Goal: Communication & Community: Answer question/provide support

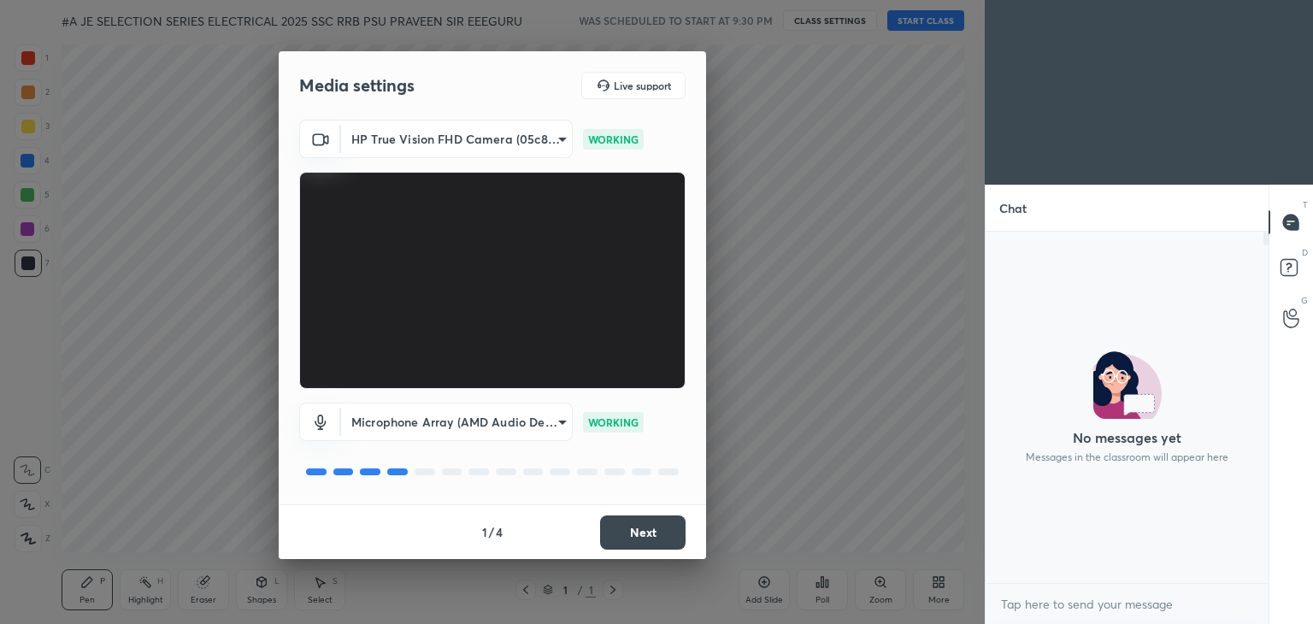
scroll to position [6, 5]
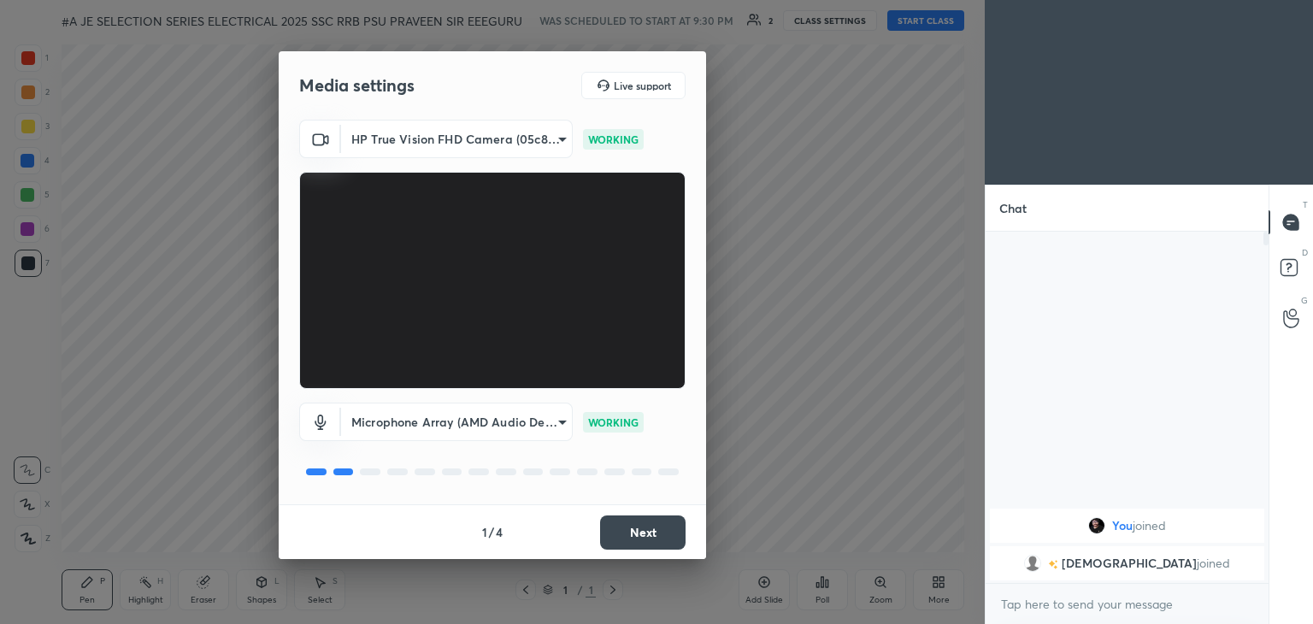
click at [642, 532] on button "Next" at bounding box center [642, 532] width 85 height 34
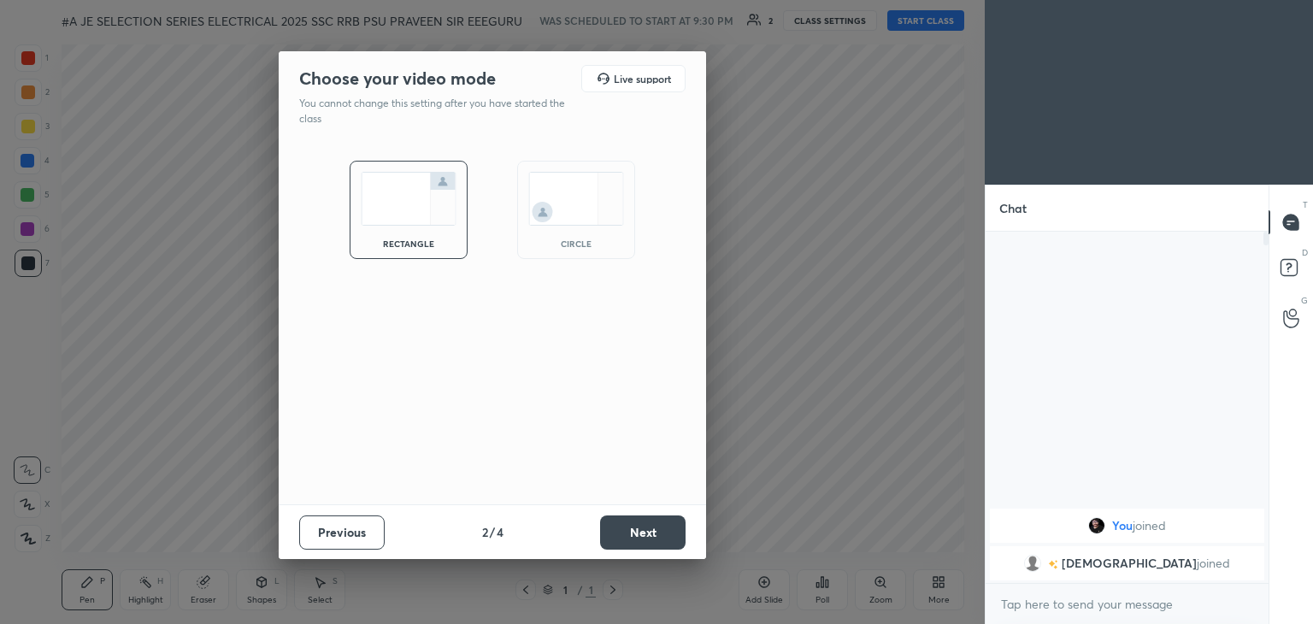
click at [642, 531] on button "Next" at bounding box center [642, 532] width 85 height 34
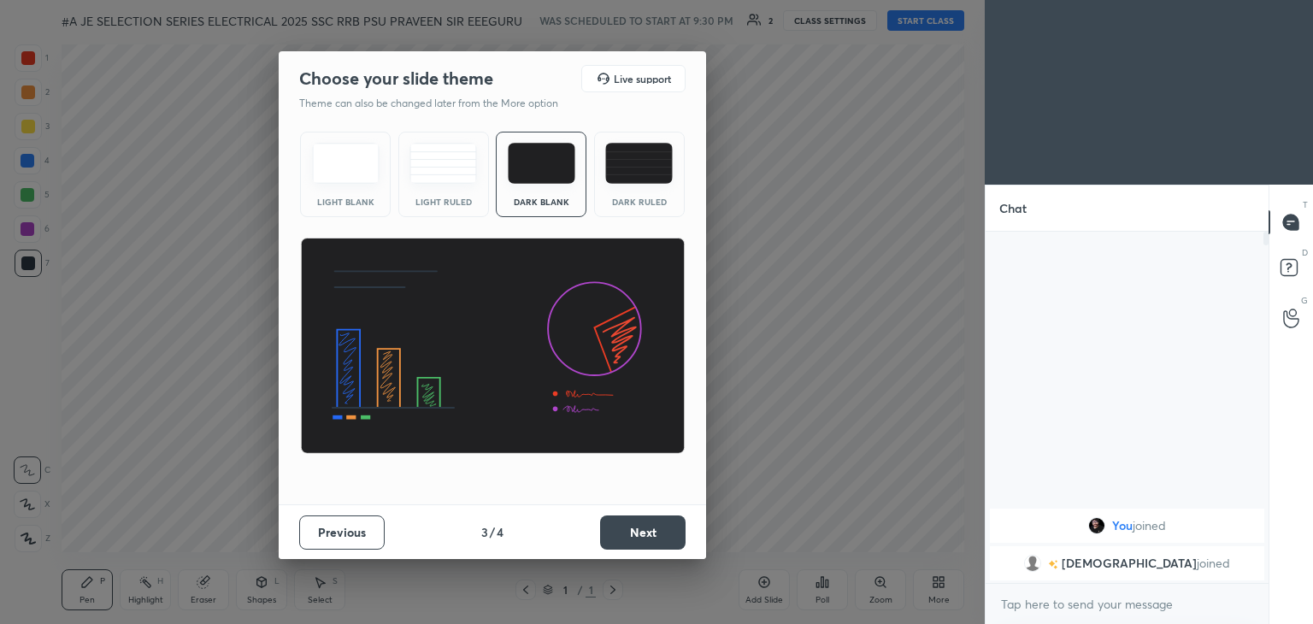
click at [644, 531] on button "Next" at bounding box center [642, 532] width 85 height 34
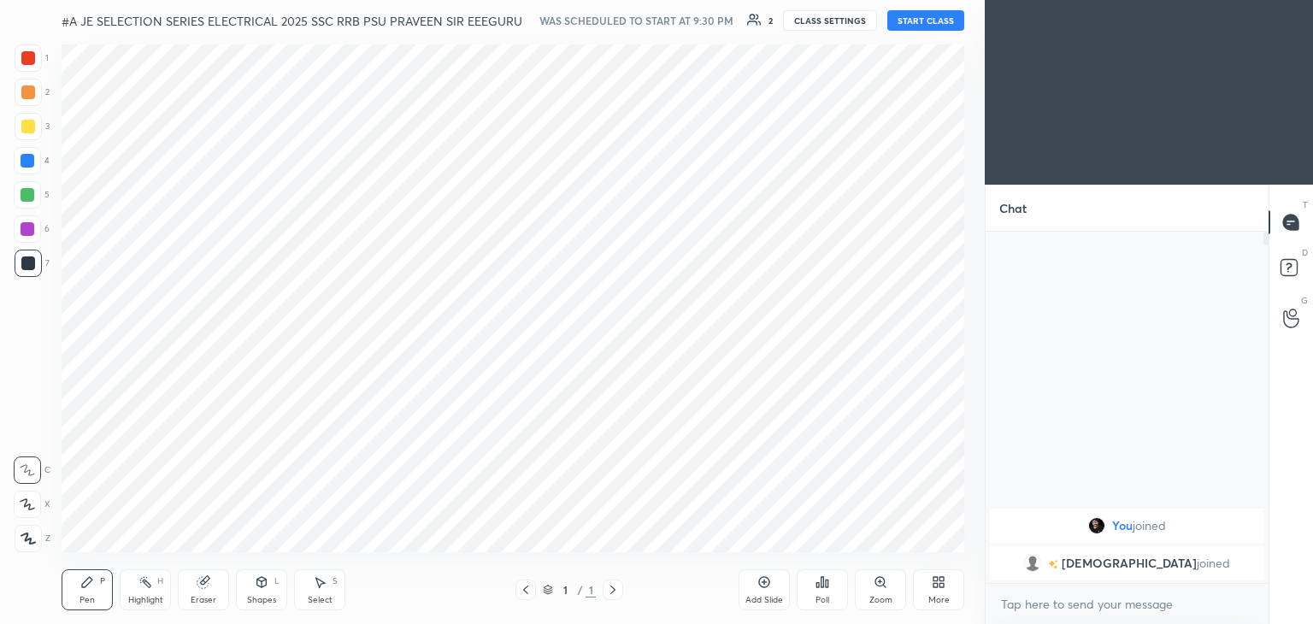
click at [923, 24] on button "START CLASS" at bounding box center [925, 20] width 77 height 21
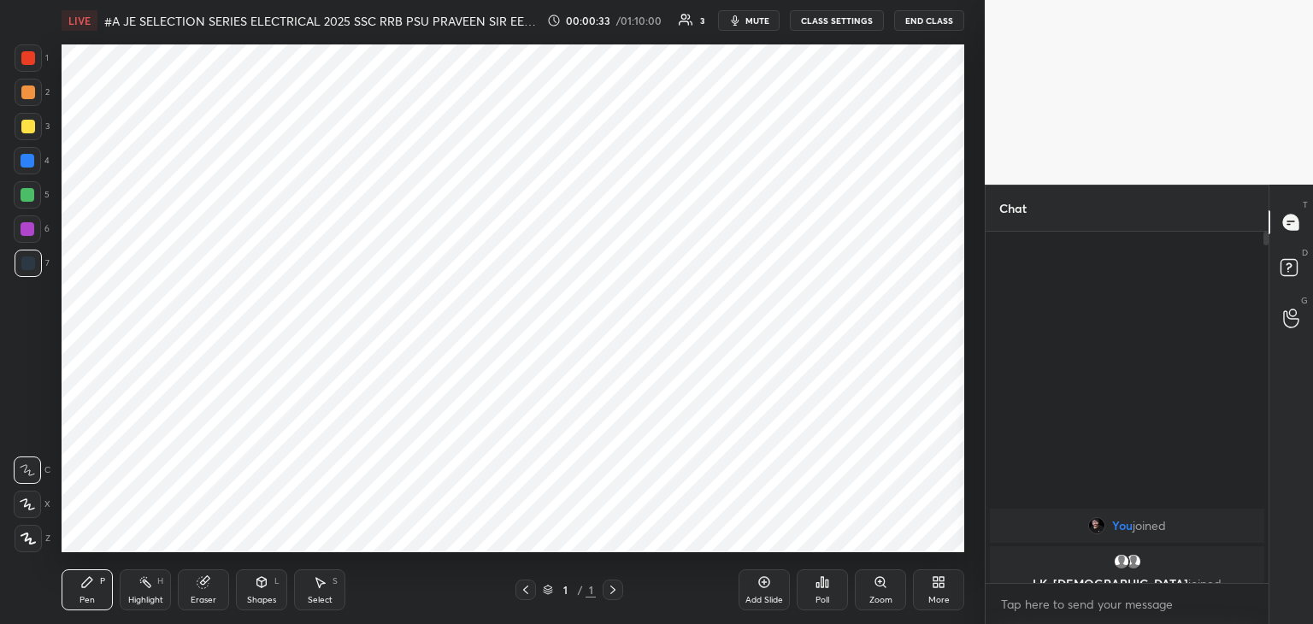
click at [938, 591] on div "More" at bounding box center [938, 589] width 51 height 41
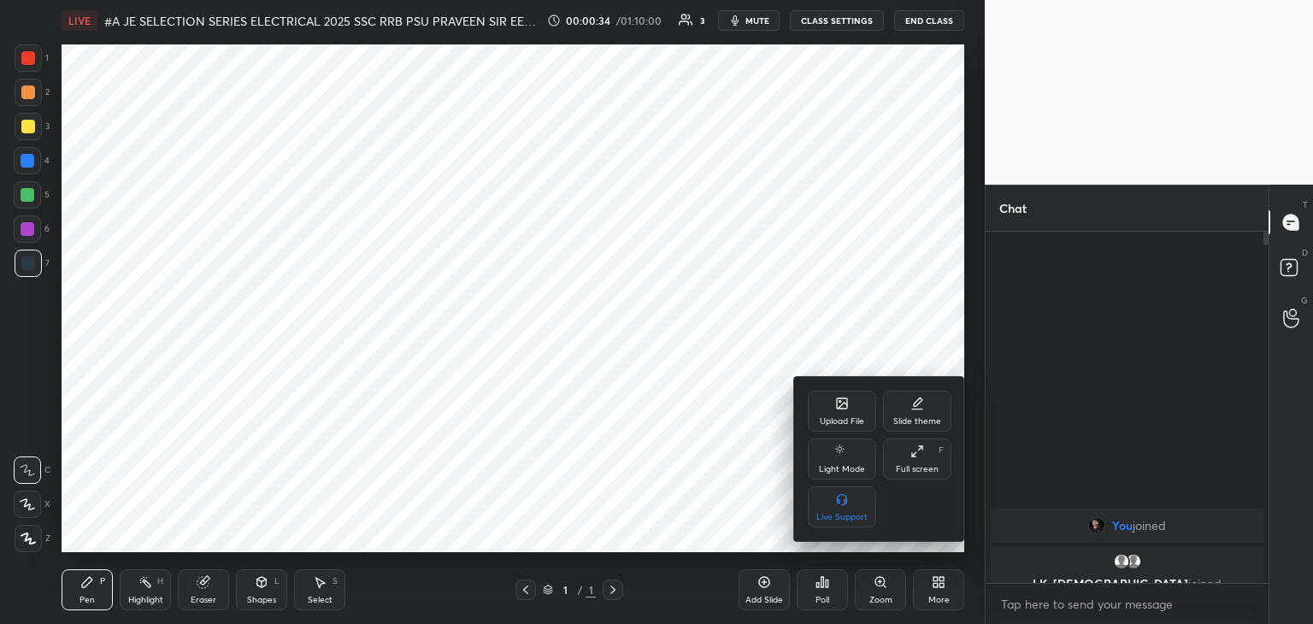
click at [834, 414] on div "Upload File" at bounding box center [842, 411] width 68 height 41
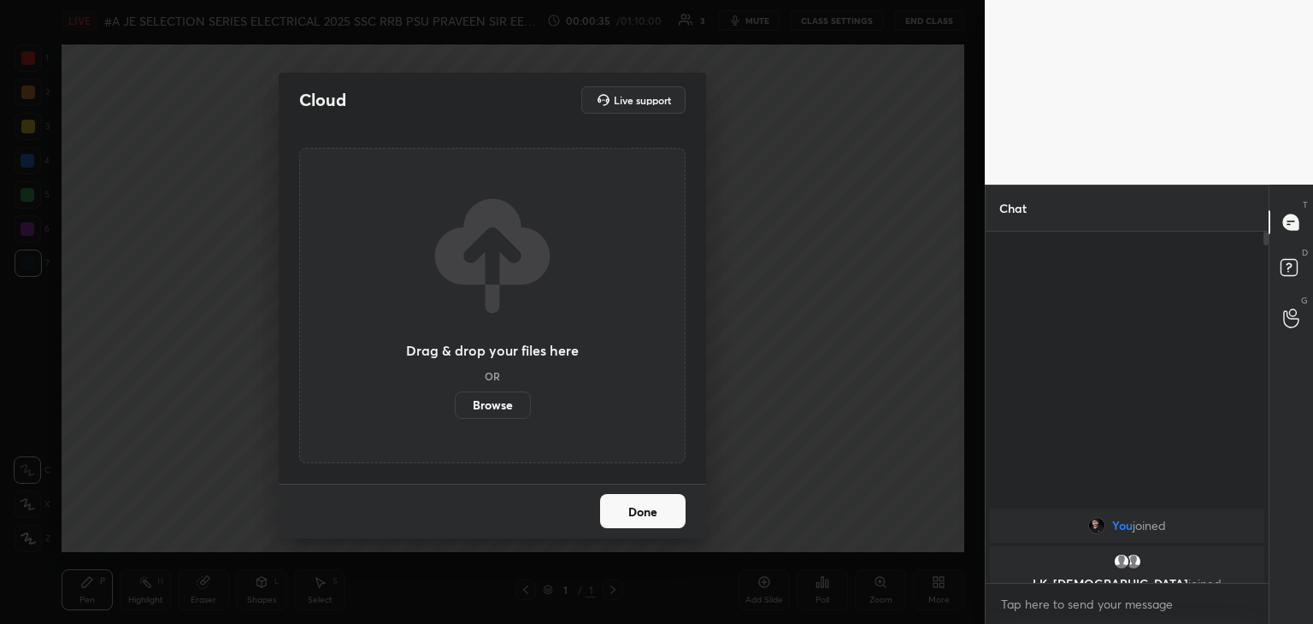
click at [499, 408] on label "Browse" at bounding box center [493, 404] width 76 height 27
click at [455, 408] on input "Browse" at bounding box center [455, 404] width 0 height 27
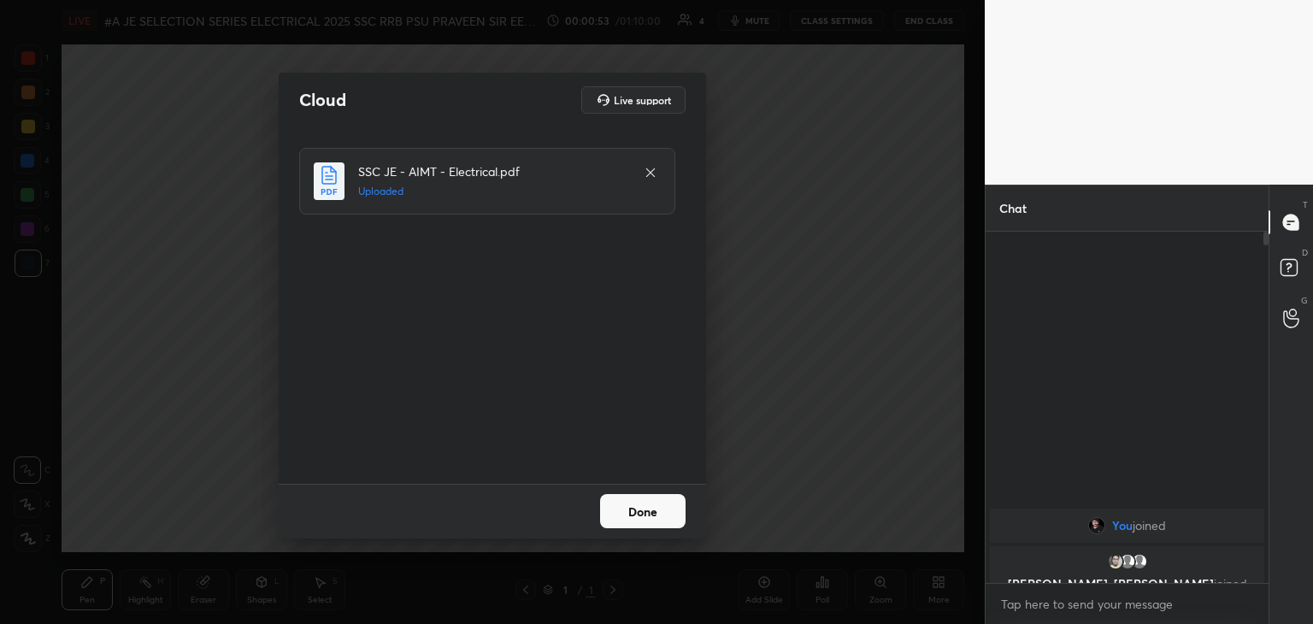
click at [641, 509] on button "Done" at bounding box center [642, 511] width 85 height 34
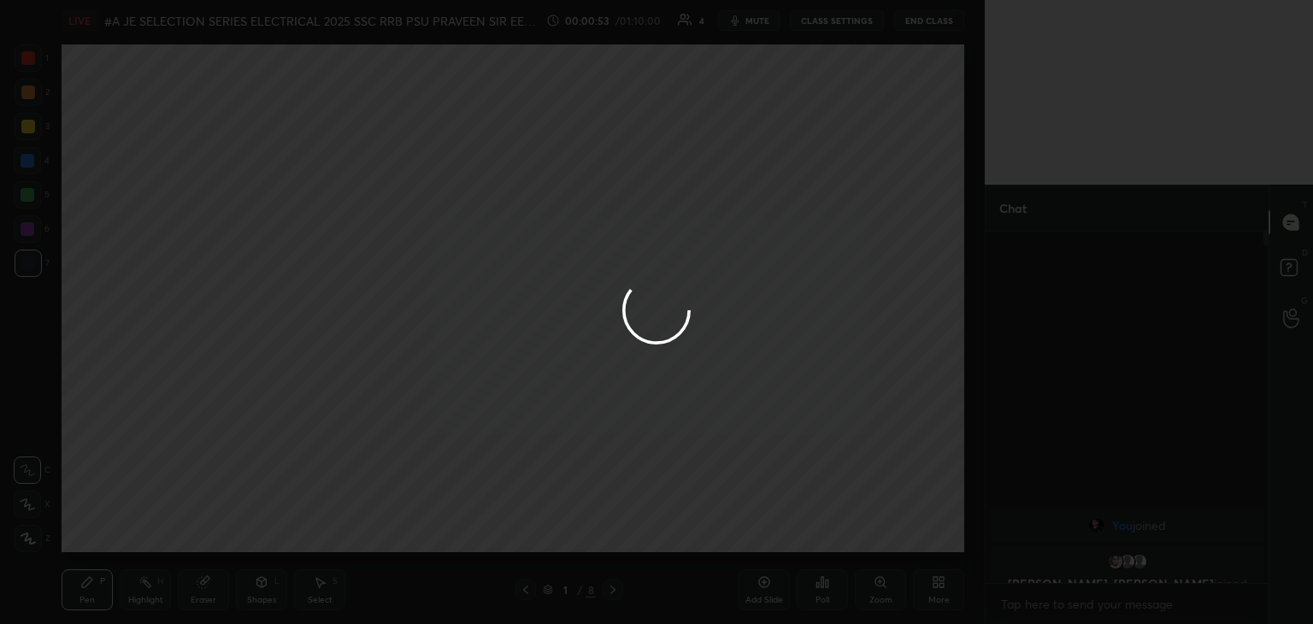
click at [643, 509] on button "Done" at bounding box center [642, 511] width 85 height 34
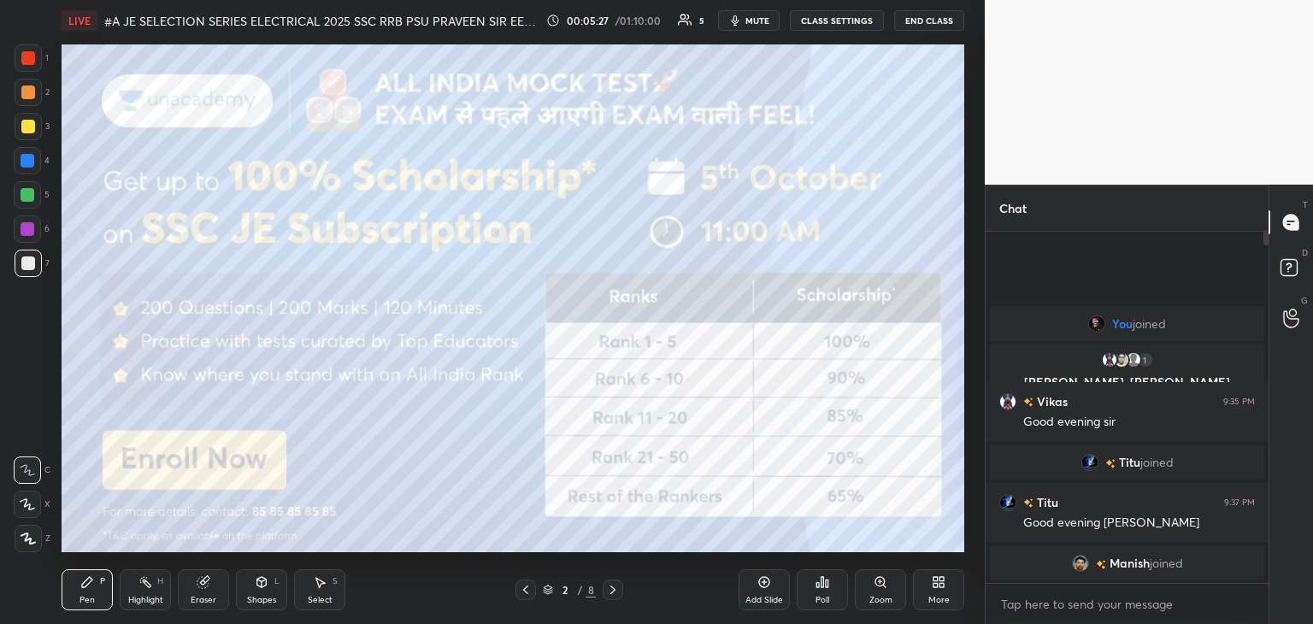
drag, startPoint x: 27, startPoint y: 533, endPoint x: 80, endPoint y: 589, distance: 76.8
click at [27, 539] on icon at bounding box center [28, 538] width 14 height 10
click at [84, 592] on div "Pen P" at bounding box center [87, 589] width 51 height 41
click at [39, 62] on div at bounding box center [28, 57] width 27 height 27
click at [739, 22] on icon "button" at bounding box center [736, 20] width 8 height 10
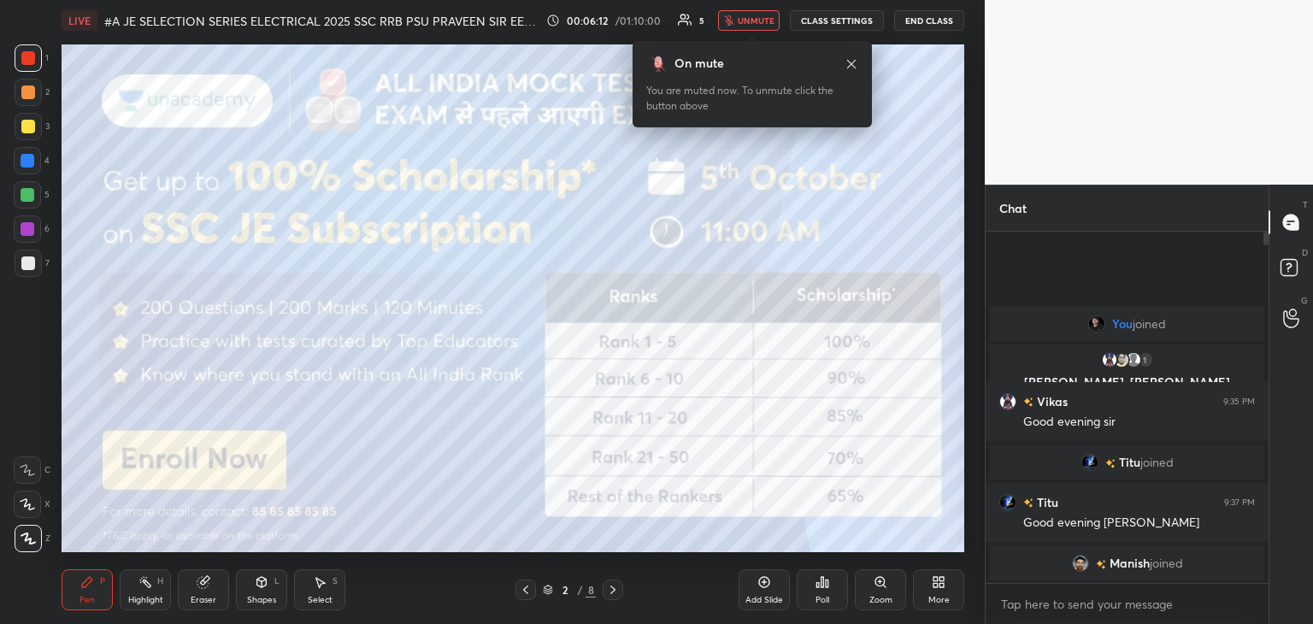
click at [757, 25] on span "unmute" at bounding box center [756, 21] width 37 height 12
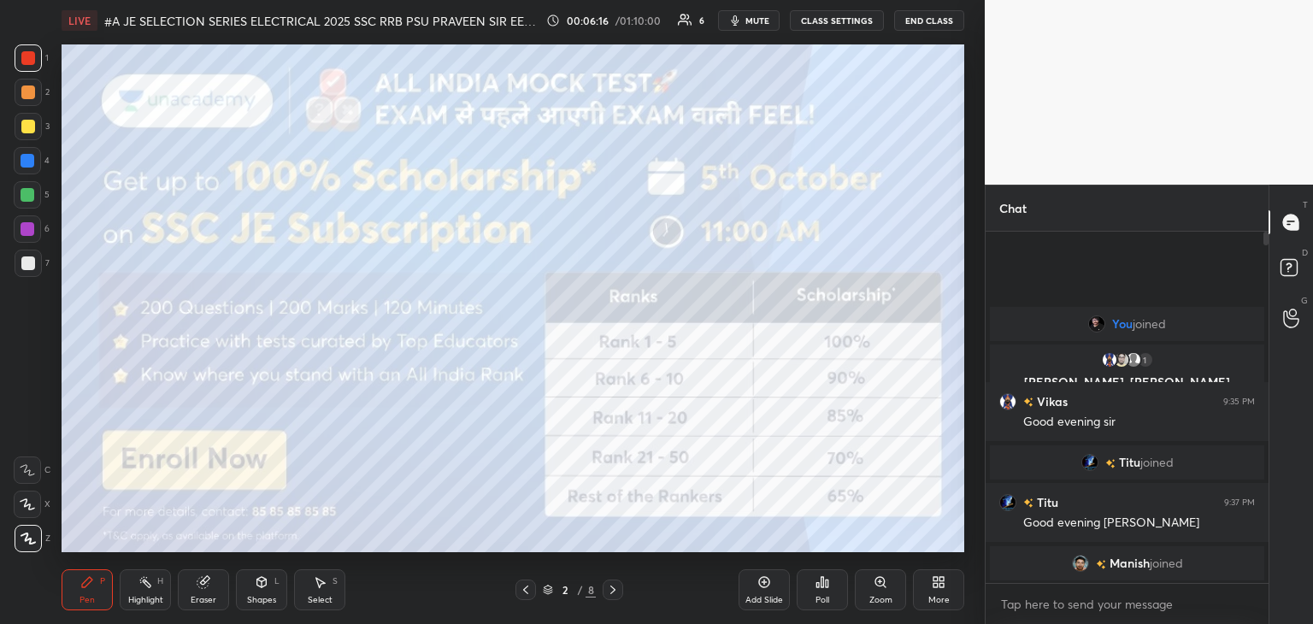
click at [214, 596] on div "Eraser" at bounding box center [204, 600] width 26 height 9
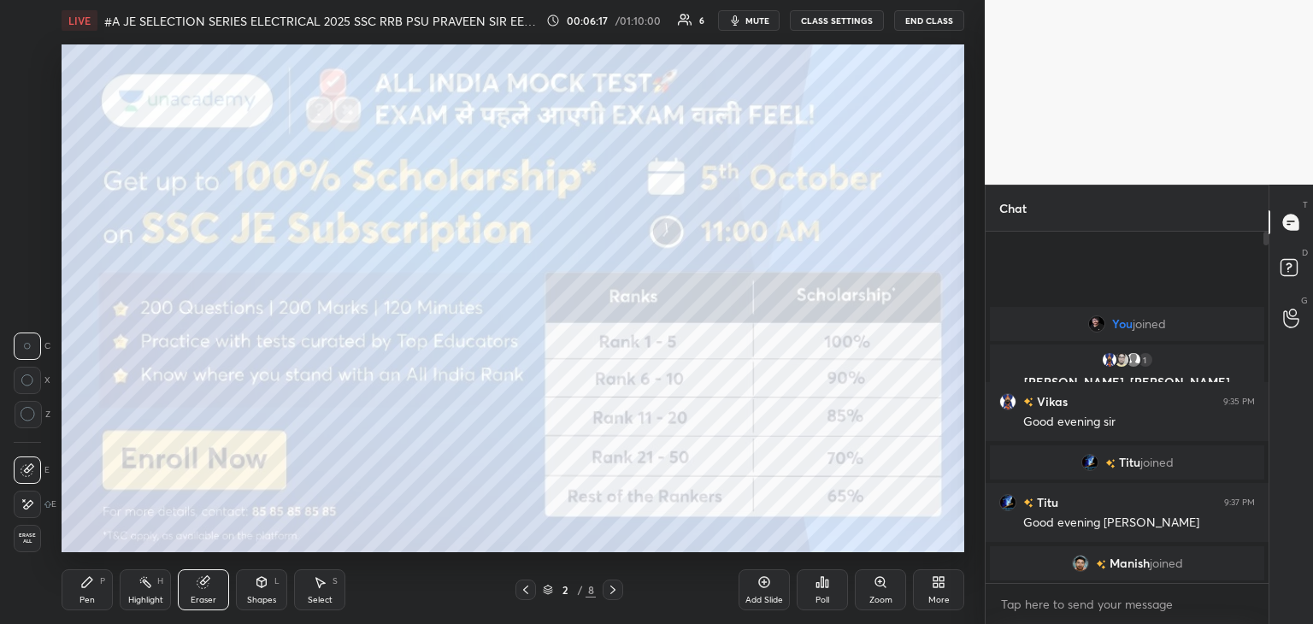
click at [34, 545] on div "Erase all" at bounding box center [27, 538] width 27 height 27
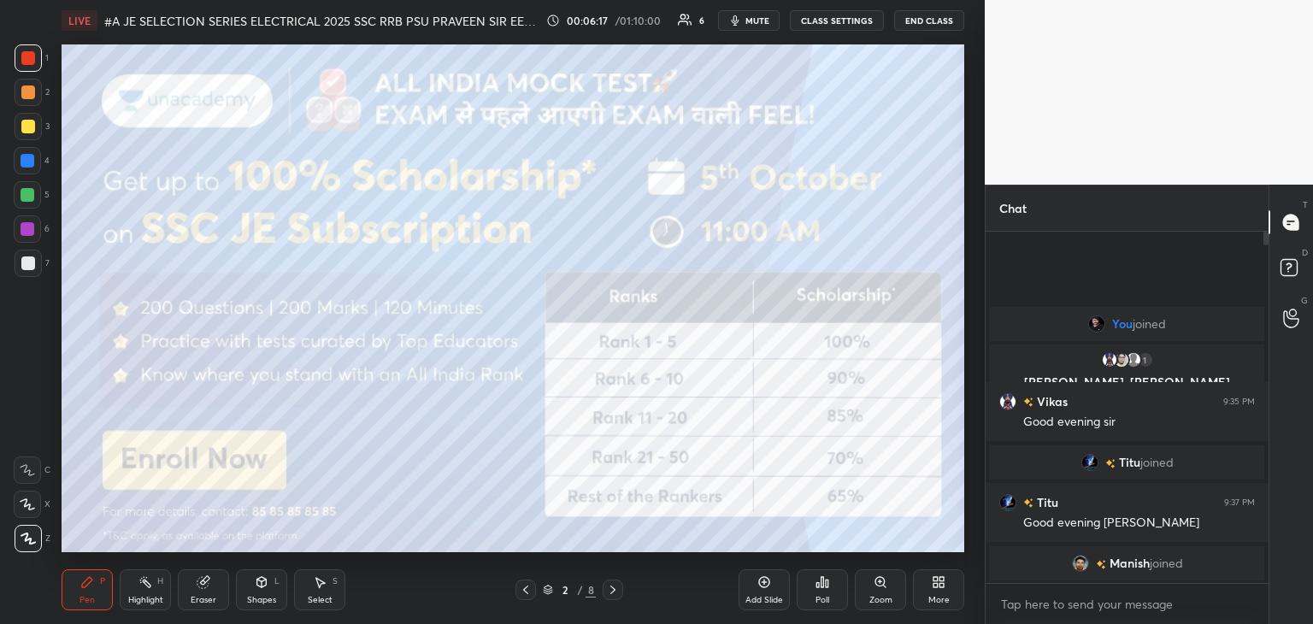
drag, startPoint x: 34, startPoint y: 542, endPoint x: 48, endPoint y: 553, distance: 17.6
click at [36, 544] on div "1 2 3 4 5 6 7 C X Z C X Z E E Erase all H H" at bounding box center [27, 298] width 55 height 508
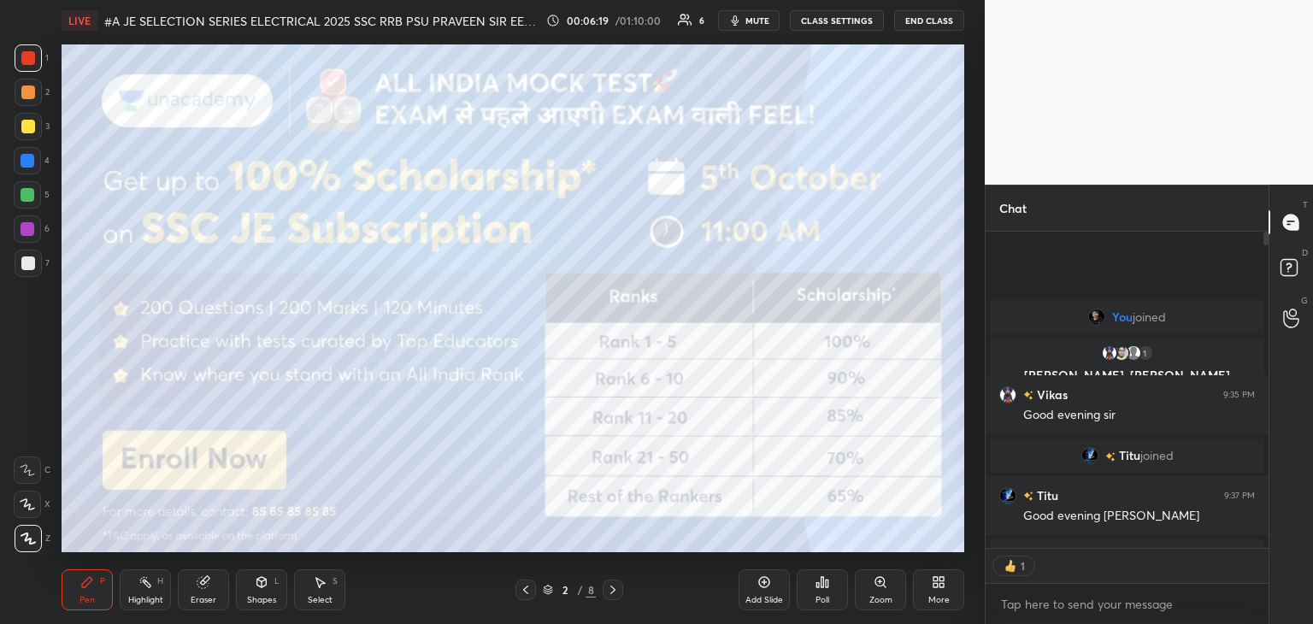
click at [90, 597] on div "Pen" at bounding box center [86, 600] width 15 height 9
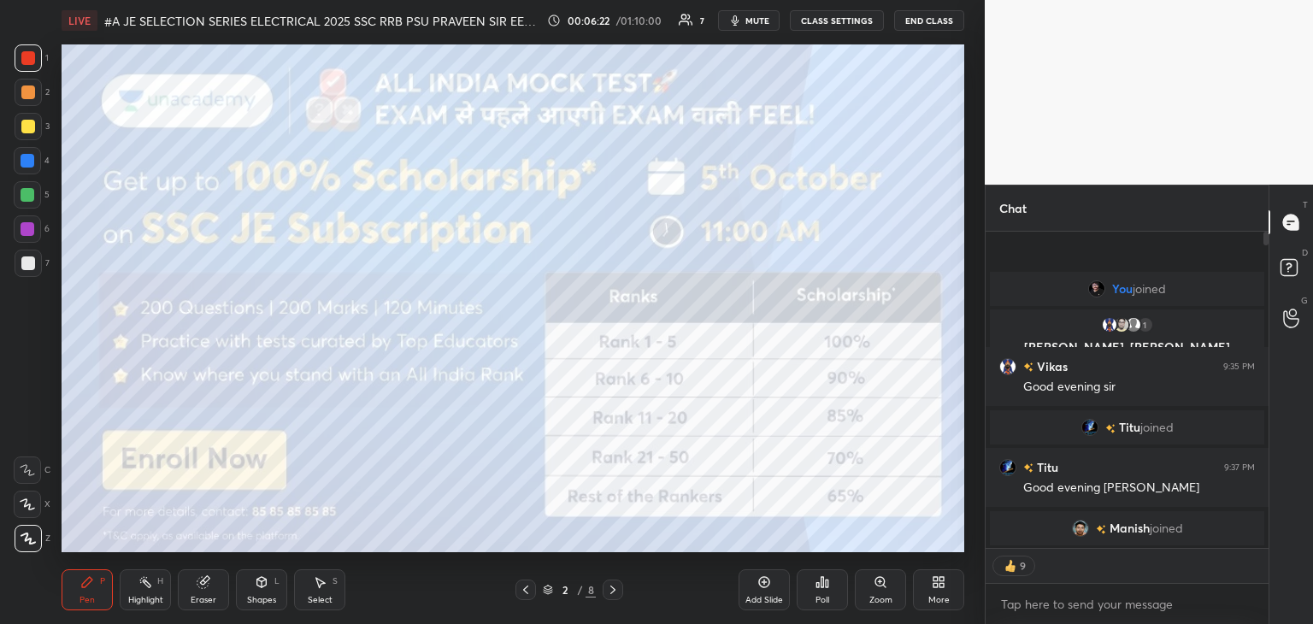
drag, startPoint x: 31, startPoint y: 125, endPoint x: 25, endPoint y: 113, distance: 13.4
click at [31, 127] on div at bounding box center [28, 127] width 14 height 14
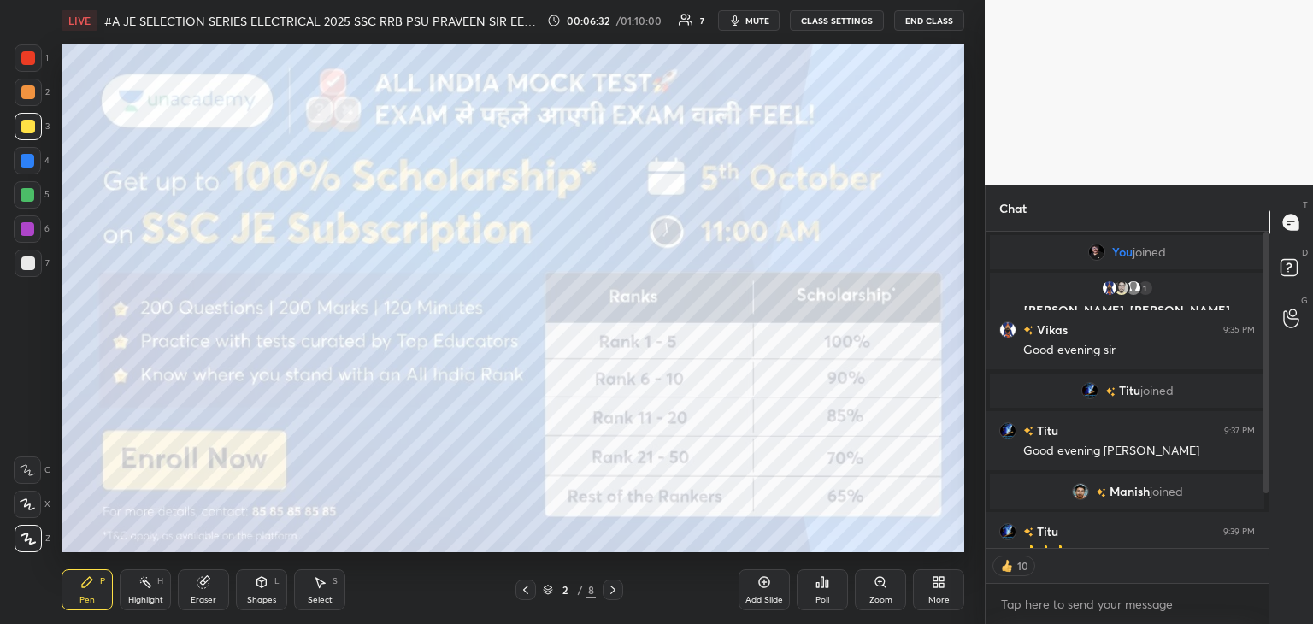
type textarea "x"
click at [201, 599] on div "Eraser" at bounding box center [204, 600] width 26 height 9
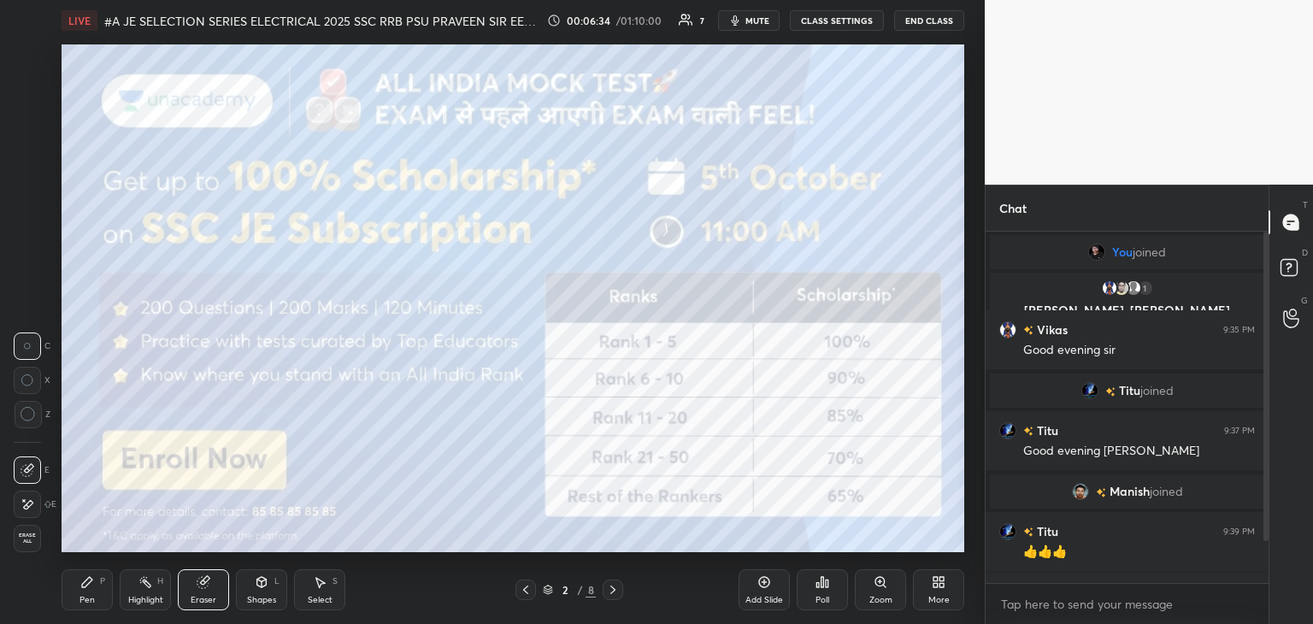
click at [32, 540] on span "Erase all" at bounding box center [28, 538] width 26 height 12
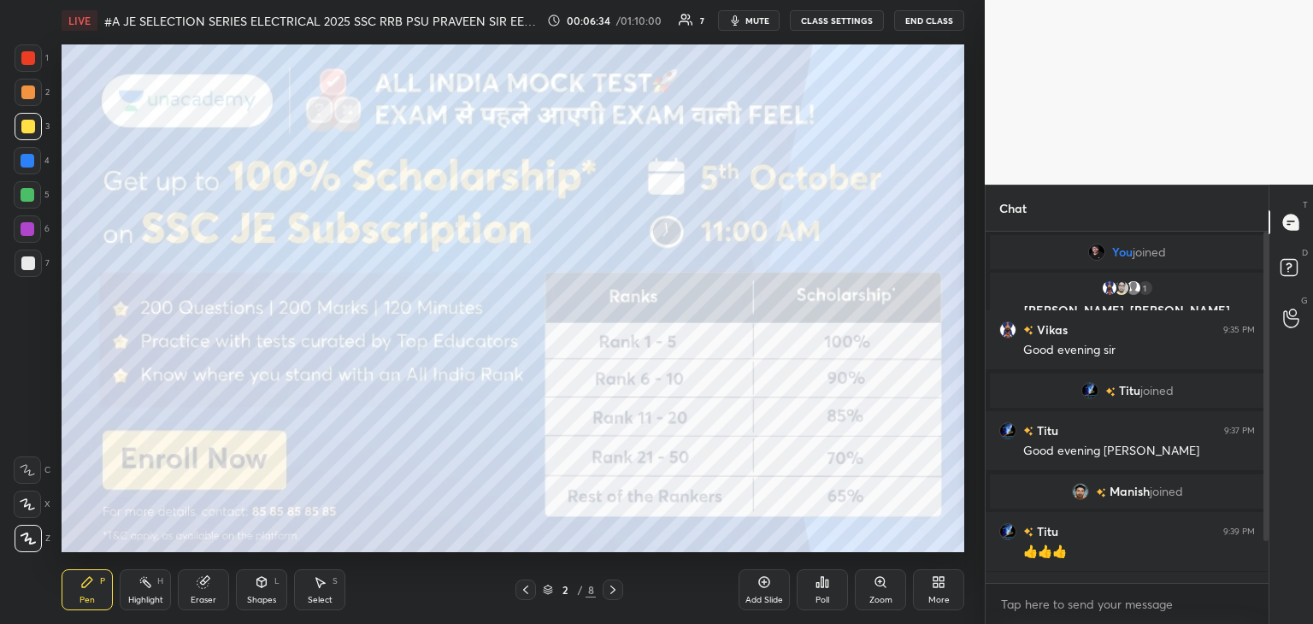
click at [94, 593] on div "Pen P" at bounding box center [87, 589] width 51 height 41
click at [26, 56] on div at bounding box center [28, 58] width 14 height 14
drag, startPoint x: 1268, startPoint y: 503, endPoint x: 1261, endPoint y: 550, distance: 47.5
click at [1261, 552] on div "Chat You joined 1 Vikas, [PERSON_NAME] & 1 other joined Vikas 9:35 PM Good even…" at bounding box center [1149, 404] width 328 height 439
click at [1261, 550] on div at bounding box center [1263, 407] width 10 height 351
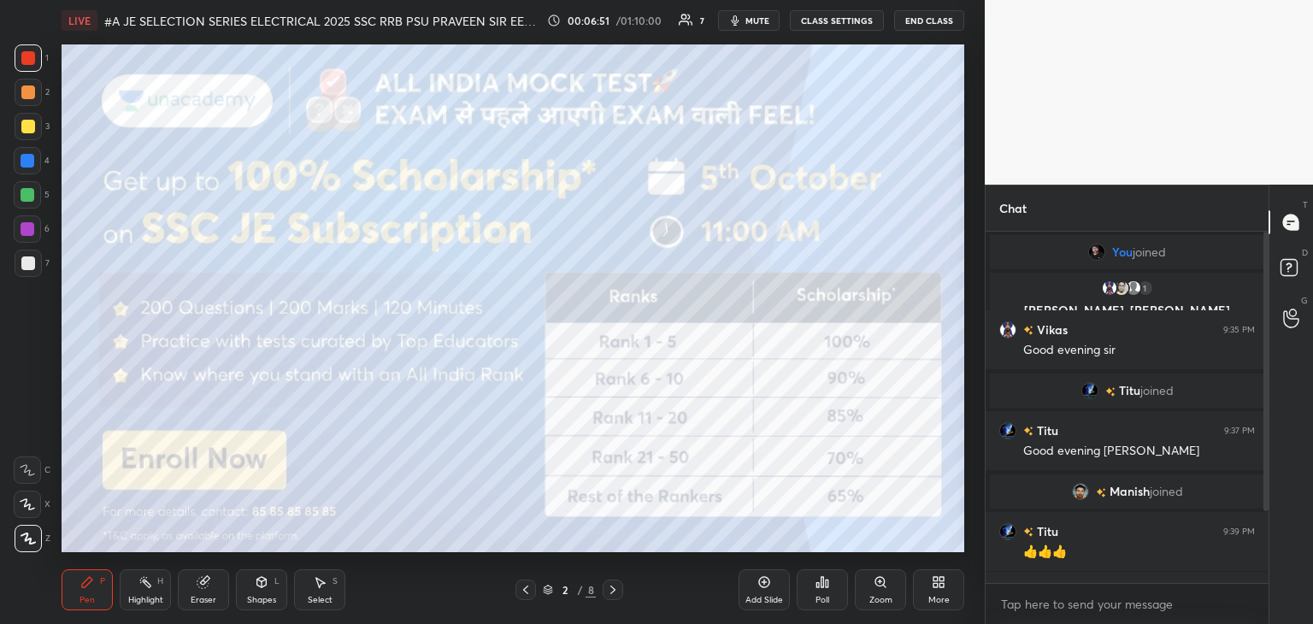
drag, startPoint x: 205, startPoint y: 596, endPoint x: 202, endPoint y: 622, distance: 26.7
click at [204, 596] on div "Eraser" at bounding box center [204, 600] width 26 height 9
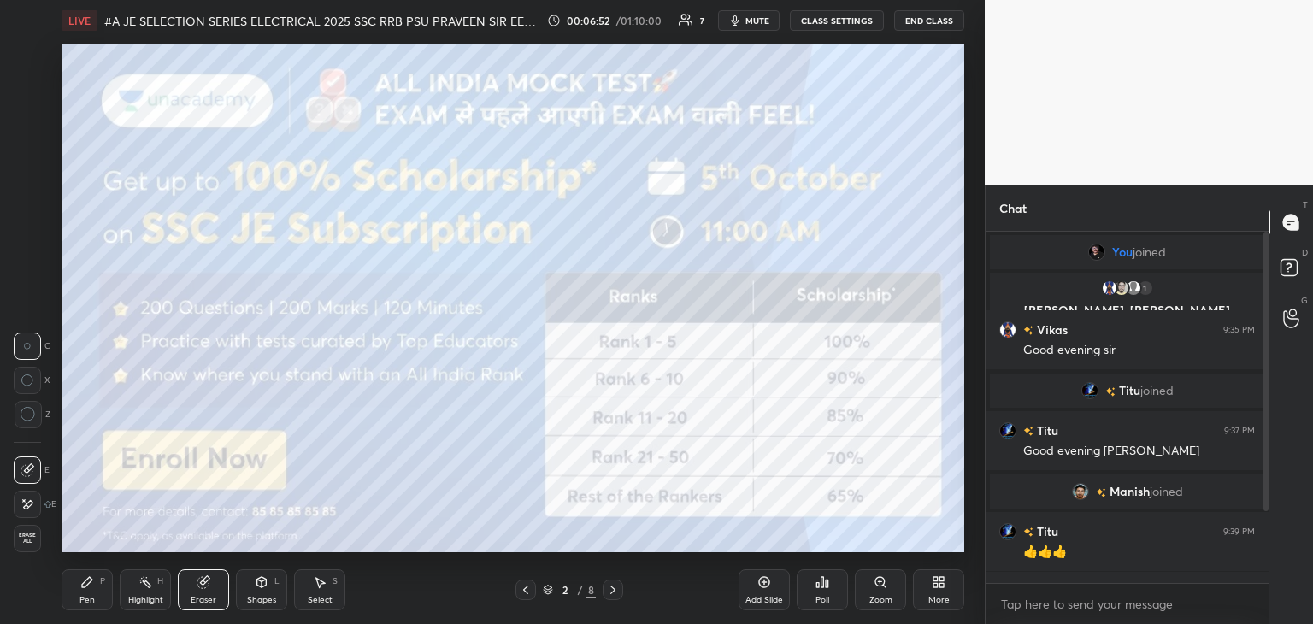
click at [37, 547] on div "Erase all" at bounding box center [27, 538] width 27 height 27
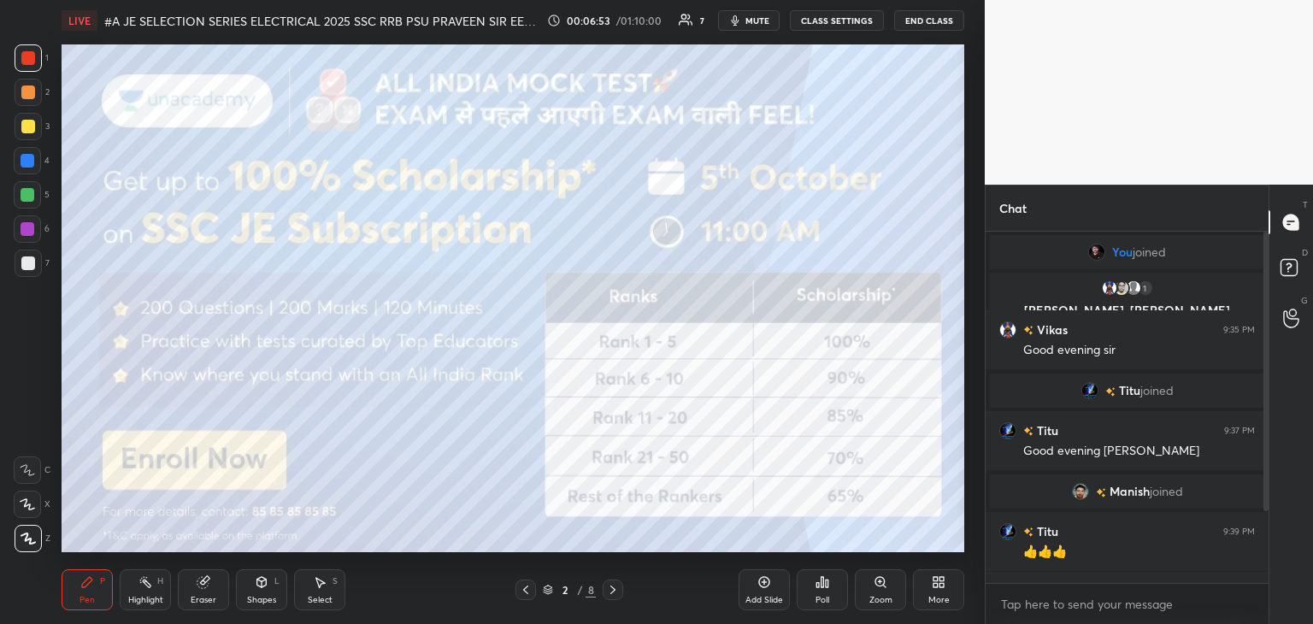
drag, startPoint x: 27, startPoint y: 534, endPoint x: 70, endPoint y: 567, distance: 54.2
click at [27, 537] on icon at bounding box center [28, 538] width 14 height 10
click at [34, 62] on div at bounding box center [28, 57] width 27 height 27
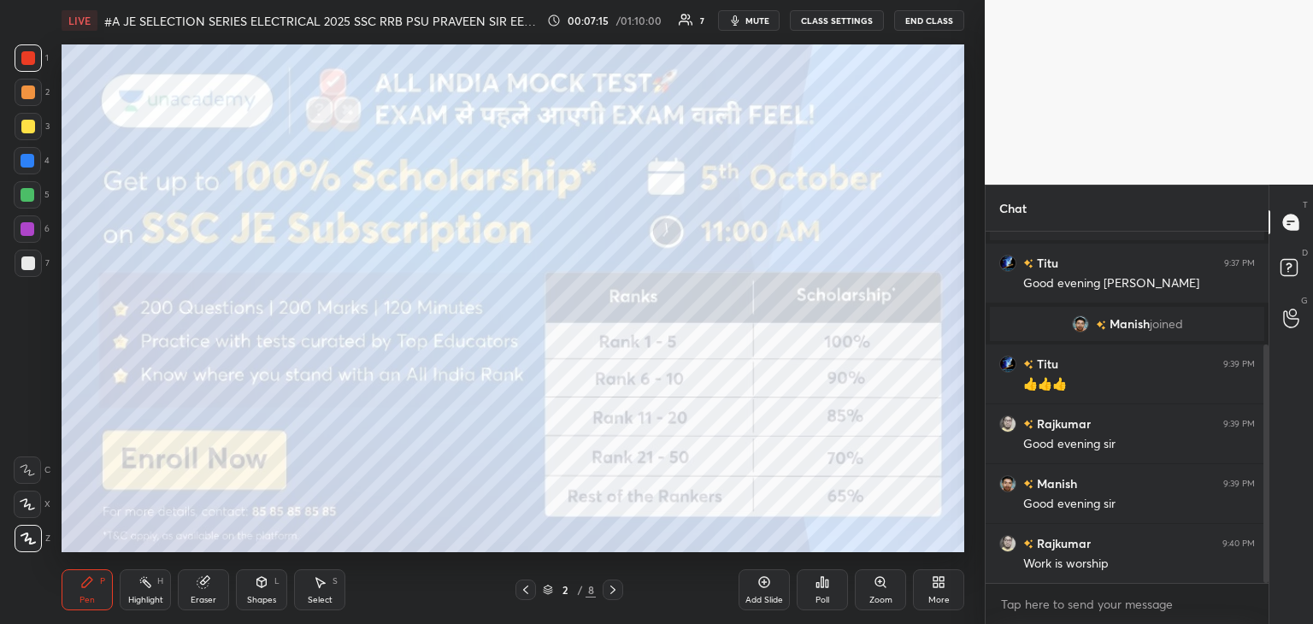
drag, startPoint x: 1265, startPoint y: 459, endPoint x: 1263, endPoint y: 565, distance: 106.0
click at [1263, 567] on div at bounding box center [1265, 463] width 5 height 238
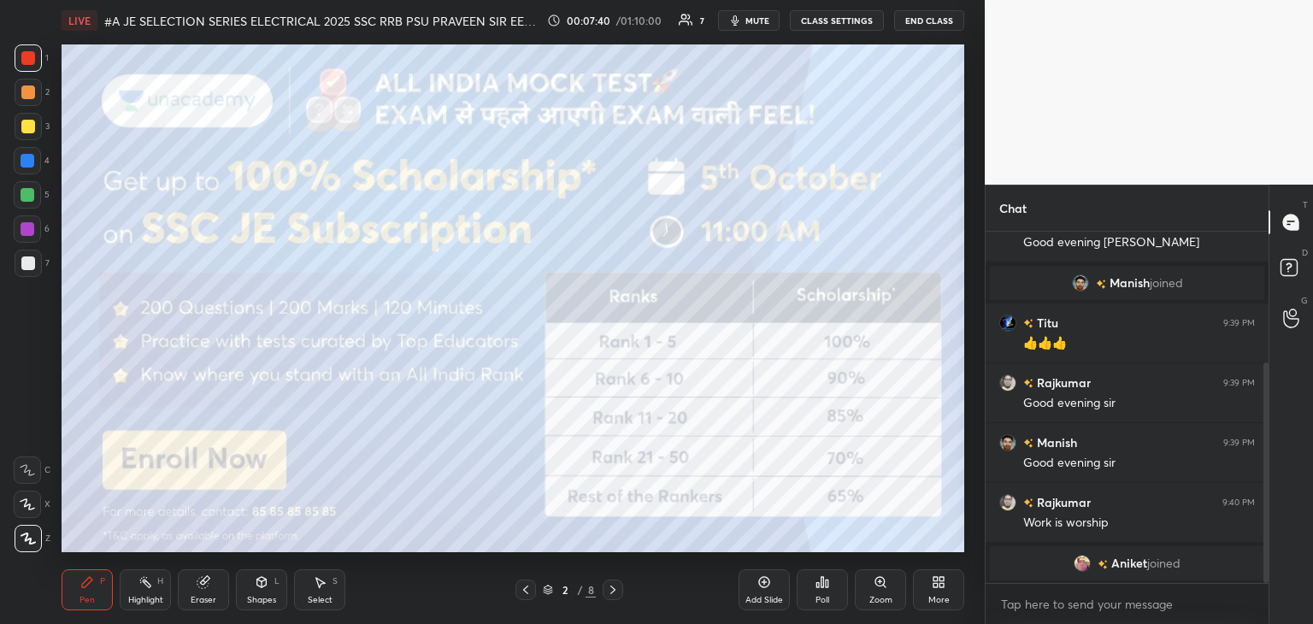
click at [612, 592] on icon at bounding box center [613, 590] width 14 height 14
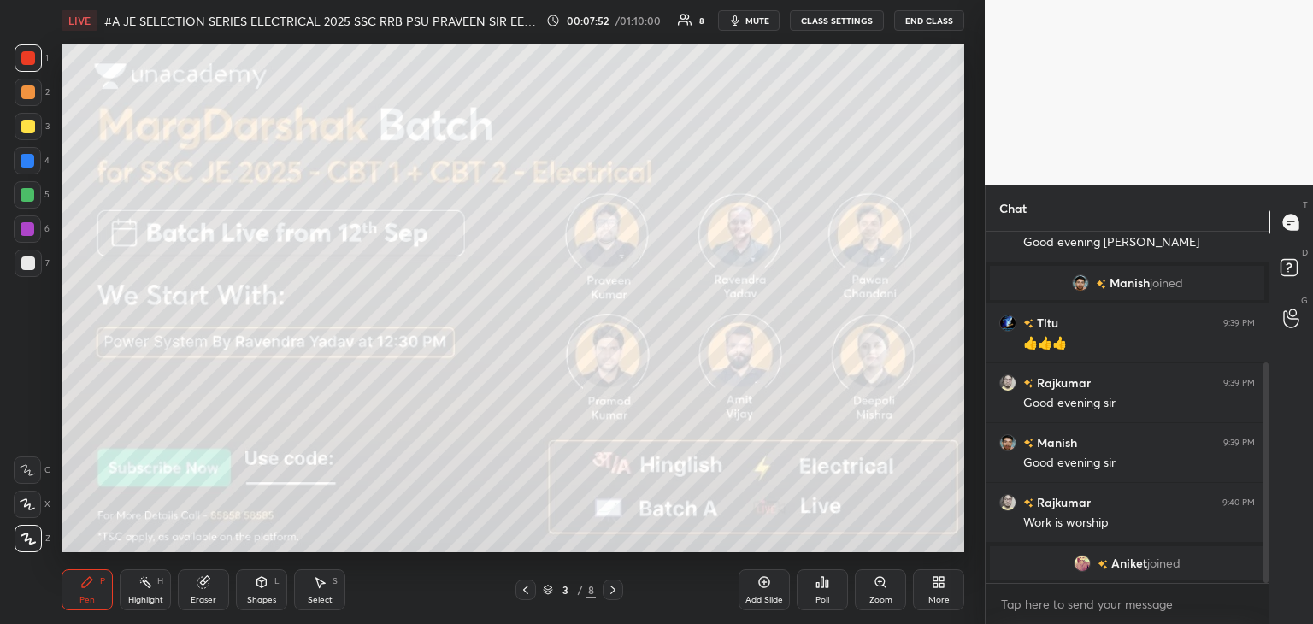
click at [618, 591] on icon at bounding box center [613, 590] width 14 height 14
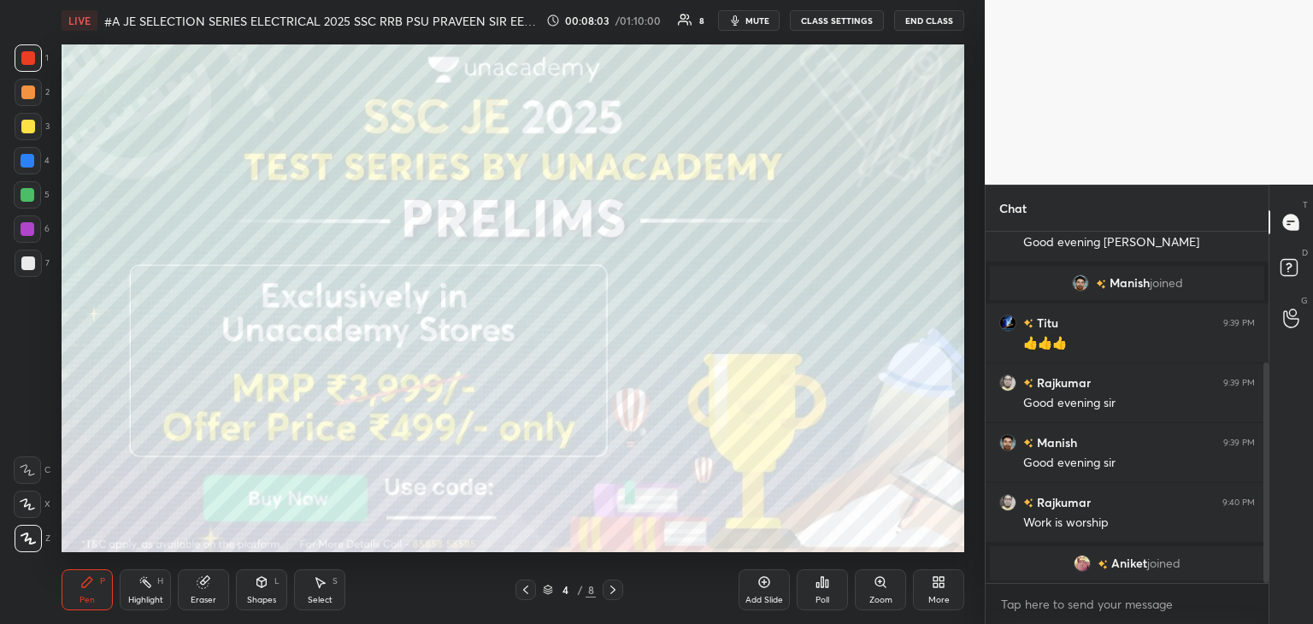
click at [608, 596] on icon at bounding box center [613, 590] width 14 height 14
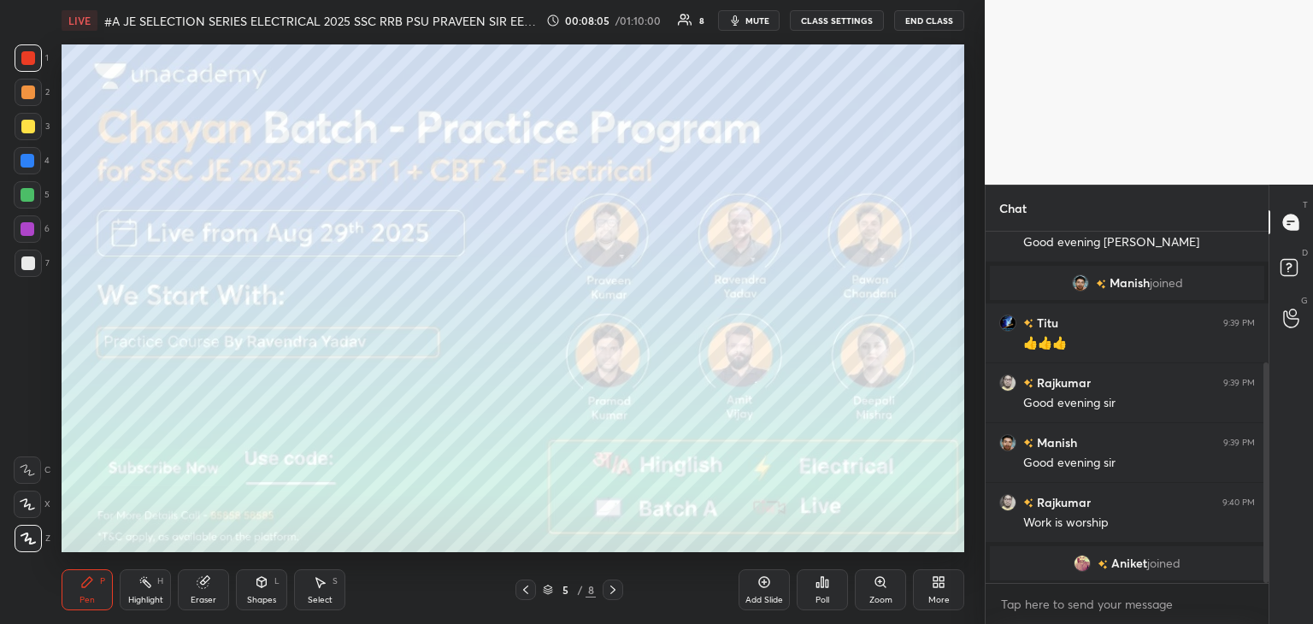
click at [24, 230] on div at bounding box center [28, 229] width 14 height 14
click at [31, 127] on div at bounding box center [28, 127] width 14 height 14
click at [615, 596] on icon at bounding box center [613, 590] width 14 height 14
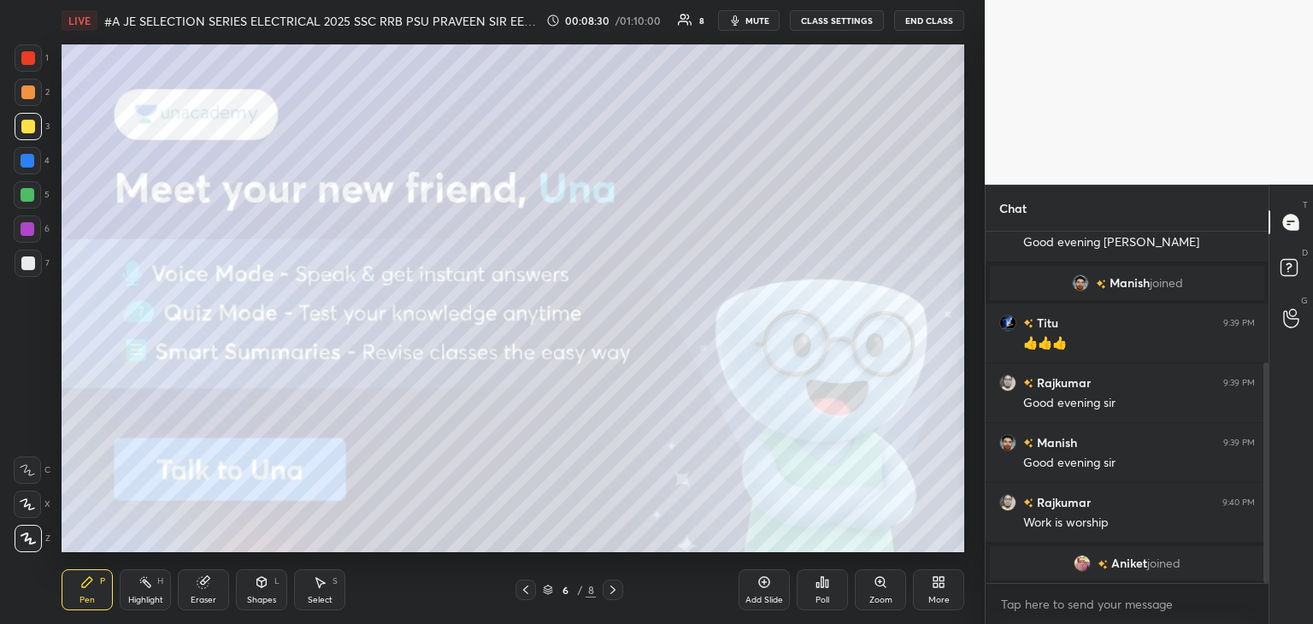
drag, startPoint x: 612, startPoint y: 592, endPoint x: 608, endPoint y: 603, distance: 11.6
click at [612, 591] on icon at bounding box center [613, 590] width 14 height 14
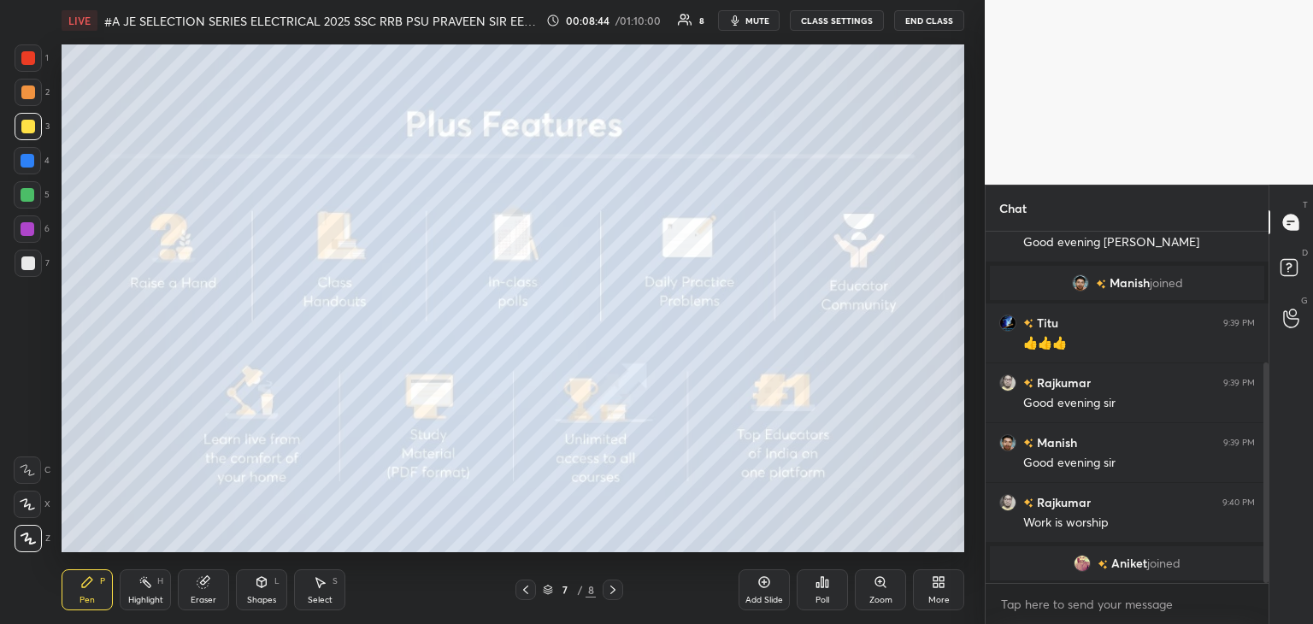
click at [616, 592] on icon at bounding box center [613, 590] width 14 height 14
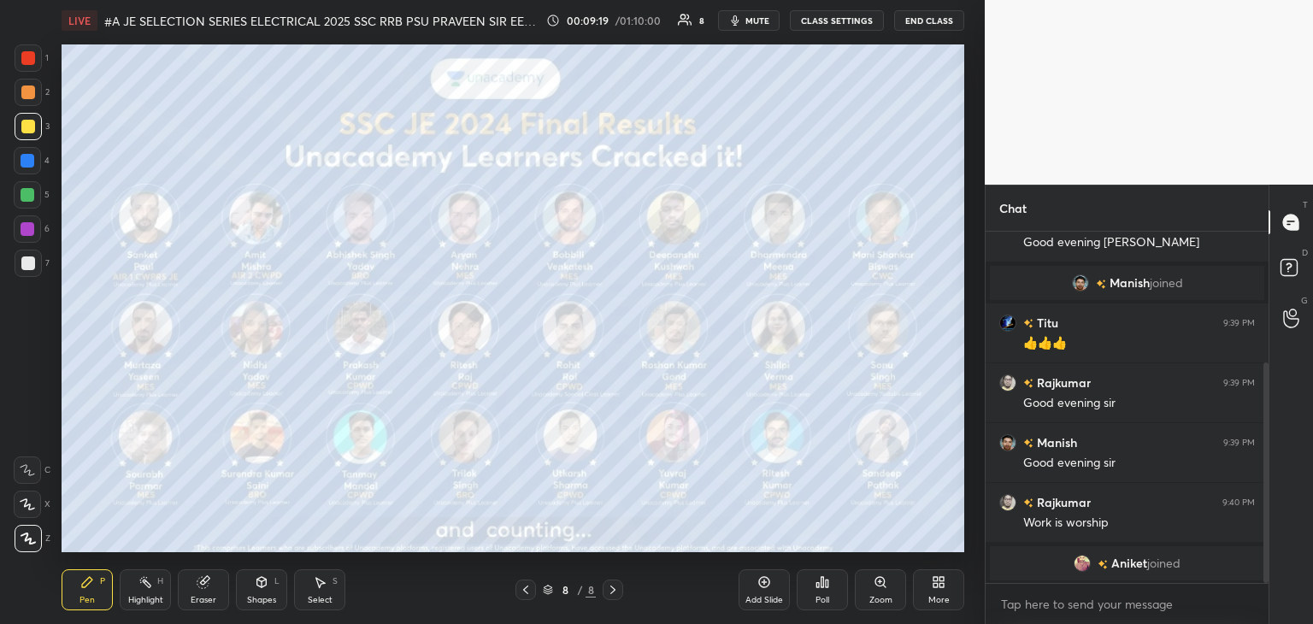
click at [940, 591] on div "More" at bounding box center [938, 589] width 51 height 41
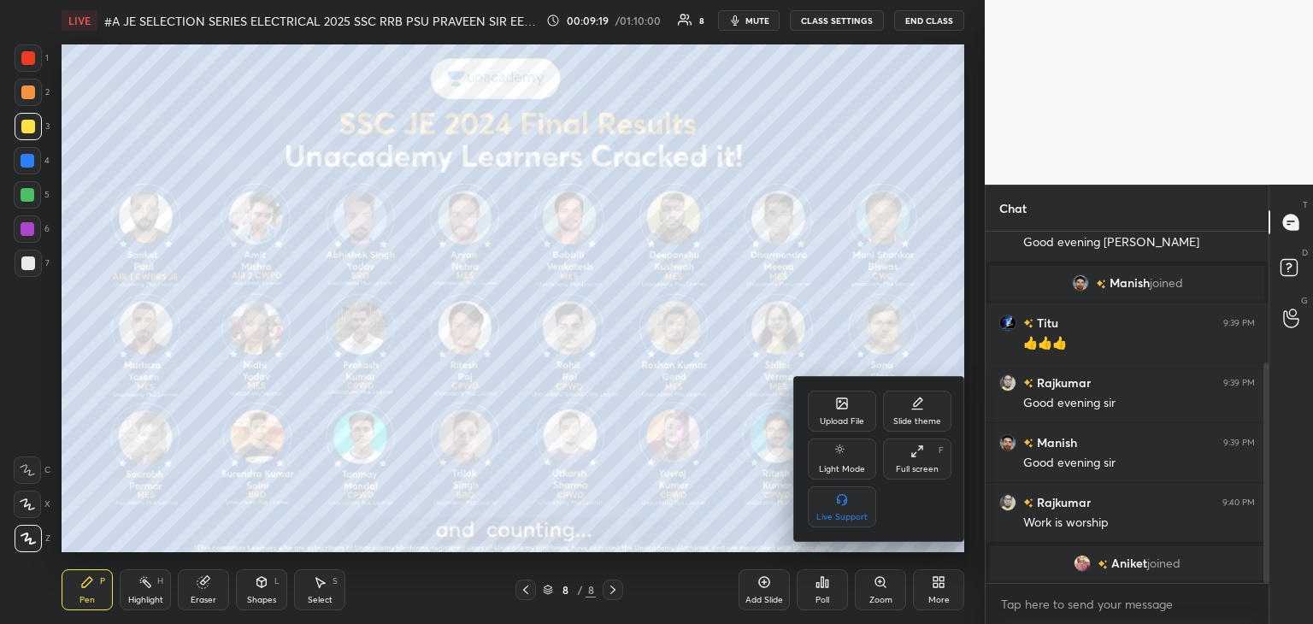
click at [844, 413] on div "Upload File" at bounding box center [842, 411] width 68 height 41
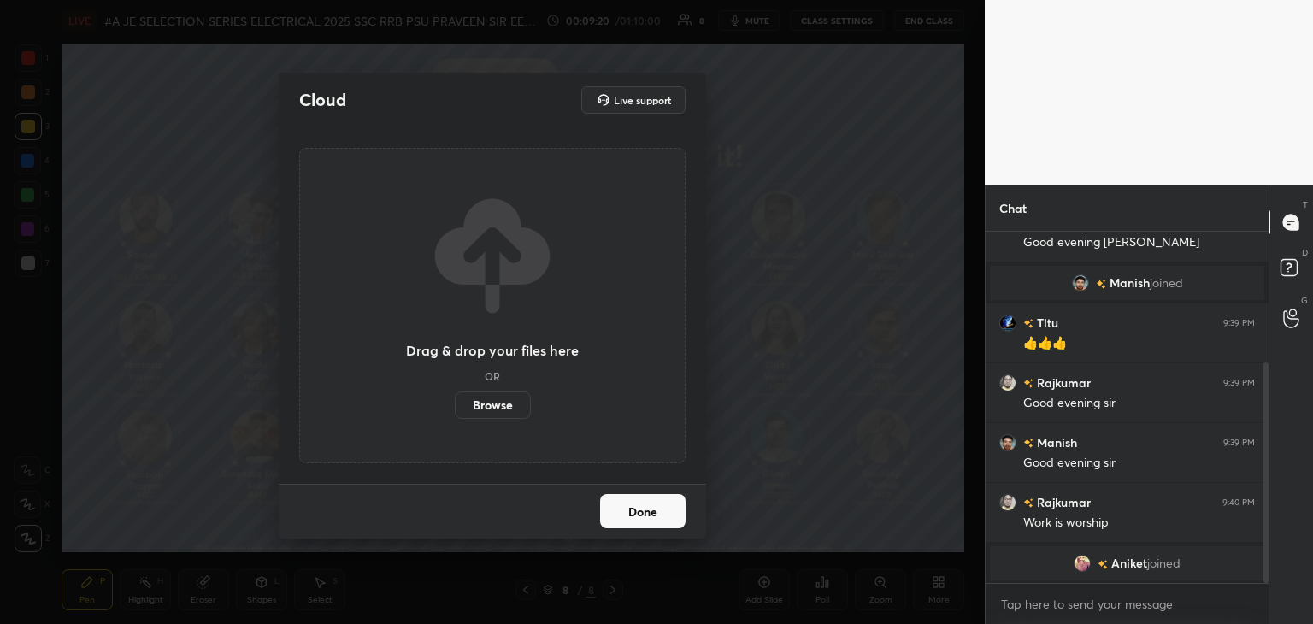
click at [505, 408] on label "Browse" at bounding box center [493, 404] width 76 height 27
click at [455, 408] on input "Browse" at bounding box center [455, 404] width 0 height 27
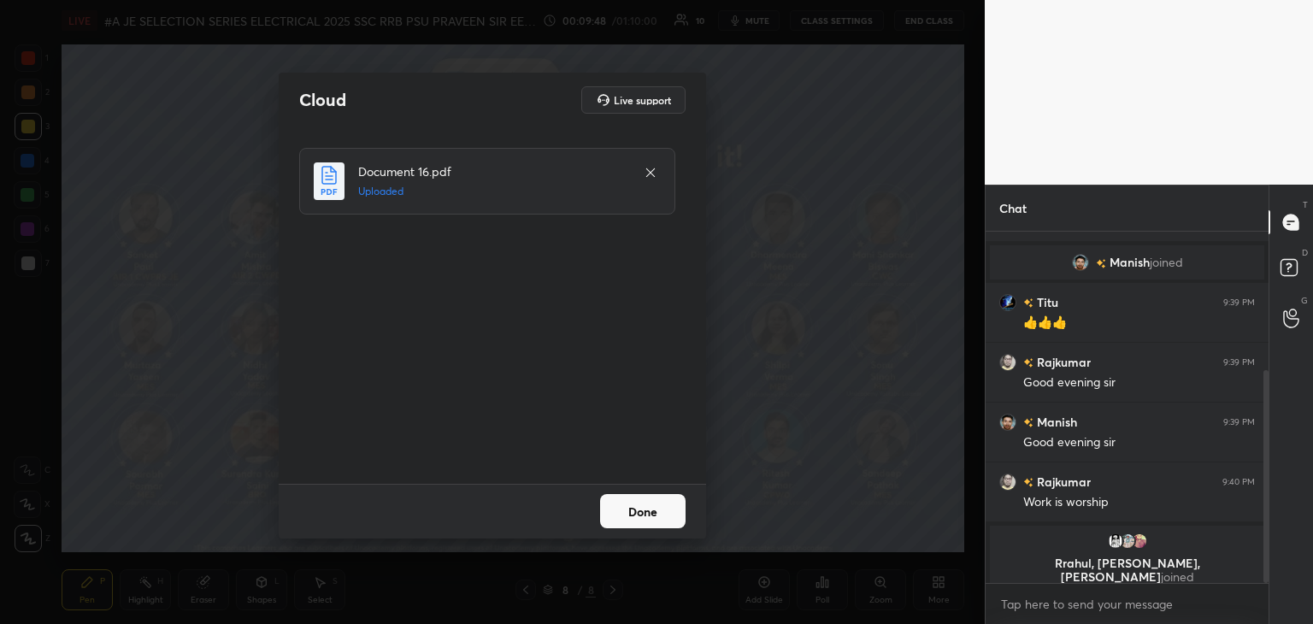
click at [638, 509] on button "Done" at bounding box center [642, 511] width 85 height 34
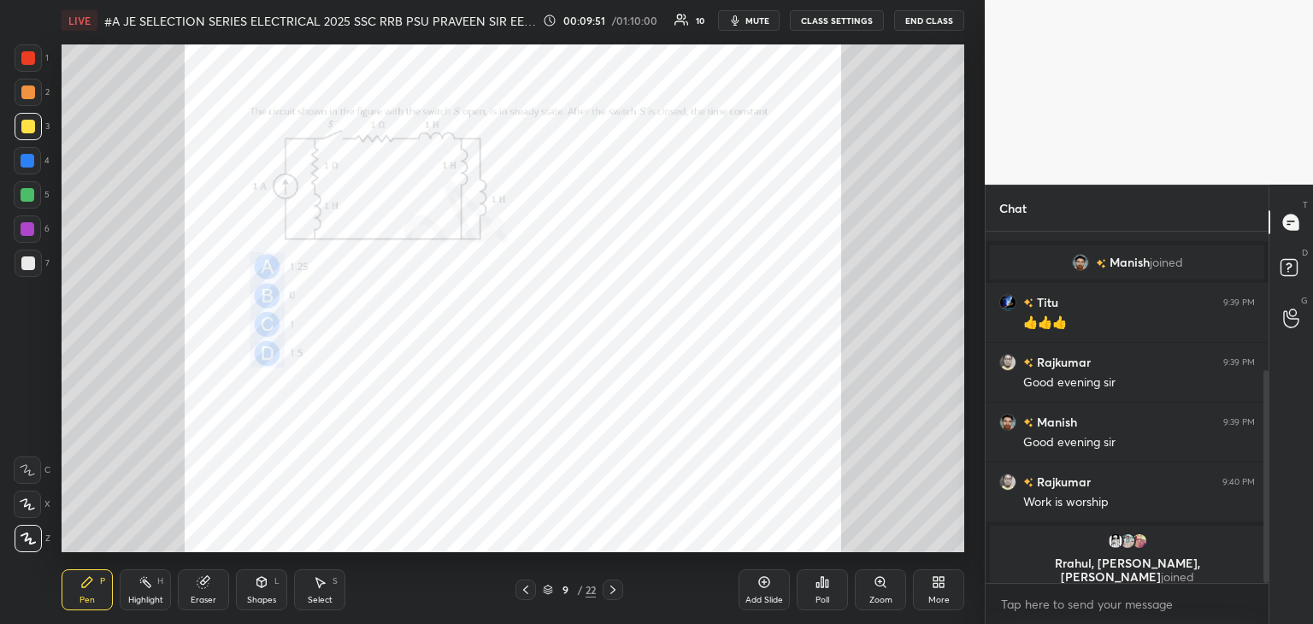
click at [896, 590] on div "Zoom" at bounding box center [880, 589] width 51 height 41
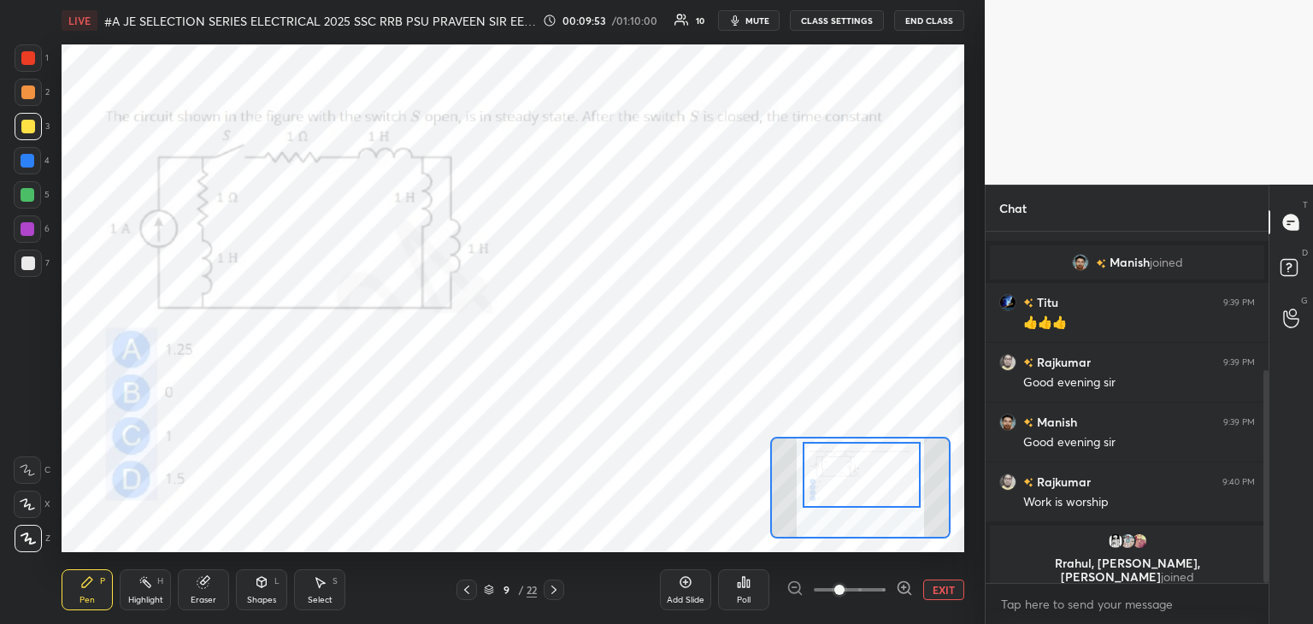
drag, startPoint x: 872, startPoint y: 489, endPoint x: 875, endPoint y: 479, distance: 10.0
click at [875, 479] on div at bounding box center [861, 475] width 118 height 66
click at [754, 599] on div "Poll" at bounding box center [743, 589] width 51 height 41
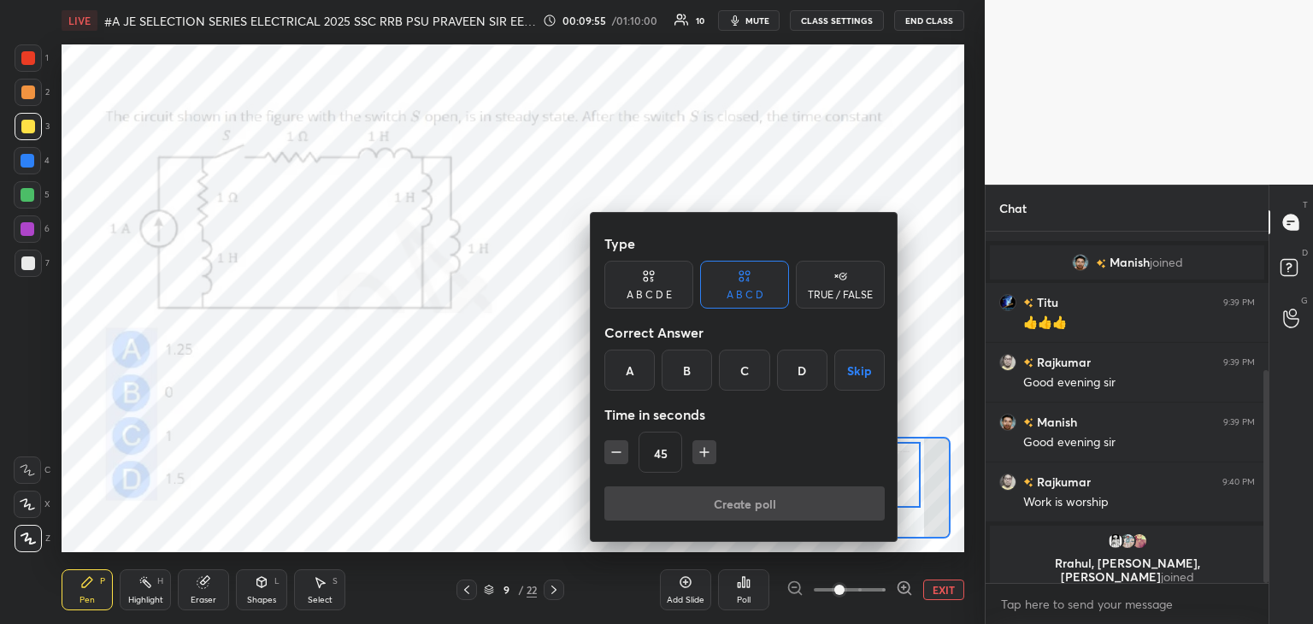
click at [626, 356] on div "A" at bounding box center [629, 370] width 50 height 41
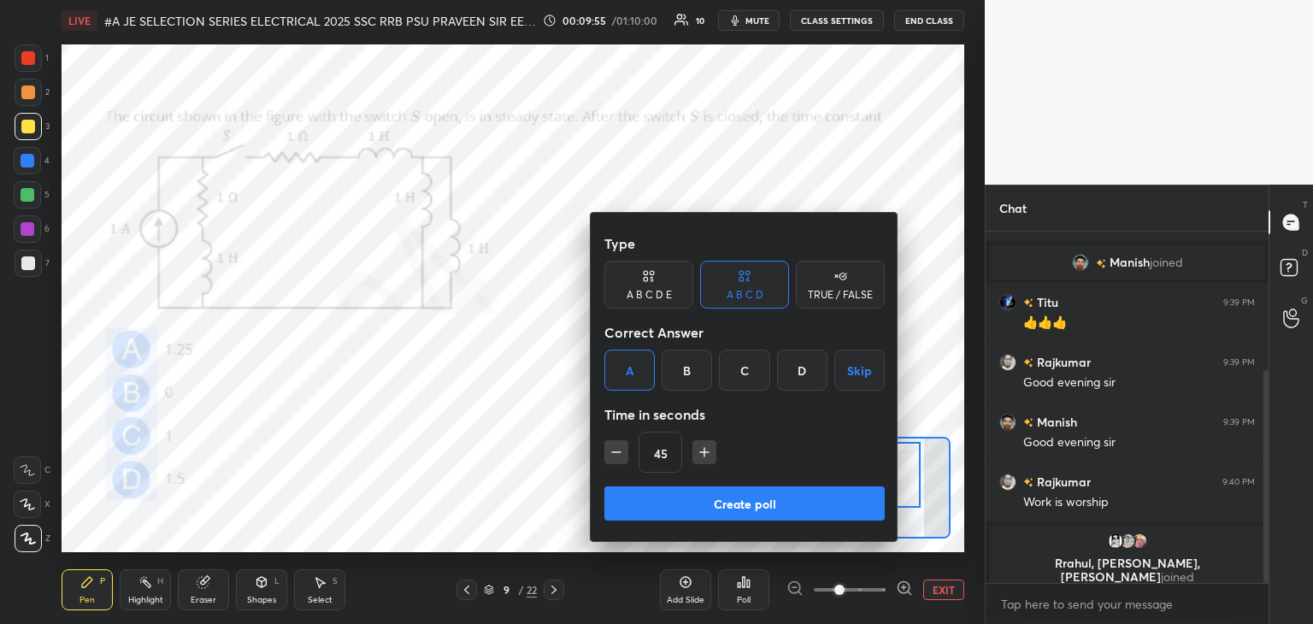
click at [708, 449] on icon "button" at bounding box center [704, 452] width 17 height 17
drag, startPoint x: 704, startPoint y: 452, endPoint x: 704, endPoint y: 463, distance: 11.1
click at [704, 454] on icon "button" at bounding box center [704, 452] width 17 height 17
type input "75"
click at [694, 490] on button "Create poll" at bounding box center [744, 503] width 280 height 34
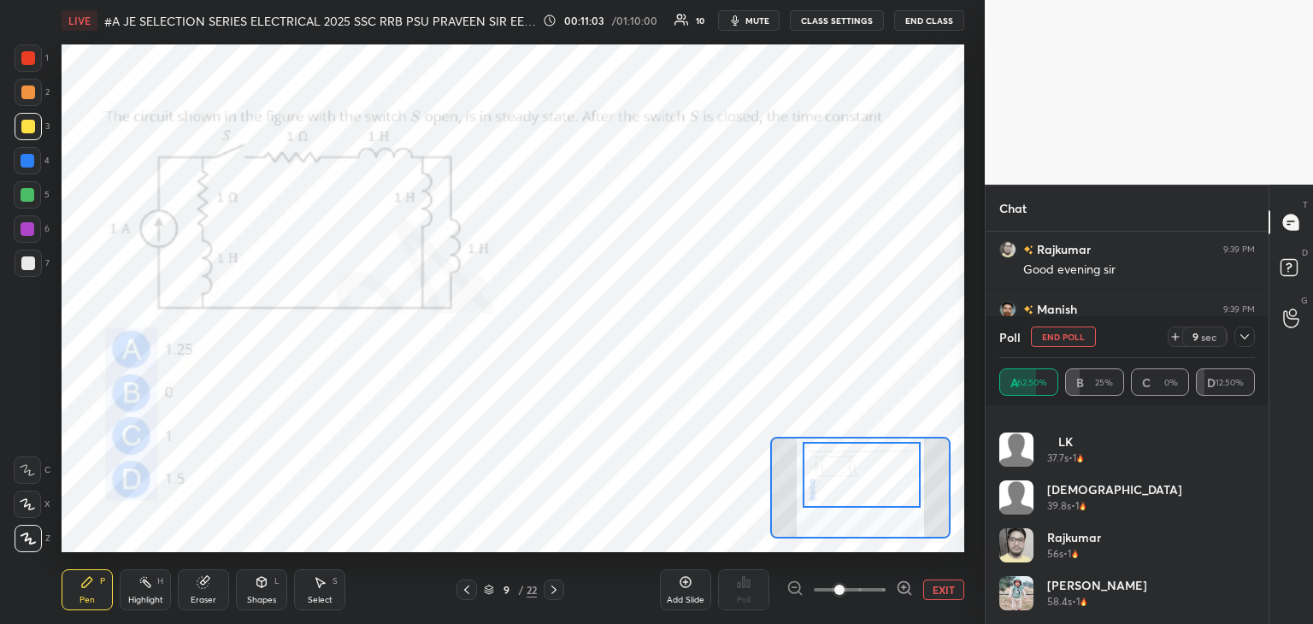
scroll to position [381, 0]
click at [27, 62] on div at bounding box center [28, 58] width 14 height 14
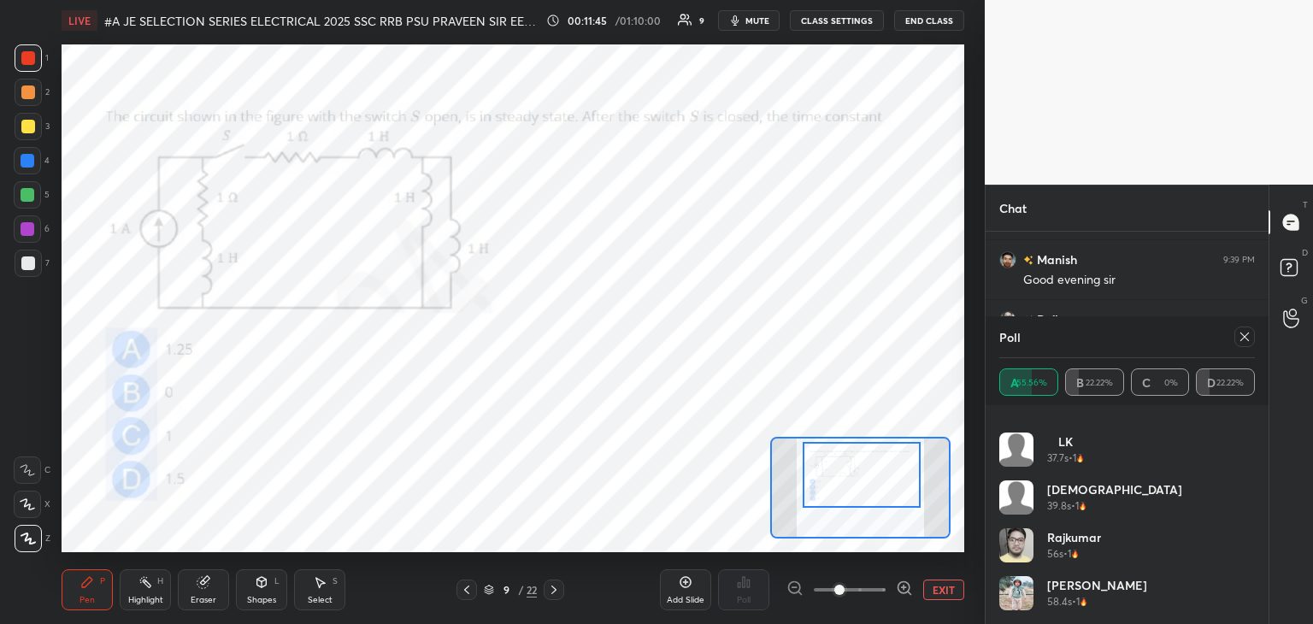
click at [197, 584] on icon at bounding box center [204, 582] width 14 height 14
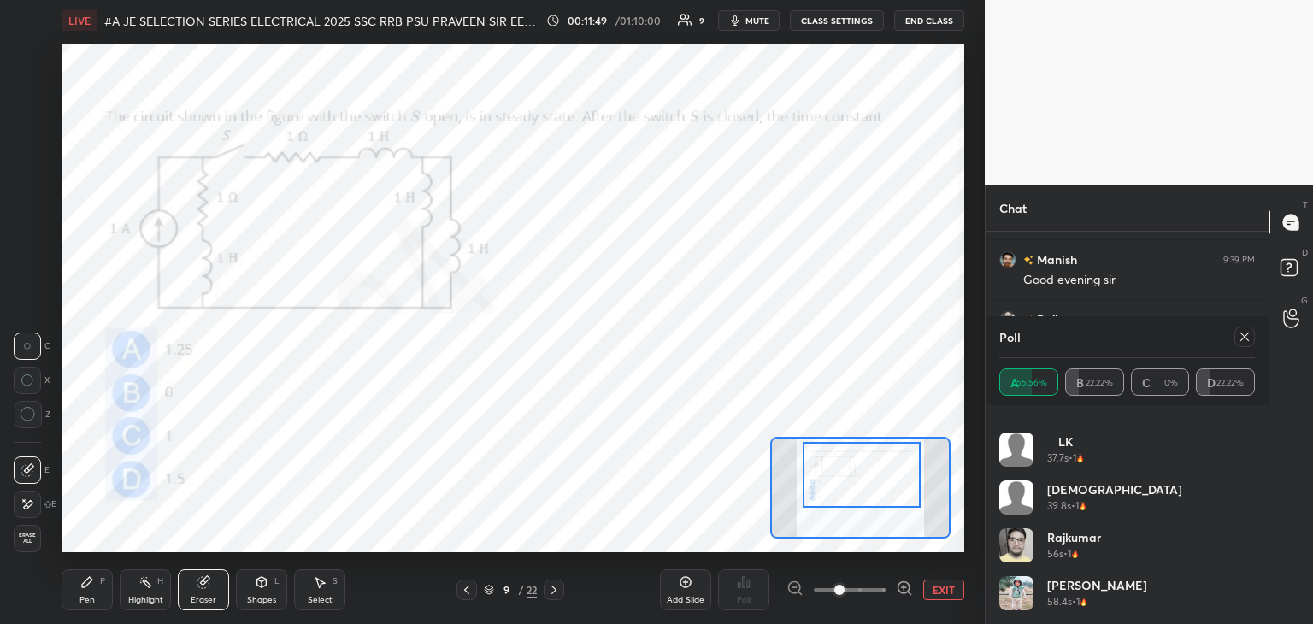
drag, startPoint x: 96, startPoint y: 591, endPoint x: 46, endPoint y: 621, distance: 58.3
click at [94, 591] on div "Pen P" at bounding box center [87, 589] width 51 height 41
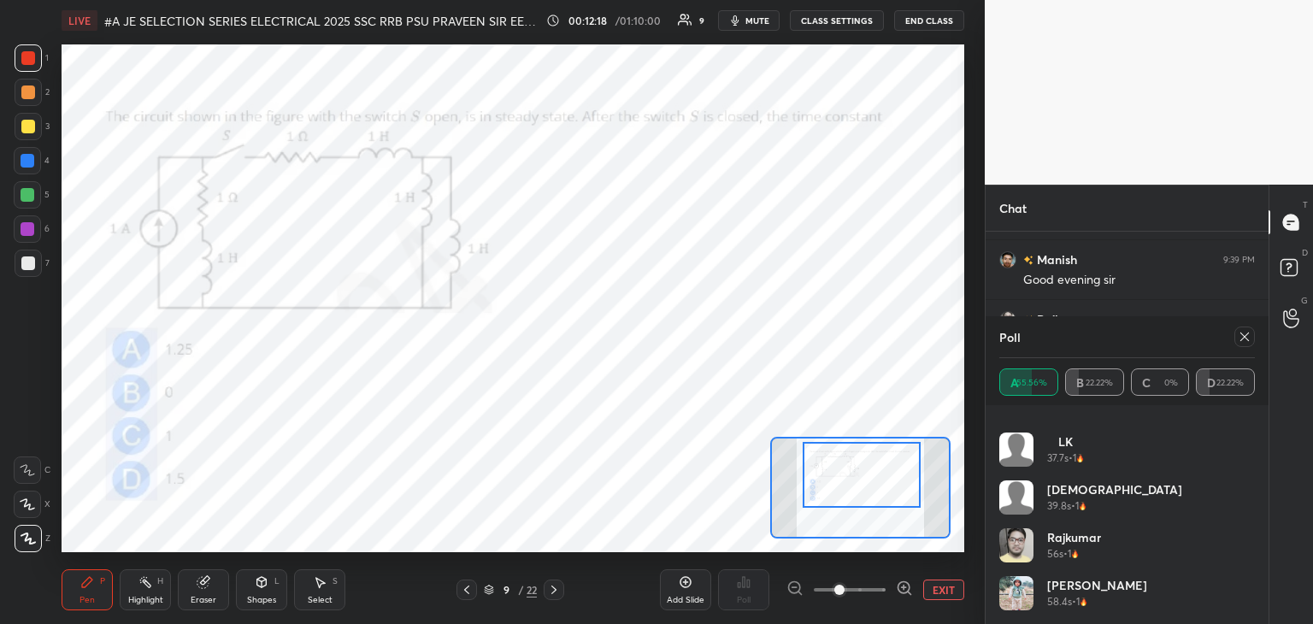
click at [204, 585] on icon at bounding box center [202, 582] width 11 height 11
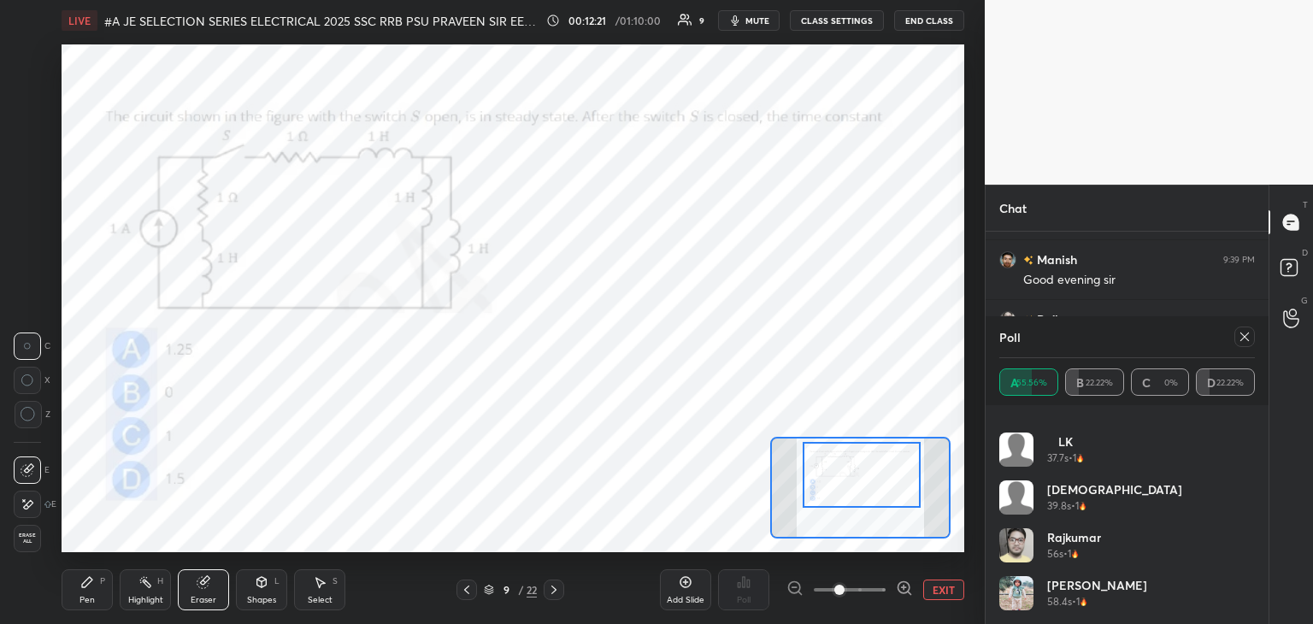
click at [89, 591] on div "Pen P" at bounding box center [87, 589] width 51 height 41
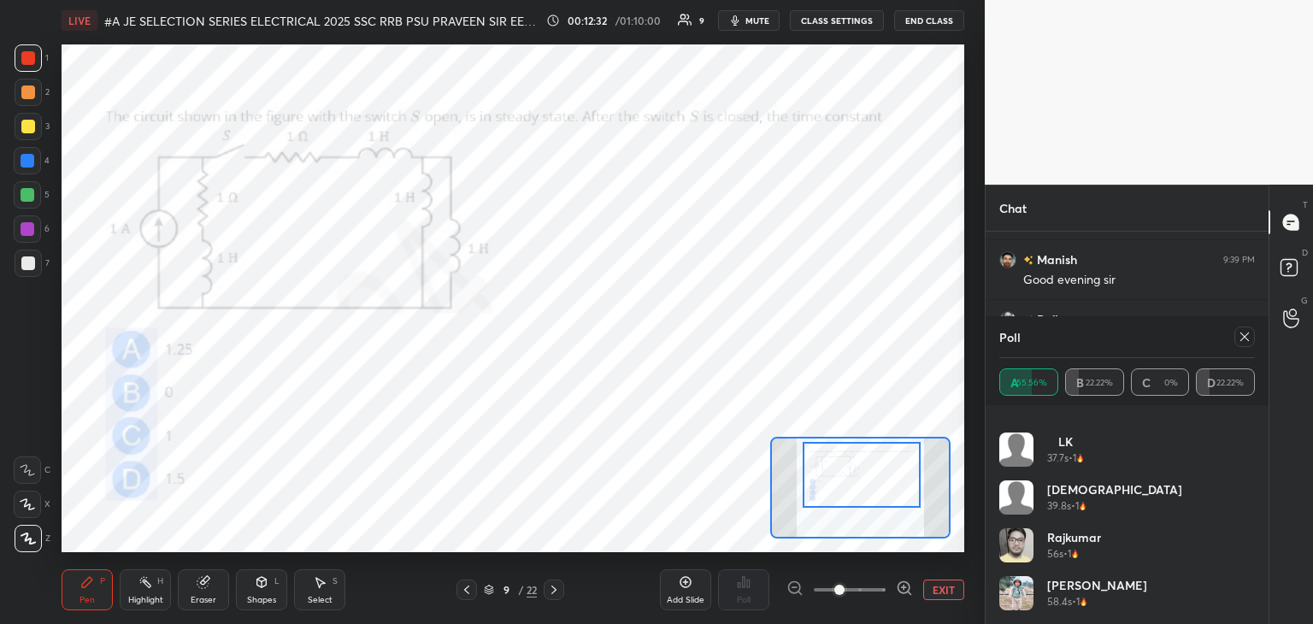
click at [23, 169] on div at bounding box center [27, 160] width 27 height 27
click at [1252, 340] on div at bounding box center [1244, 336] width 21 height 21
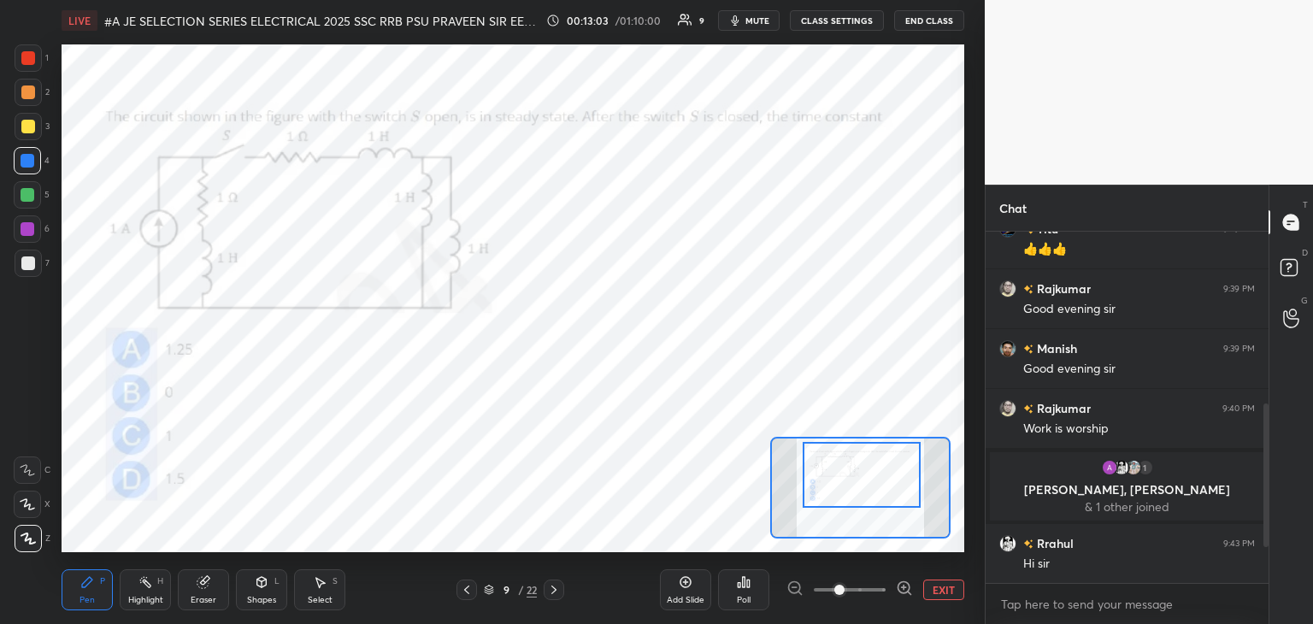
scroll to position [6, 5]
type textarea "x"
click at [554, 596] on icon at bounding box center [554, 590] width 14 height 14
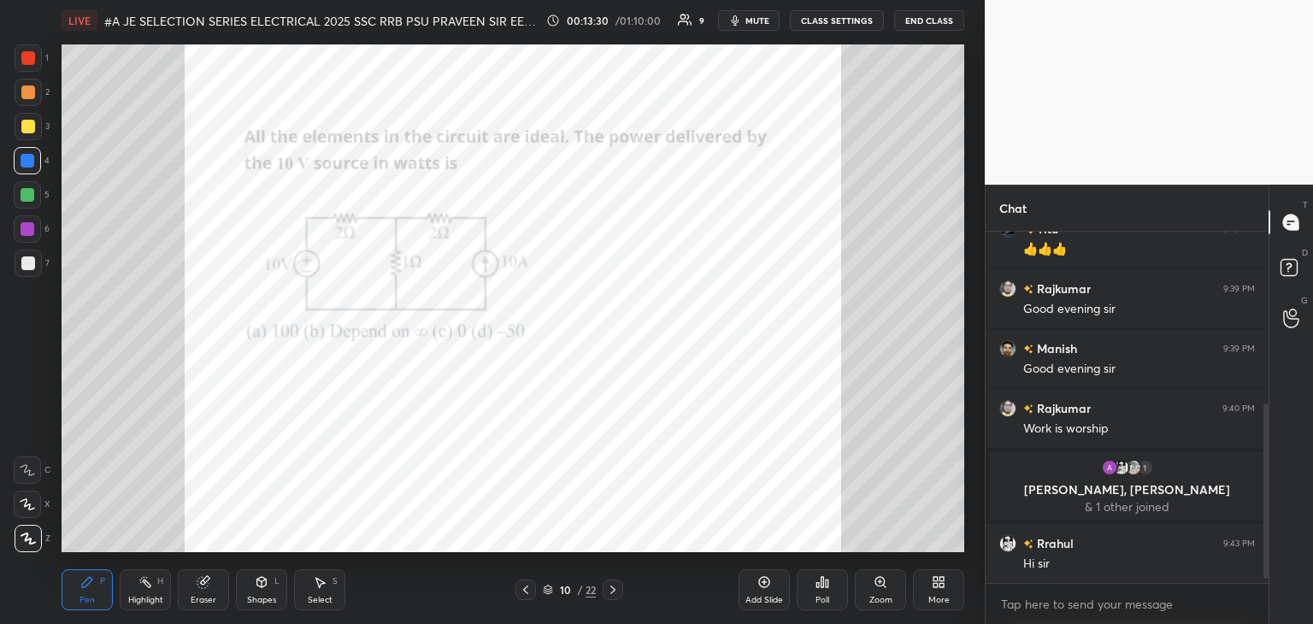
click at [885, 589] on div "Zoom" at bounding box center [880, 589] width 51 height 41
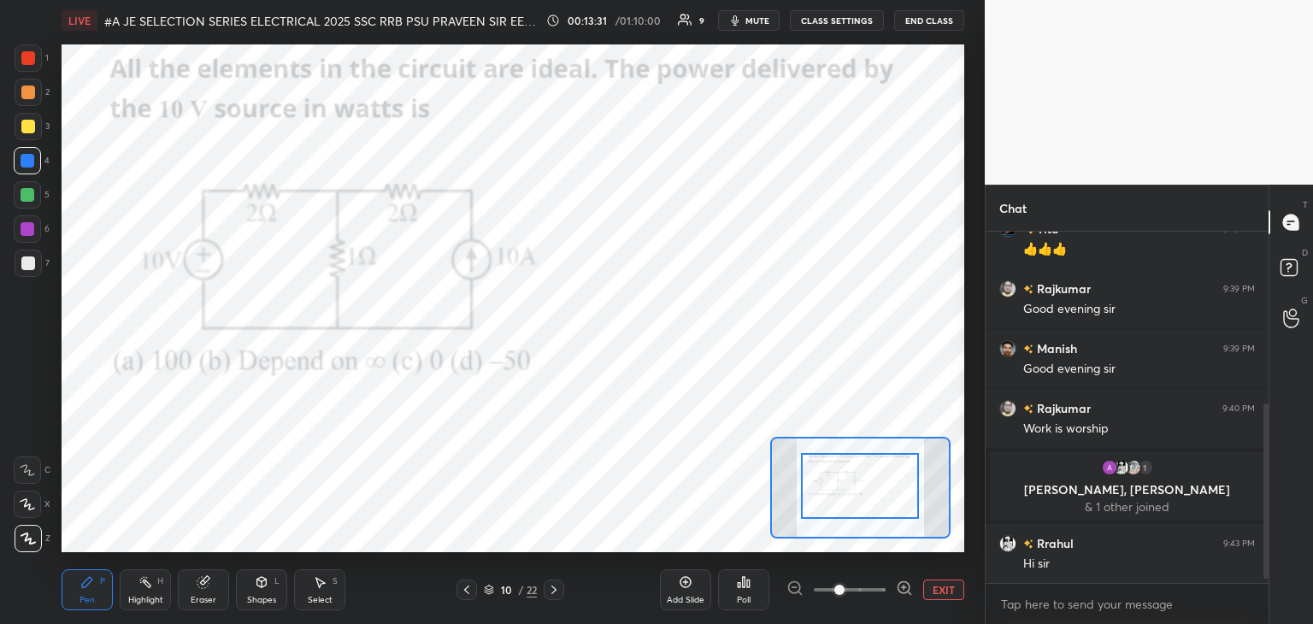
drag, startPoint x: 862, startPoint y: 515, endPoint x: 865, endPoint y: 500, distance: 15.6
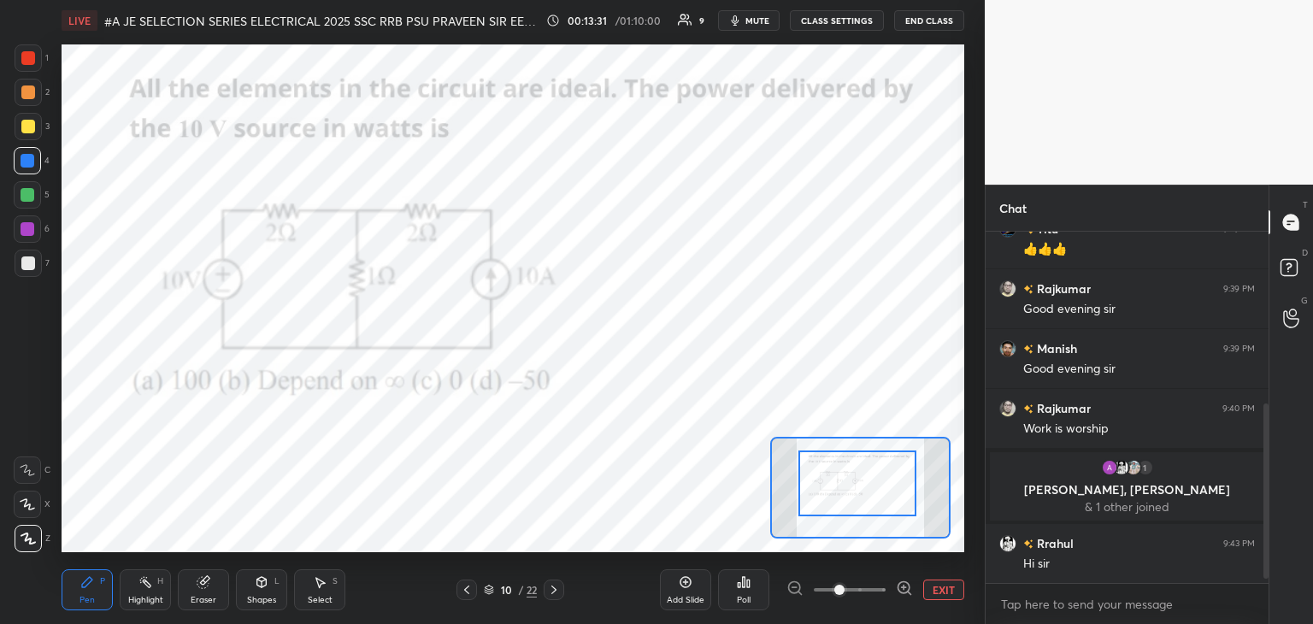
click at [869, 503] on div at bounding box center [857, 483] width 118 height 66
click at [551, 589] on icon at bounding box center [554, 590] width 14 height 14
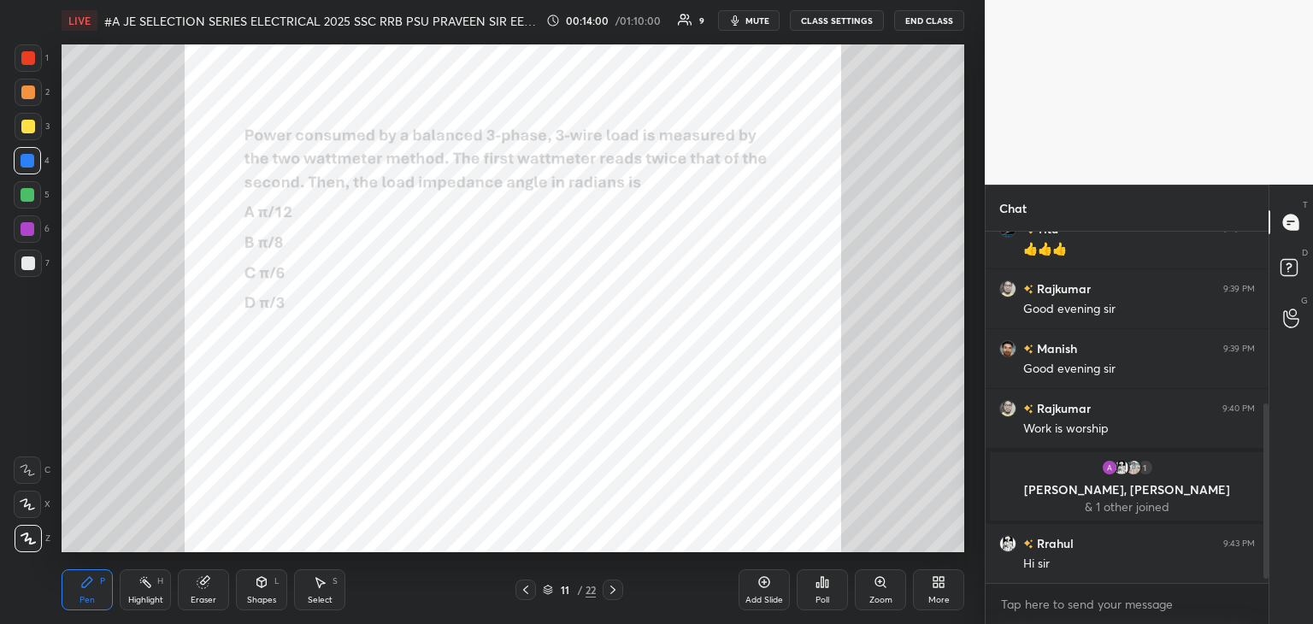
click at [826, 583] on icon at bounding box center [827, 583] width 3 height 8
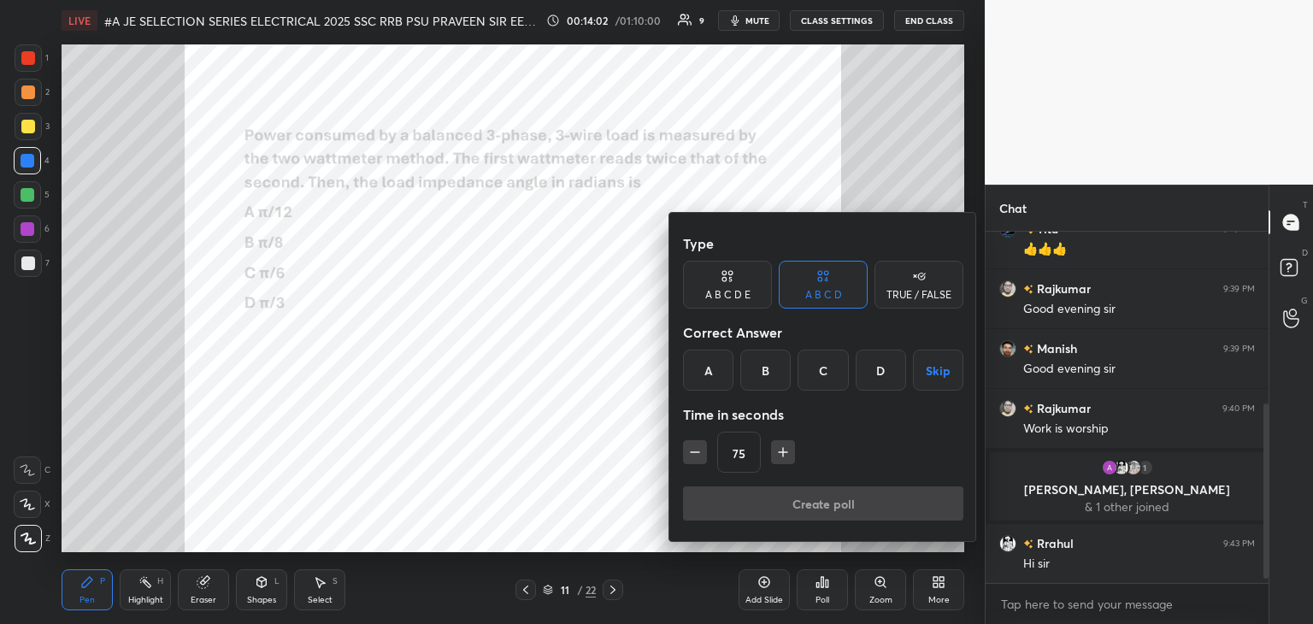
click at [873, 373] on div "D" at bounding box center [880, 370] width 50 height 41
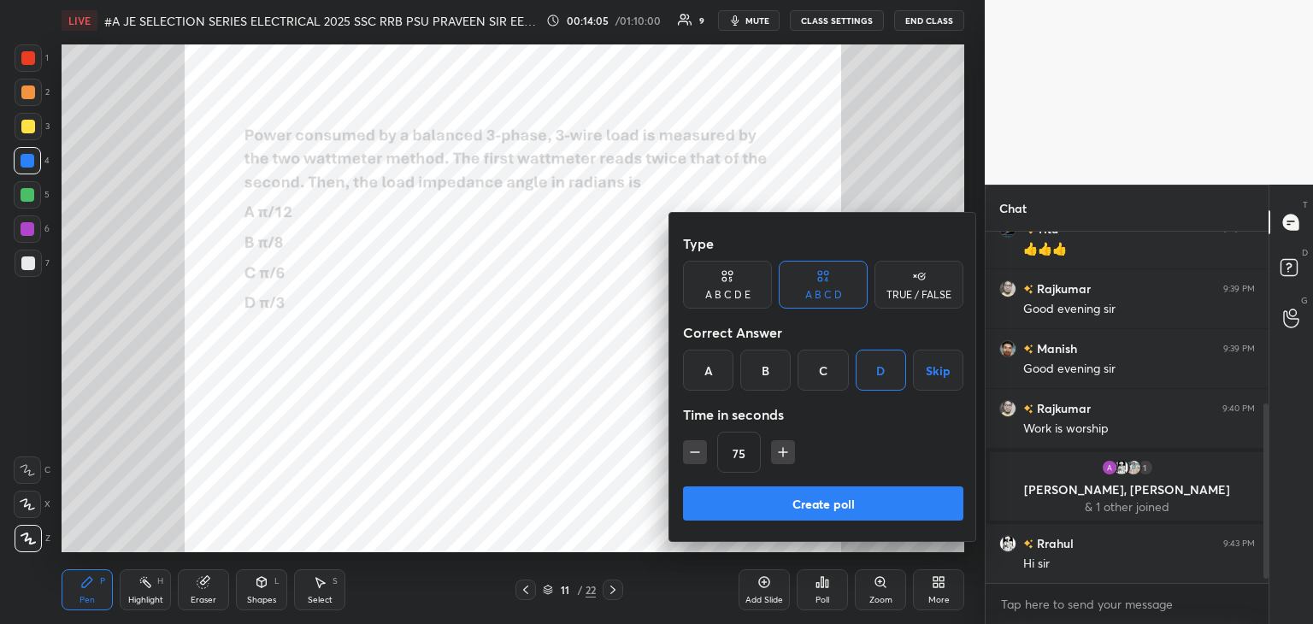
drag, startPoint x: 827, startPoint y: 360, endPoint x: 772, endPoint y: 438, distance: 95.6
click at [826, 361] on div "C" at bounding box center [822, 370] width 50 height 41
click at [695, 449] on icon "button" at bounding box center [694, 452] width 17 height 17
click at [694, 449] on icon "button" at bounding box center [694, 452] width 17 height 17
type input "45"
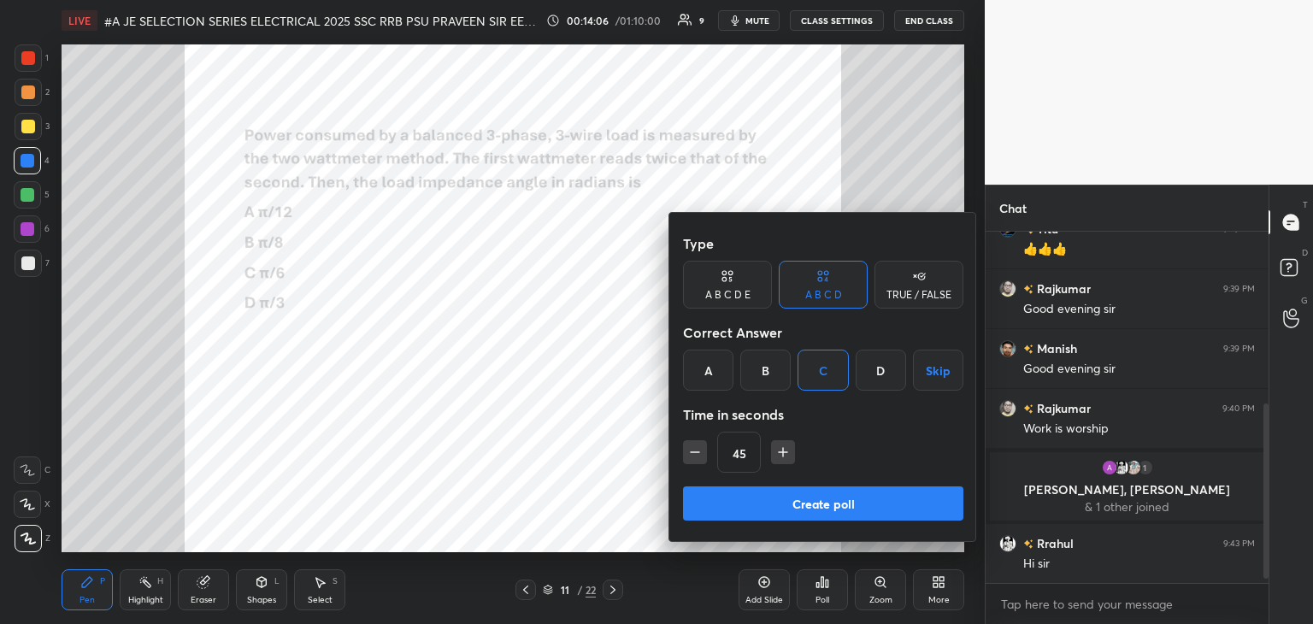
click at [711, 493] on button "Create poll" at bounding box center [823, 503] width 280 height 34
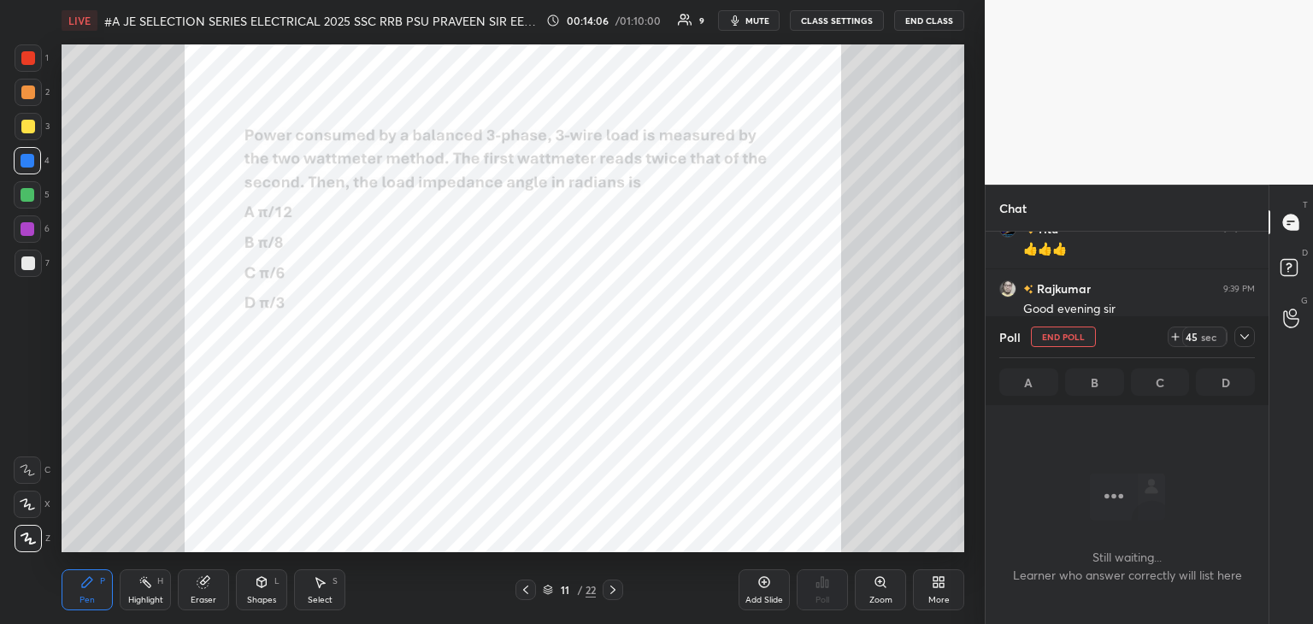
scroll to position [257, 278]
click at [880, 596] on div "Zoom" at bounding box center [880, 600] width 23 height 9
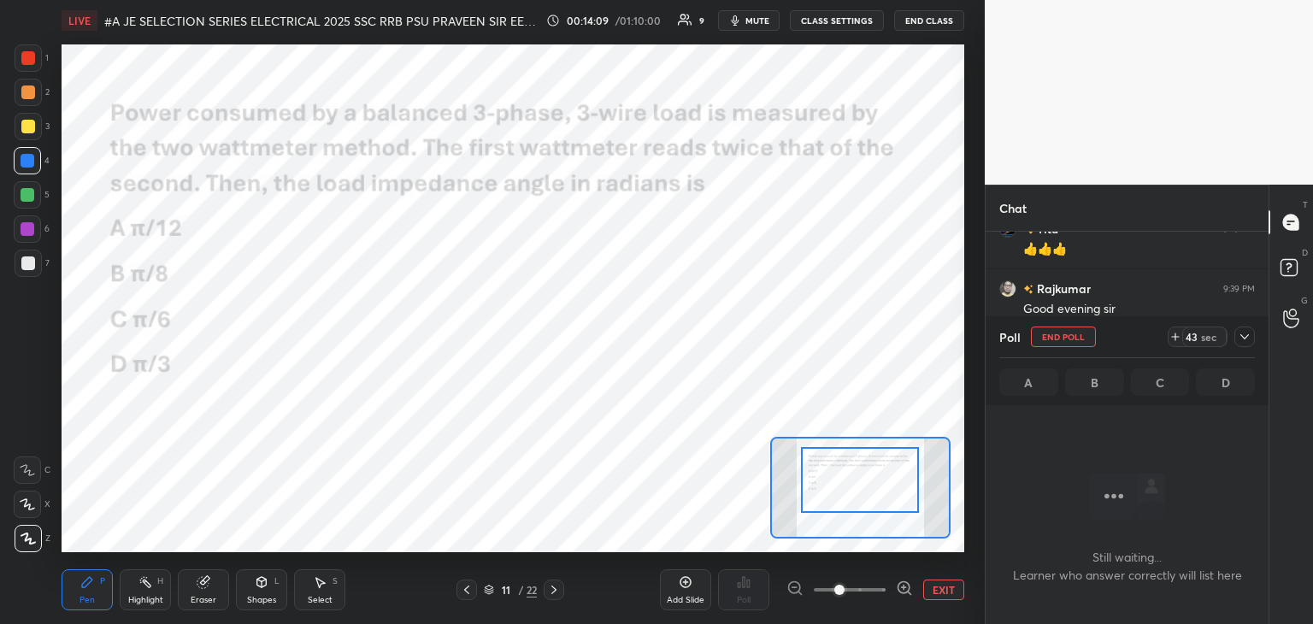
click at [858, 487] on div at bounding box center [860, 480] width 118 height 66
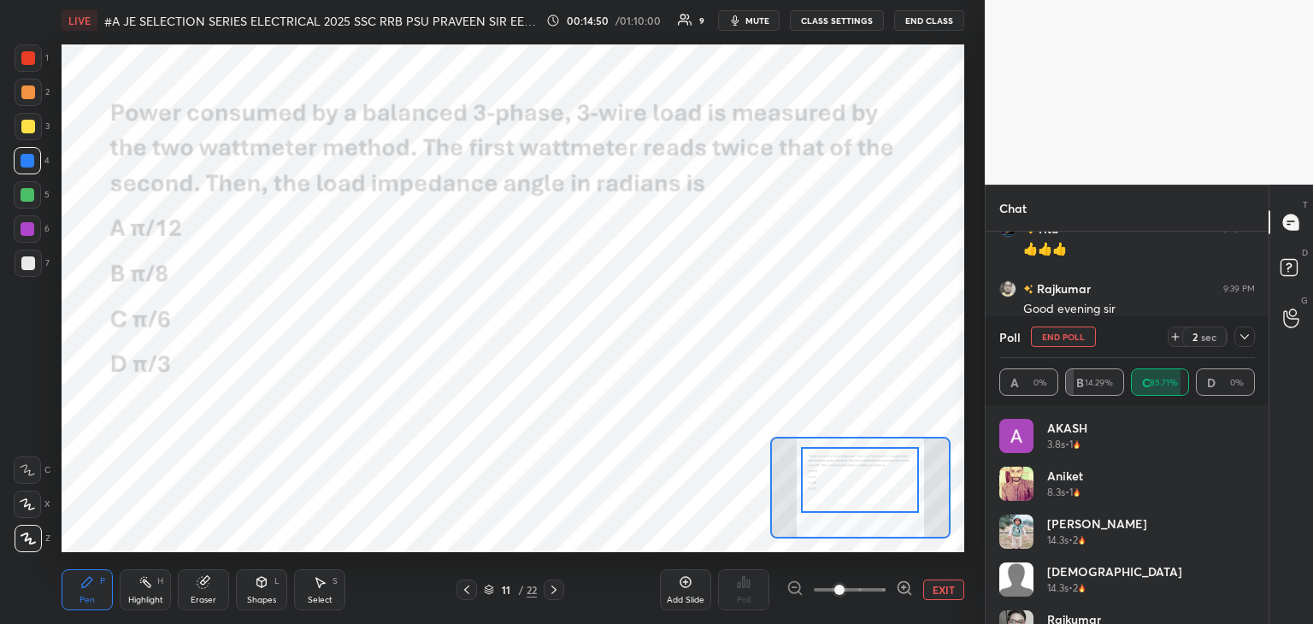
scroll to position [82, 0]
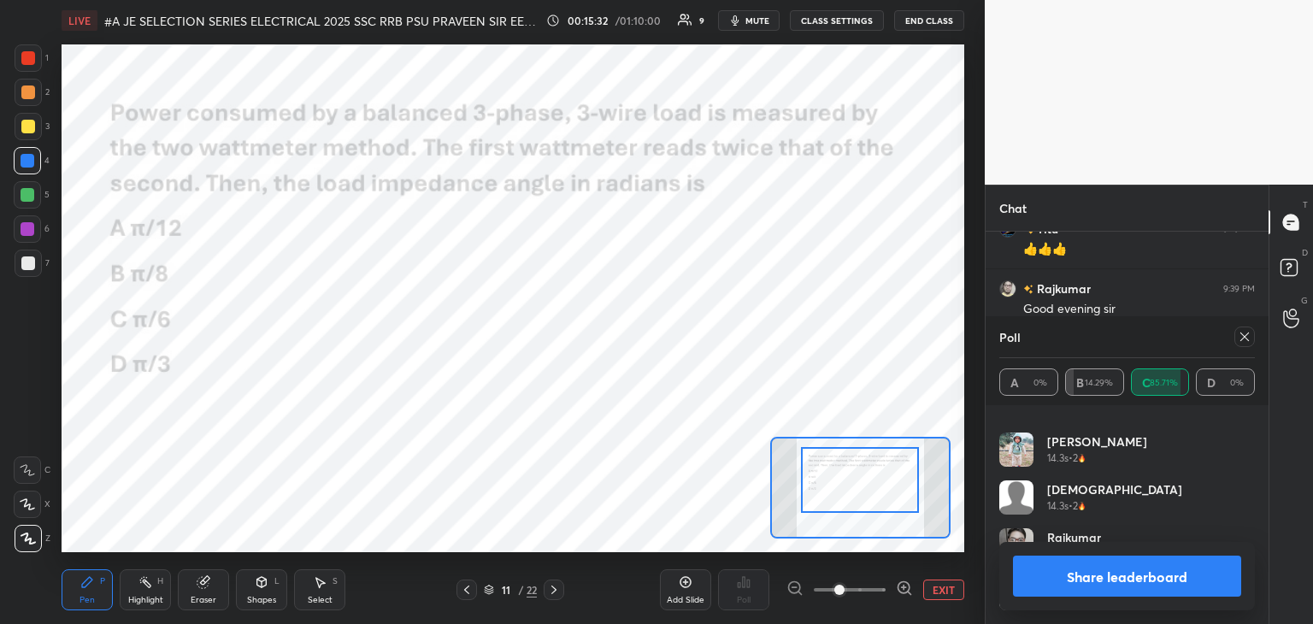
click at [1251, 343] on div at bounding box center [1244, 336] width 21 height 21
type textarea "x"
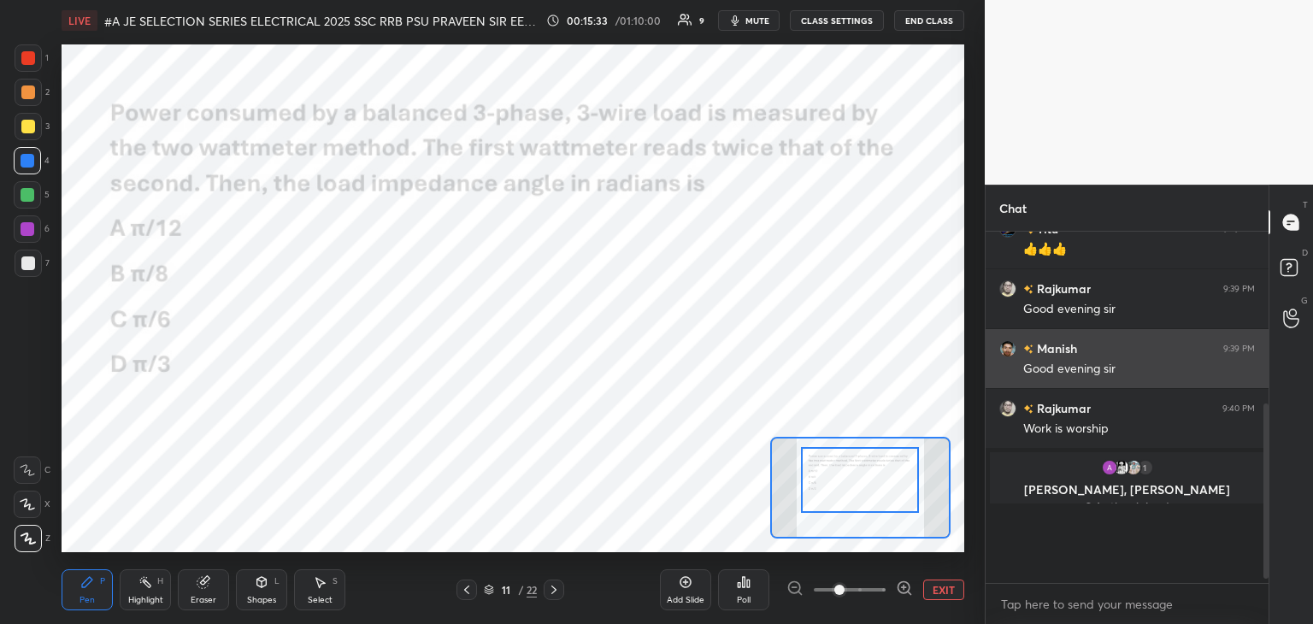
scroll to position [6, 5]
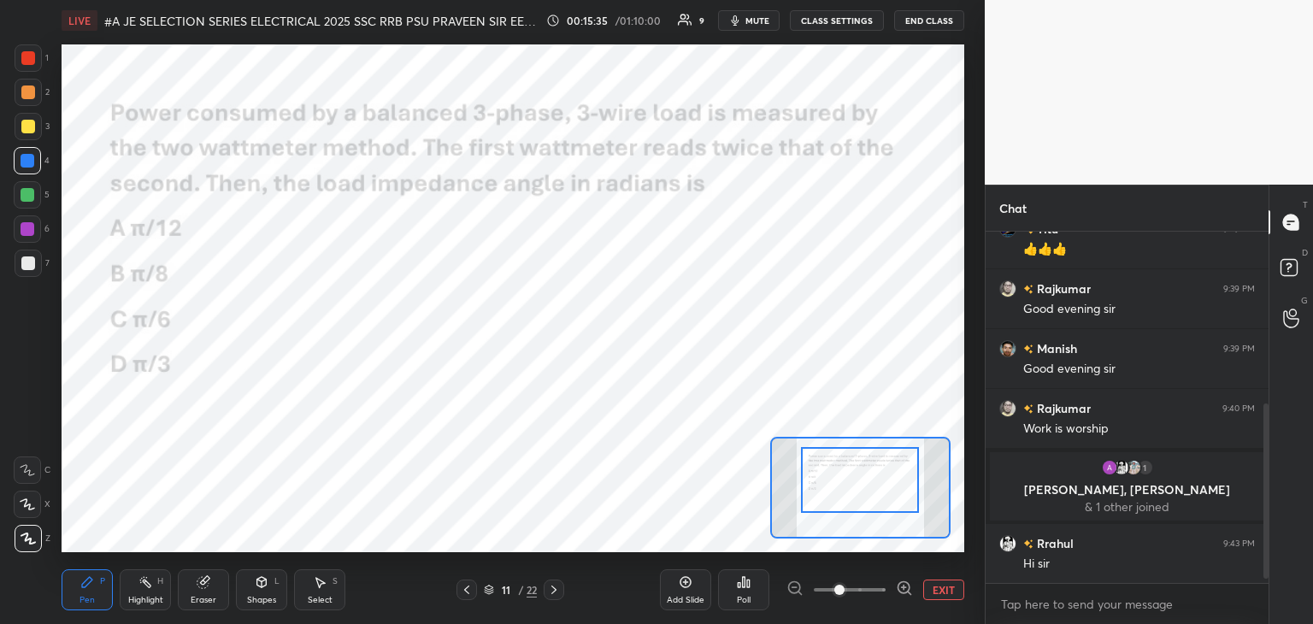
click at [557, 592] on icon at bounding box center [554, 590] width 14 height 14
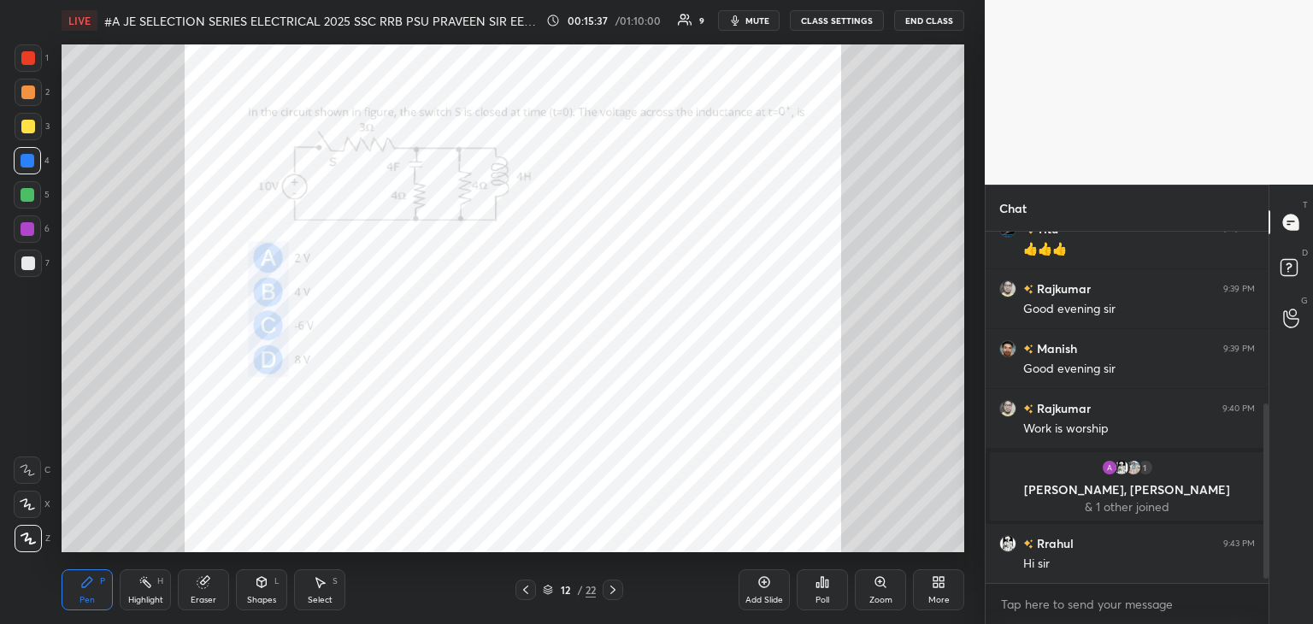
click at [618, 588] on icon at bounding box center [613, 590] width 14 height 14
click at [540, 586] on div "13 / 22" at bounding box center [569, 589] width 108 height 21
click at [528, 592] on icon at bounding box center [526, 590] width 14 height 14
click at [886, 591] on div "Zoom" at bounding box center [880, 589] width 51 height 41
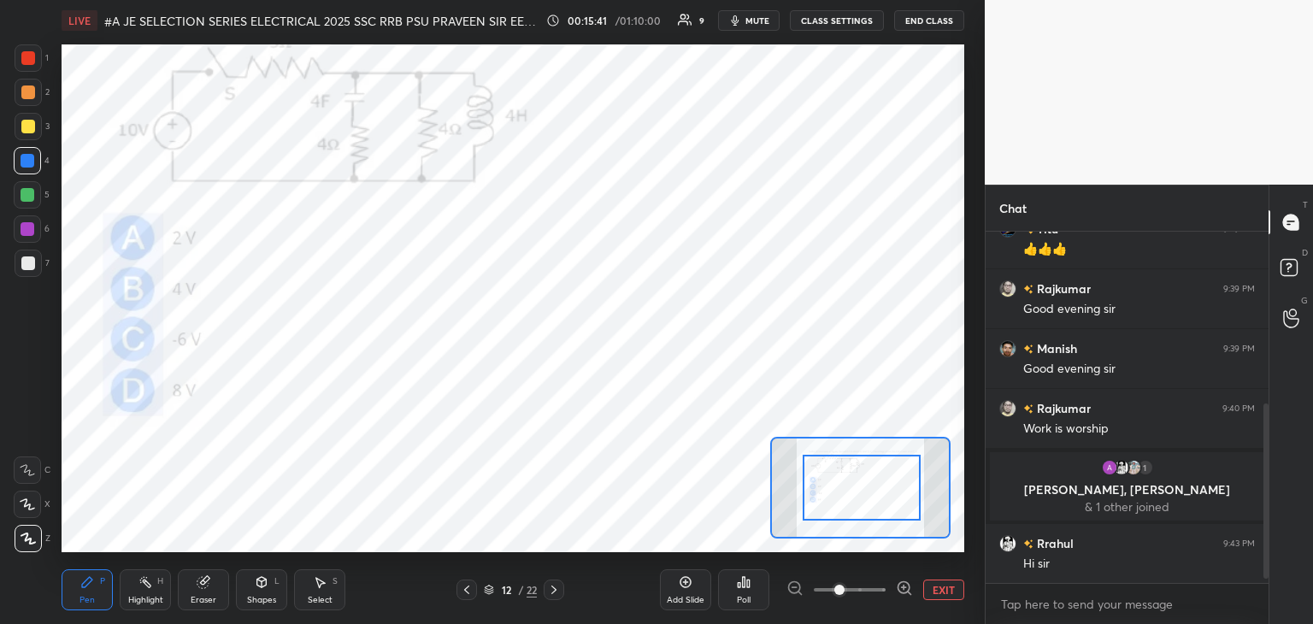
drag, startPoint x: 856, startPoint y: 487, endPoint x: 868, endPoint y: 484, distance: 12.4
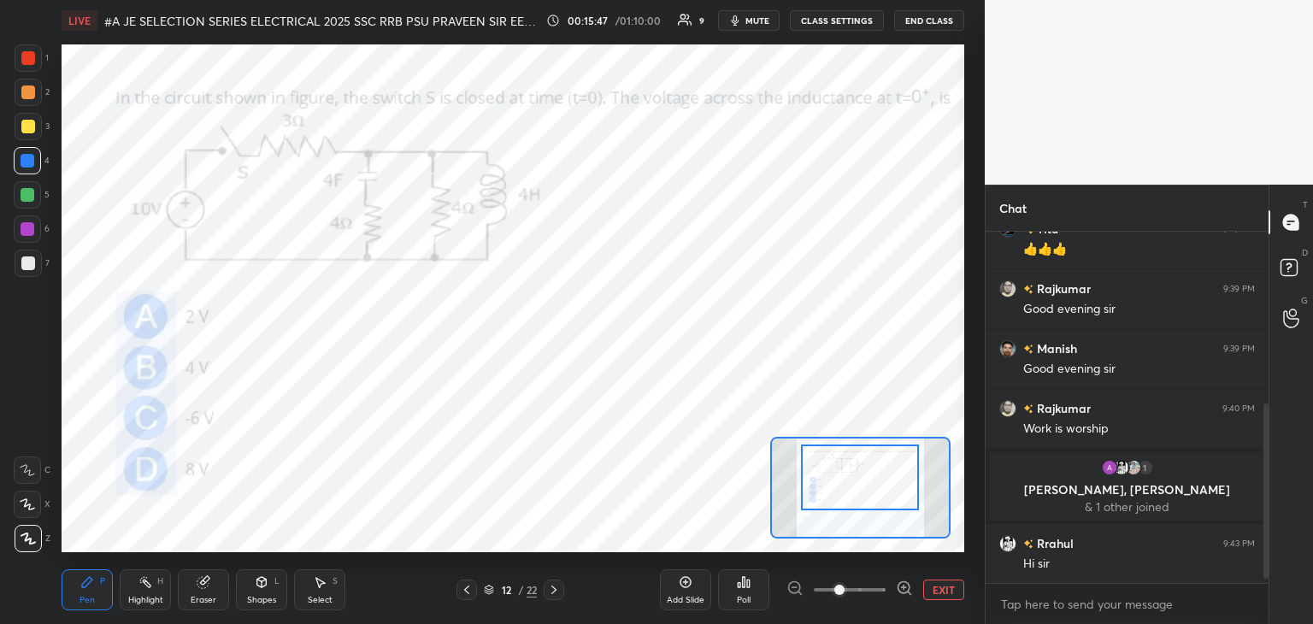
click at [867, 475] on div at bounding box center [860, 477] width 118 height 66
click at [744, 603] on div "Poll" at bounding box center [744, 600] width 14 height 9
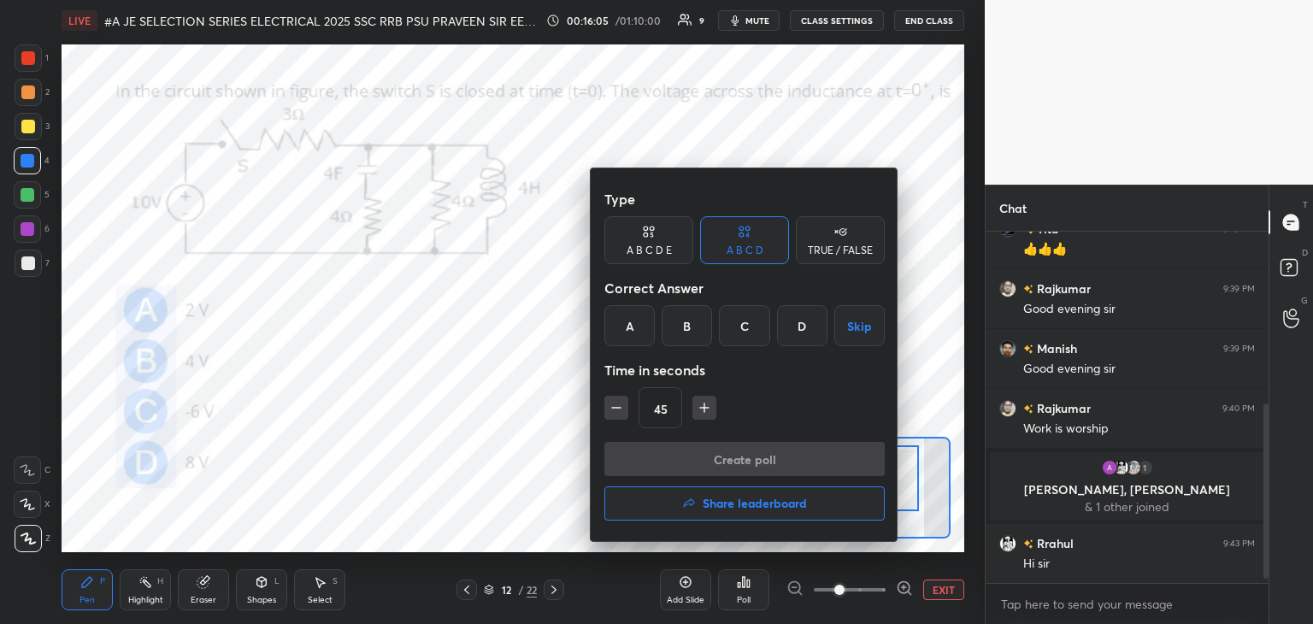
click at [689, 333] on div "B" at bounding box center [686, 325] width 50 height 41
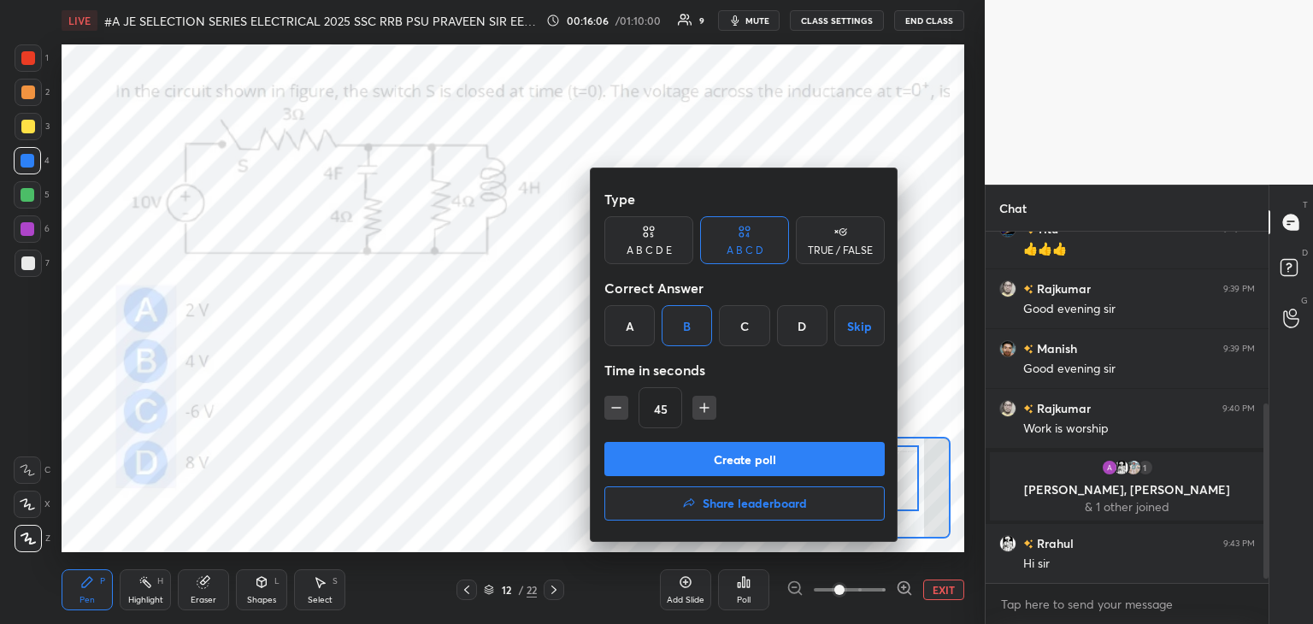
click at [694, 419] on button "button" at bounding box center [704, 408] width 24 height 24
type input "60"
click at [691, 456] on button "Create poll" at bounding box center [744, 459] width 280 height 34
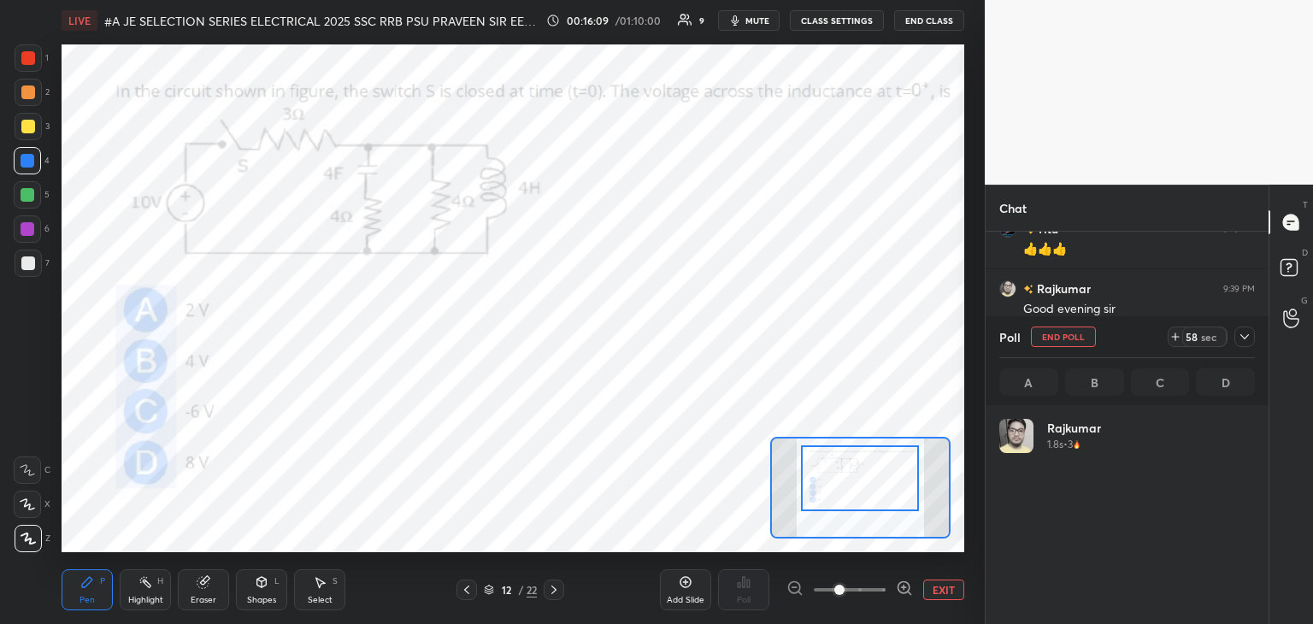
scroll to position [200, 250]
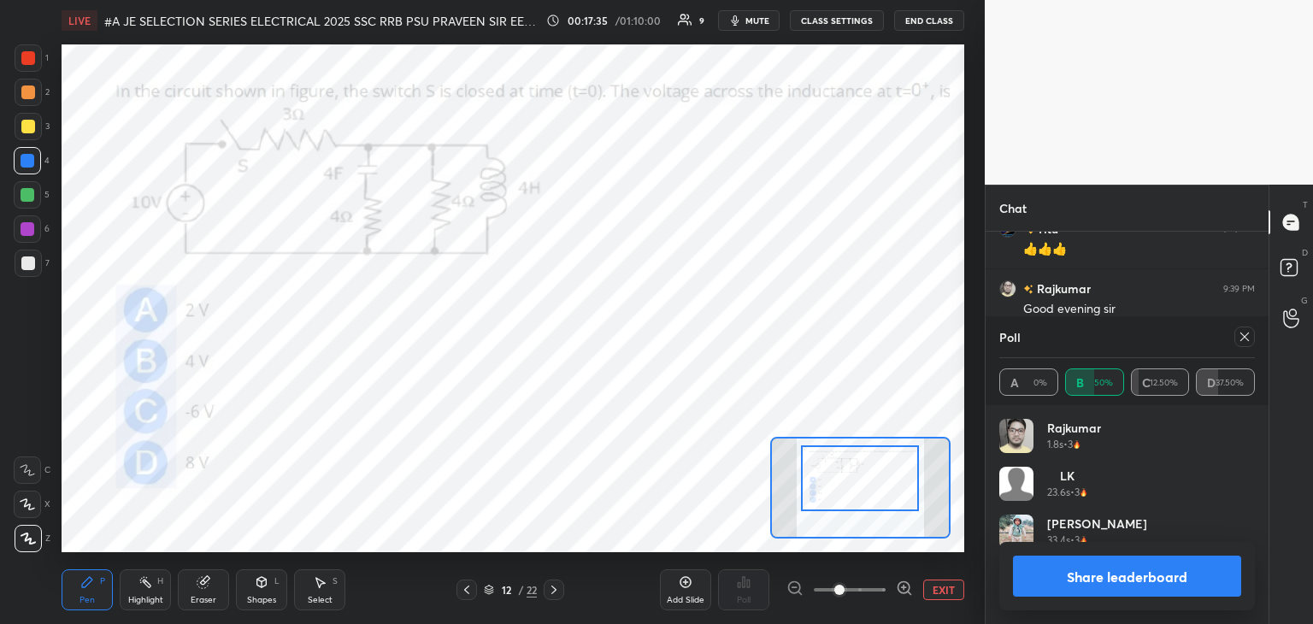
click at [264, 592] on div "Shapes L" at bounding box center [261, 589] width 51 height 41
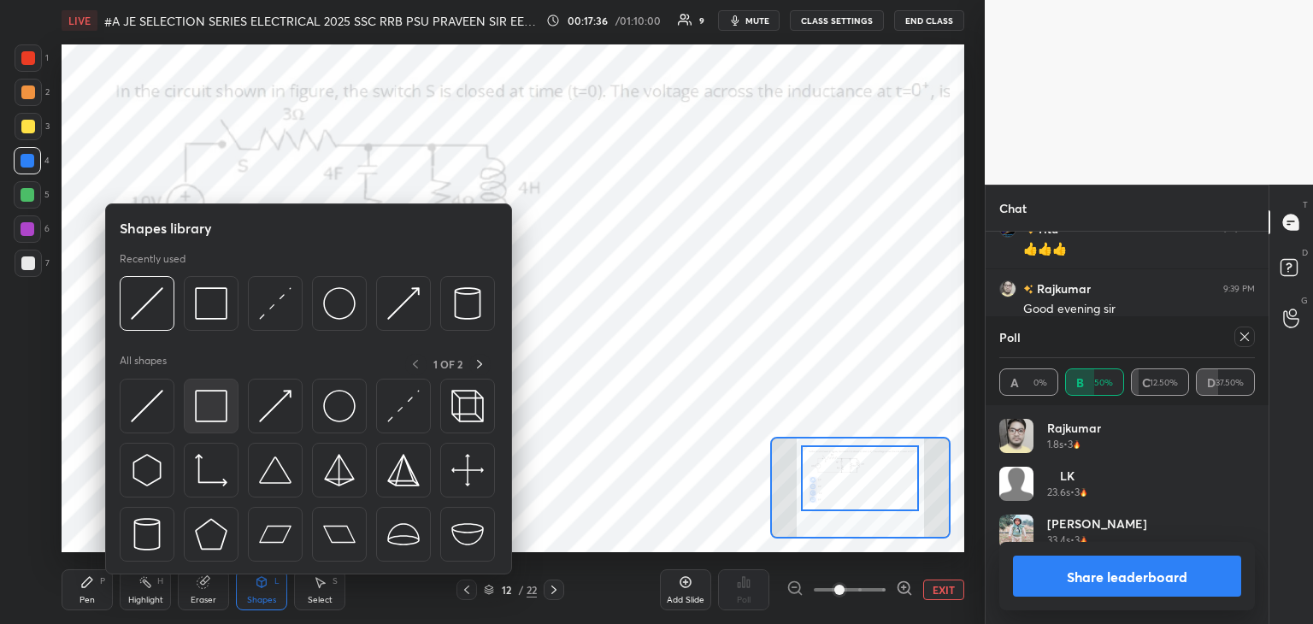
click at [218, 407] on img at bounding box center [211, 406] width 32 height 32
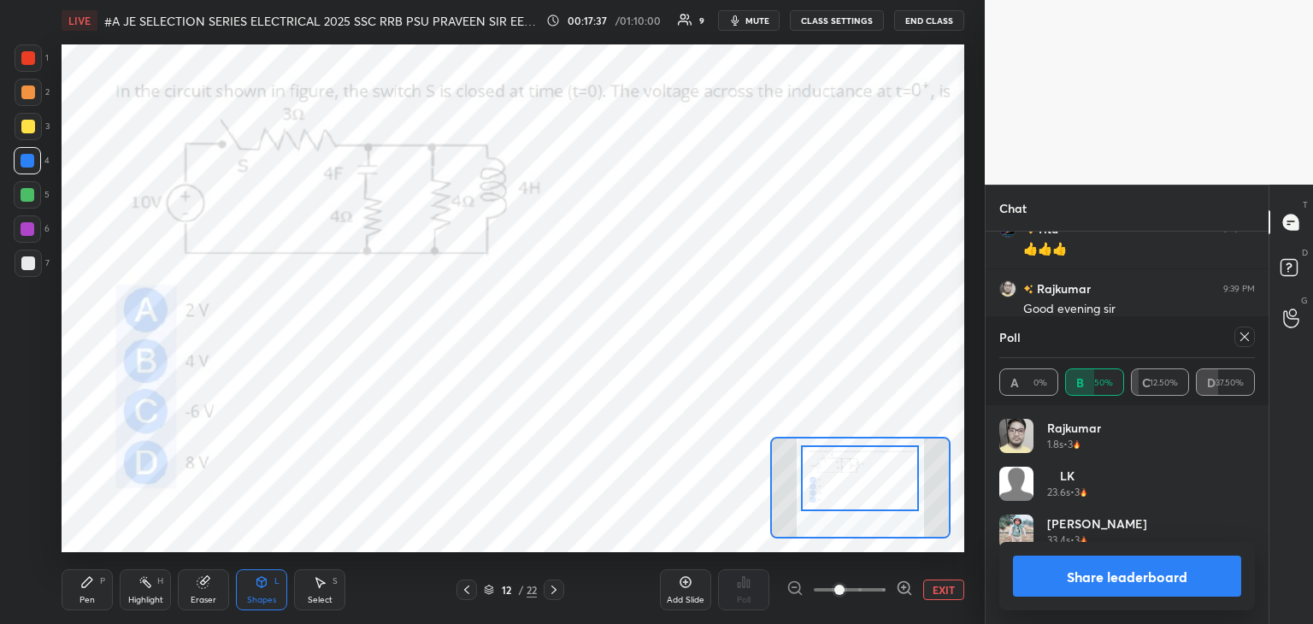
click at [26, 56] on div at bounding box center [28, 58] width 14 height 14
click at [1254, 343] on div at bounding box center [1244, 336] width 21 height 21
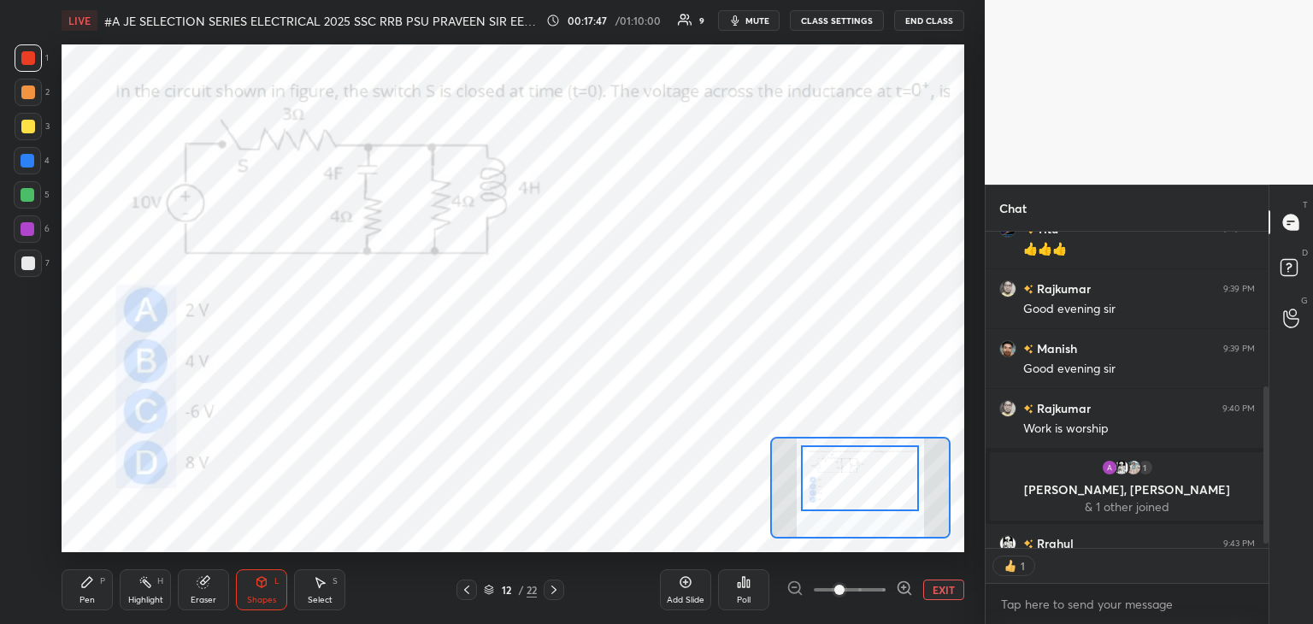
scroll to position [6, 5]
click at [89, 601] on div "Pen" at bounding box center [86, 600] width 15 height 9
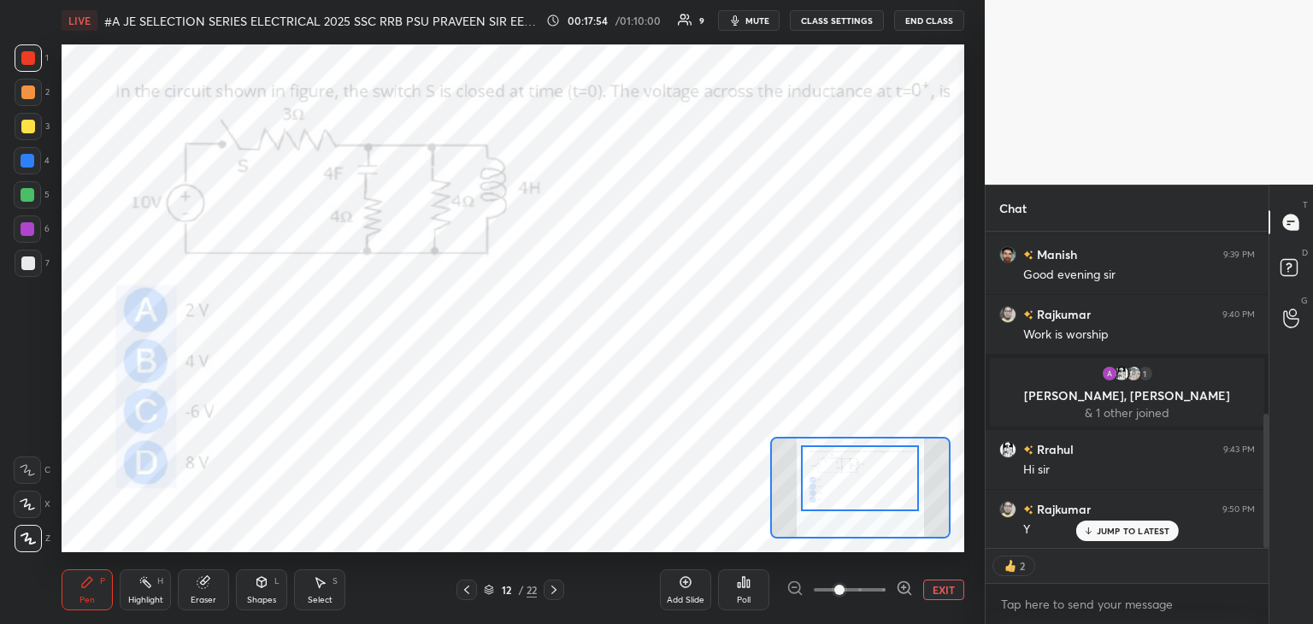
click at [76, 597] on div "Pen P" at bounding box center [87, 589] width 51 height 41
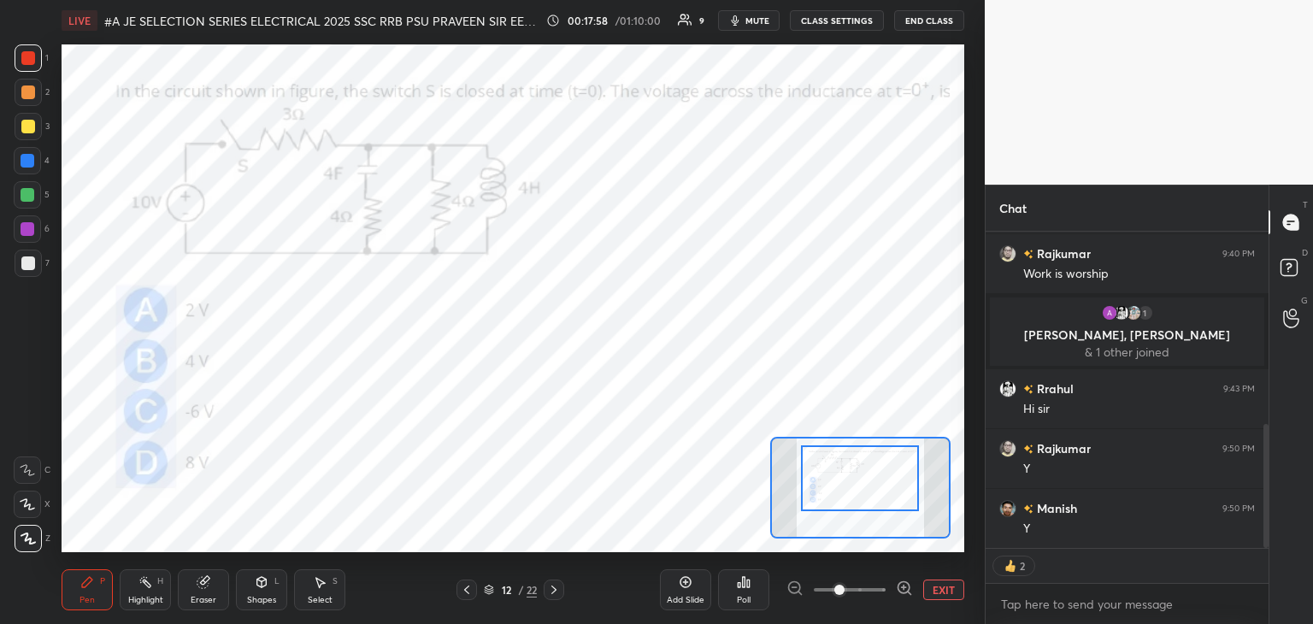
click at [37, 267] on div at bounding box center [28, 263] width 27 height 27
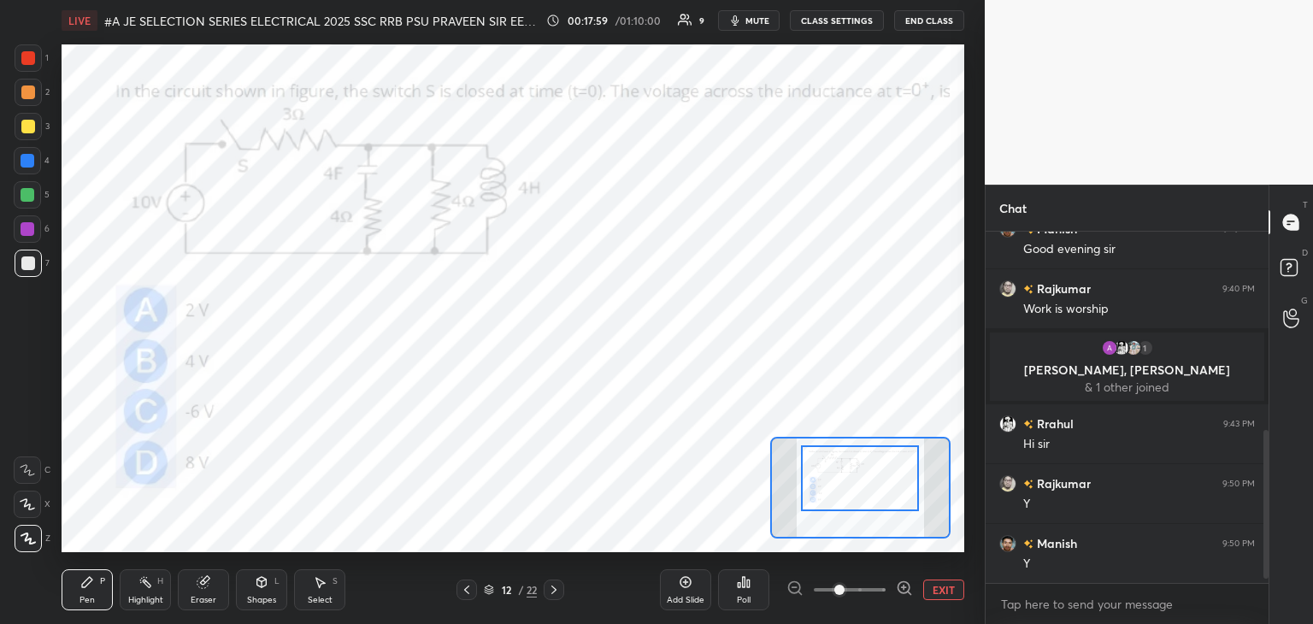
scroll to position [5, 5]
click at [212, 588] on div "Eraser" at bounding box center [203, 589] width 51 height 41
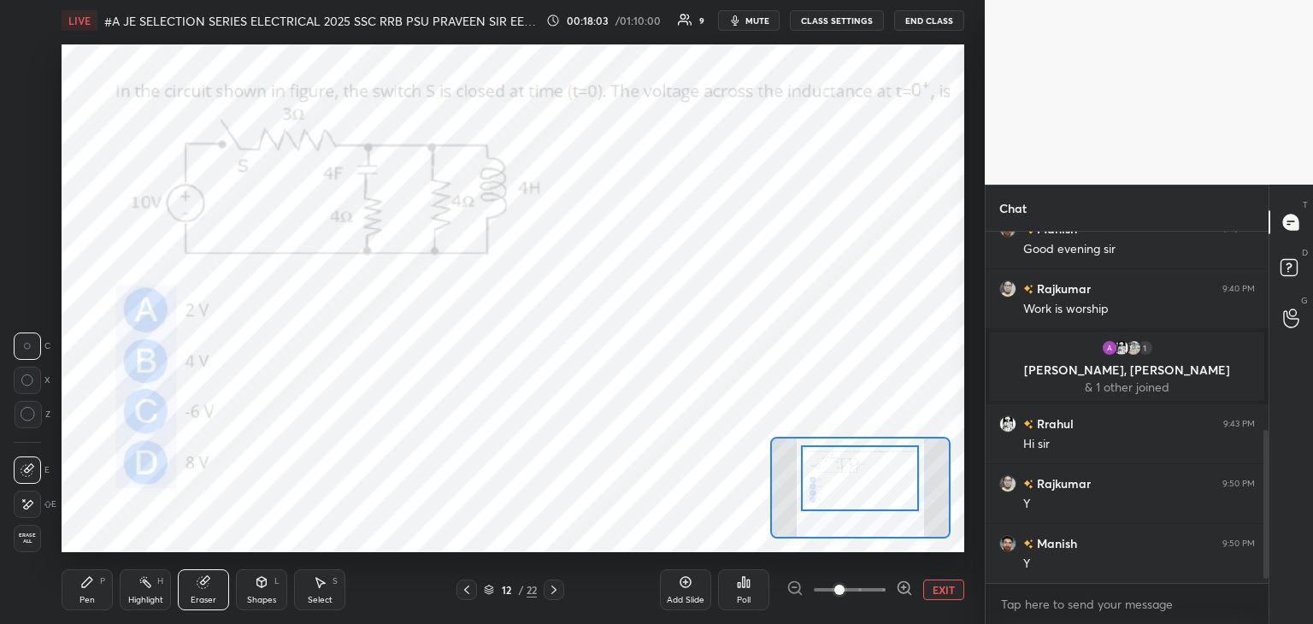
drag, startPoint x: 89, startPoint y: 592, endPoint x: 57, endPoint y: 597, distance: 31.9
click at [87, 595] on div "Pen P" at bounding box center [87, 589] width 51 height 41
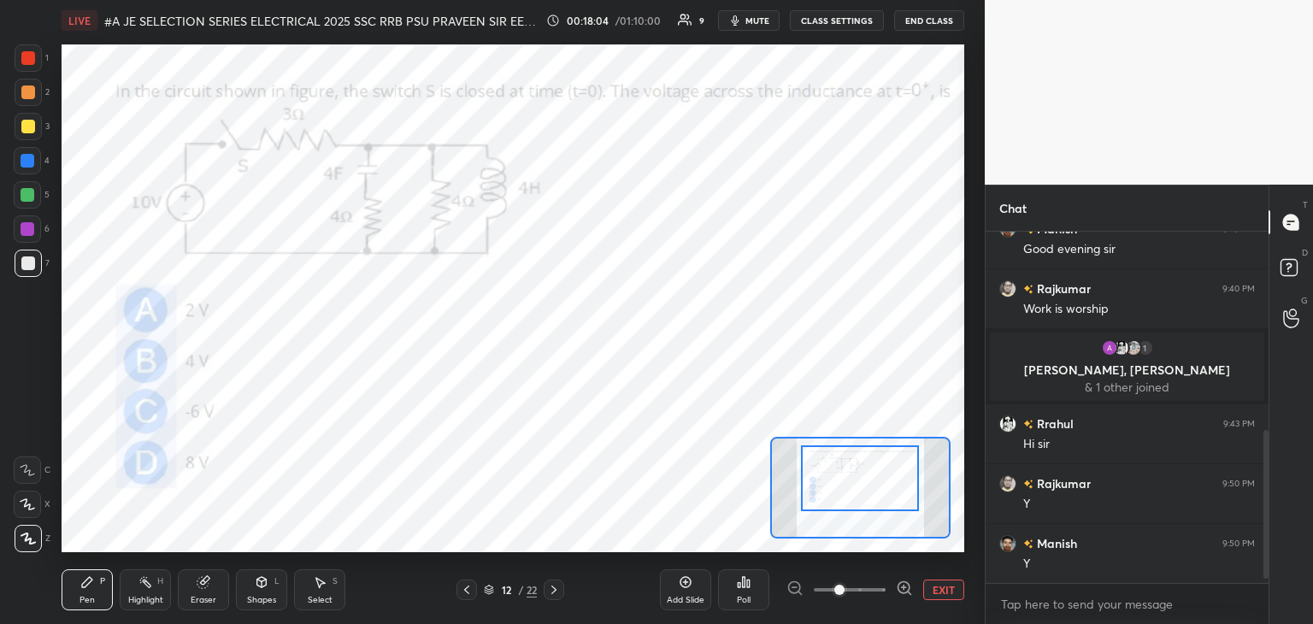
click at [29, 264] on div at bounding box center [28, 263] width 14 height 14
click at [29, 59] on div at bounding box center [28, 58] width 14 height 14
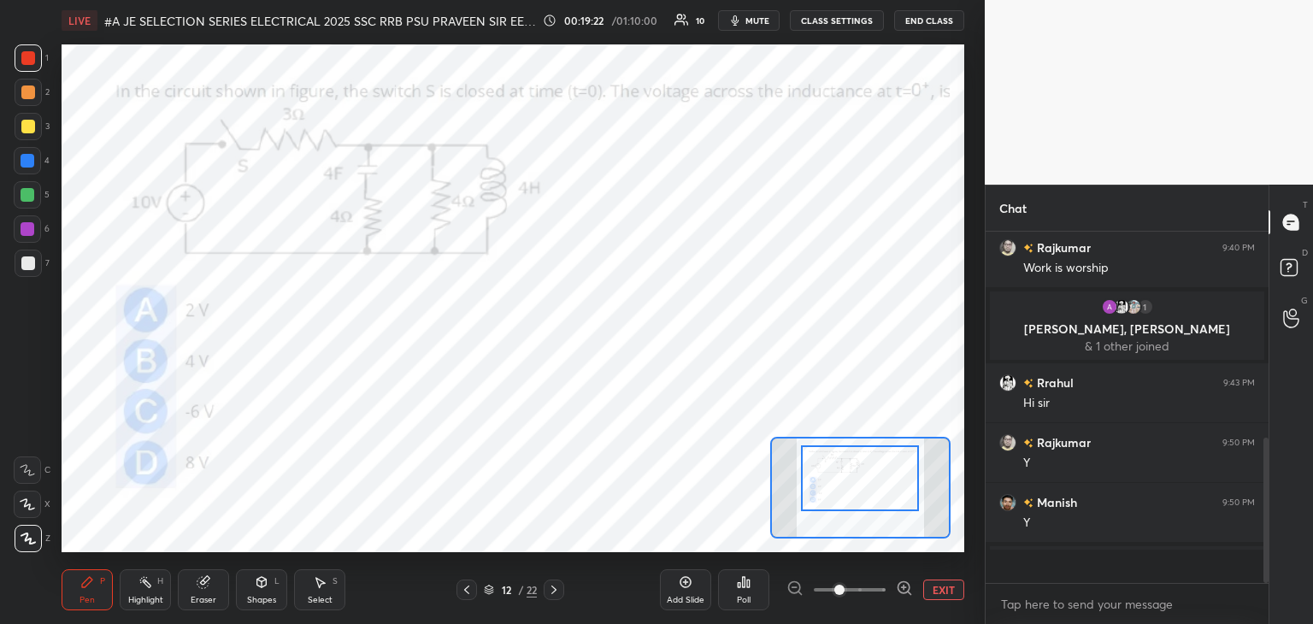
scroll to position [497, 0]
click at [555, 588] on icon at bounding box center [554, 590] width 14 height 14
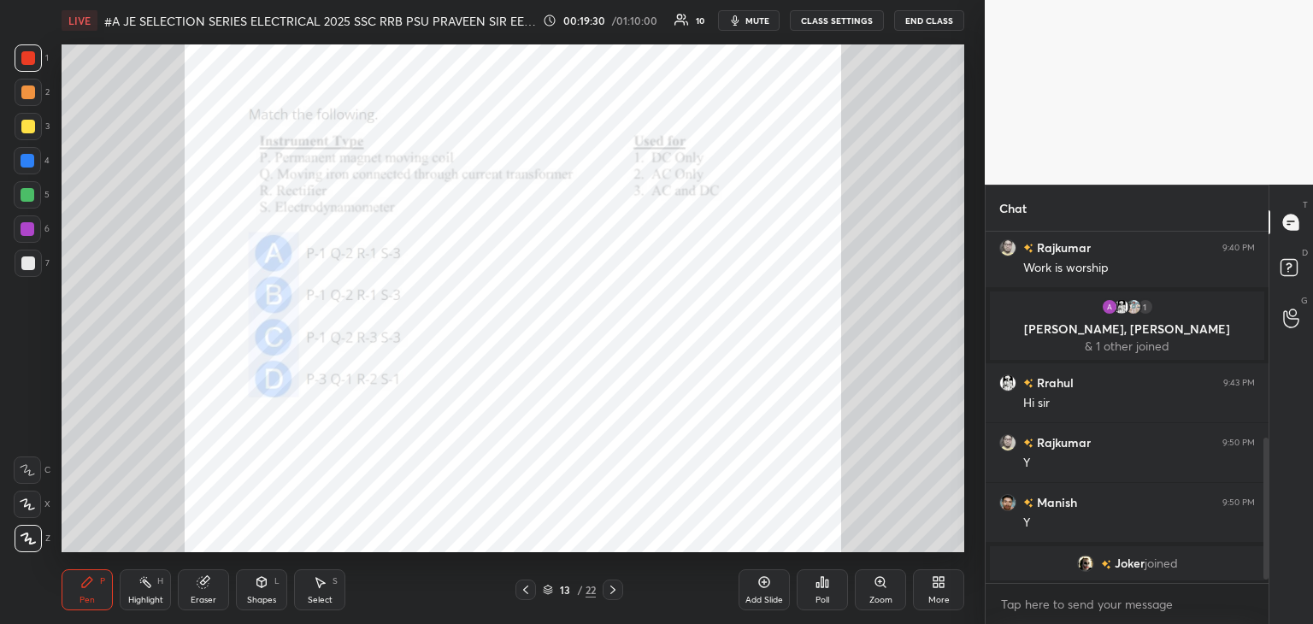
drag, startPoint x: 896, startPoint y: 603, endPoint x: 889, endPoint y: 609, distance: 9.7
click at [896, 601] on div "Zoom" at bounding box center [880, 589] width 51 height 41
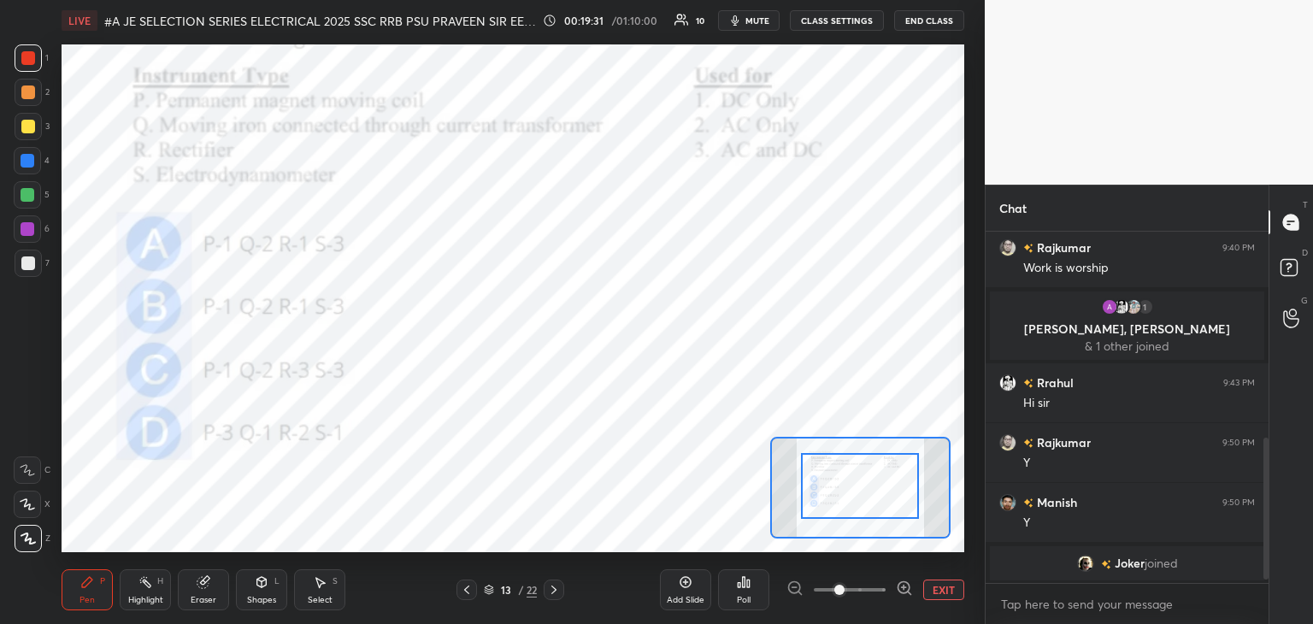
drag, startPoint x: 868, startPoint y: 509, endPoint x: 876, endPoint y: 481, distance: 28.4
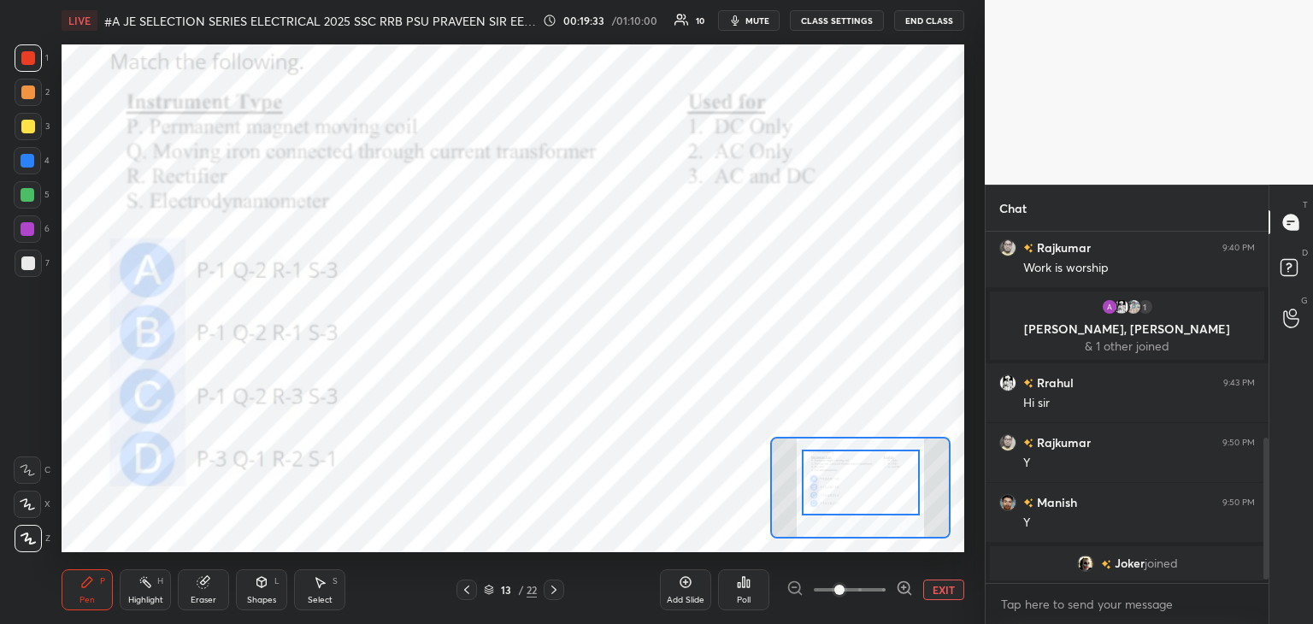
click at [886, 496] on div at bounding box center [861, 483] width 118 height 66
click at [30, 160] on div at bounding box center [28, 161] width 14 height 14
click at [86, 591] on div "Pen P" at bounding box center [87, 589] width 51 height 41
click at [745, 590] on div "Poll" at bounding box center [743, 589] width 51 height 41
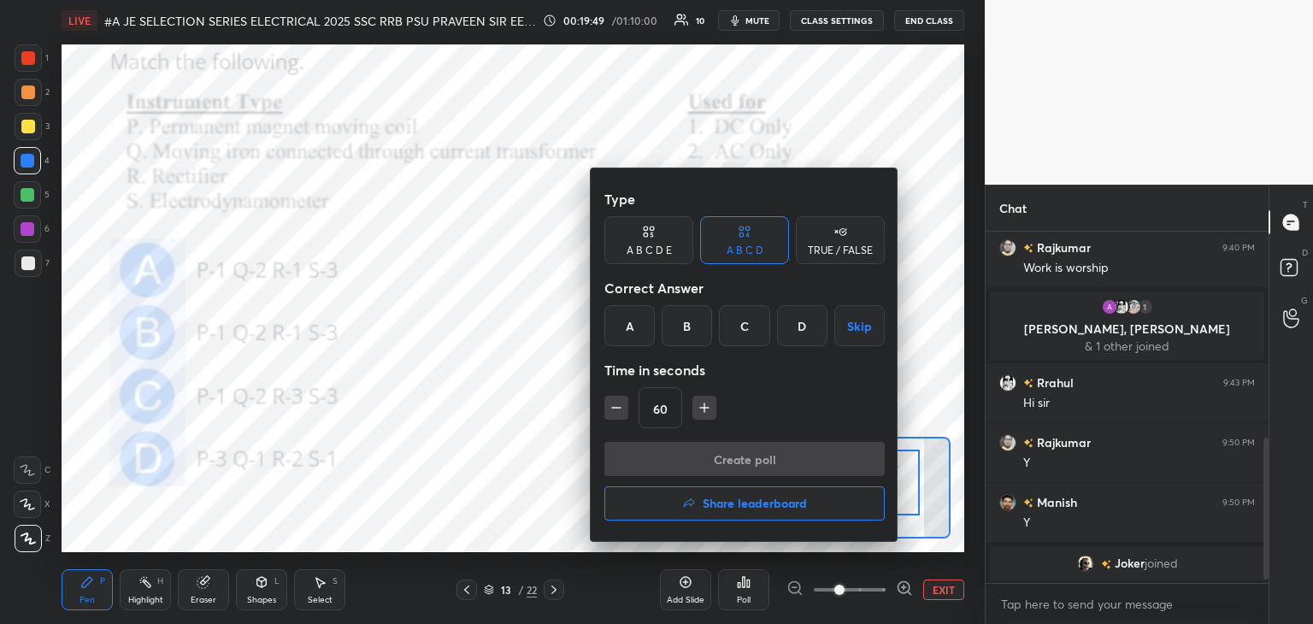
drag, startPoint x: 805, startPoint y: 325, endPoint x: 747, endPoint y: 385, distance: 84.0
click at [803, 326] on div "D" at bounding box center [802, 325] width 50 height 41
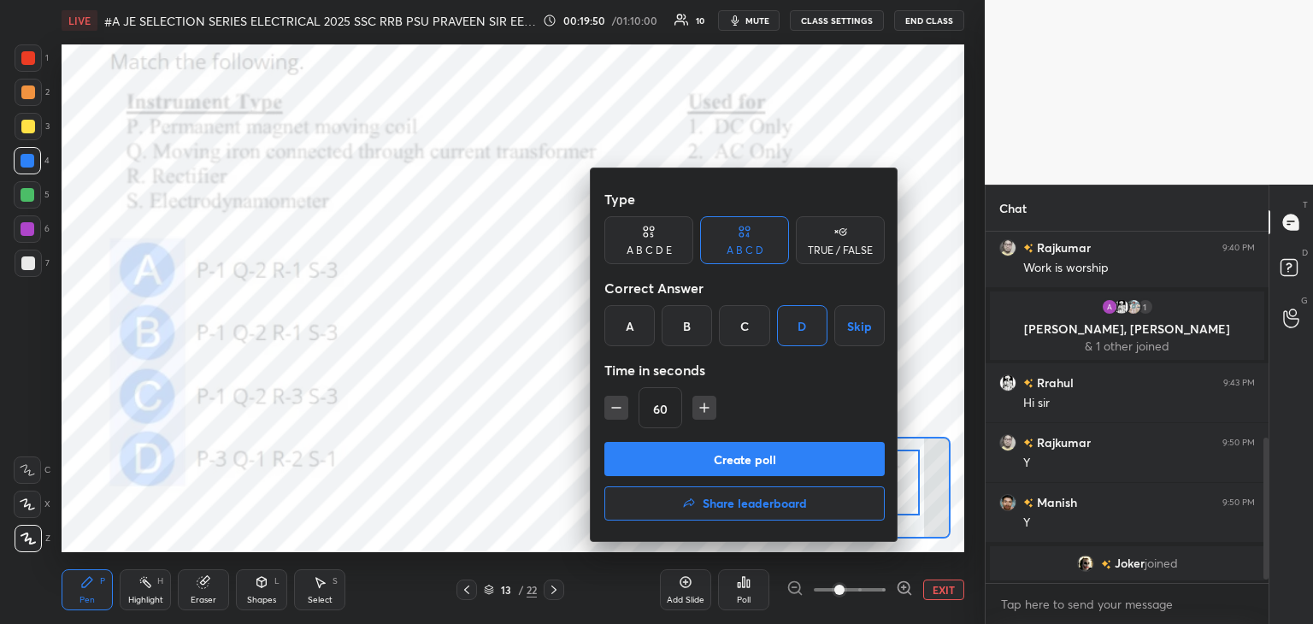
click at [710, 456] on button "Create poll" at bounding box center [744, 459] width 280 height 34
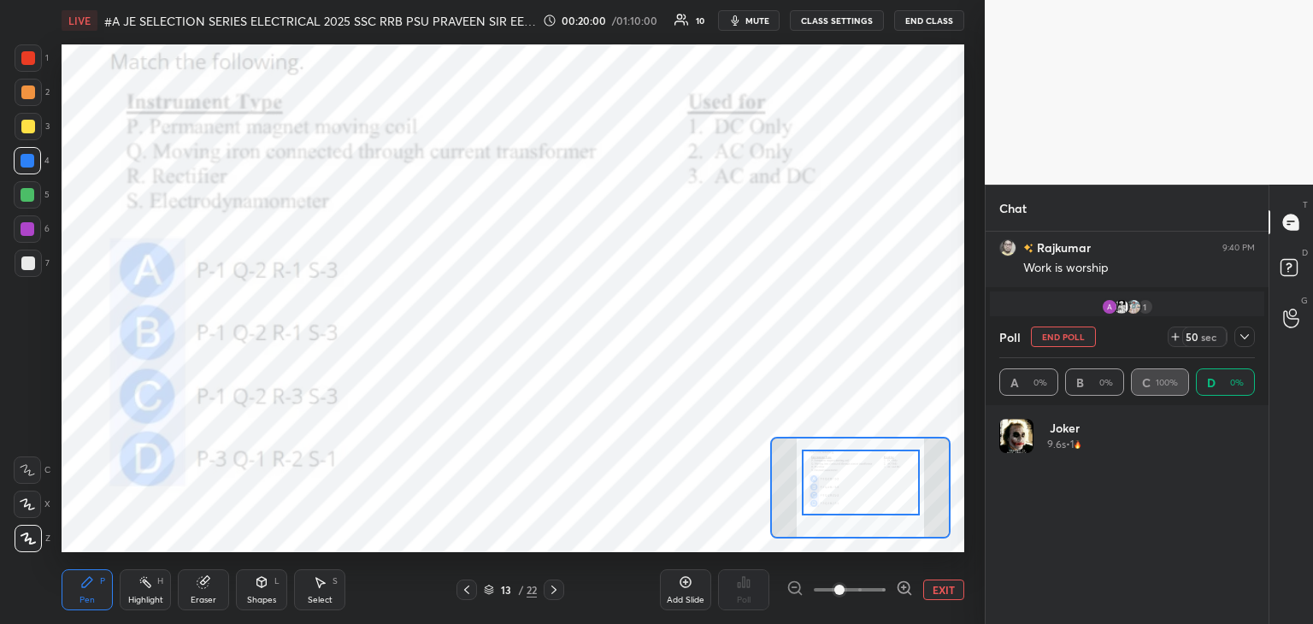
scroll to position [200, 250]
click at [1174, 334] on icon at bounding box center [1175, 337] width 14 height 14
click at [1072, 336] on button "End Poll" at bounding box center [1063, 336] width 65 height 21
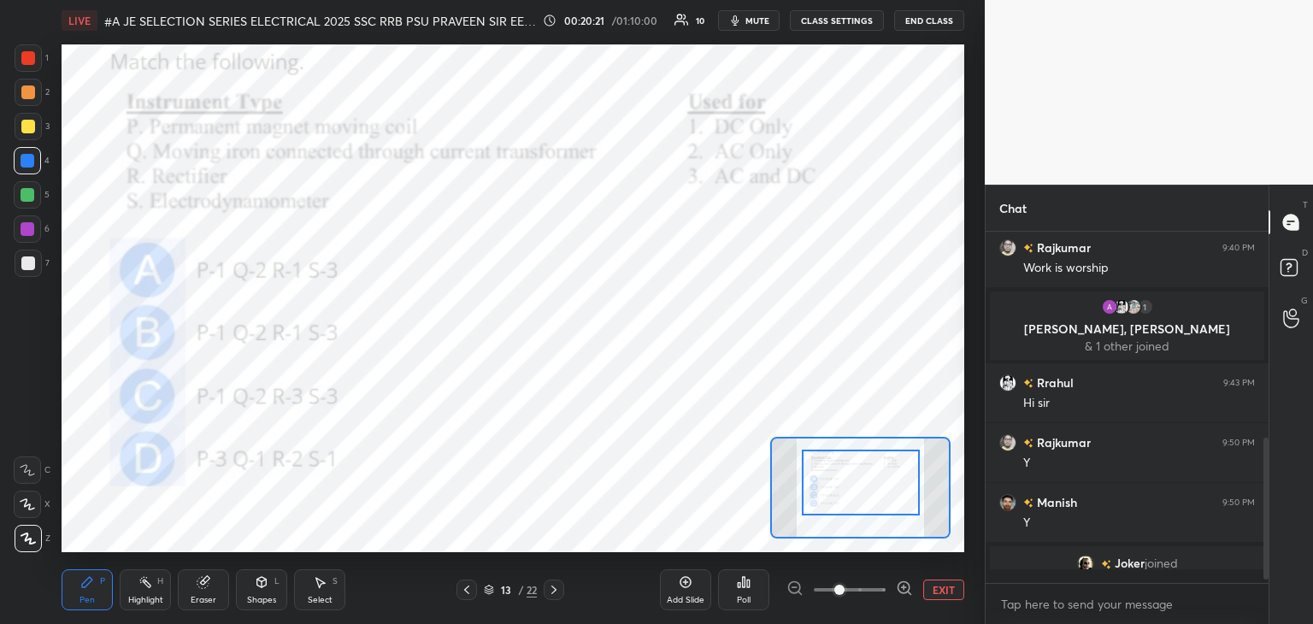
scroll to position [199, 278]
click at [747, 588] on icon at bounding box center [744, 582] width 14 height 14
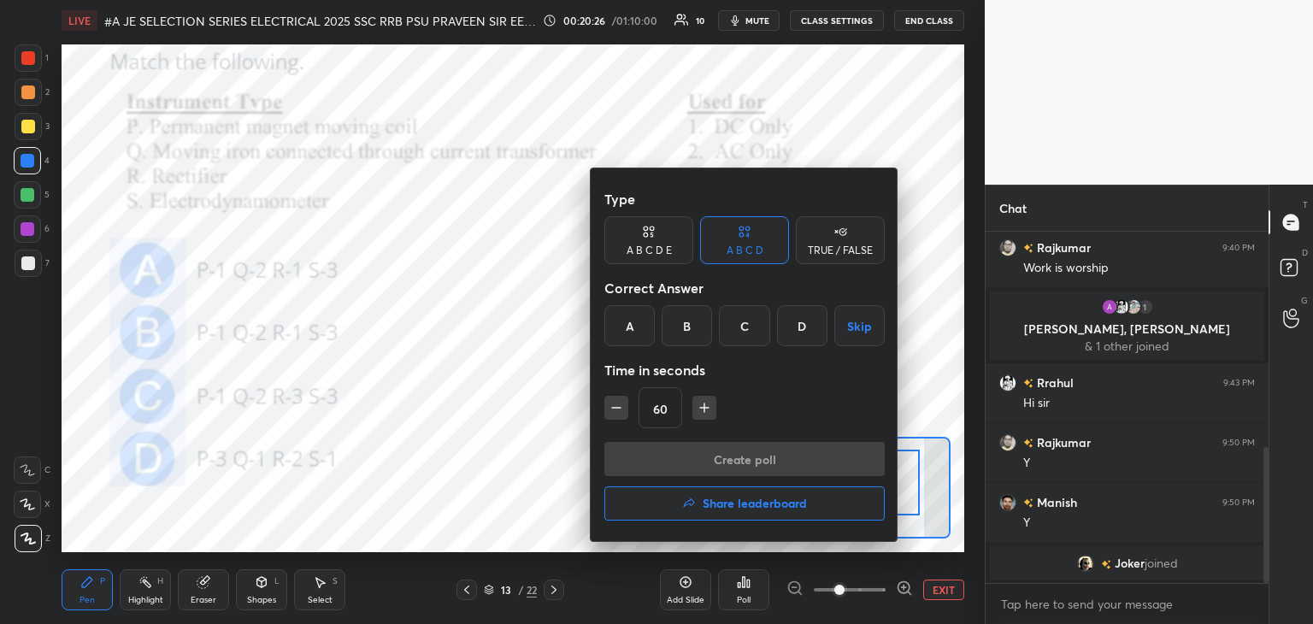
scroll to position [557, 0]
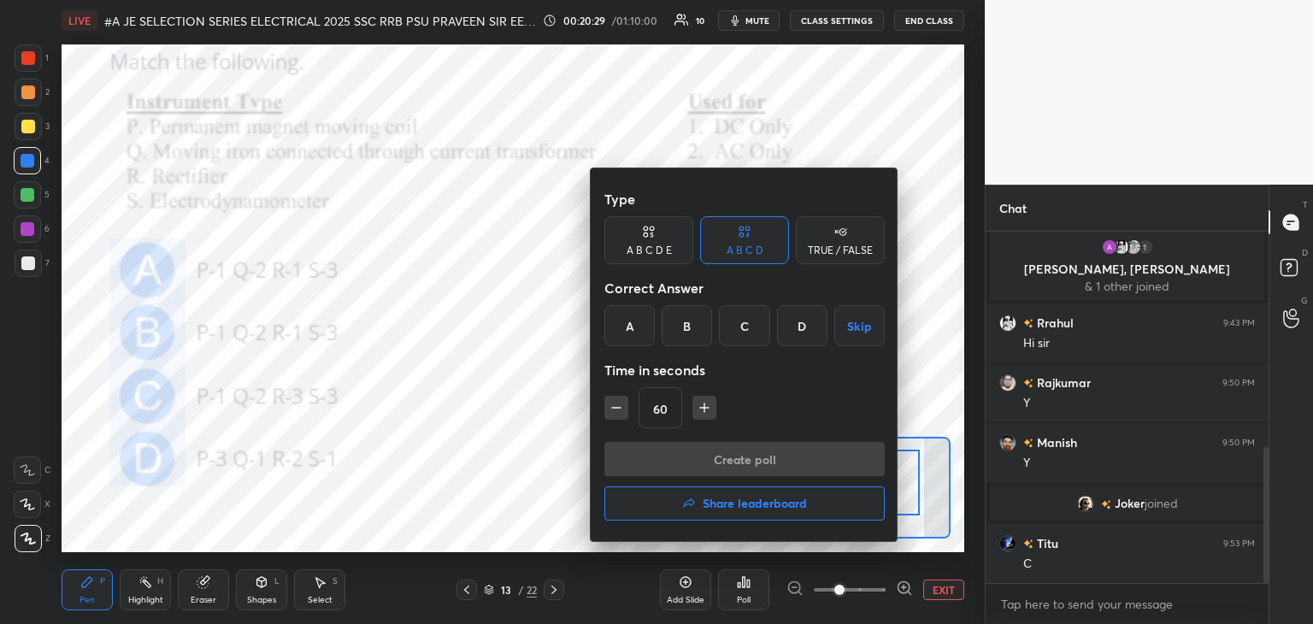
click at [750, 330] on div "C" at bounding box center [744, 325] width 50 height 41
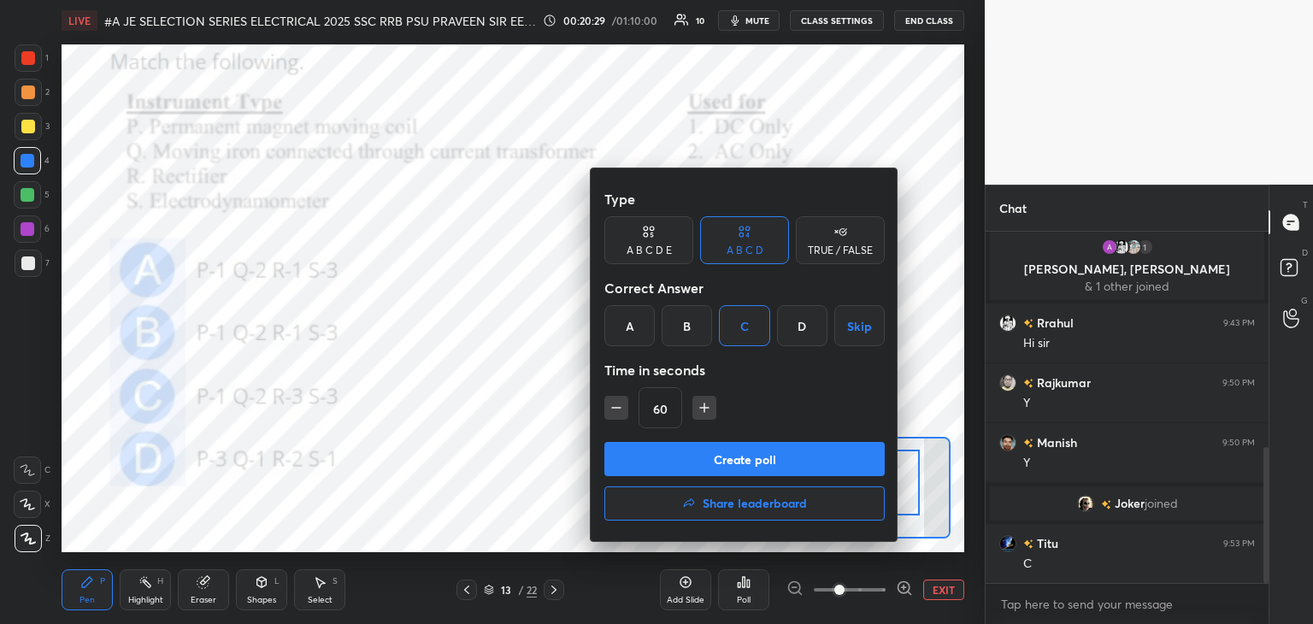
drag, startPoint x: 685, startPoint y: 456, endPoint x: 682, endPoint y: 467, distance: 11.4
click at [684, 457] on button "Create poll" at bounding box center [744, 459] width 280 height 34
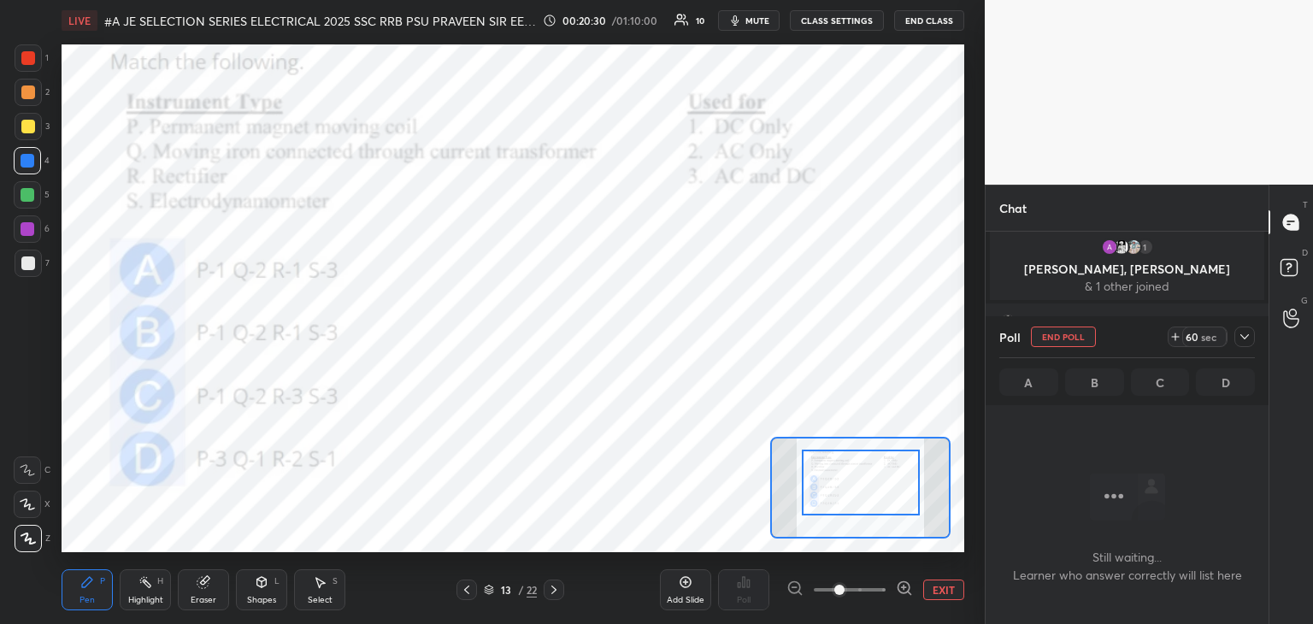
scroll to position [278, 278]
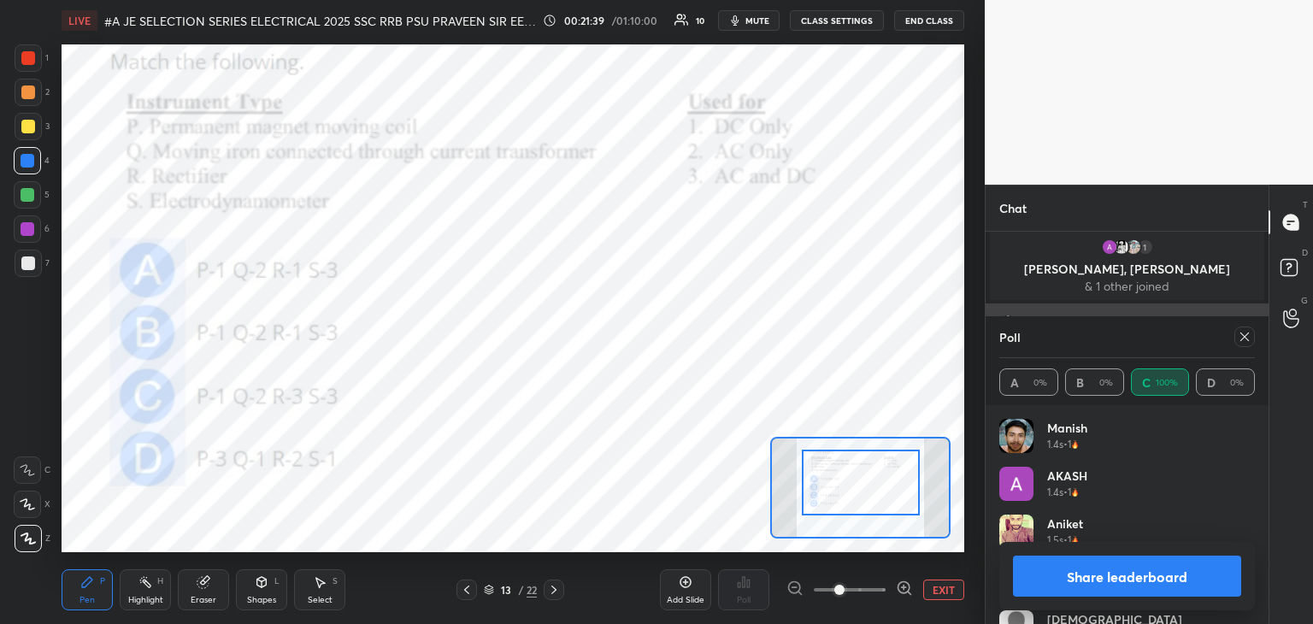
click at [1242, 333] on icon at bounding box center [1244, 337] width 14 height 14
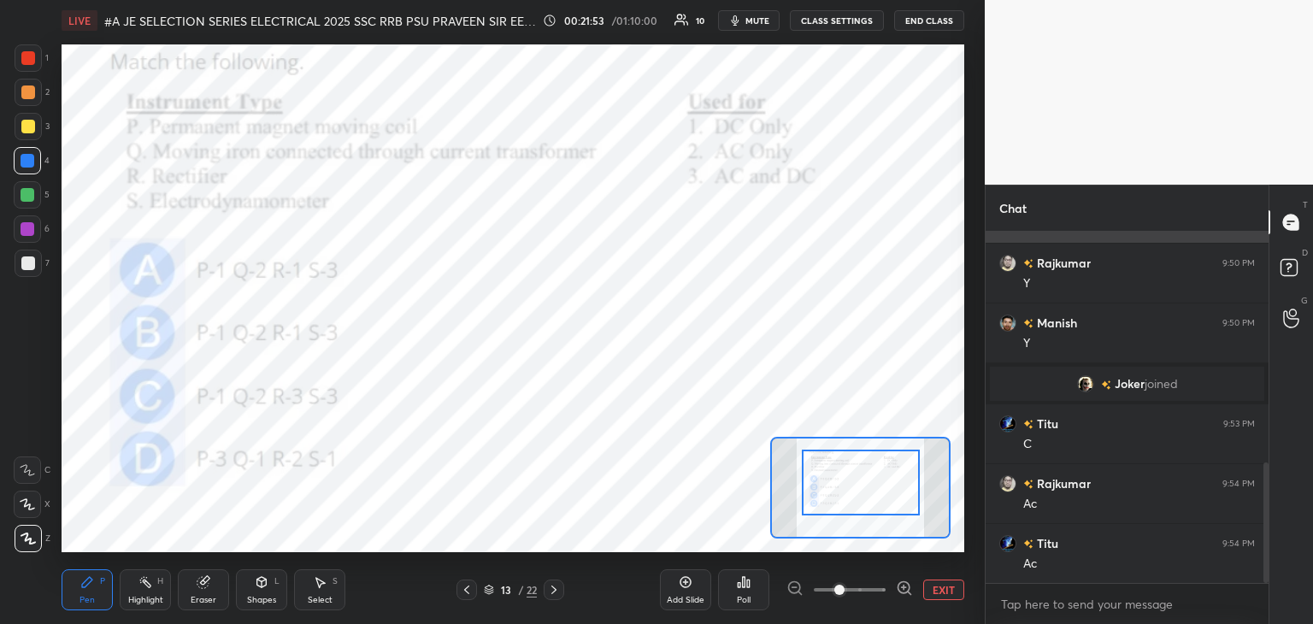
scroll to position [737, 0]
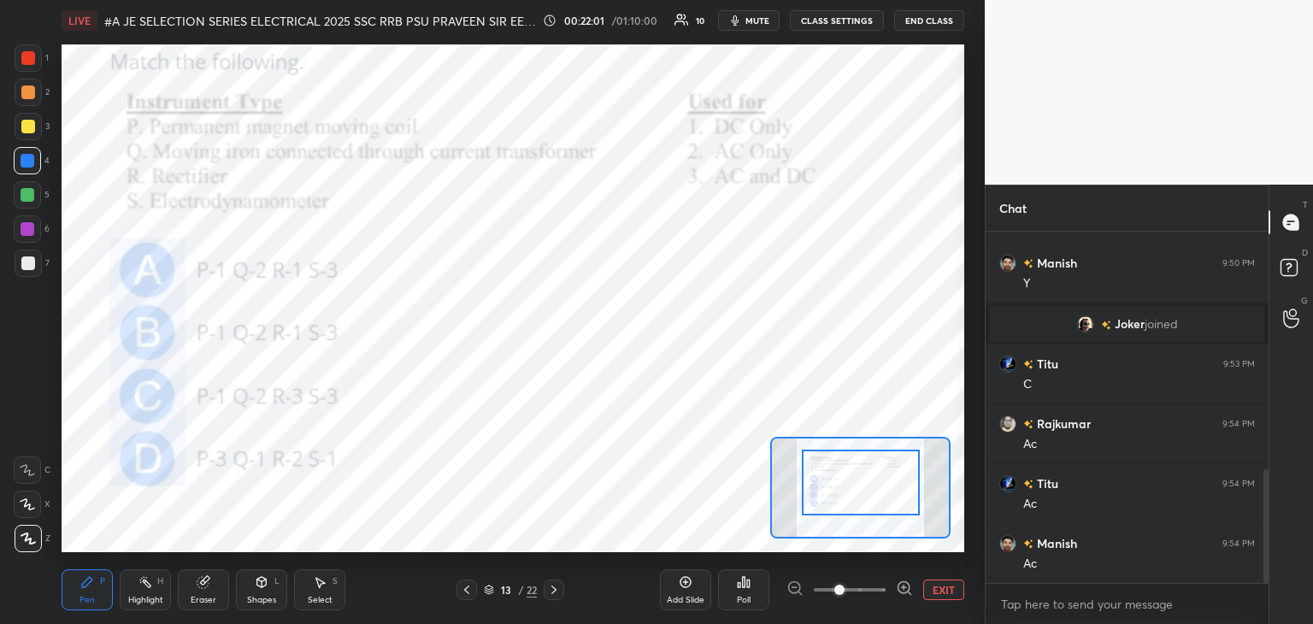
click at [203, 593] on div "Eraser" at bounding box center [203, 589] width 51 height 41
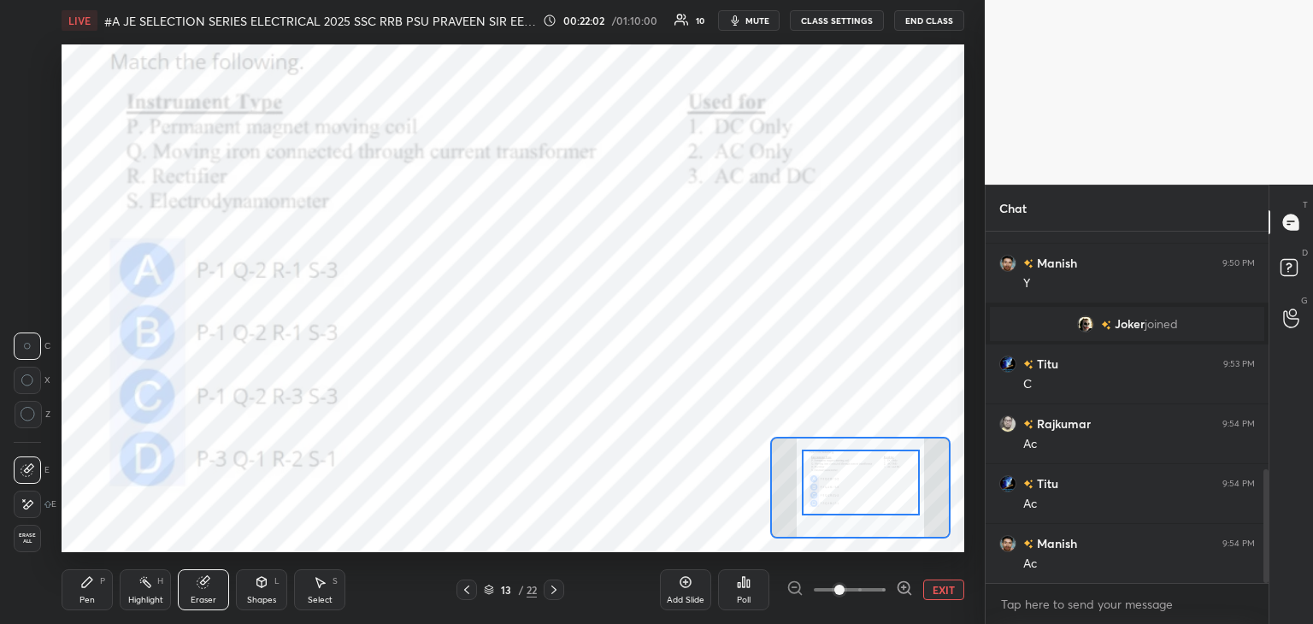
click at [30, 543] on span "Erase all" at bounding box center [28, 538] width 26 height 12
click at [75, 603] on div "Pen P" at bounding box center [87, 589] width 51 height 41
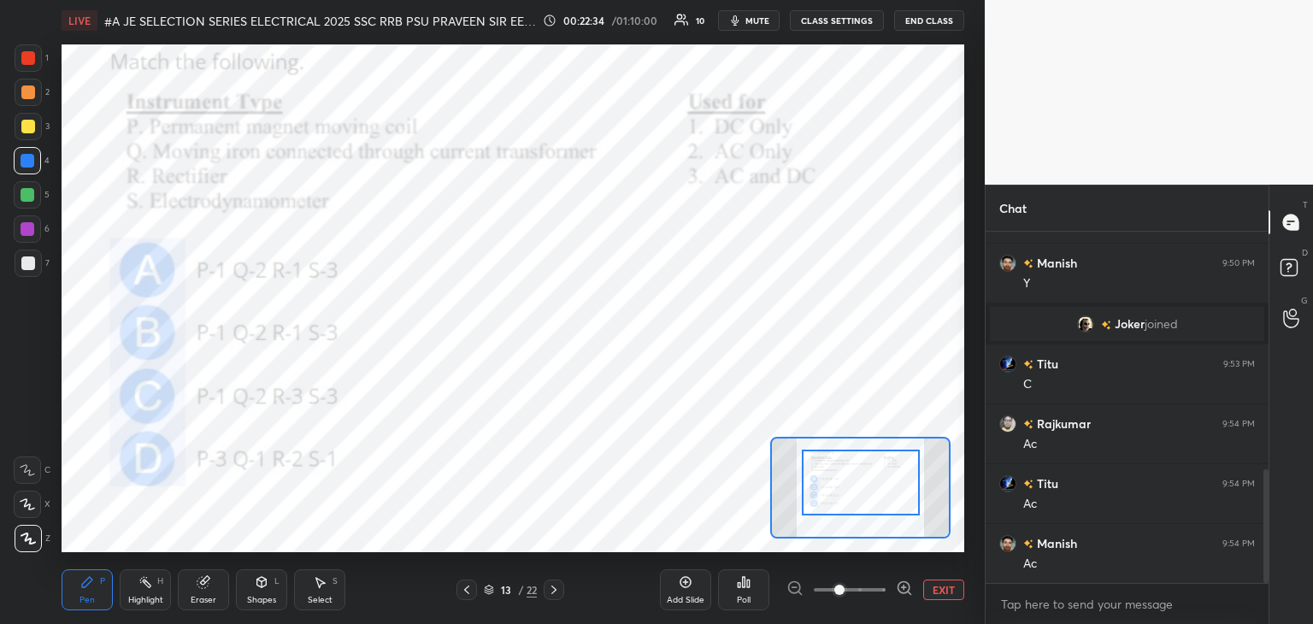
scroll to position [778, 0]
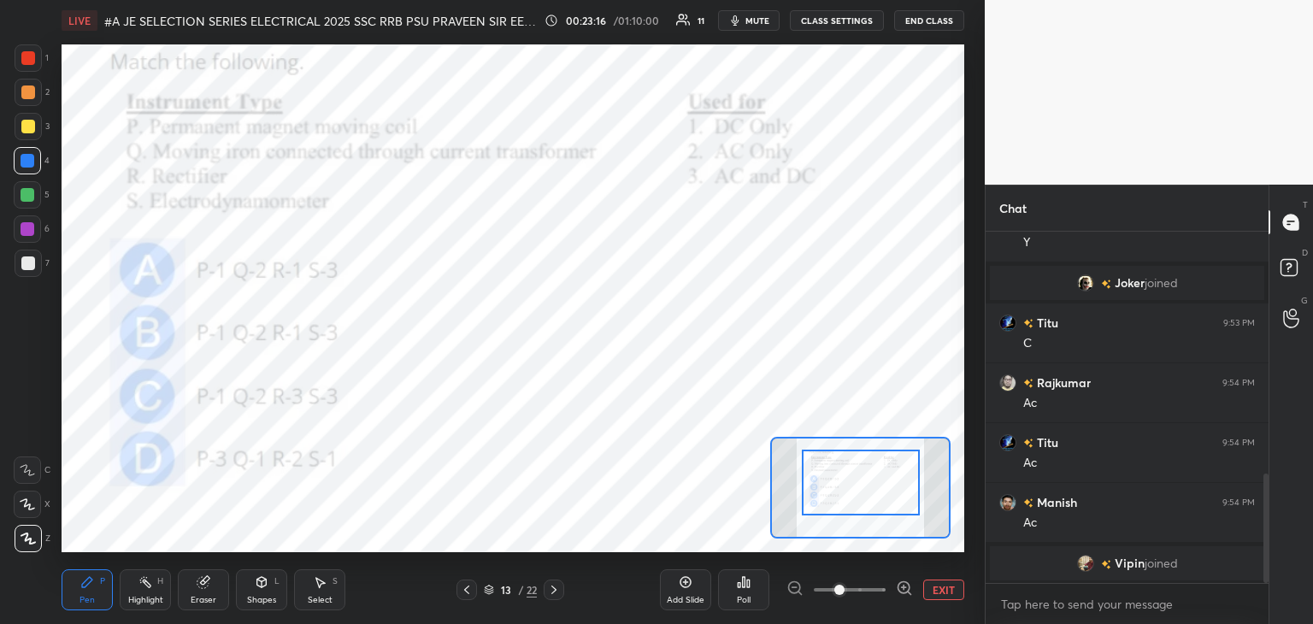
click at [209, 599] on div "Eraser" at bounding box center [204, 600] width 26 height 9
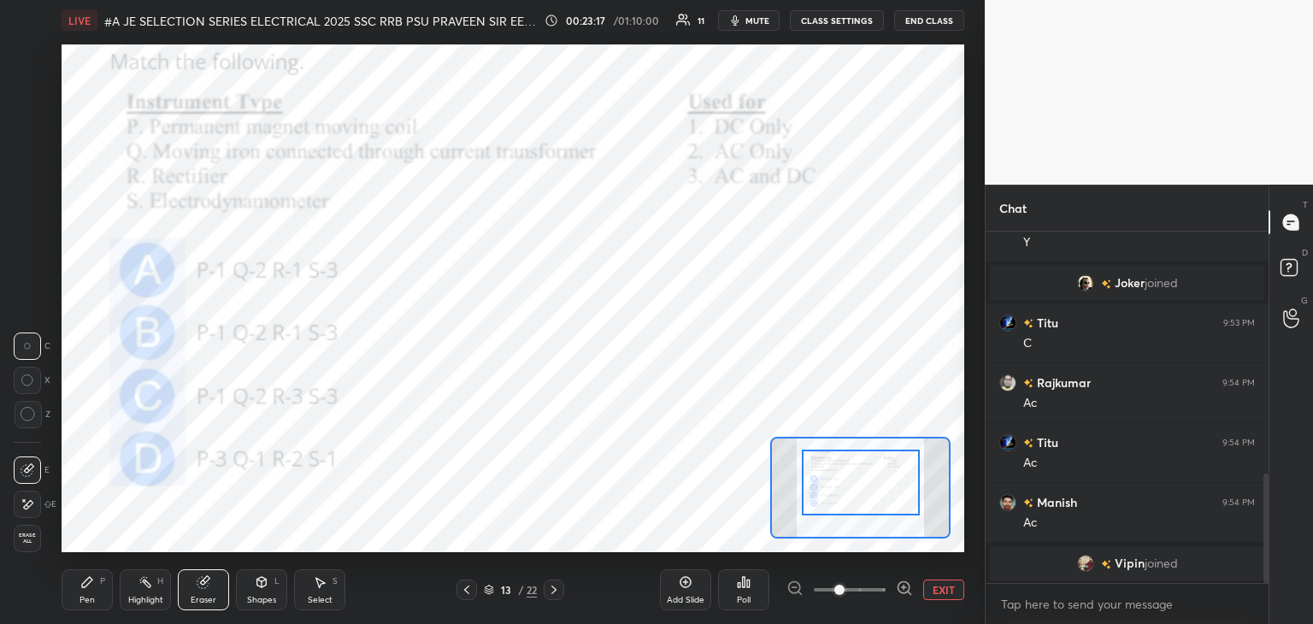
click at [32, 545] on div "Erase all" at bounding box center [27, 538] width 27 height 27
click at [58, 589] on div "1 2 3 4 5 6 7 C X Z C X Z E E Erase all H H LIVE #A JE SELECTION SERIES ELECTRI…" at bounding box center [485, 312] width 971 height 624
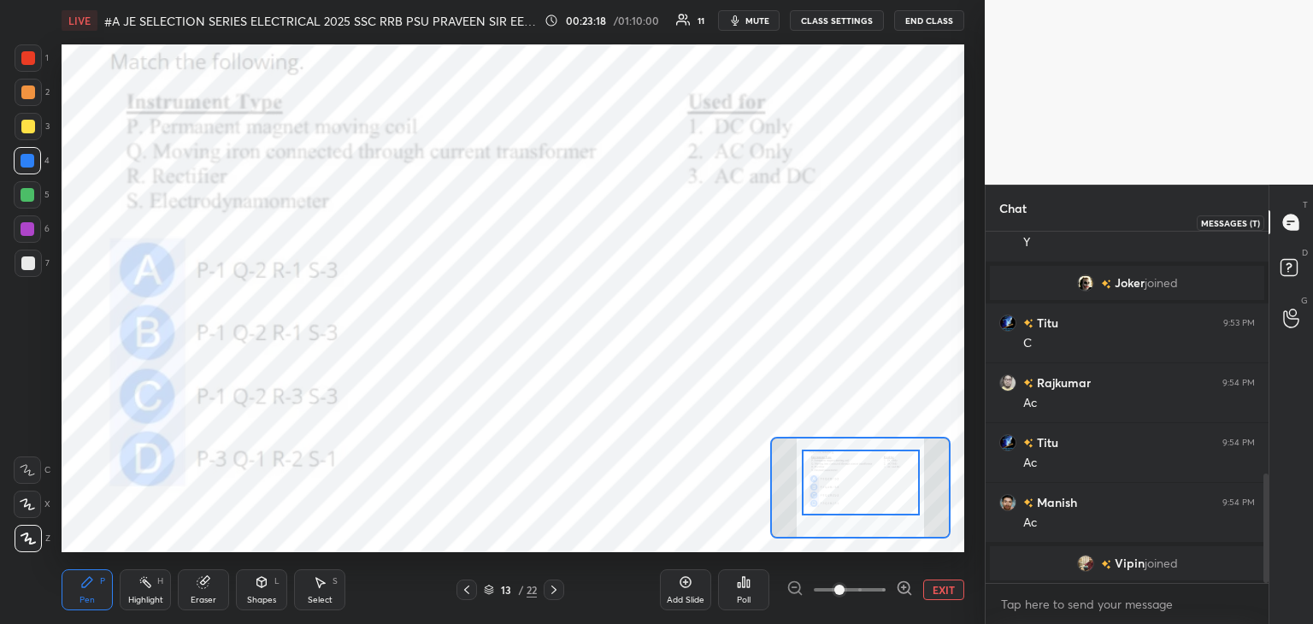
click at [1282, 228] on icon at bounding box center [1291, 223] width 18 height 18
type textarea "x"
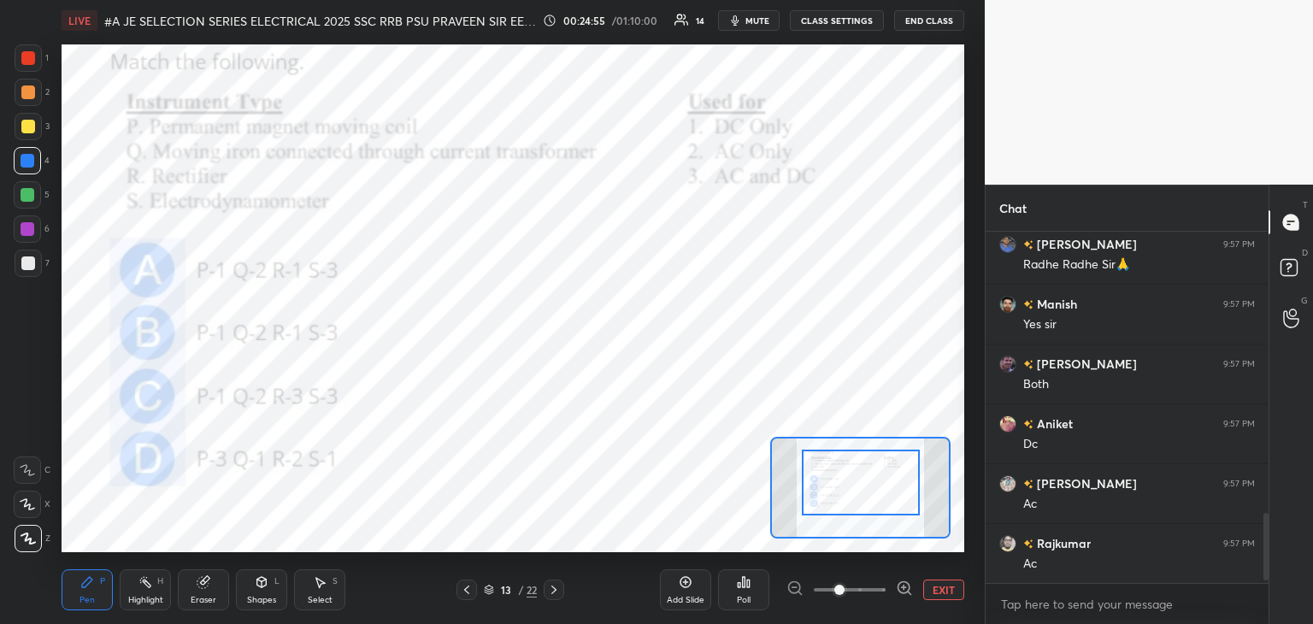
scroll to position [1472, 0]
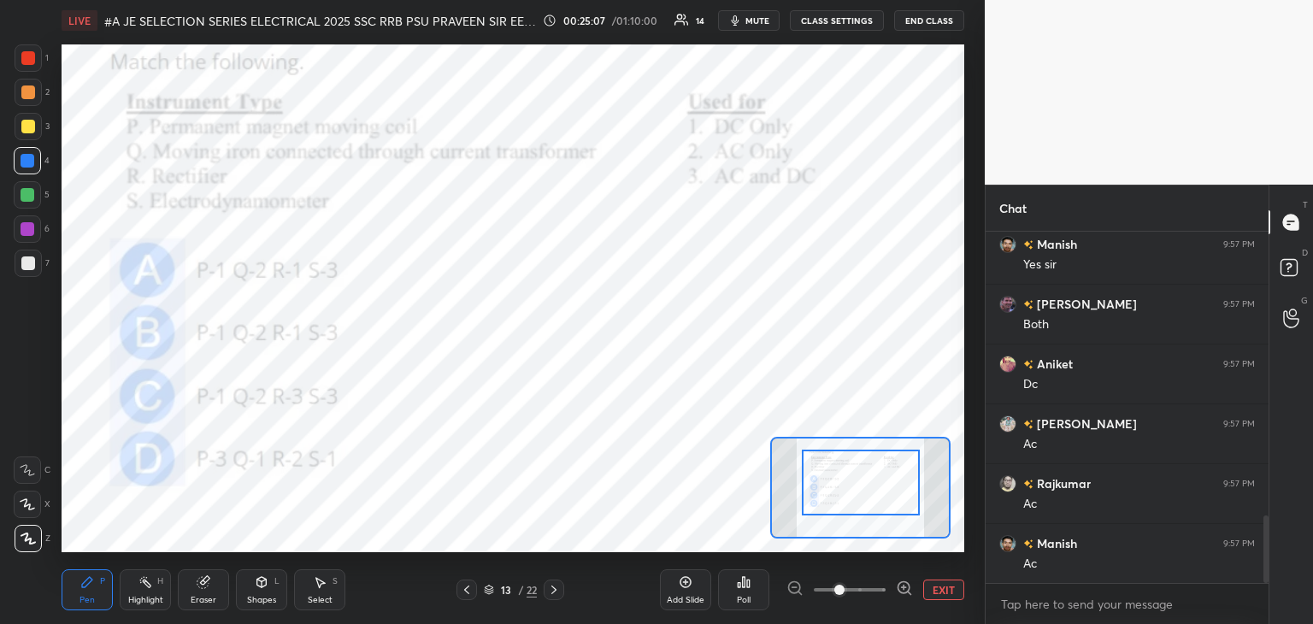
drag, startPoint x: 215, startPoint y: 596, endPoint x: 168, endPoint y: 599, distance: 47.1
click at [213, 596] on div "Eraser" at bounding box center [204, 600] width 26 height 9
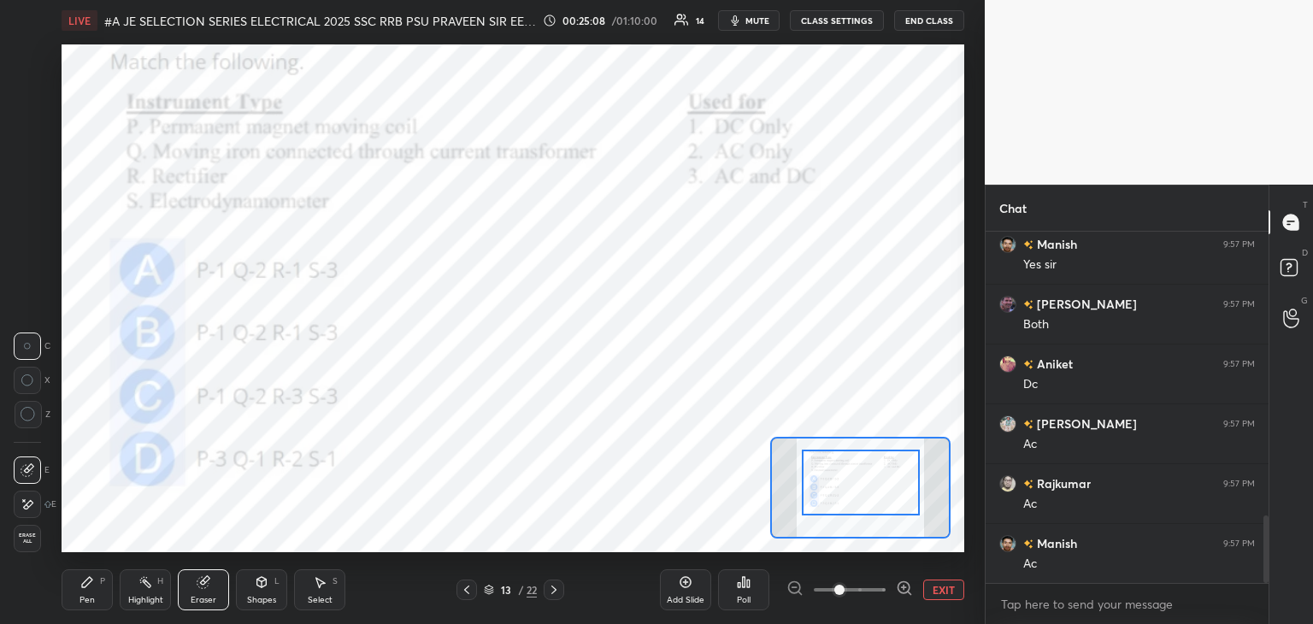
click at [26, 541] on span "Erase all" at bounding box center [28, 538] width 26 height 12
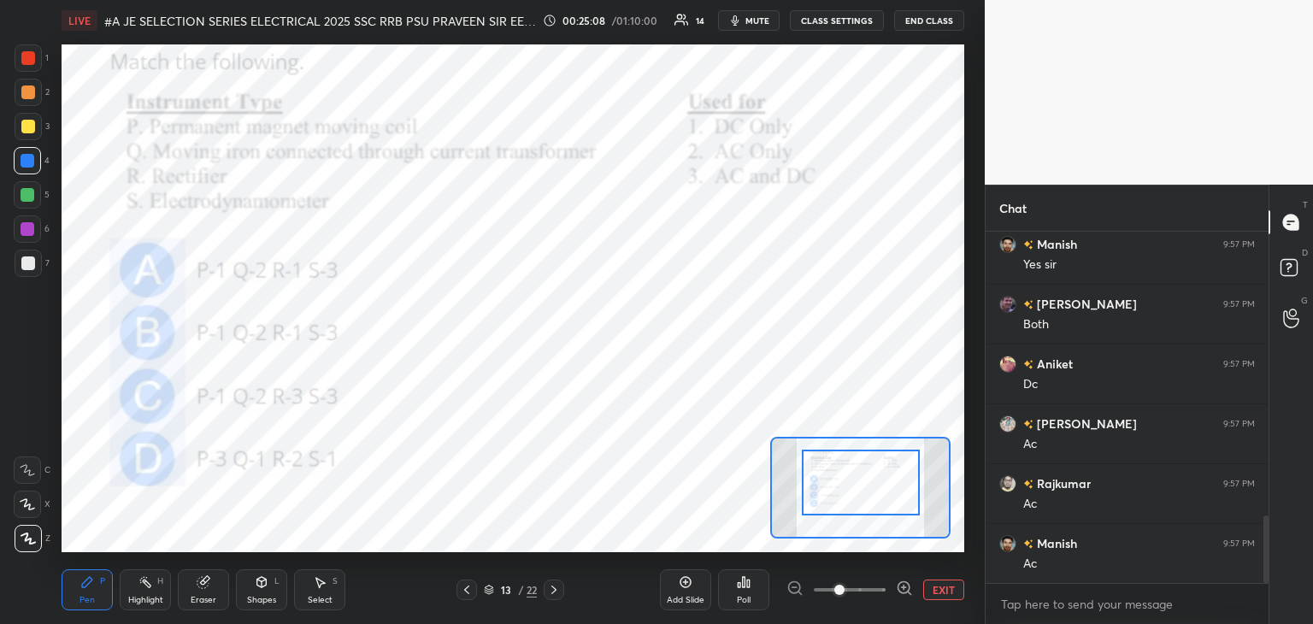
click at [79, 593] on div "Pen P" at bounding box center [87, 589] width 51 height 41
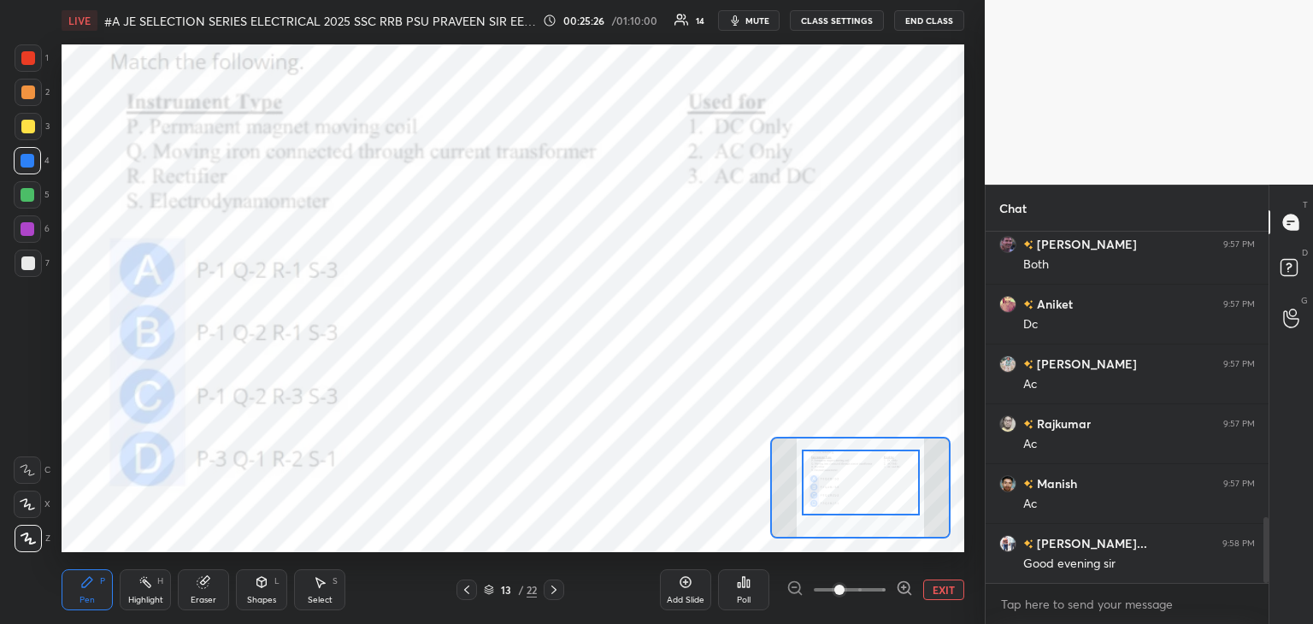
click at [946, 591] on button "EXIT" at bounding box center [943, 589] width 41 height 21
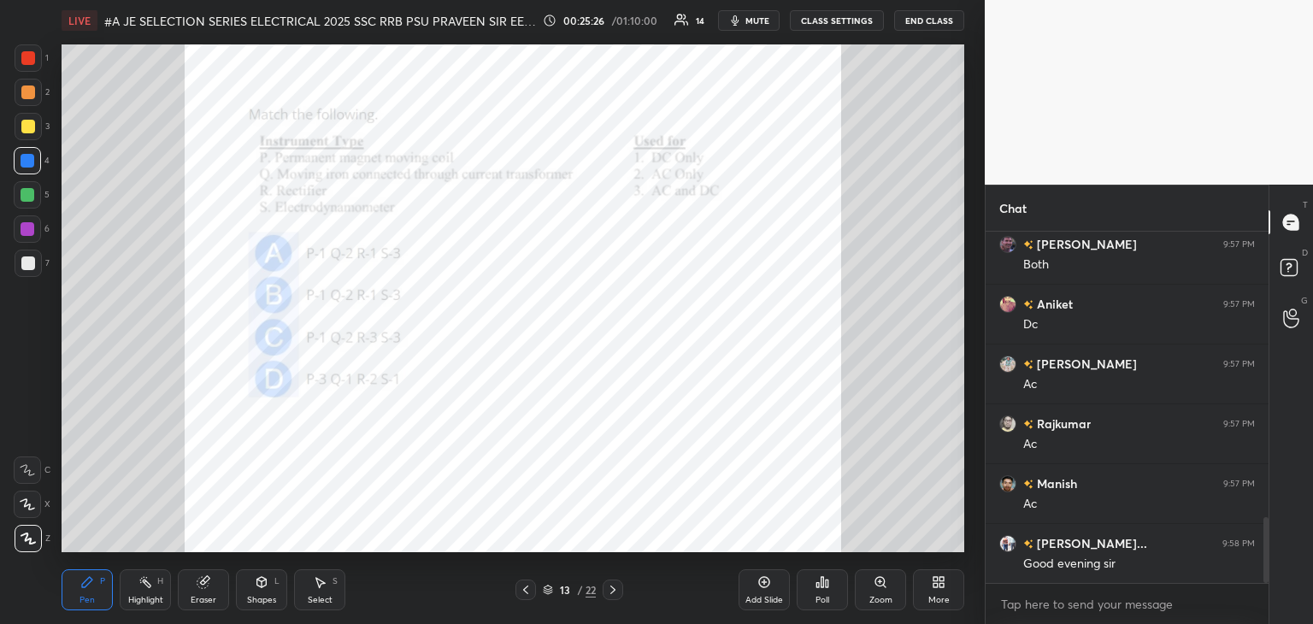
click at [947, 589] on div "More" at bounding box center [938, 589] width 51 height 41
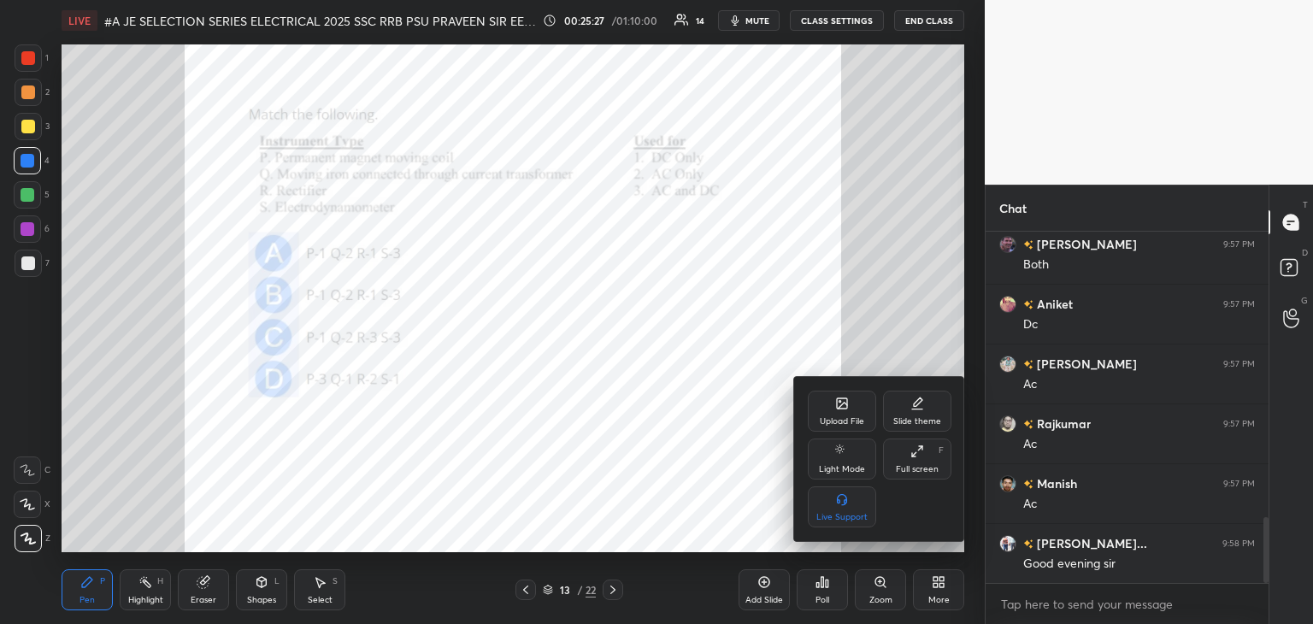
click at [820, 411] on div "Upload File" at bounding box center [842, 411] width 68 height 41
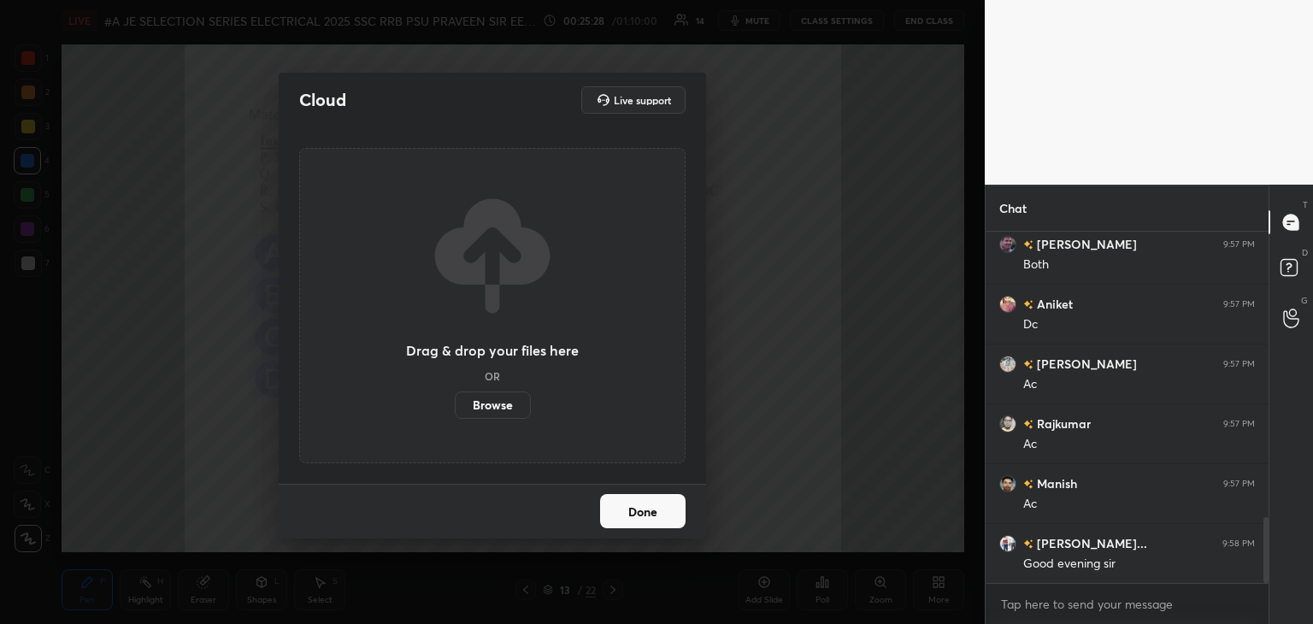
click at [505, 411] on label "Browse" at bounding box center [493, 404] width 76 height 27
click at [455, 411] on input "Browse" at bounding box center [455, 404] width 0 height 27
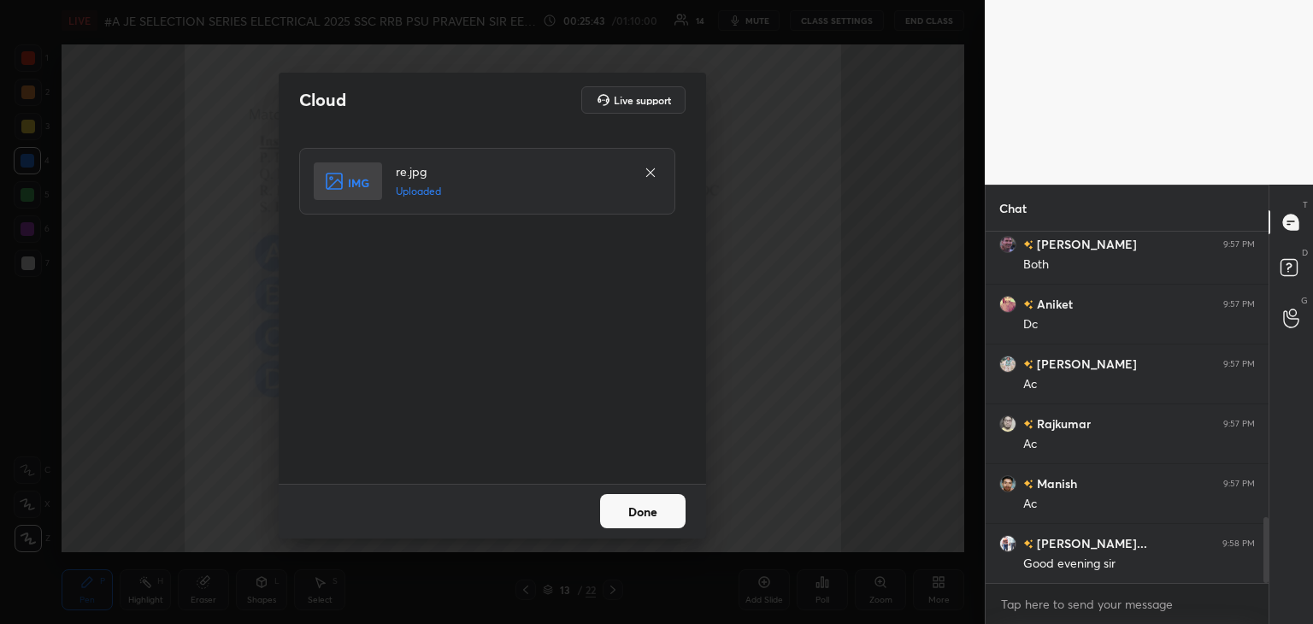
click at [643, 515] on button "Done" at bounding box center [642, 511] width 85 height 34
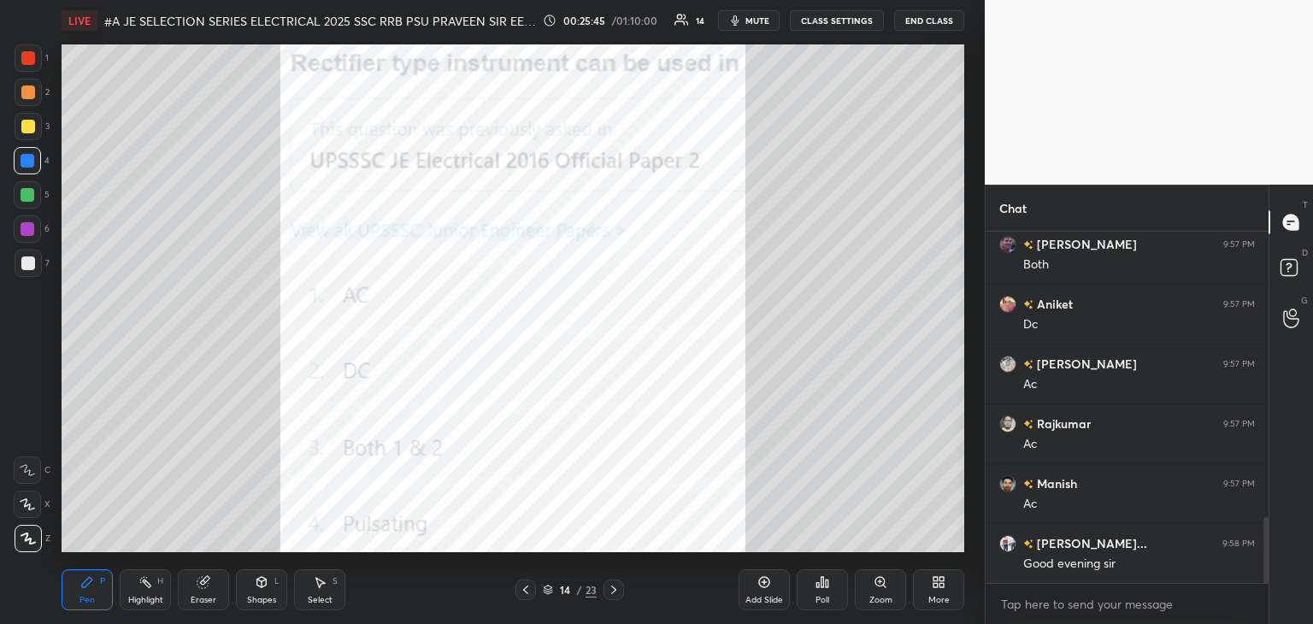
click at [824, 589] on icon at bounding box center [822, 582] width 14 height 14
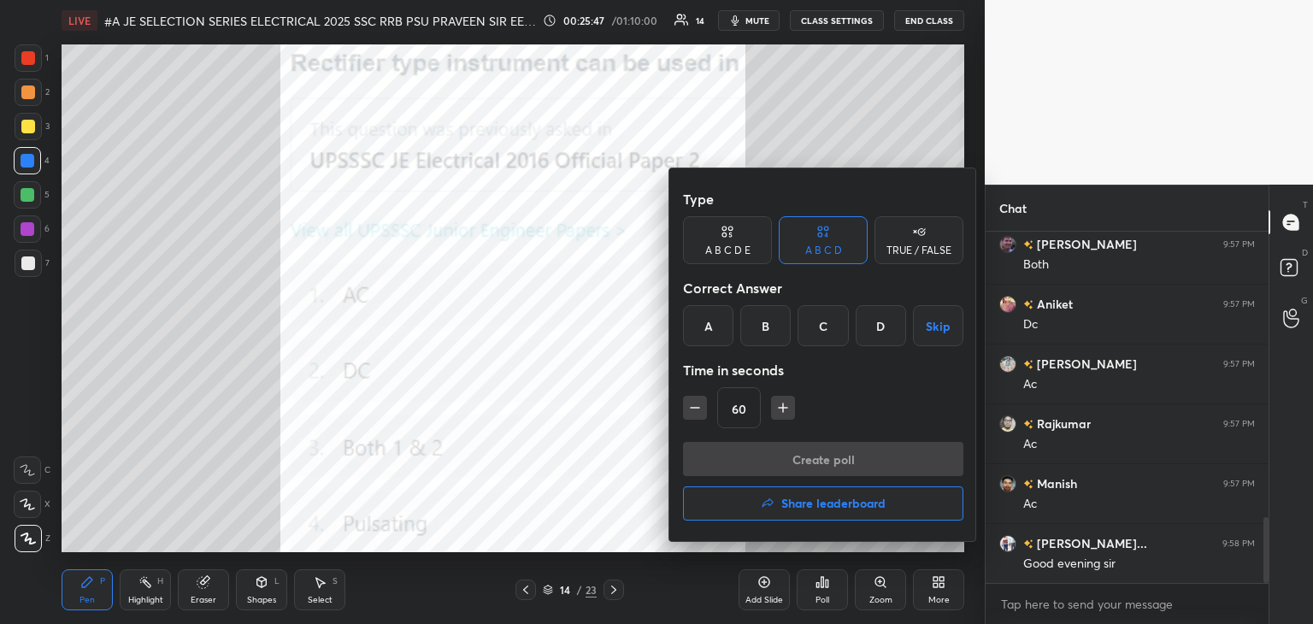
drag, startPoint x: 823, startPoint y: 338, endPoint x: 810, endPoint y: 362, distance: 27.1
click at [823, 339] on div "C" at bounding box center [822, 325] width 50 height 41
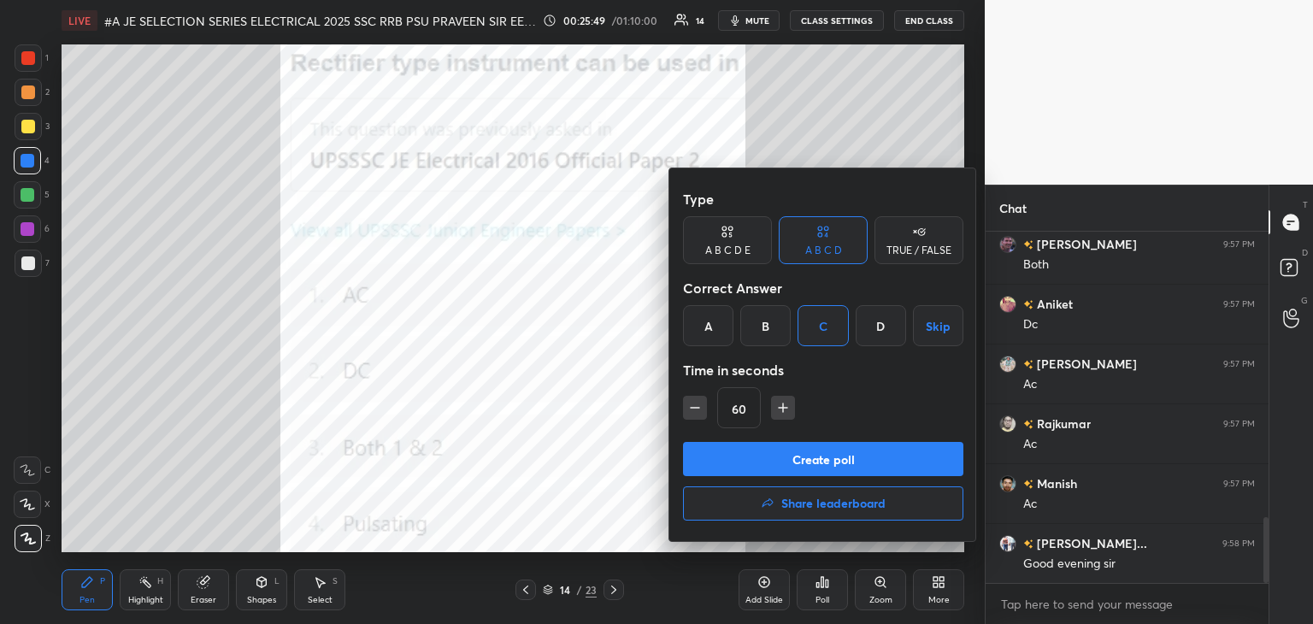
click at [695, 411] on icon "button" at bounding box center [694, 407] width 17 height 17
type input "45"
click at [714, 458] on button "Create poll" at bounding box center [823, 459] width 280 height 34
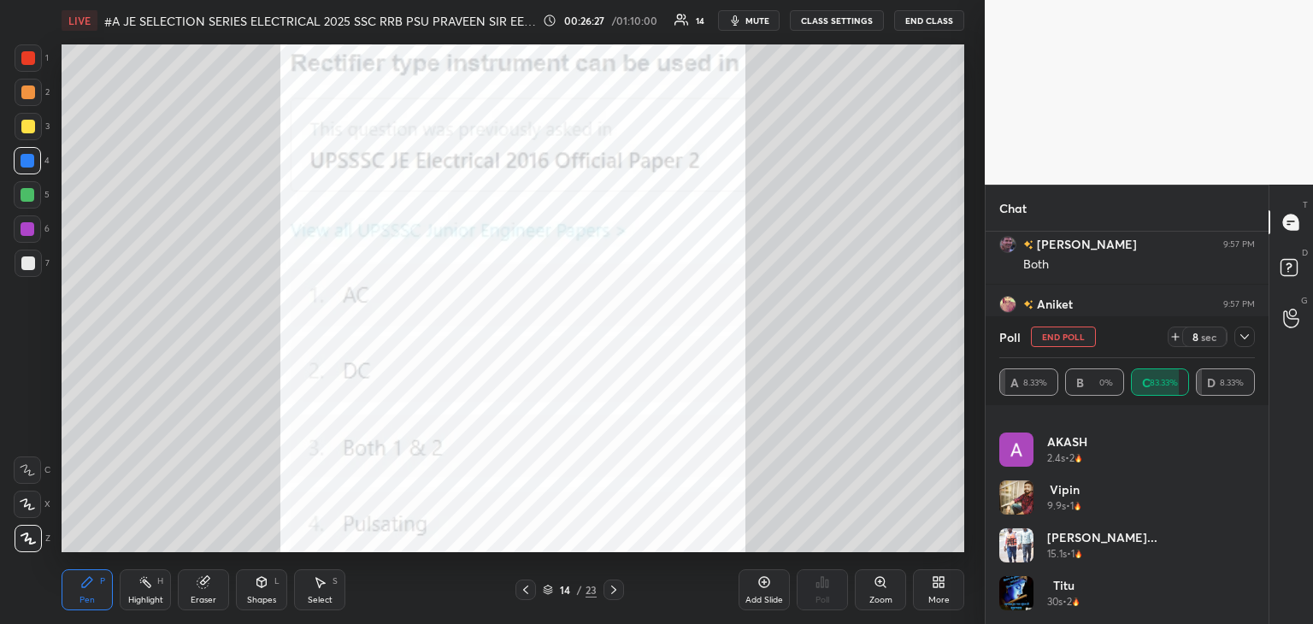
scroll to position [0, 0]
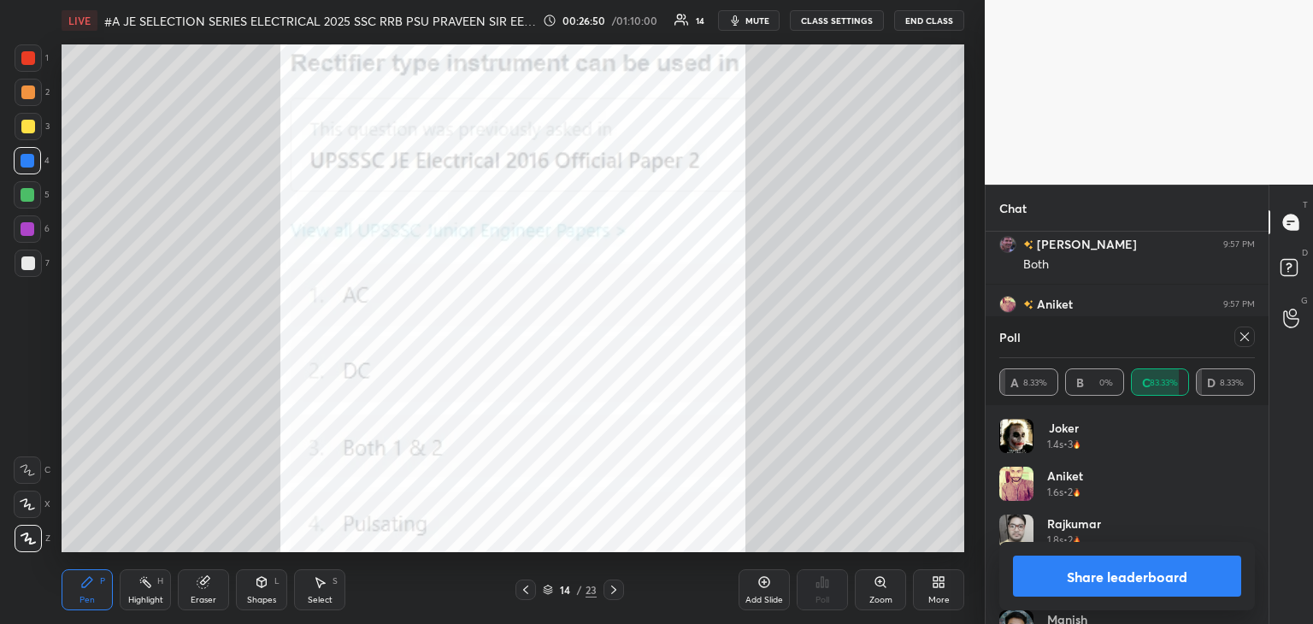
click at [1243, 345] on div "Poll" at bounding box center [1127, 336] width 256 height 41
click at [1252, 340] on div at bounding box center [1244, 336] width 21 height 21
type textarea "x"
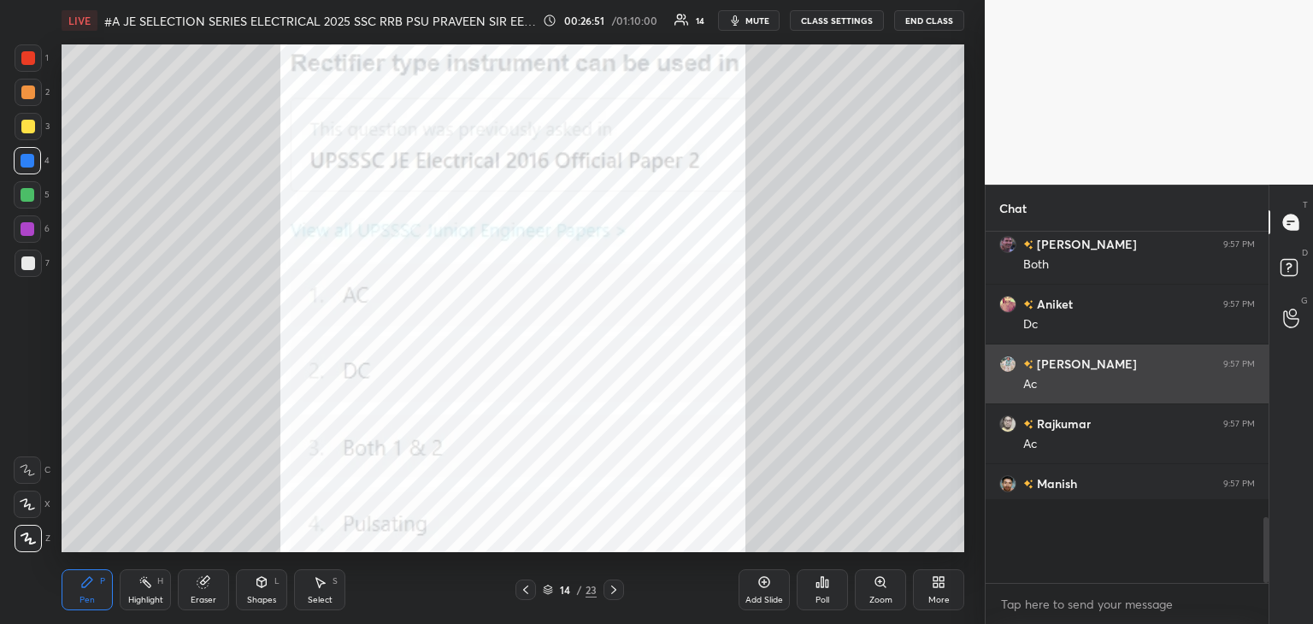
scroll to position [191, 278]
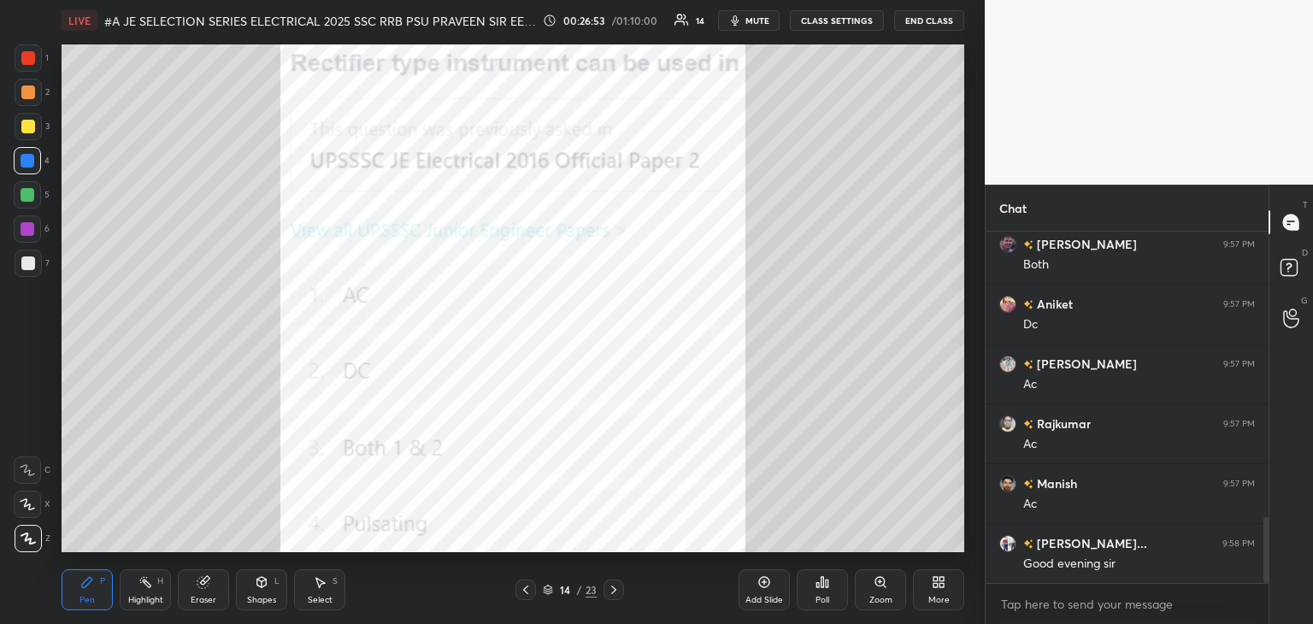
click at [615, 591] on icon at bounding box center [614, 590] width 14 height 14
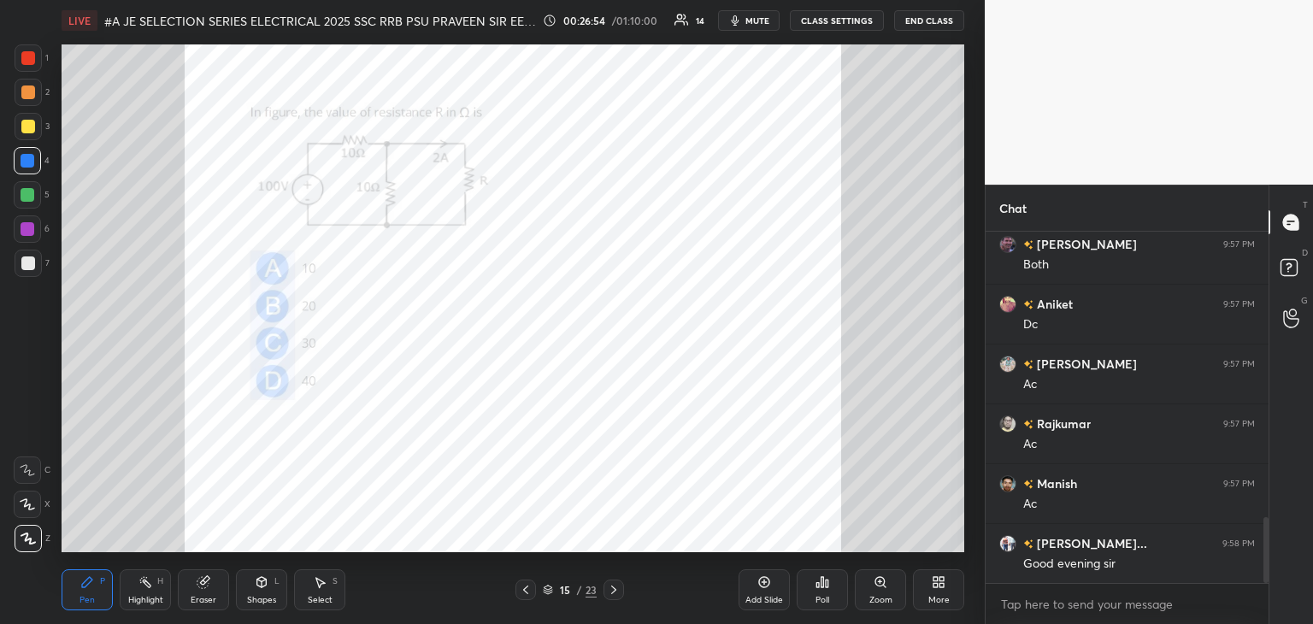
click at [883, 591] on div "Zoom" at bounding box center [880, 589] width 51 height 41
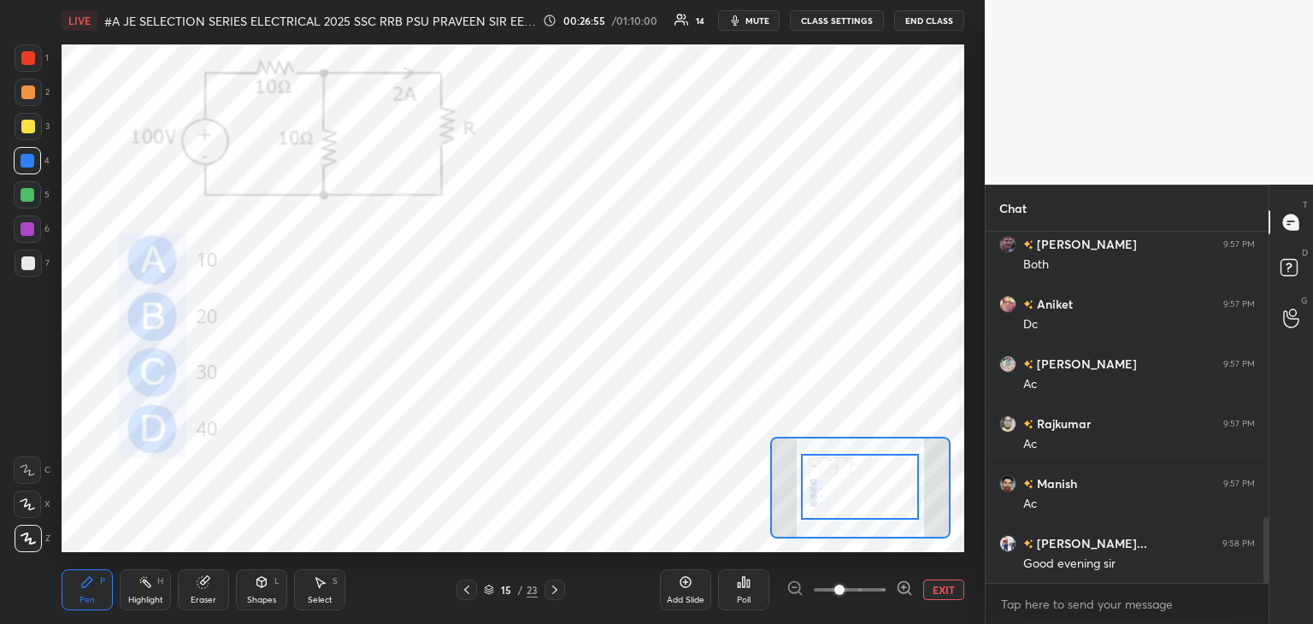
drag, startPoint x: 868, startPoint y: 504, endPoint x: 870, endPoint y: 479, distance: 24.8
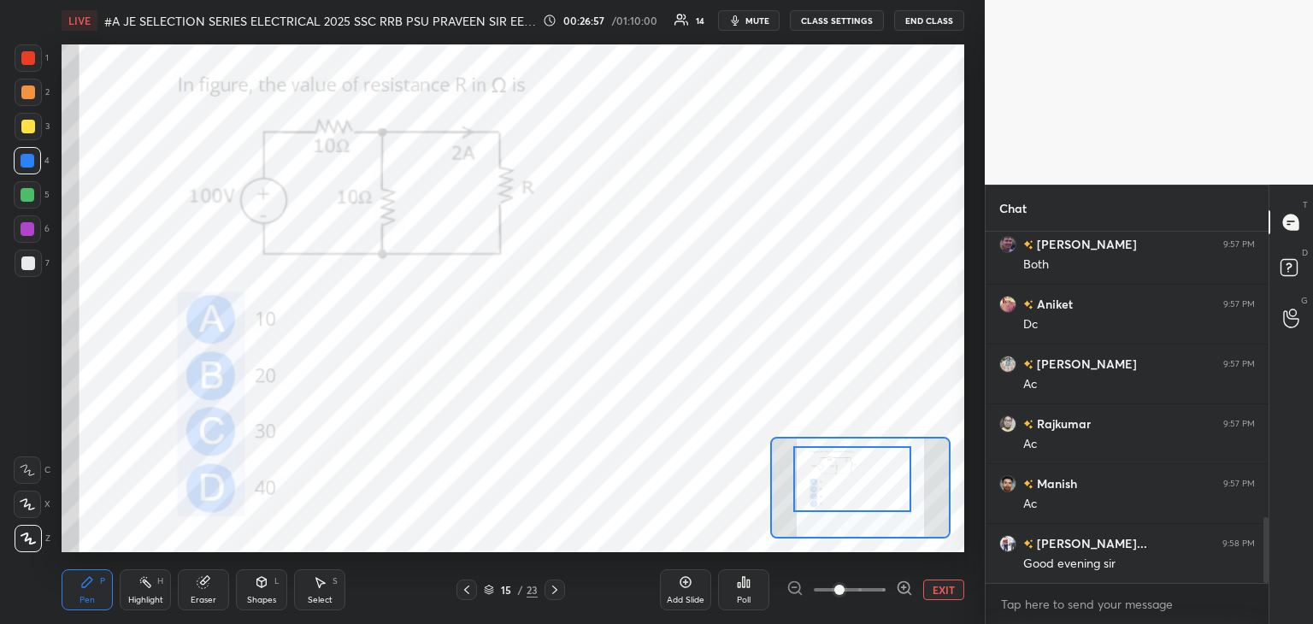
drag, startPoint x: 877, startPoint y: 489, endPoint x: 869, endPoint y: 481, distance: 10.9
click at [869, 481] on div at bounding box center [852, 479] width 118 height 66
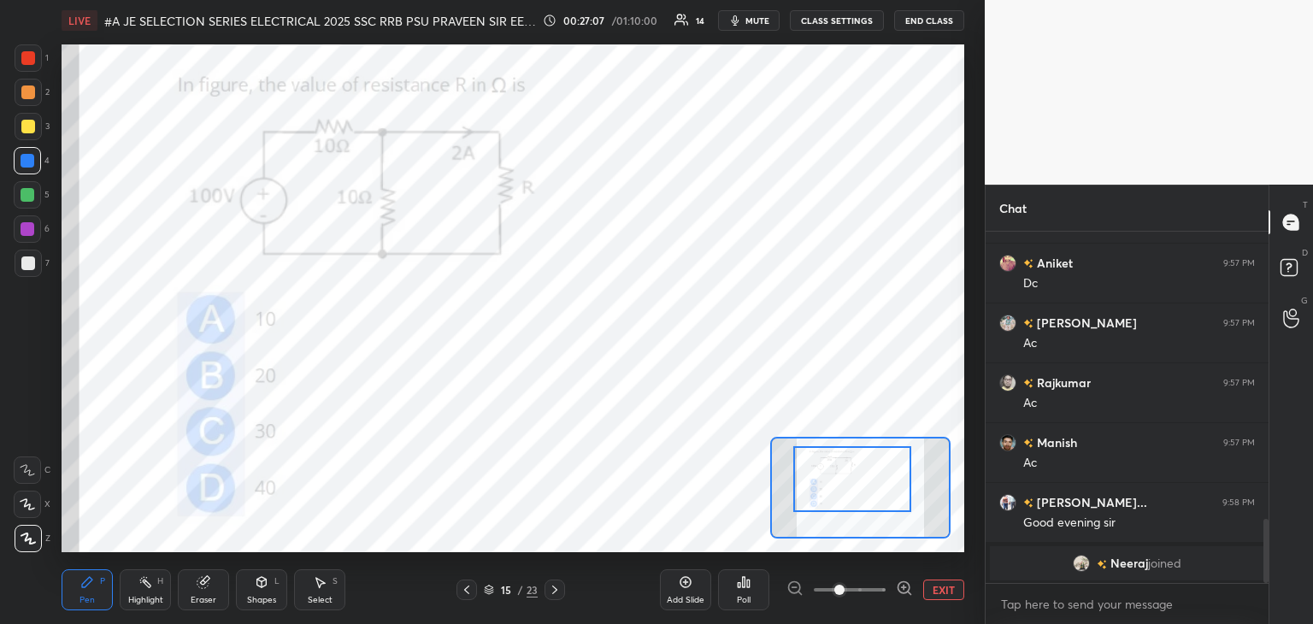
scroll to position [1467, 0]
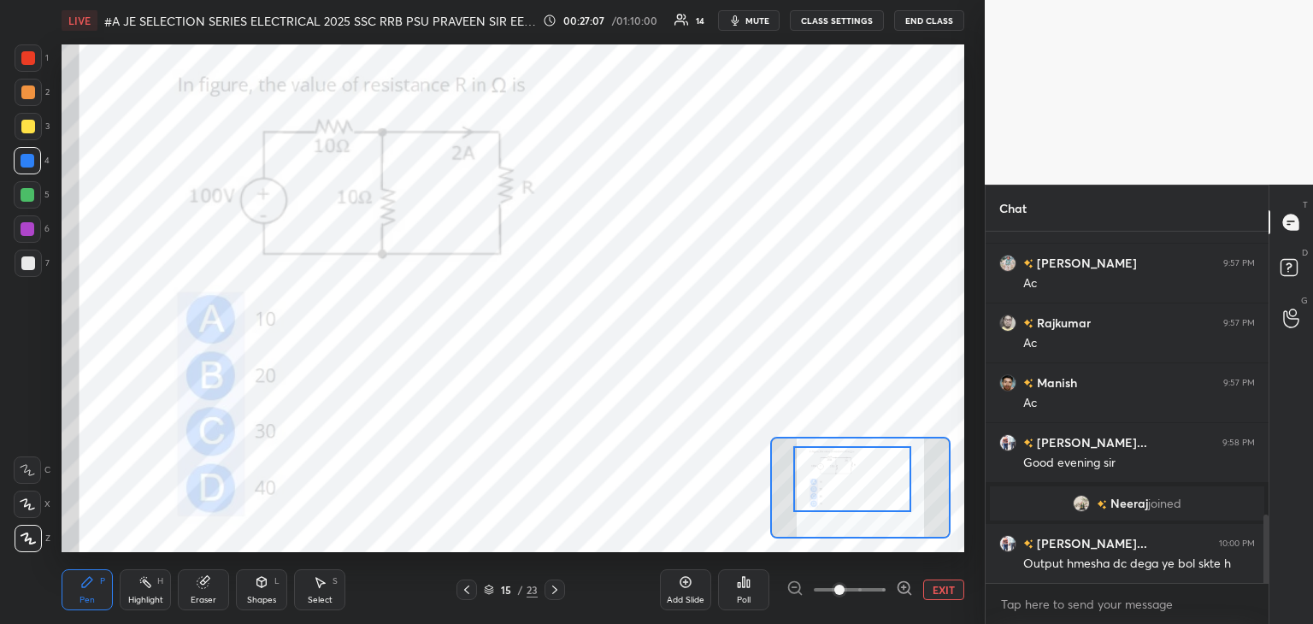
click at [749, 596] on div "Poll" at bounding box center [744, 600] width 14 height 9
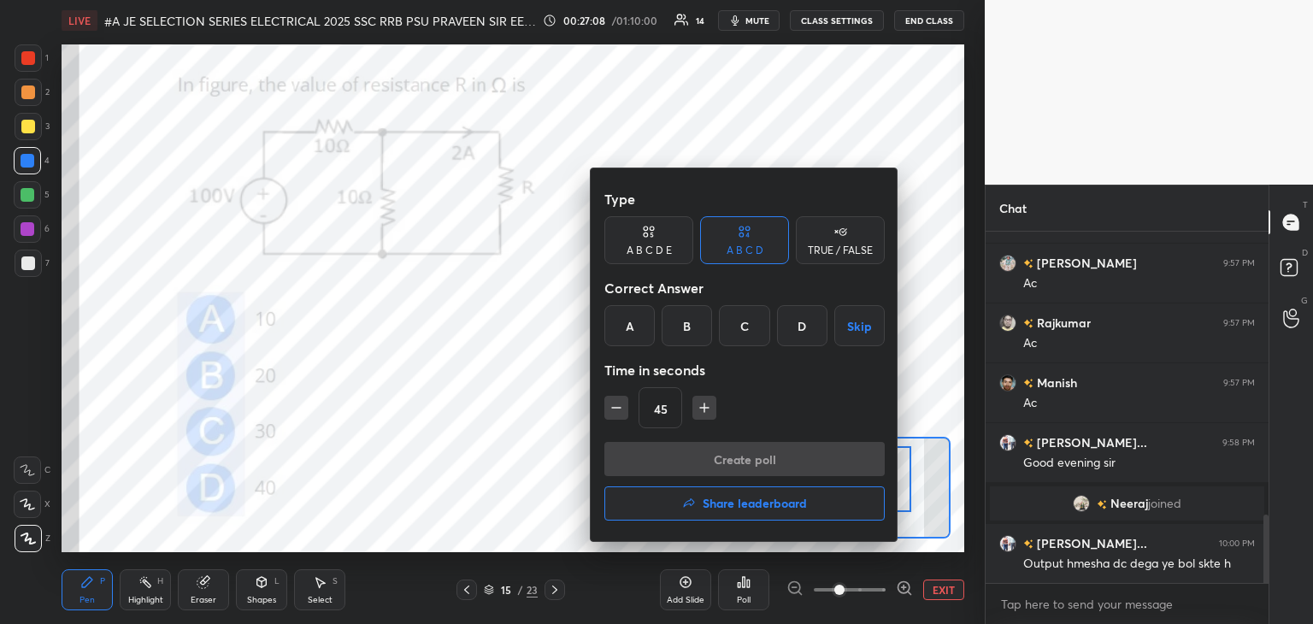
drag, startPoint x: 687, startPoint y: 344, endPoint x: 675, endPoint y: 363, distance: 22.3
click at [687, 344] on div "B" at bounding box center [686, 325] width 50 height 41
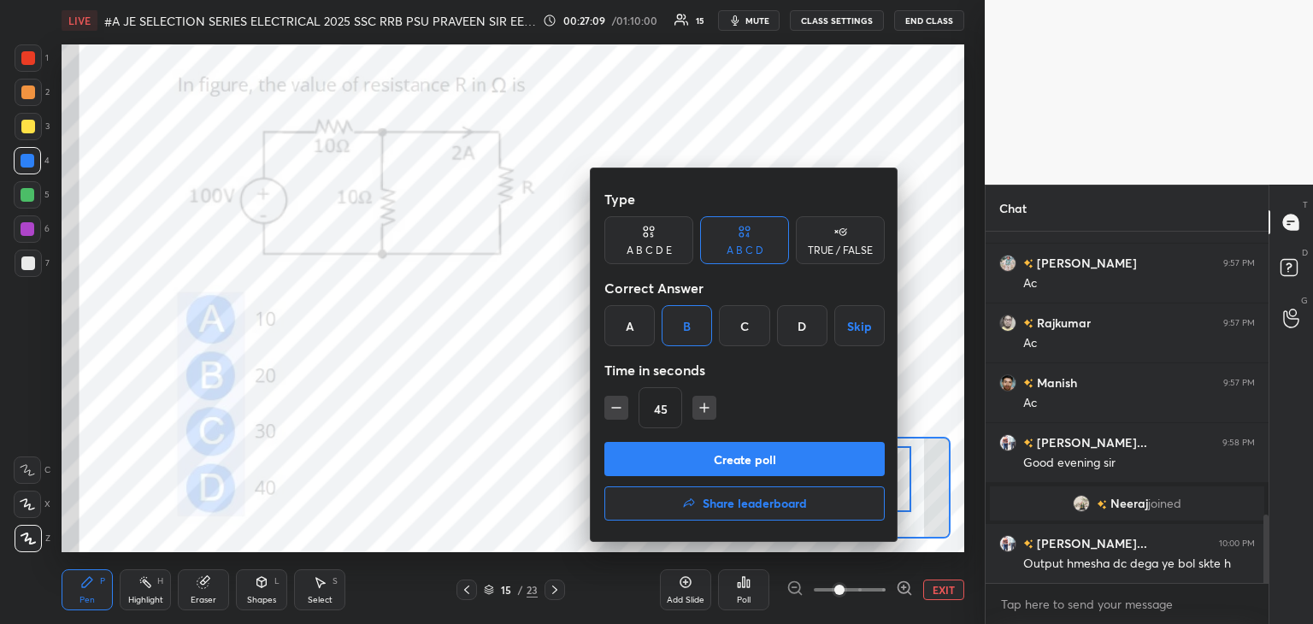
click at [621, 412] on icon "button" at bounding box center [616, 407] width 17 height 17
click at [622, 413] on icon "button" at bounding box center [616, 407] width 17 height 17
type input "15"
click at [622, 413] on div "15" at bounding box center [744, 407] width 280 height 41
click at [643, 452] on button "Create poll" at bounding box center [744, 459] width 280 height 34
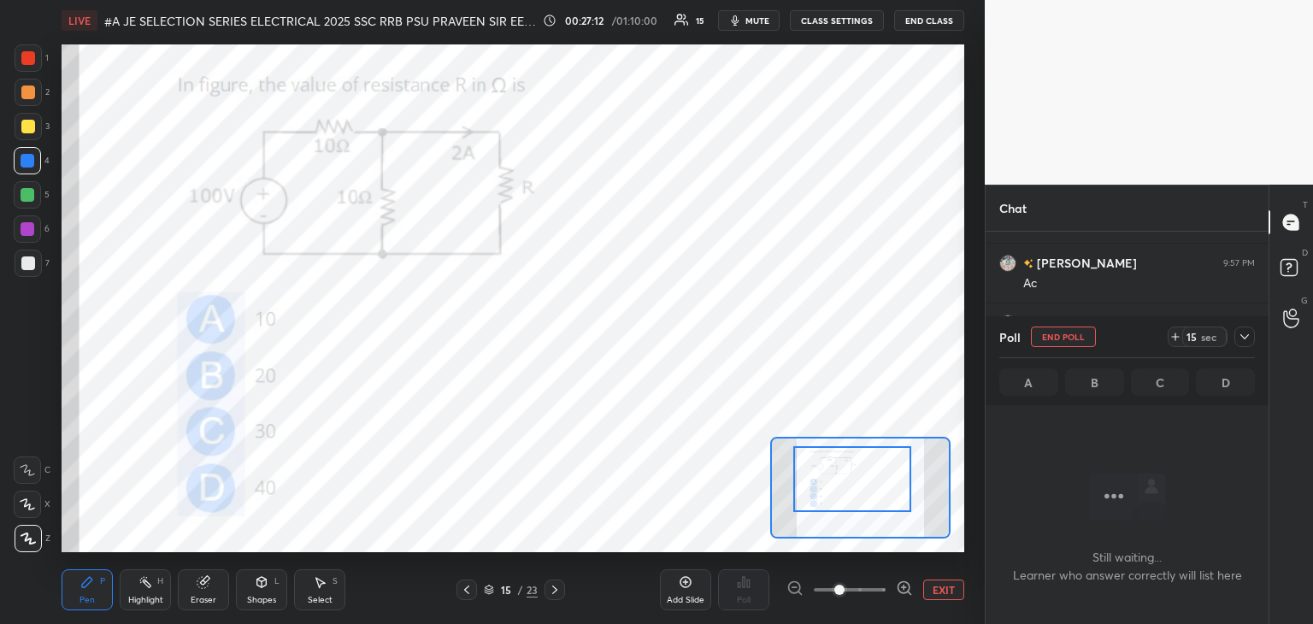
scroll to position [6, 5]
click at [1174, 335] on icon at bounding box center [1175, 337] width 14 height 14
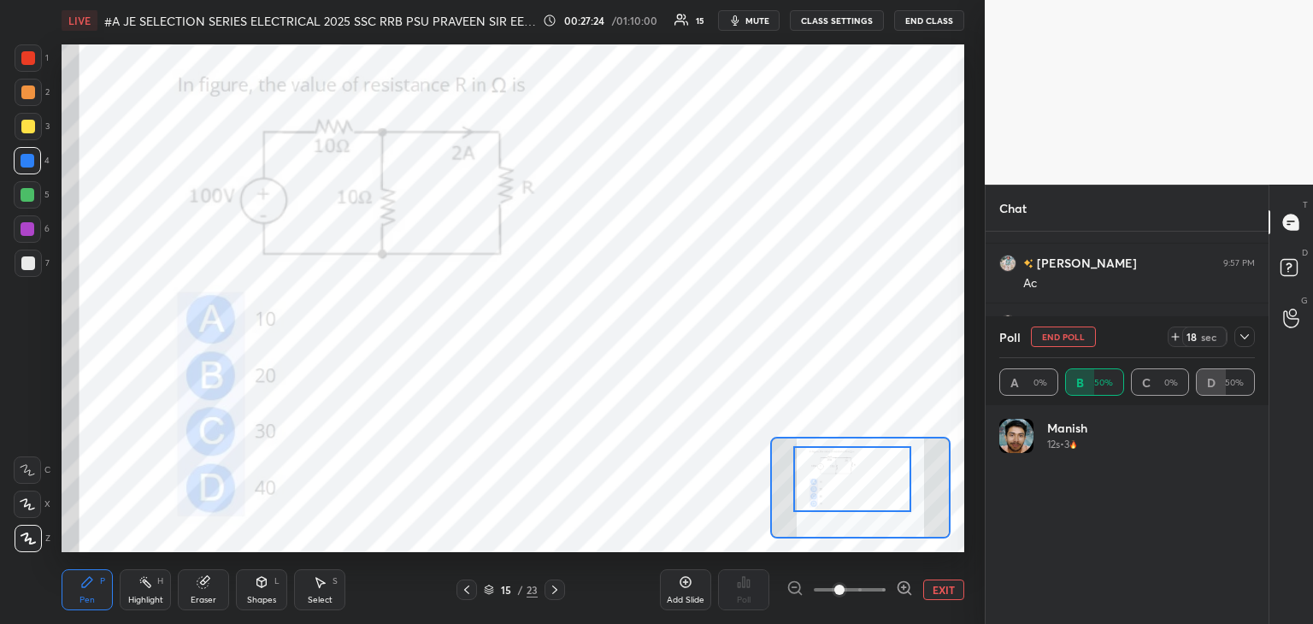
scroll to position [200, 250]
click at [1175, 338] on icon at bounding box center [1175, 336] width 0 height 7
click at [1175, 341] on icon at bounding box center [1175, 337] width 14 height 14
click at [1173, 341] on icon at bounding box center [1175, 337] width 14 height 14
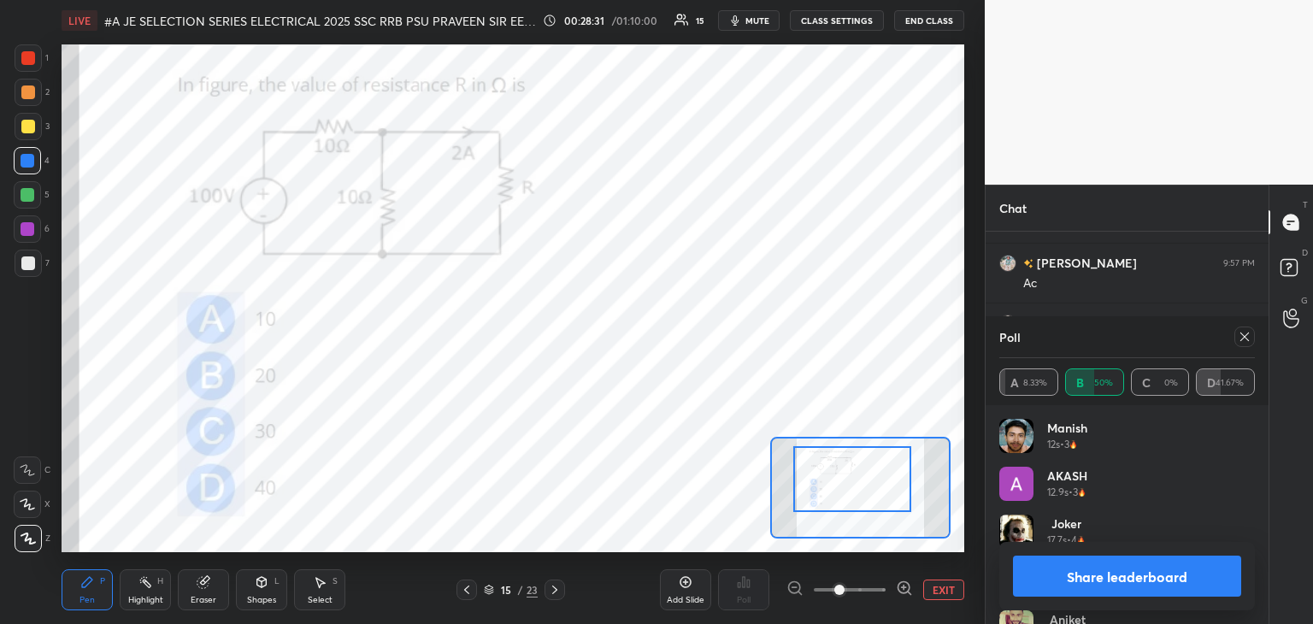
click at [1247, 338] on icon at bounding box center [1244, 337] width 14 height 14
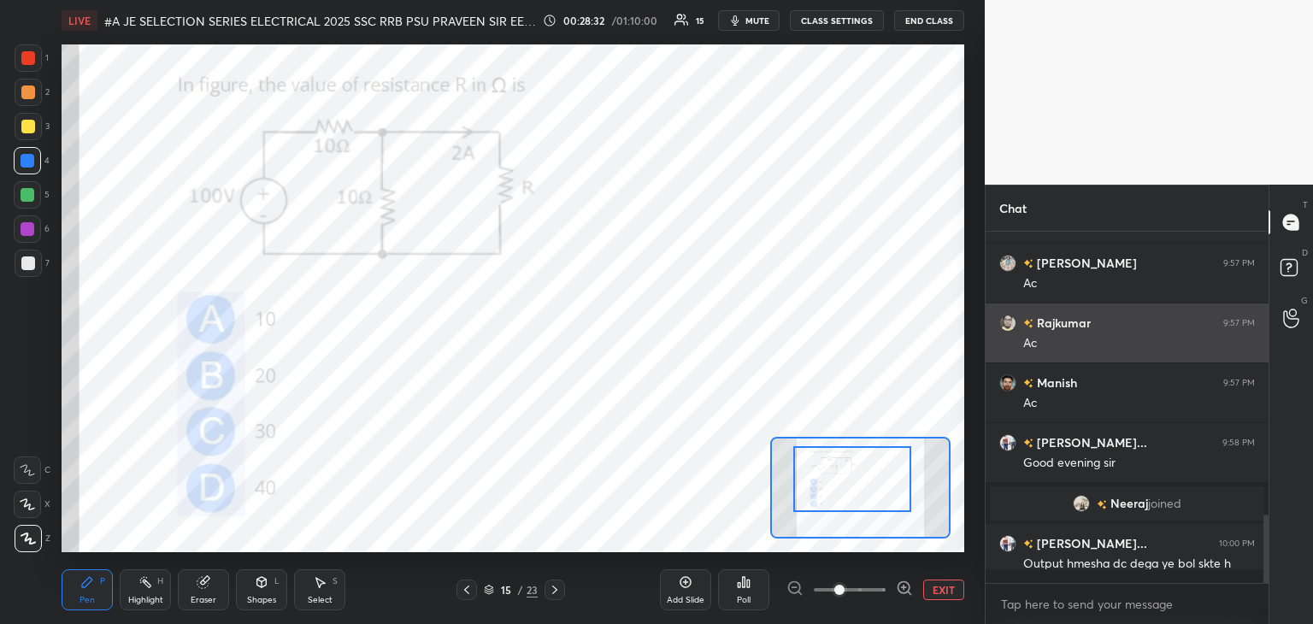
scroll to position [205, 278]
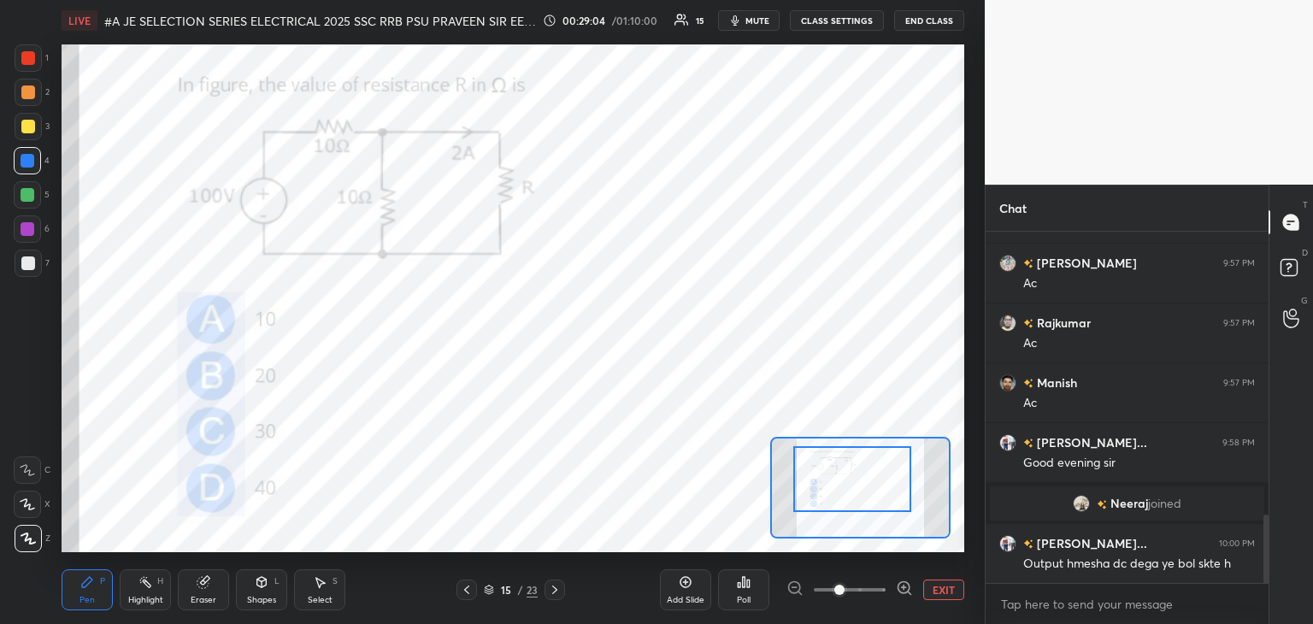
drag, startPoint x: 22, startPoint y: 47, endPoint x: 14, endPoint y: 32, distance: 16.9
click at [22, 46] on div at bounding box center [28, 57] width 27 height 27
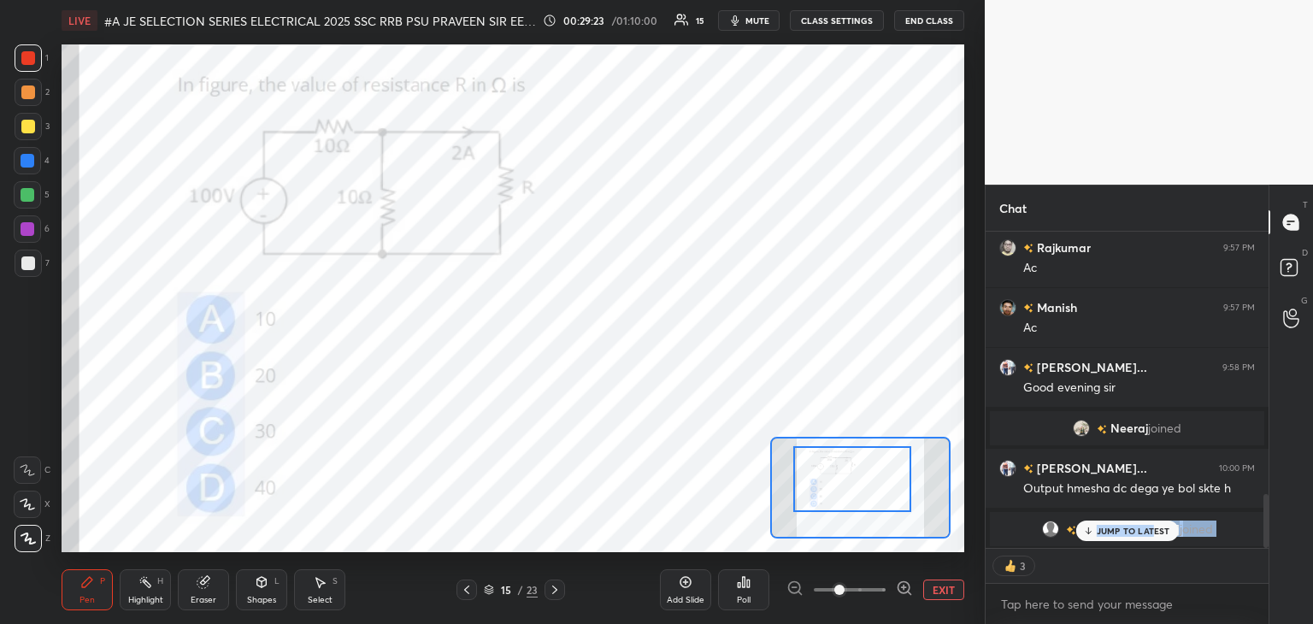
click at [1155, 541] on div "[PERSON_NAME] 9:56 PM Good evening sir Happy [DATE][PERSON_NAME] joined amit 9:…" at bounding box center [1126, 390] width 283 height 316
click at [1132, 534] on p "JUMP TO LATEST" at bounding box center [1132, 531] width 73 height 10
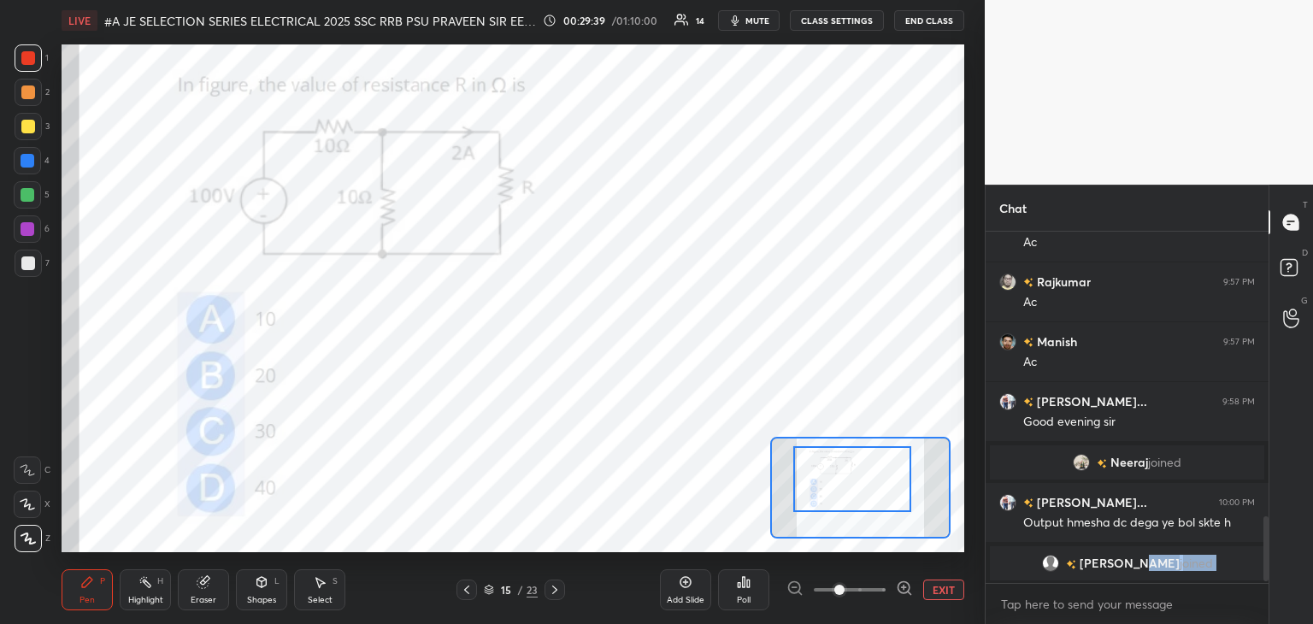
scroll to position [5, 5]
click at [194, 585] on div "Eraser" at bounding box center [203, 589] width 51 height 41
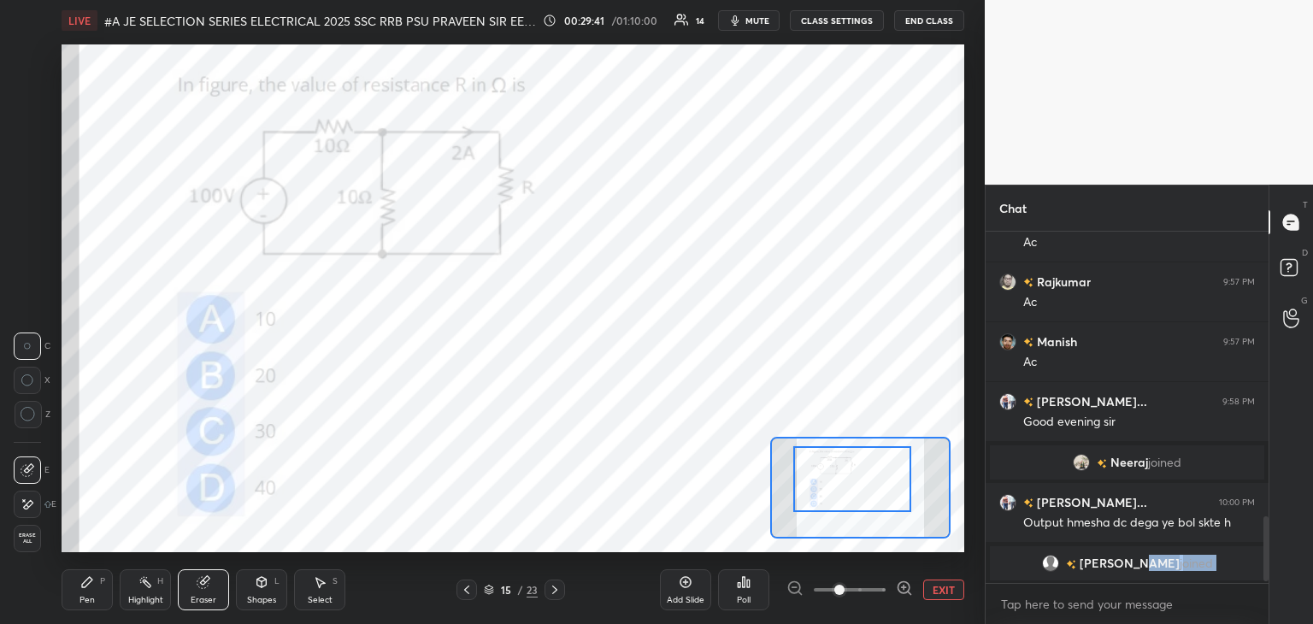
click at [34, 544] on span "Erase all" at bounding box center [28, 538] width 26 height 12
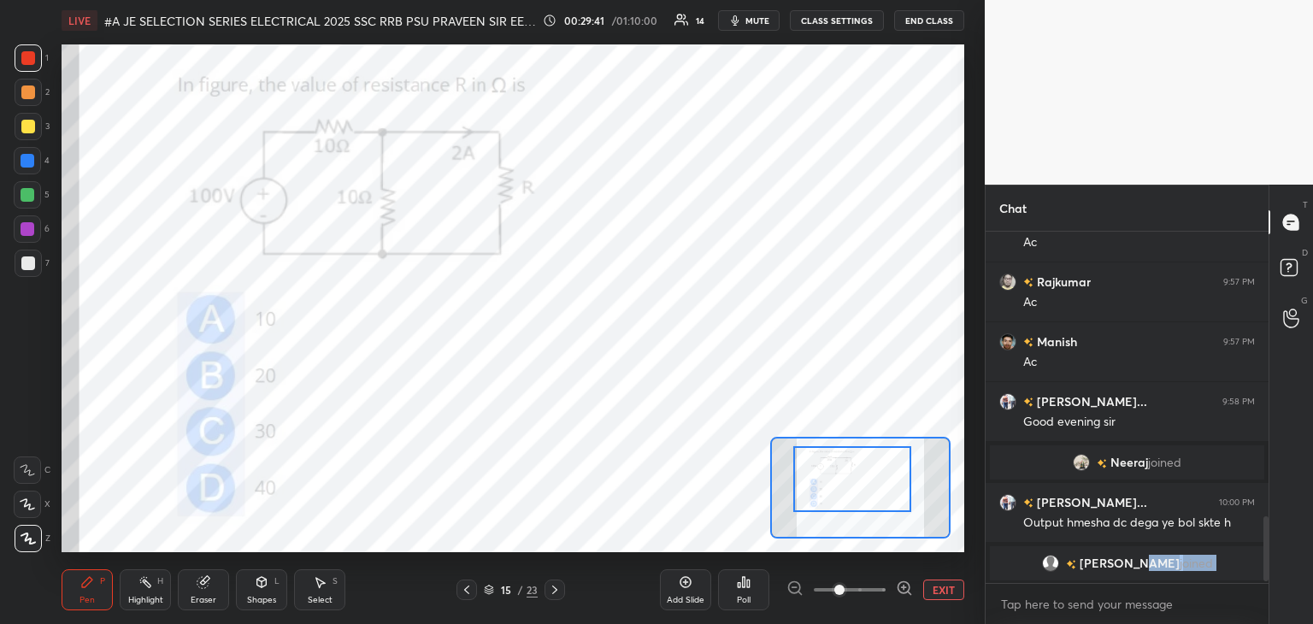
click at [80, 588] on icon at bounding box center [87, 582] width 14 height 14
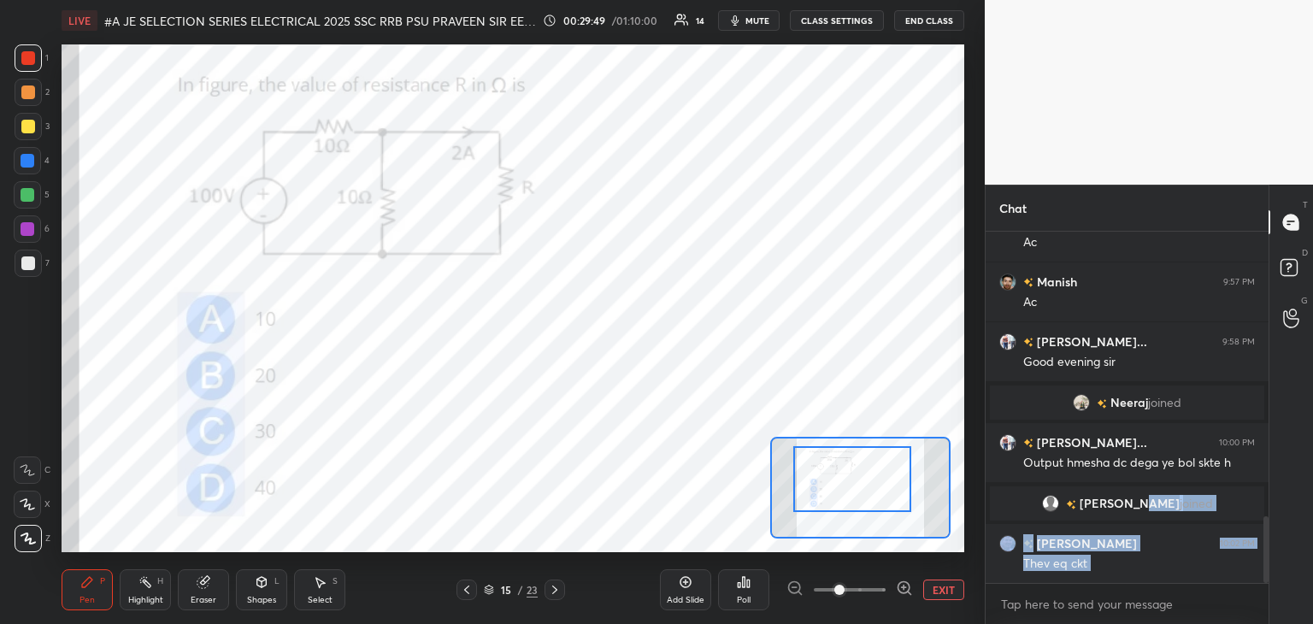
scroll to position [1499, 0]
click at [198, 588] on div "Eraser" at bounding box center [203, 589] width 51 height 41
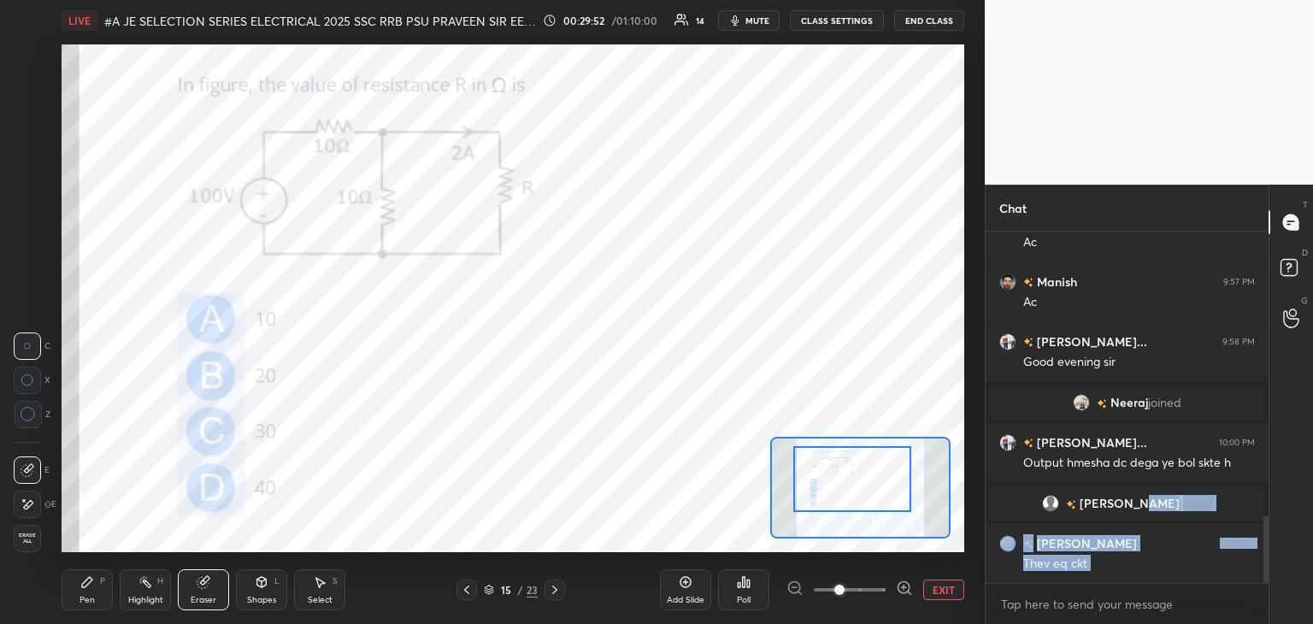
click at [31, 531] on div "Erase all" at bounding box center [27, 538] width 27 height 27
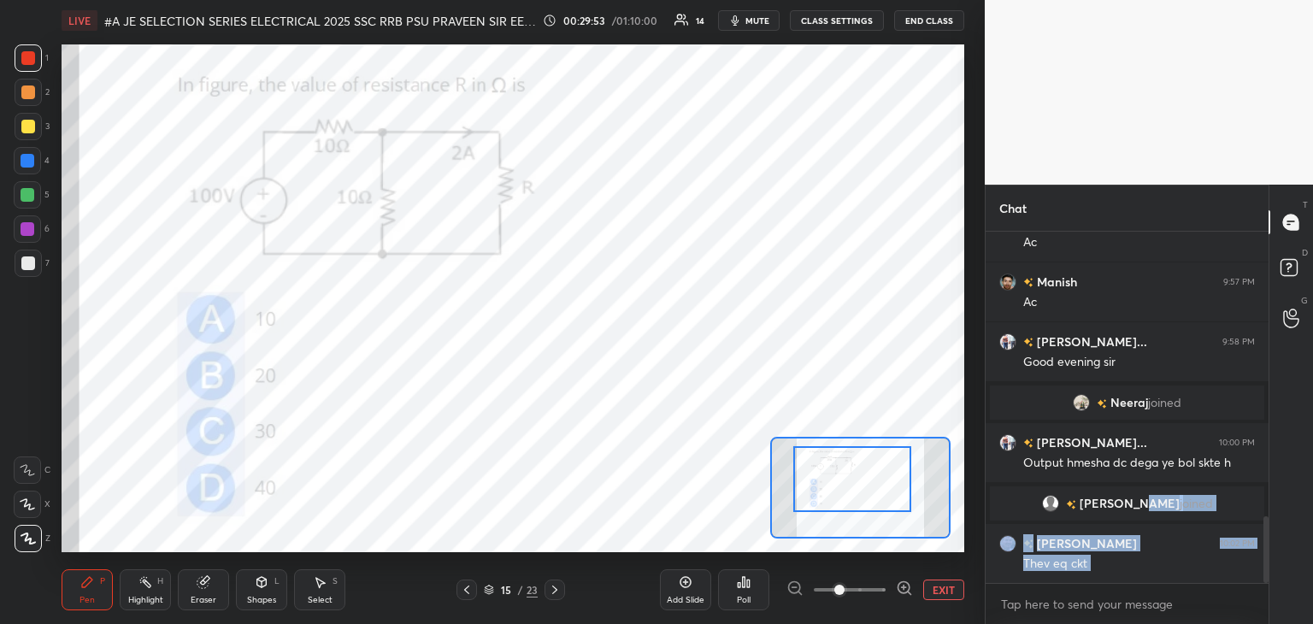
click at [82, 598] on div "Pen" at bounding box center [86, 600] width 15 height 9
click at [552, 594] on icon at bounding box center [555, 590] width 14 height 14
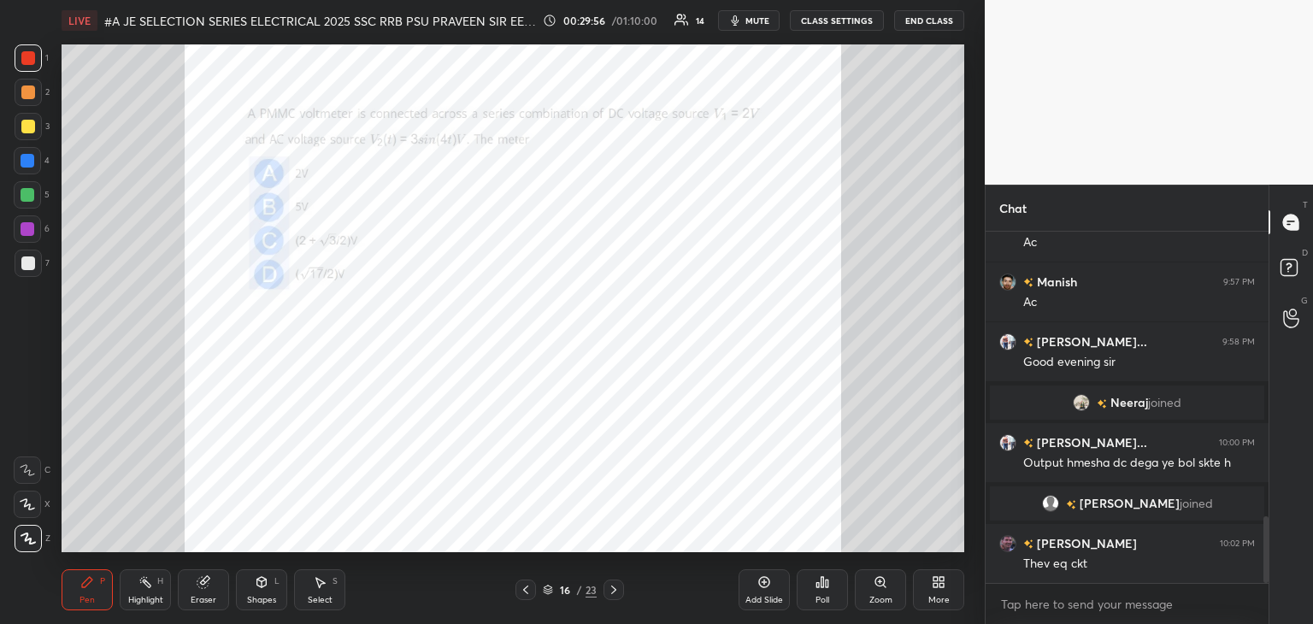
click at [889, 586] on div "Zoom" at bounding box center [880, 589] width 51 height 41
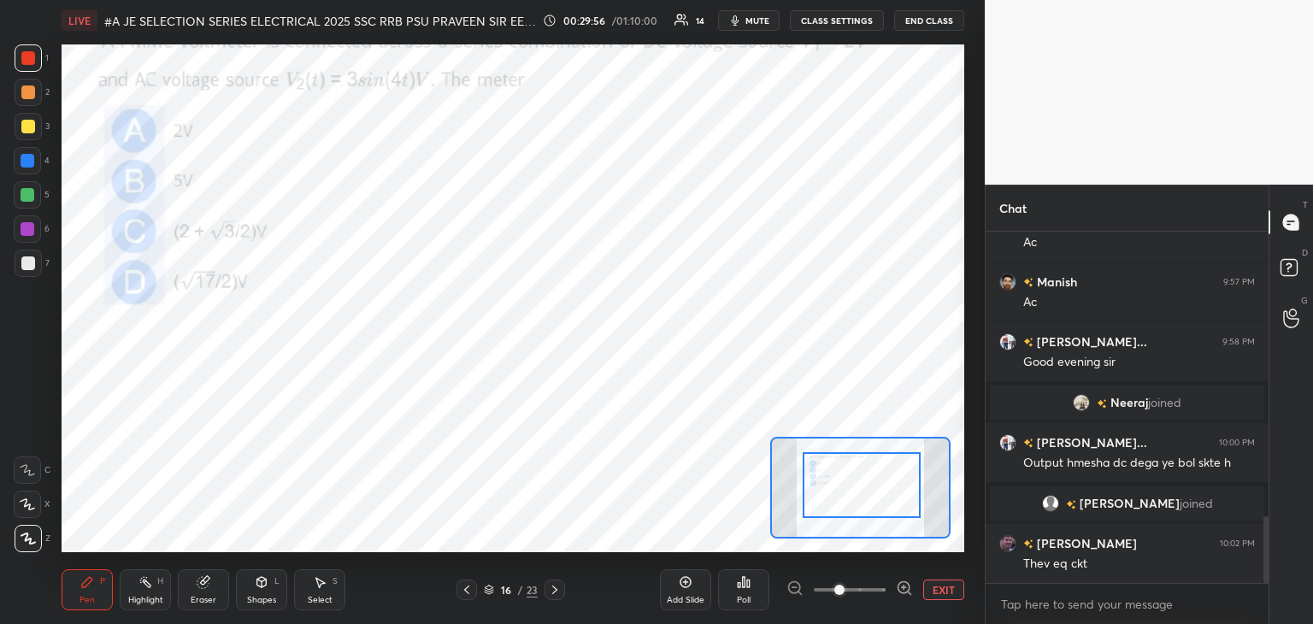
drag, startPoint x: 872, startPoint y: 503, endPoint x: 879, endPoint y: 478, distance: 25.7
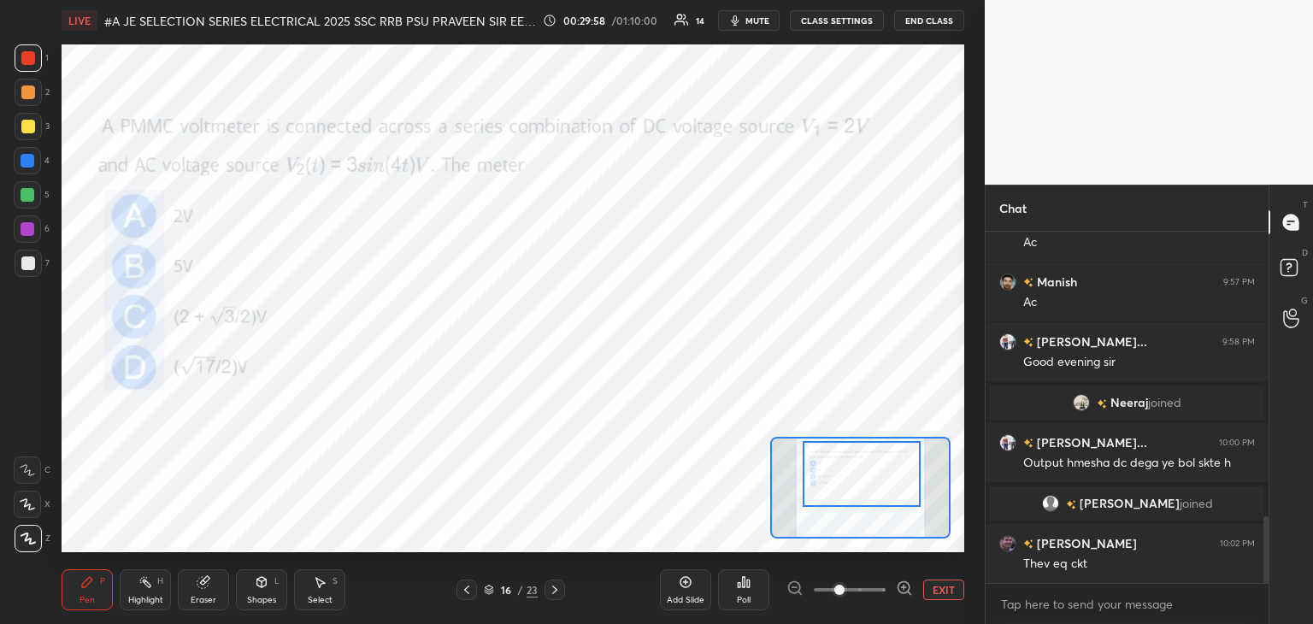
click at [873, 492] on div at bounding box center [861, 474] width 118 height 66
click at [27, 56] on div at bounding box center [28, 58] width 14 height 14
click at [748, 596] on div "Poll" at bounding box center [744, 600] width 14 height 9
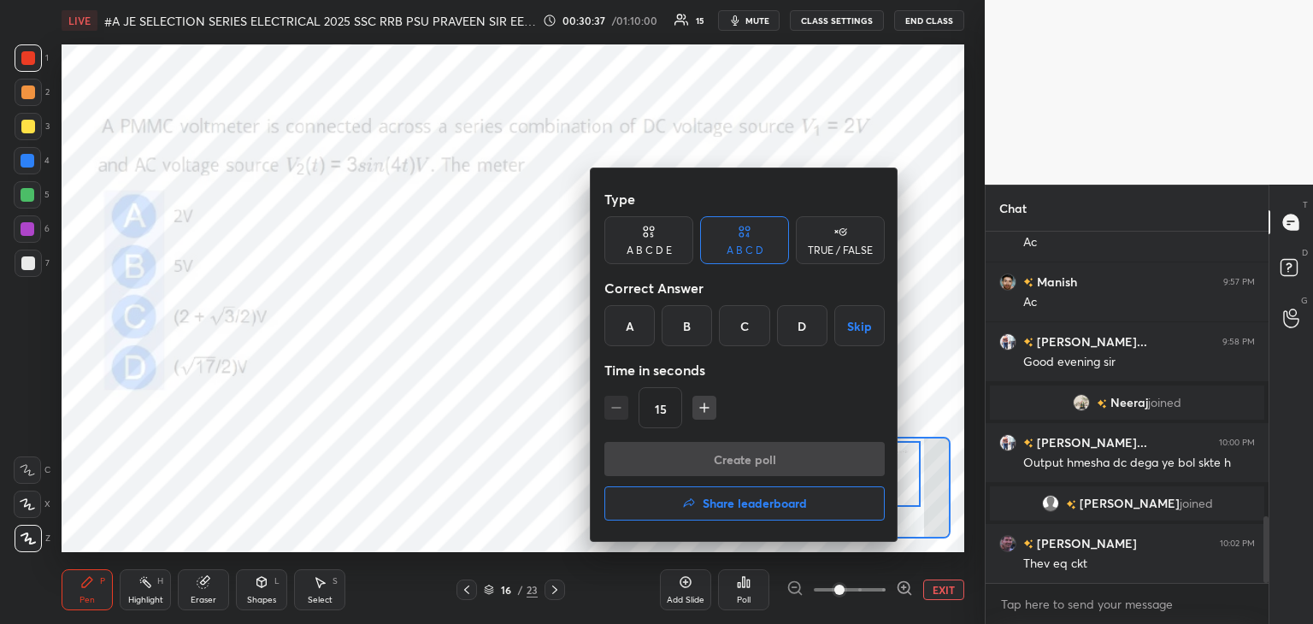
click at [801, 326] on div "D" at bounding box center [802, 325] width 50 height 41
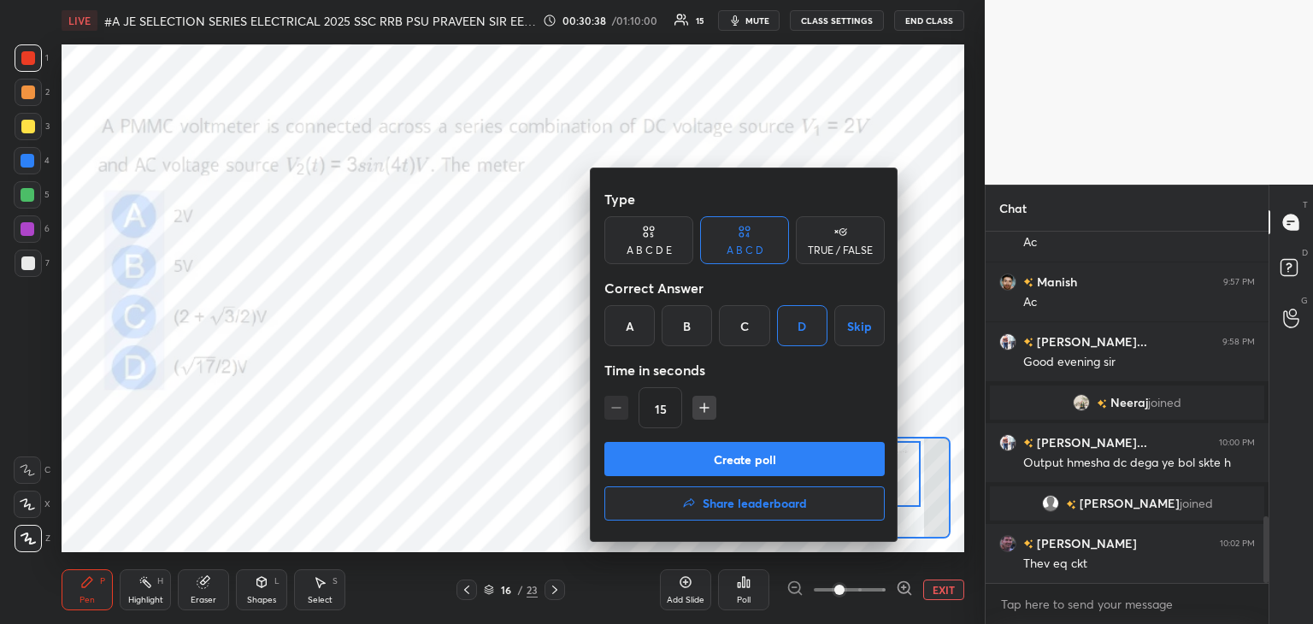
click at [702, 461] on button "Create poll" at bounding box center [744, 459] width 280 height 34
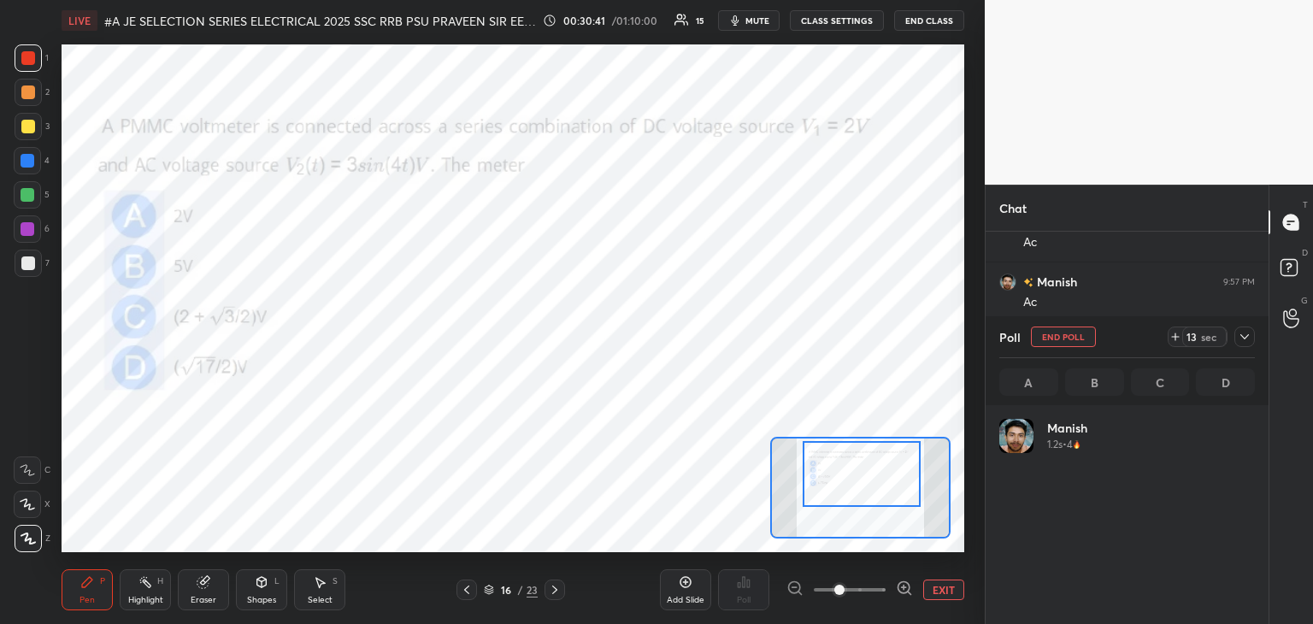
scroll to position [200, 250]
click at [1176, 338] on icon at bounding box center [1175, 337] width 14 height 14
click at [1176, 339] on icon at bounding box center [1175, 337] width 14 height 14
click at [1175, 340] on icon at bounding box center [1175, 336] width 0 height 7
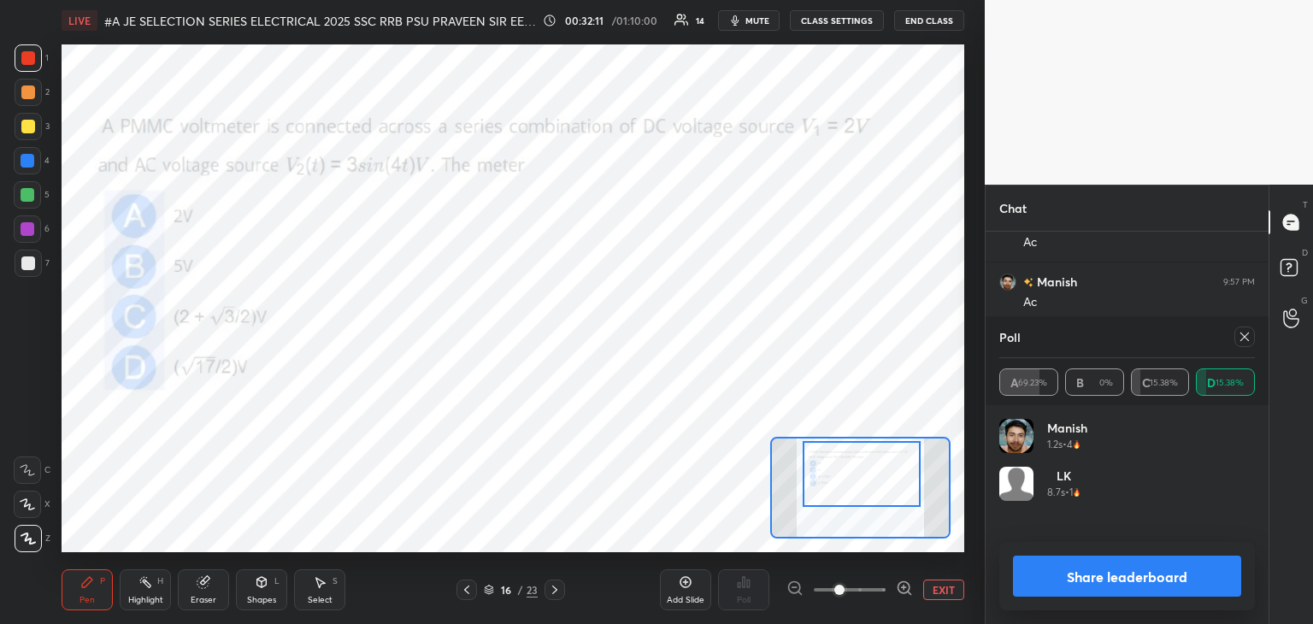
click at [1248, 335] on icon at bounding box center [1244, 337] width 14 height 14
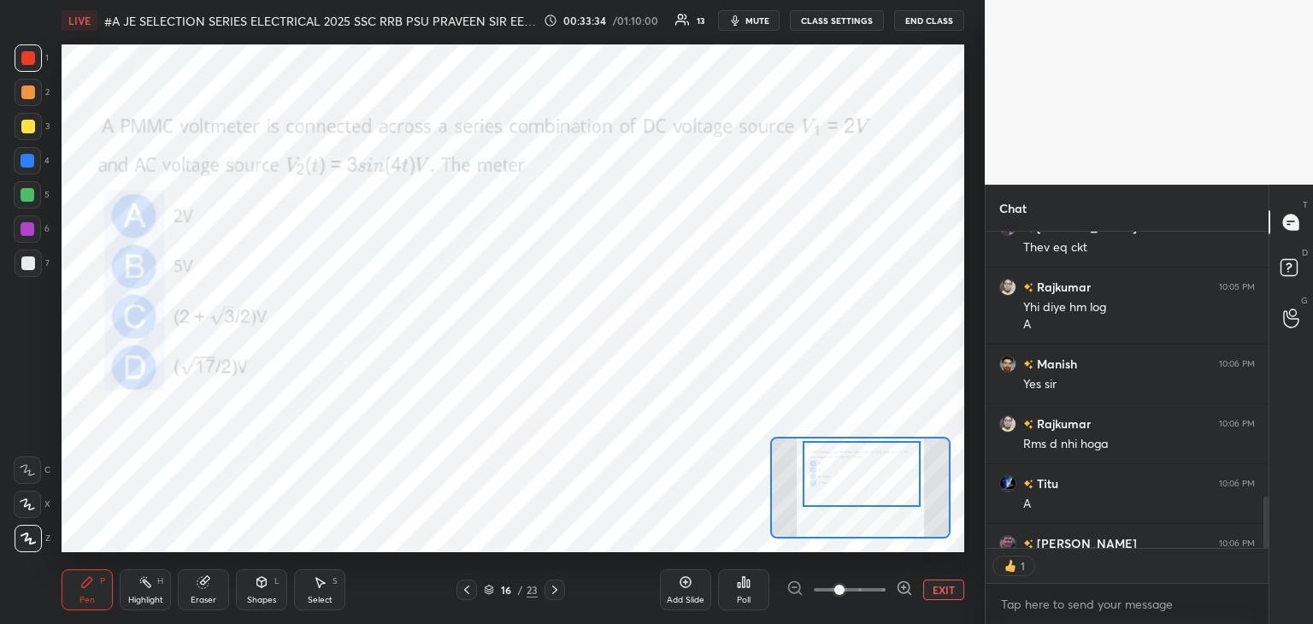
scroll to position [6, 5]
click at [204, 597] on div "Eraser" at bounding box center [204, 600] width 26 height 9
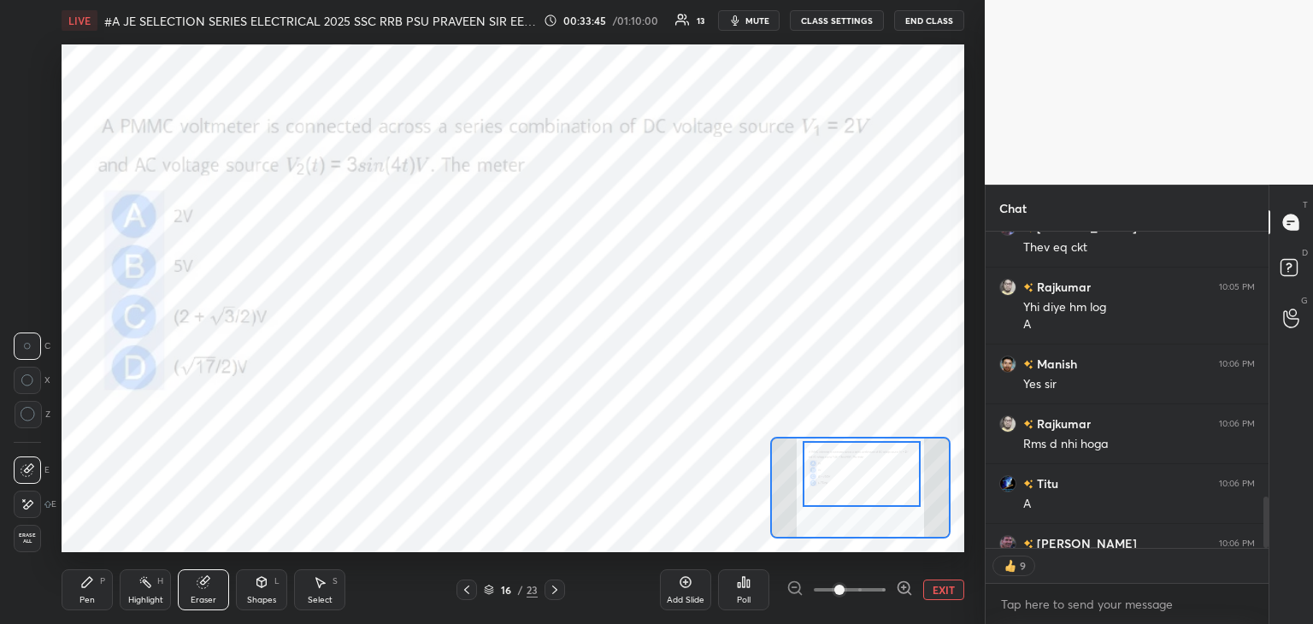
drag, startPoint x: 27, startPoint y: 536, endPoint x: 58, endPoint y: 572, distance: 47.3
click at [29, 536] on span "Erase all" at bounding box center [28, 538] width 26 height 12
click at [92, 596] on div "Pen" at bounding box center [86, 600] width 15 height 9
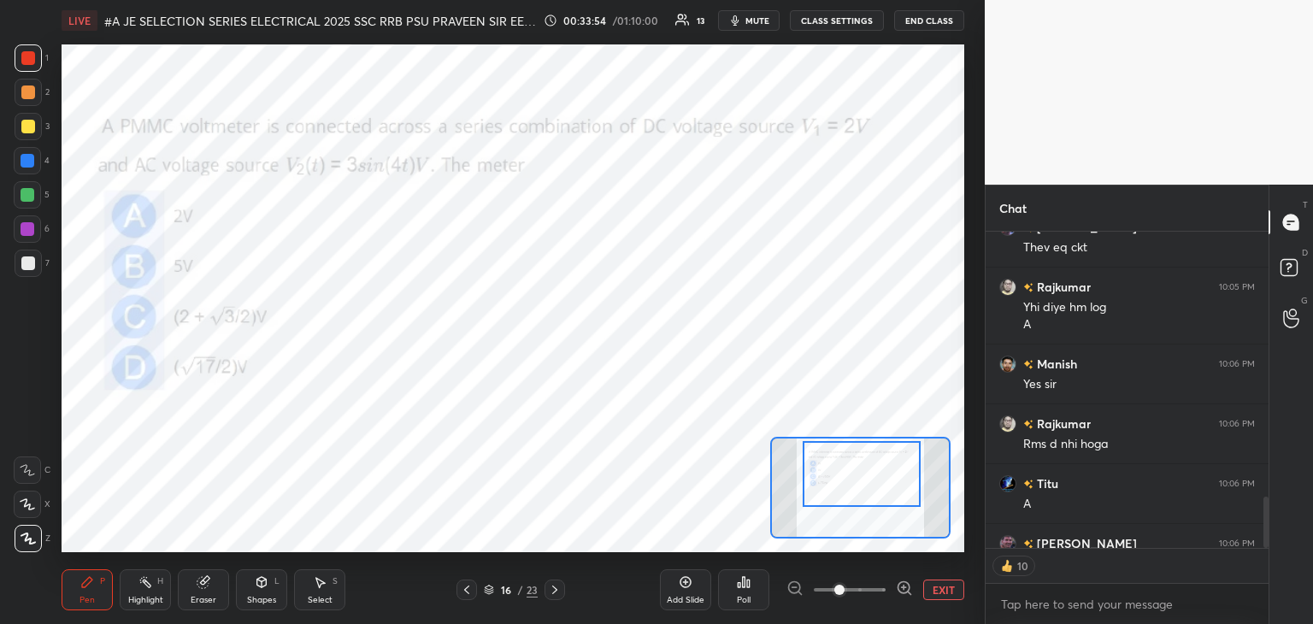
scroll to position [1910, 0]
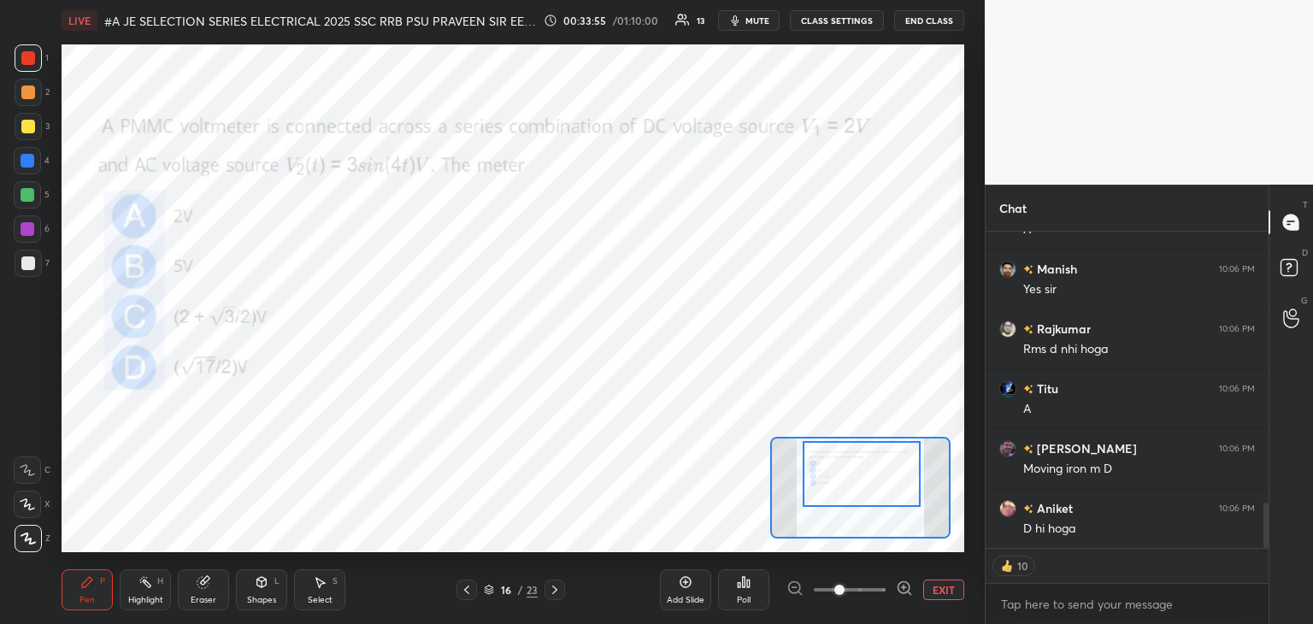
type textarea "x"
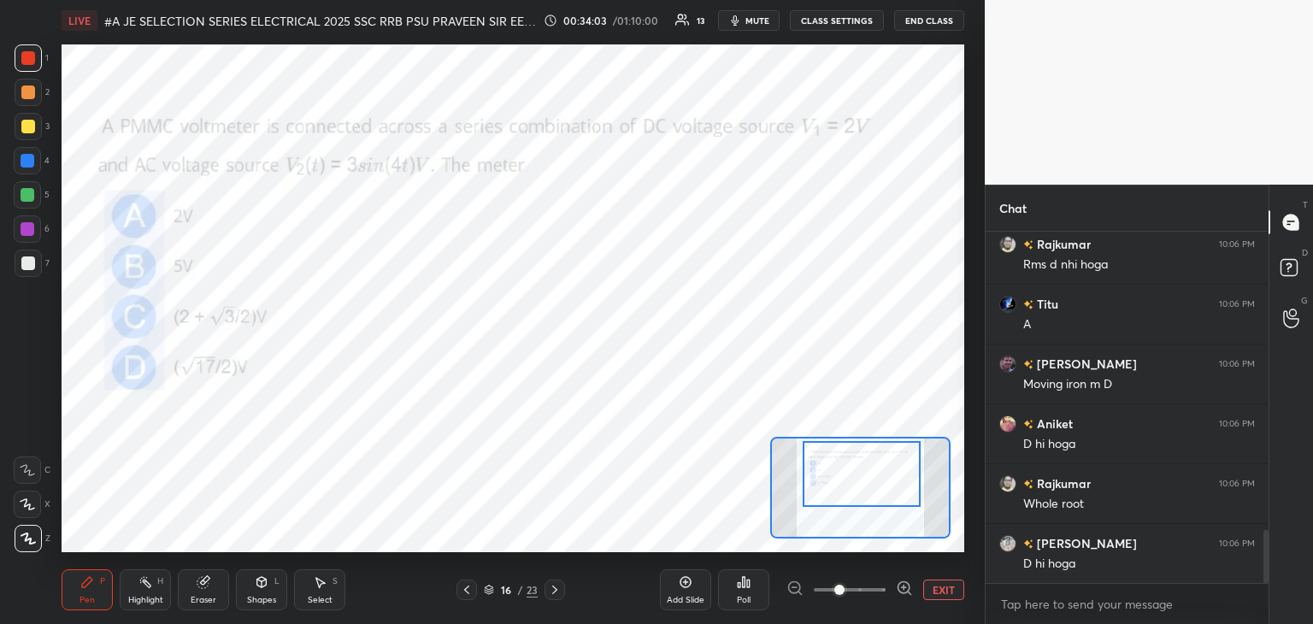
scroll to position [2055, 0]
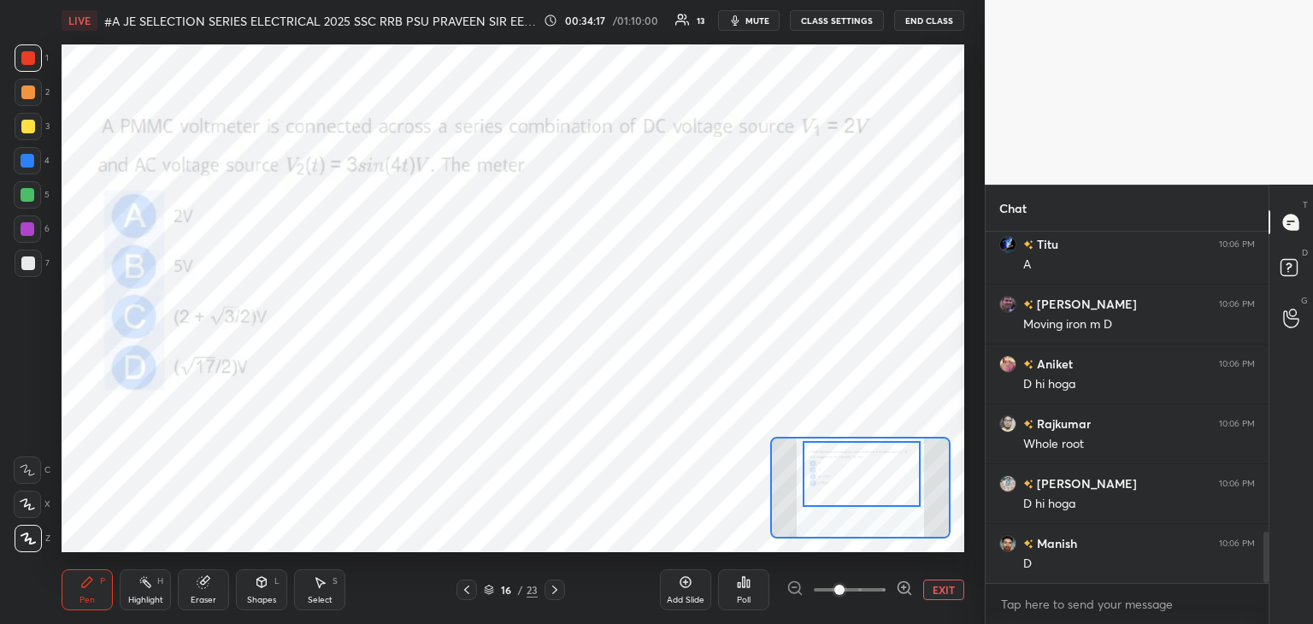
click at [202, 596] on div "Eraser" at bounding box center [204, 600] width 26 height 9
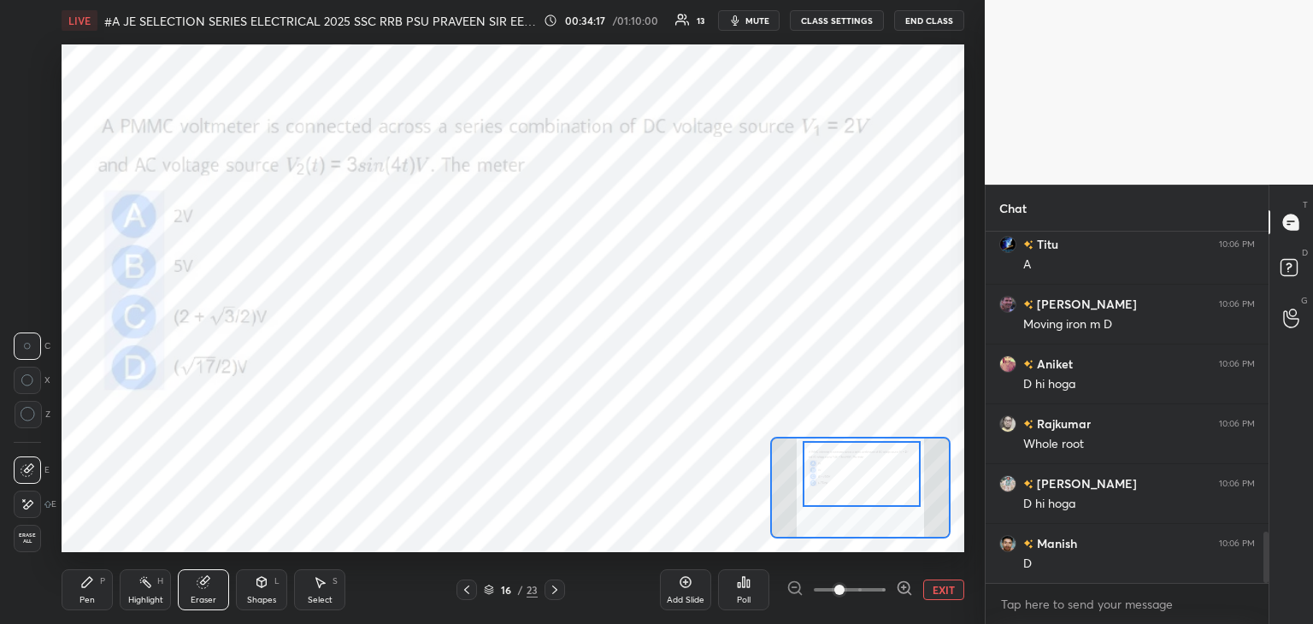
drag, startPoint x: 32, startPoint y: 532, endPoint x: 77, endPoint y: 616, distance: 96.0
click at [38, 536] on span "Erase all" at bounding box center [28, 538] width 26 height 12
click at [80, 616] on div "Pen P Highlight H Eraser Shapes L Select S 16 / 23 Add Slide Poll EXIT" at bounding box center [513, 590] width 902 height 68
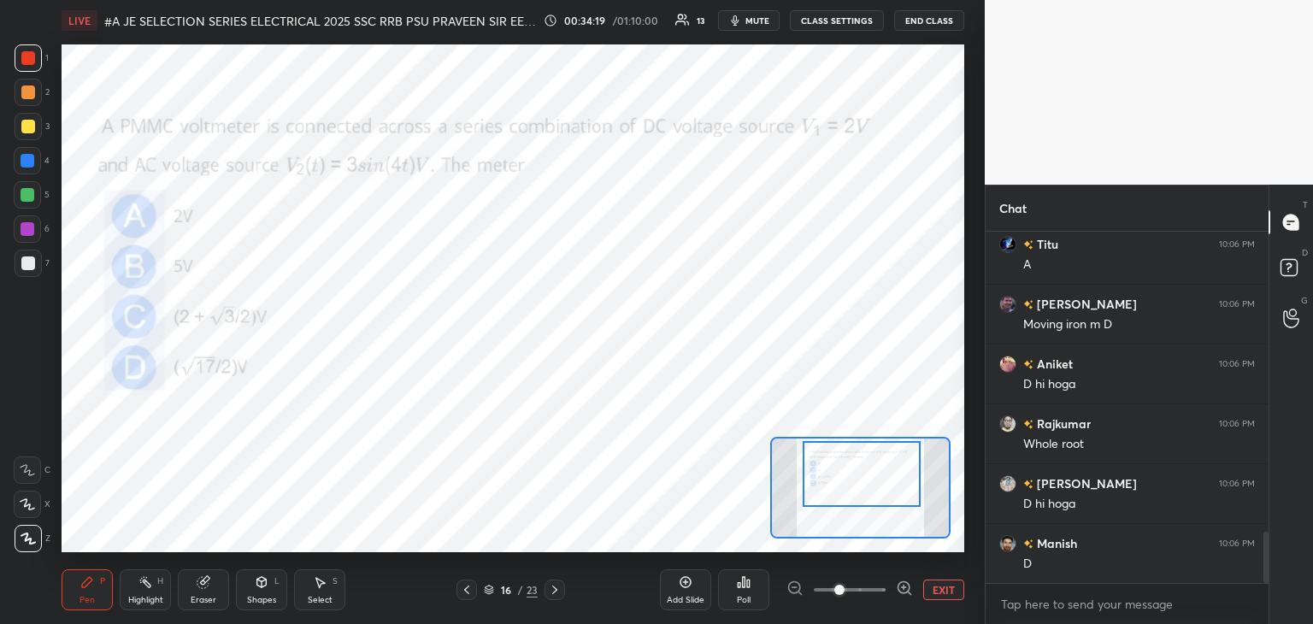
scroll to position [2114, 0]
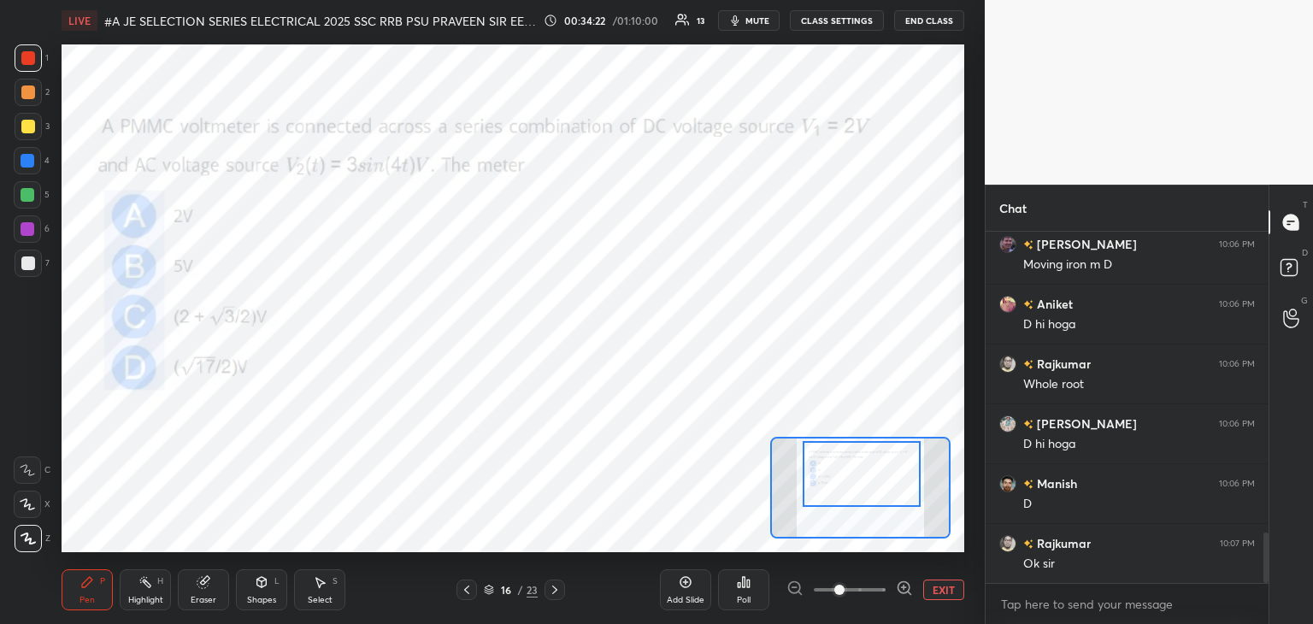
click at [29, 270] on div "7" at bounding box center [32, 263] width 35 height 27
drag, startPoint x: 220, startPoint y: 585, endPoint x: 193, endPoint y: 580, distance: 27.0
click at [220, 585] on div "Eraser" at bounding box center [203, 589] width 51 height 41
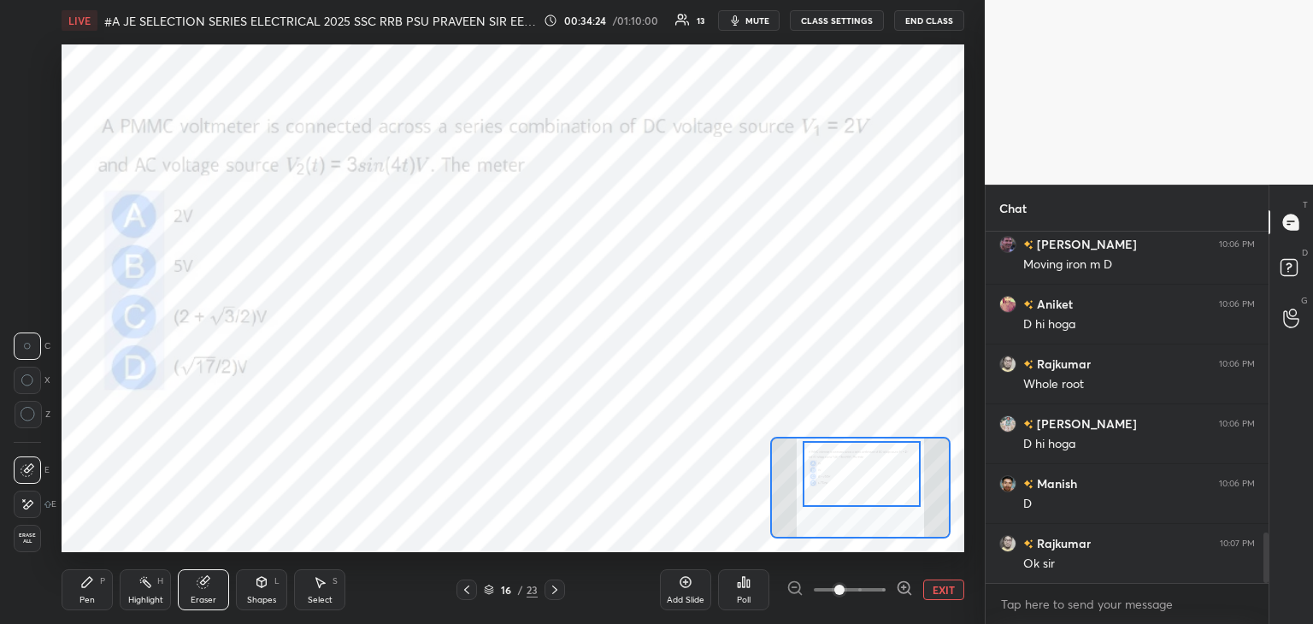
click at [46, 544] on div "E E Erase all" at bounding box center [35, 501] width 43 height 103
click at [72, 591] on div "Pen P" at bounding box center [87, 589] width 51 height 41
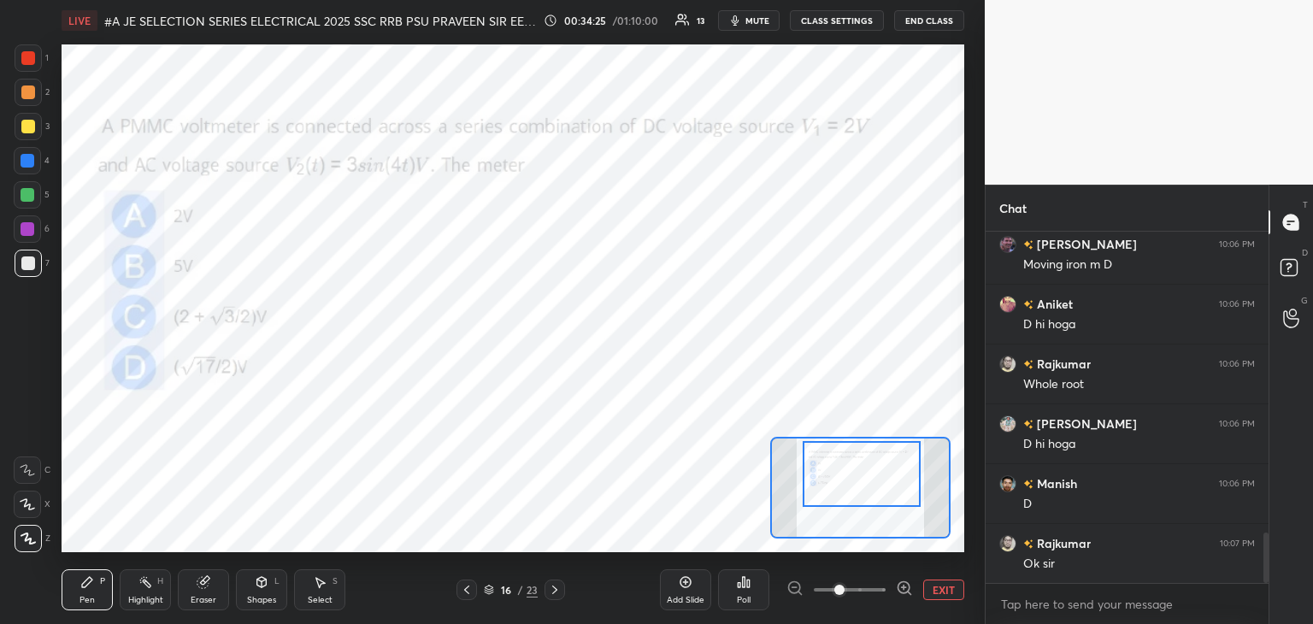
click at [209, 589] on icon at bounding box center [204, 582] width 14 height 14
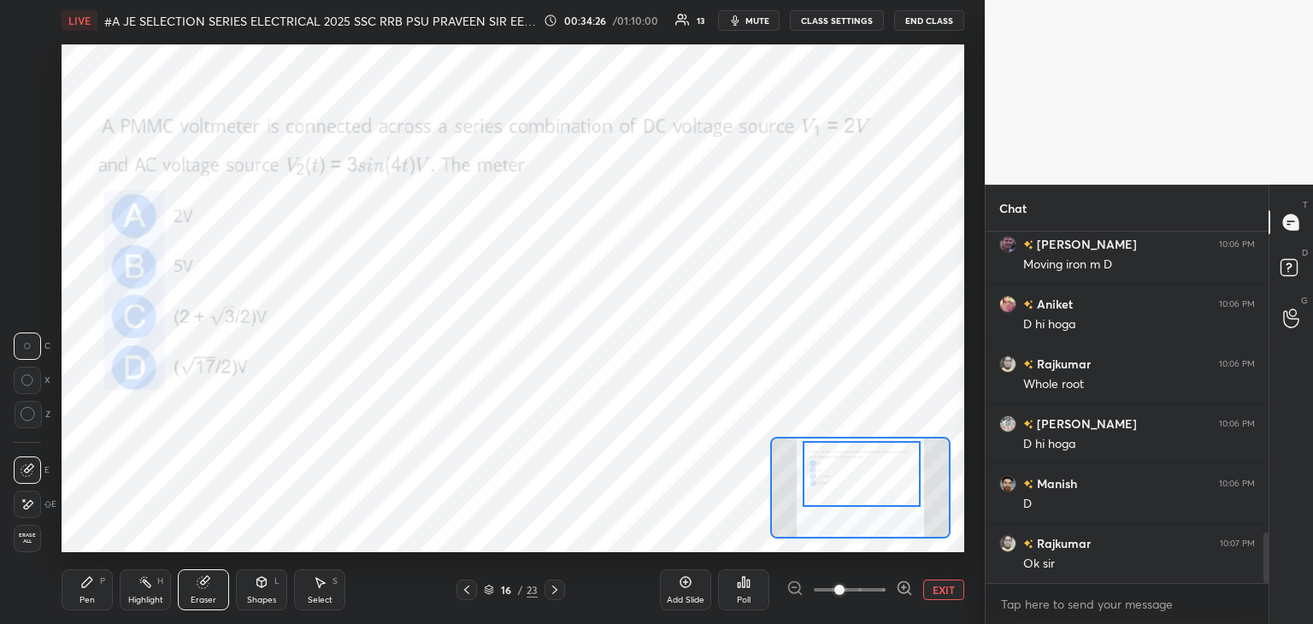
click at [30, 548] on div "Erase all" at bounding box center [27, 538] width 27 height 27
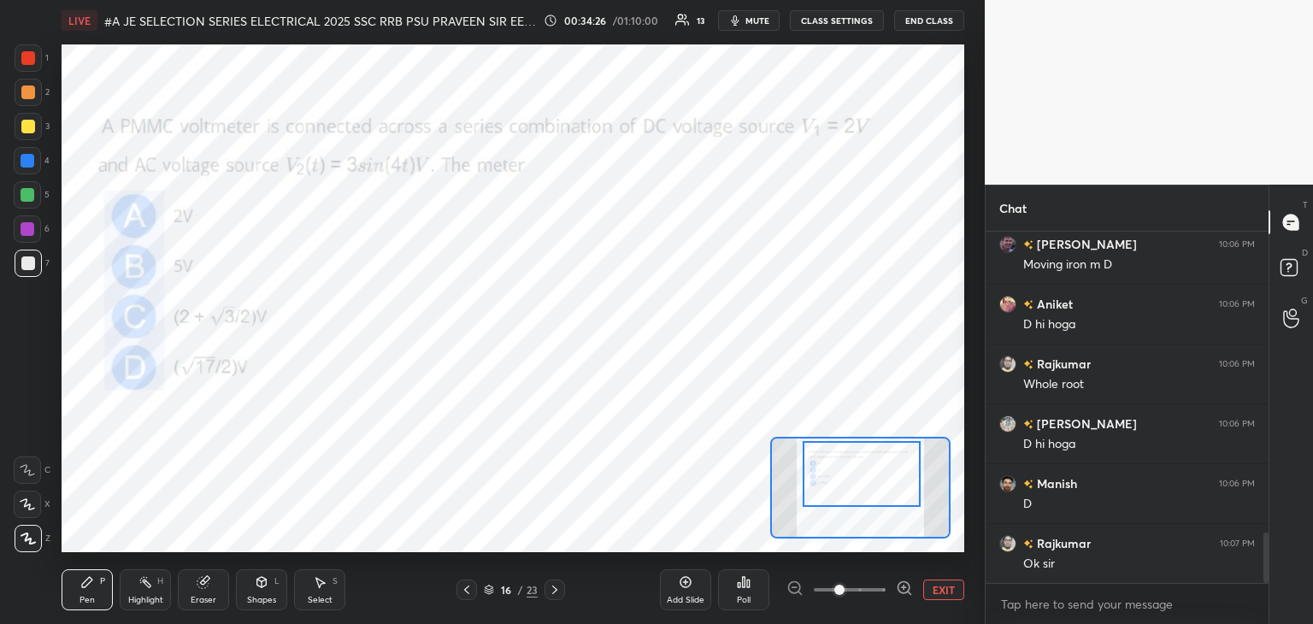
drag, startPoint x: 76, startPoint y: 594, endPoint x: 65, endPoint y: 598, distance: 11.9
click at [75, 593] on div "Pen P" at bounding box center [87, 589] width 51 height 41
drag, startPoint x: 35, startPoint y: 56, endPoint x: 51, endPoint y: 99, distance: 46.5
click at [36, 59] on div at bounding box center [28, 57] width 27 height 27
click at [209, 612] on div "Pen P Highlight H Eraser Shapes L Select S 16 / 23 Add Slide Poll EXIT" at bounding box center [513, 590] width 902 height 68
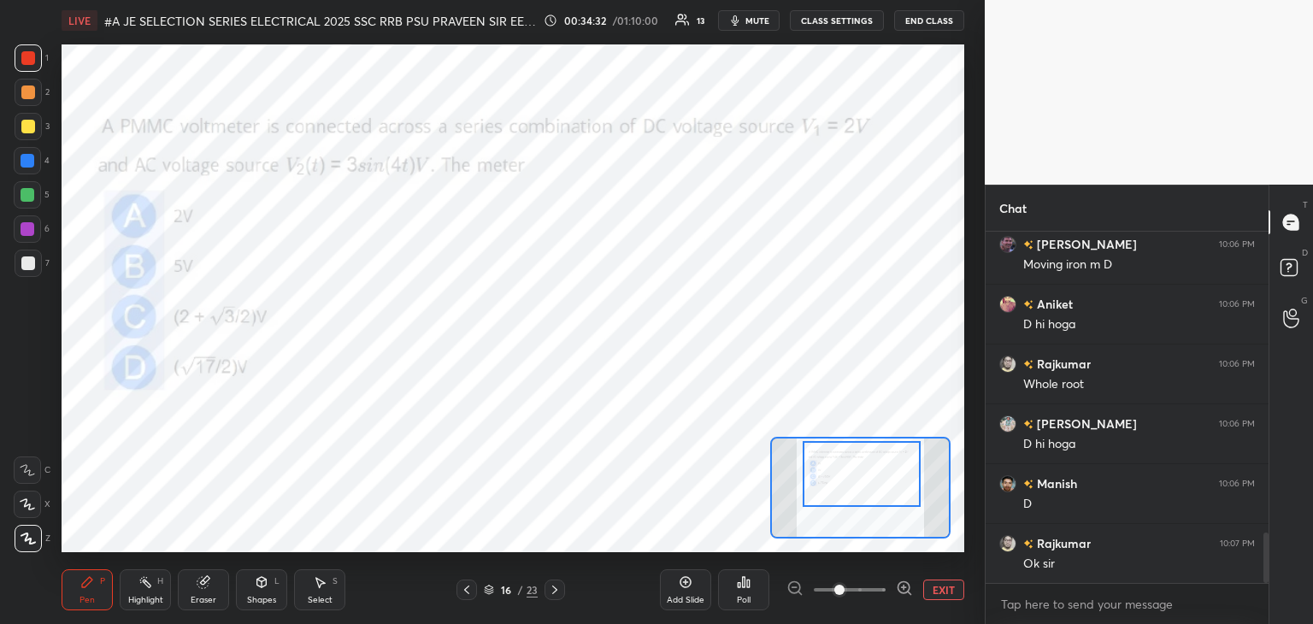
click at [104, 596] on div "Pen P" at bounding box center [87, 589] width 51 height 41
click at [556, 592] on icon at bounding box center [555, 590] width 14 height 14
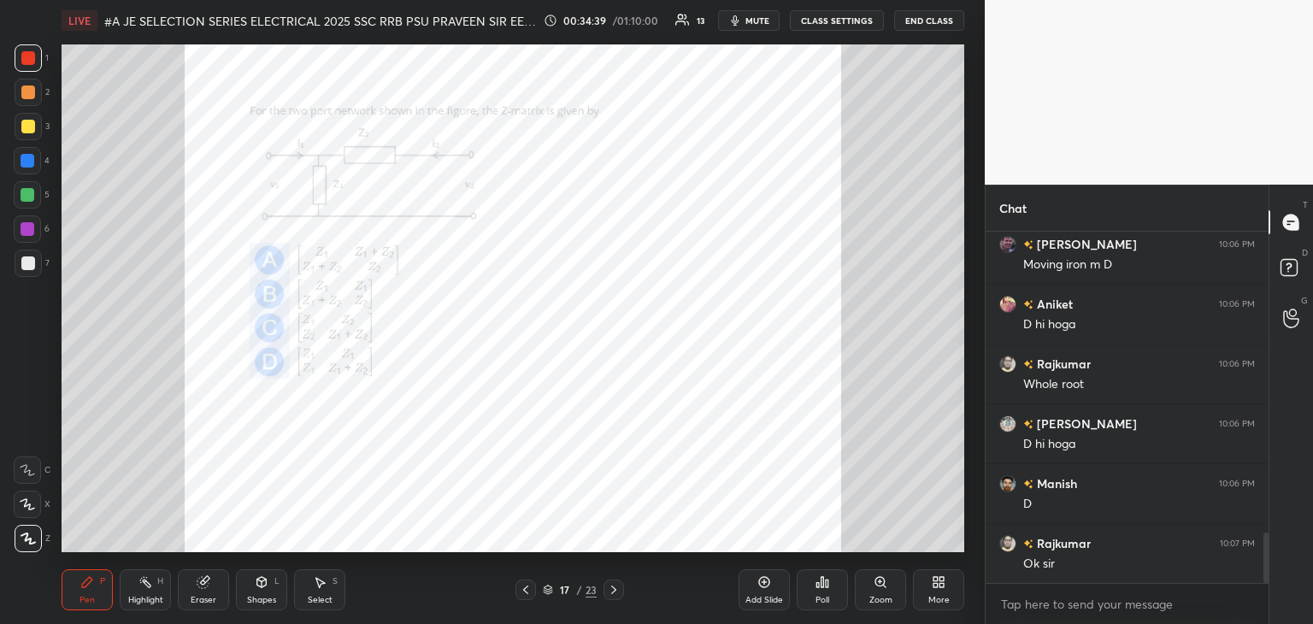
click at [883, 596] on div "Zoom" at bounding box center [880, 600] width 23 height 9
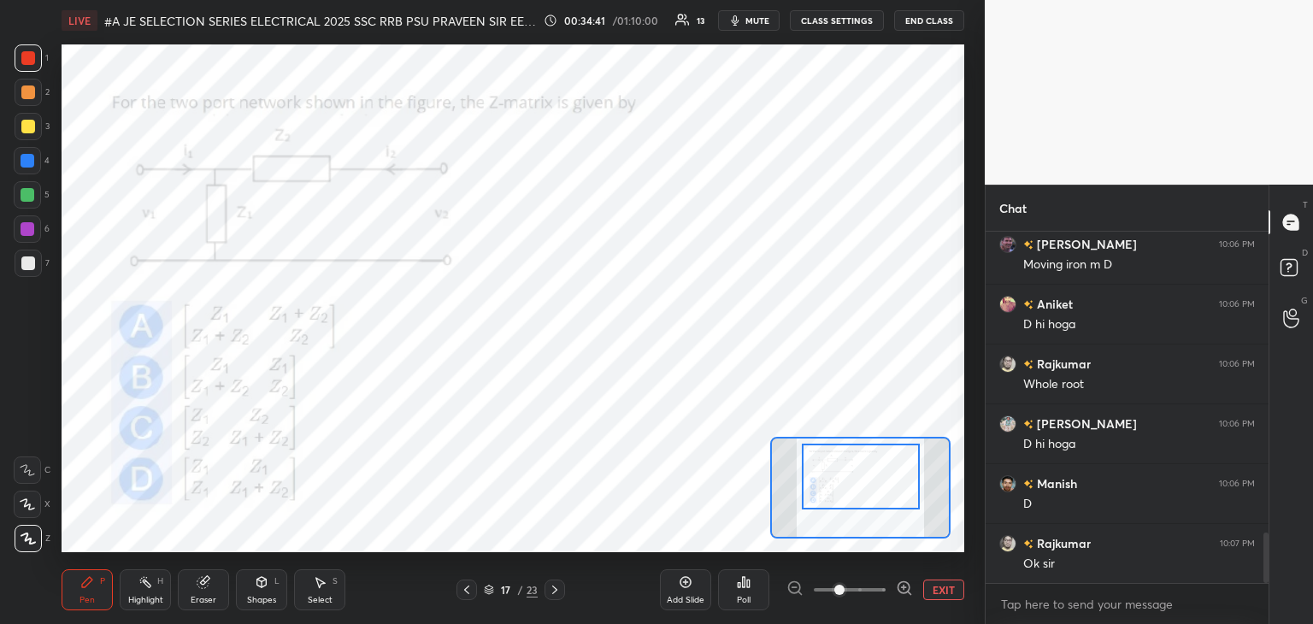
drag, startPoint x: 862, startPoint y: 497, endPoint x: 854, endPoint y: 488, distance: 12.1
click at [861, 486] on div at bounding box center [861, 477] width 118 height 66
click at [471, 587] on icon at bounding box center [467, 590] width 14 height 14
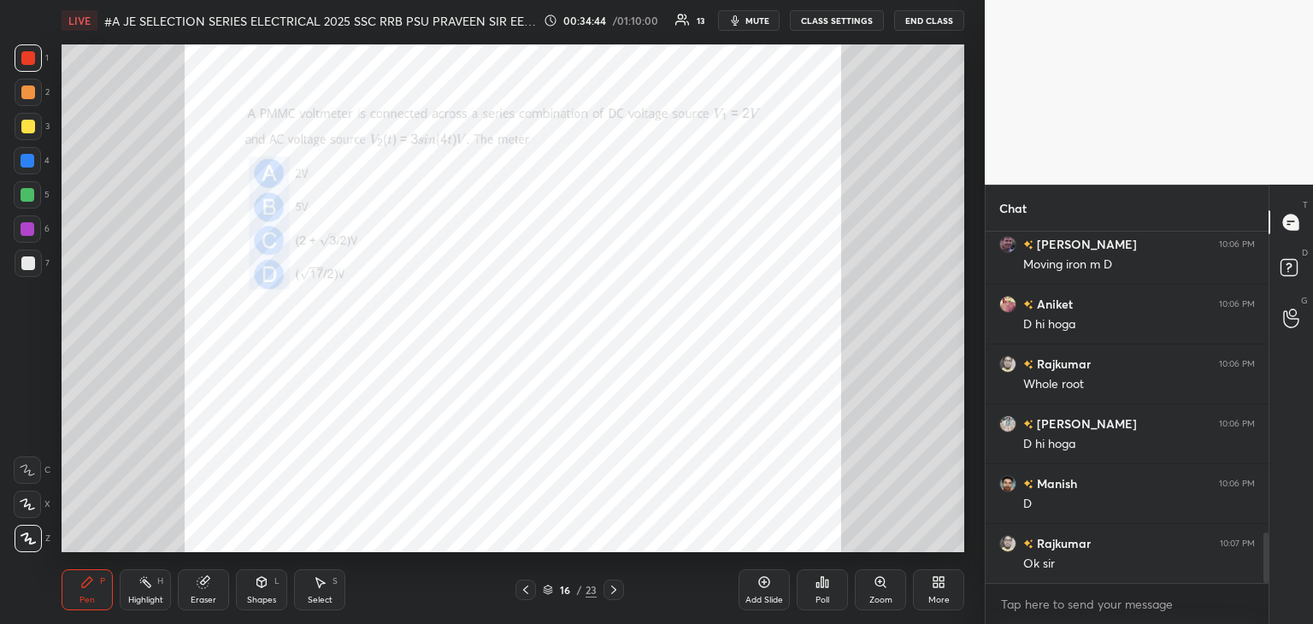
click at [535, 522] on div "LIVE #A JE SELECTION SERIES ELECTRICAL 2025 SSC RRB PSU PRAVEEN SIR EEEGURU 00:…" at bounding box center [513, 312] width 916 height 624
click at [615, 600] on div "Pen P Highlight H Eraser Shapes L Select S 16 / 23 Add Slide Poll Zoom More" at bounding box center [513, 590] width 902 height 68
click at [613, 599] on div "Pen P Highlight H Eraser Shapes L Select S 16 / 23 Add Slide Poll Zoom More" at bounding box center [513, 590] width 902 height 68
click at [612, 589] on icon at bounding box center [614, 590] width 14 height 14
click at [879, 601] on div "Zoom" at bounding box center [880, 600] width 23 height 9
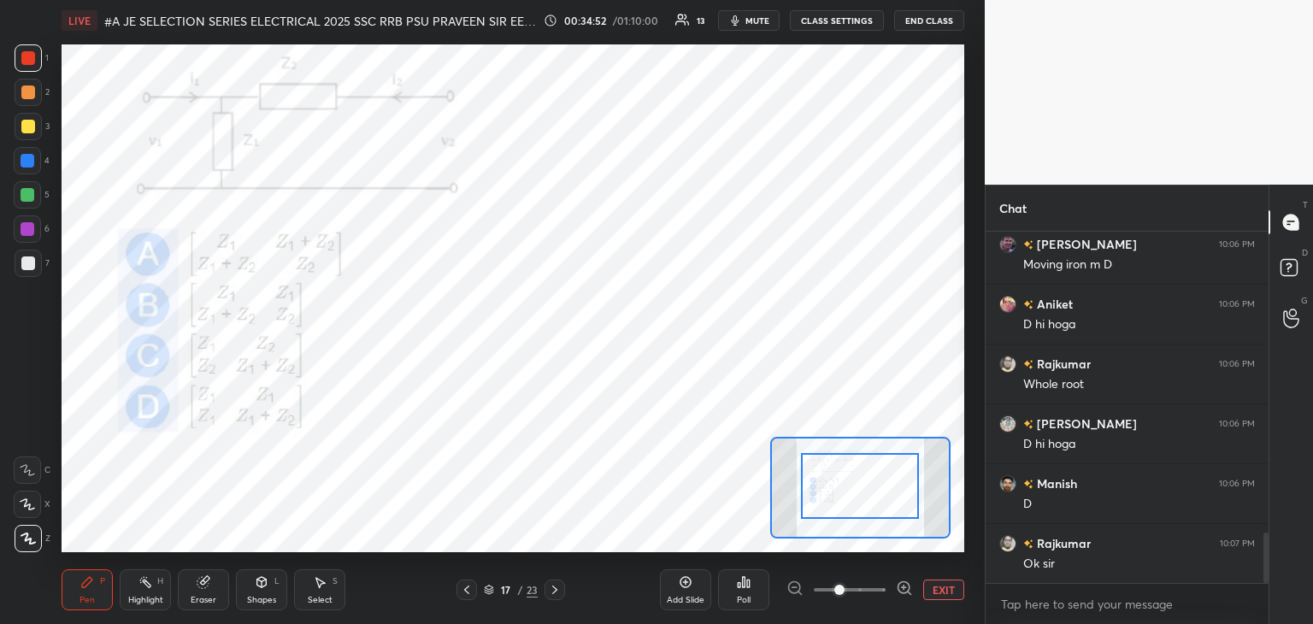
drag, startPoint x: 861, startPoint y: 509, endPoint x: 875, endPoint y: 503, distance: 15.7
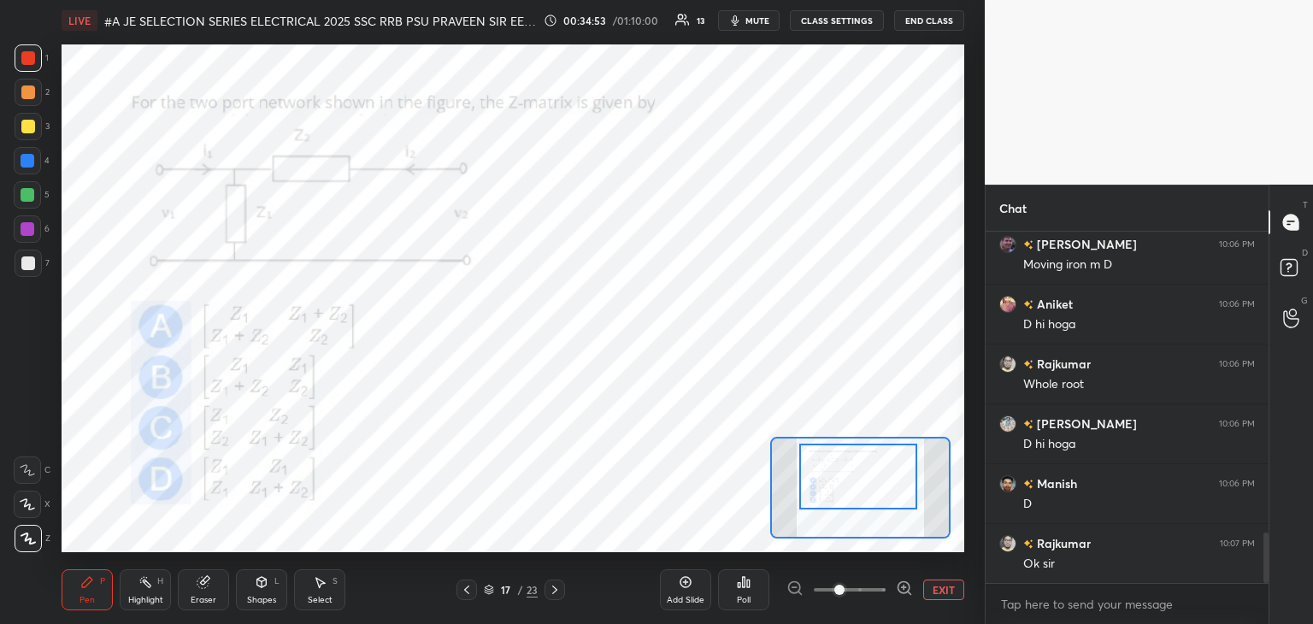
drag, startPoint x: 873, startPoint y: 506, endPoint x: 872, endPoint y: 497, distance: 8.7
click at [872, 497] on div at bounding box center [858, 477] width 118 height 66
click at [747, 601] on div "Poll" at bounding box center [744, 600] width 14 height 9
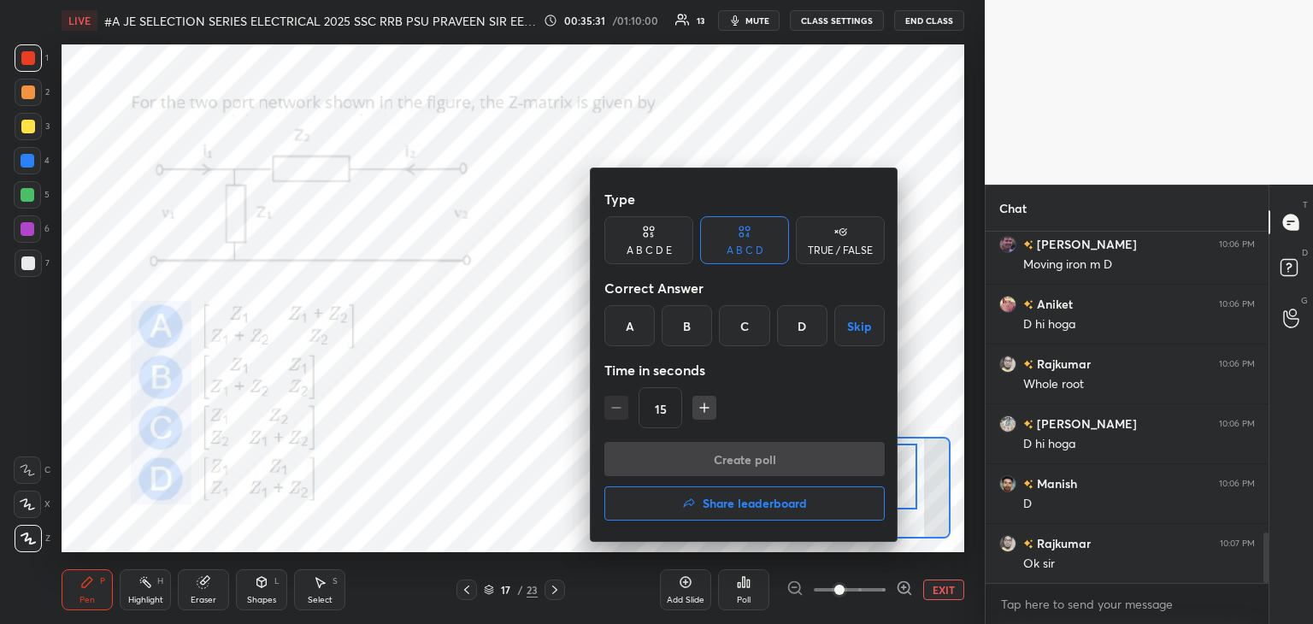
click at [810, 336] on div "D" at bounding box center [802, 325] width 50 height 41
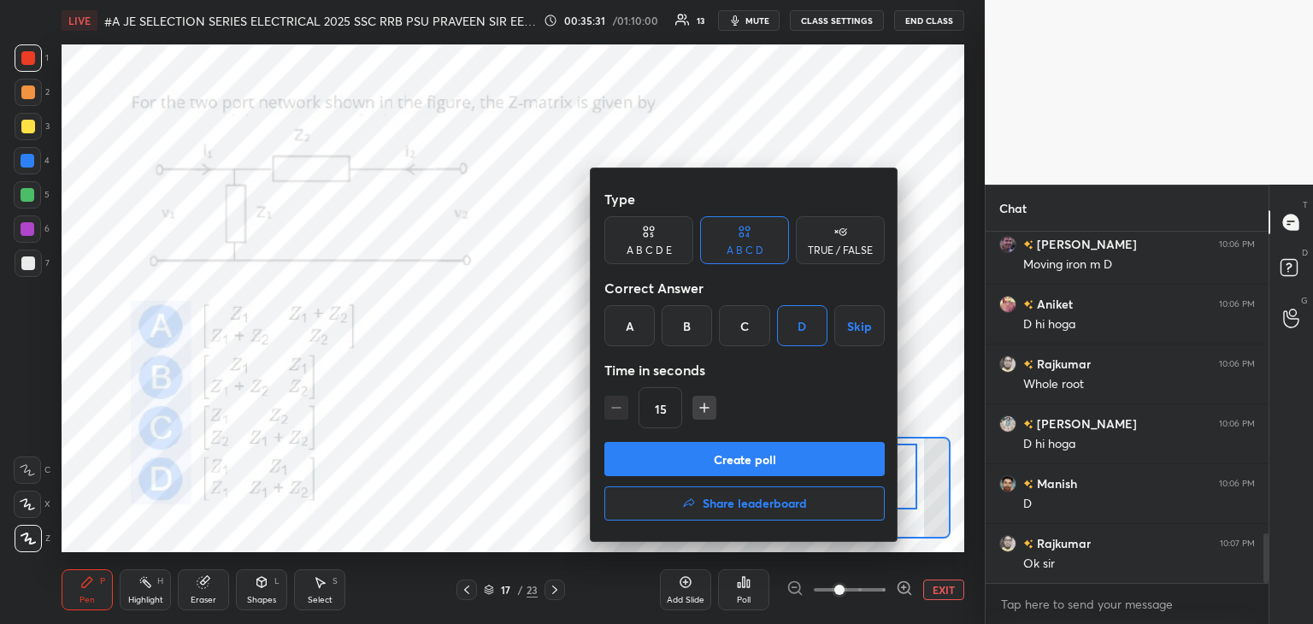
scroll to position [2155, 0]
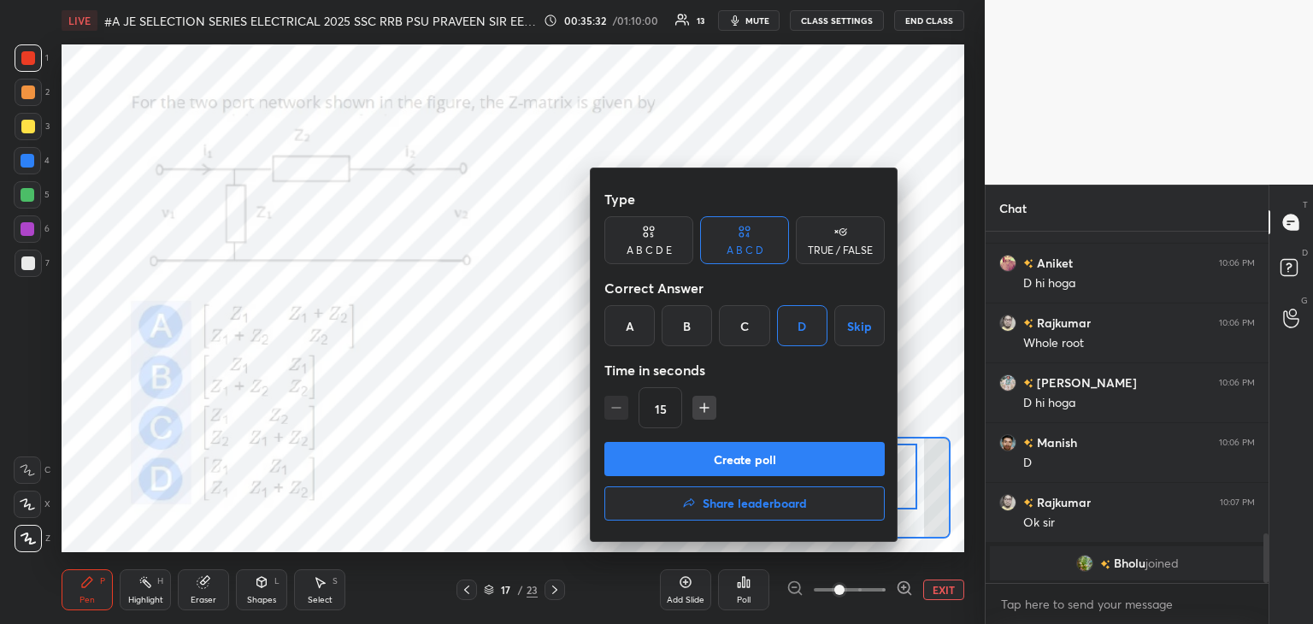
click at [708, 405] on icon "button" at bounding box center [704, 407] width 17 height 17
click at [708, 409] on icon "button" at bounding box center [704, 407] width 17 height 17
type input "45"
click at [699, 457] on button "Create poll" at bounding box center [744, 459] width 280 height 34
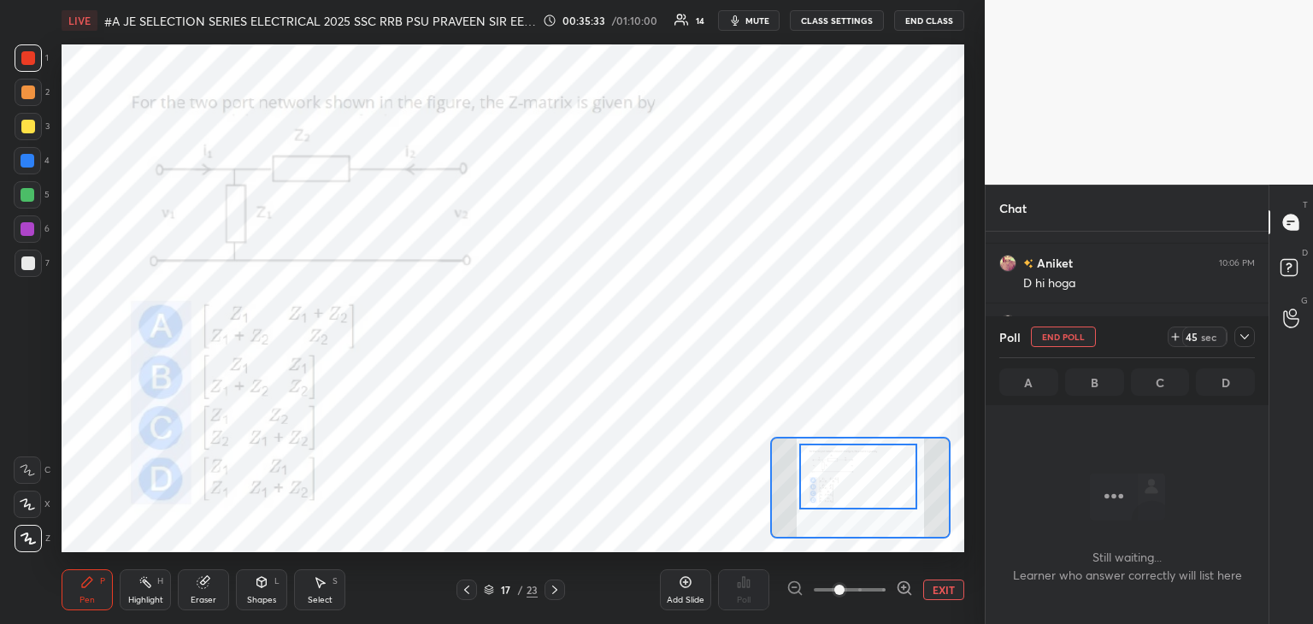
scroll to position [6, 5]
click at [1173, 338] on icon at bounding box center [1175, 337] width 14 height 14
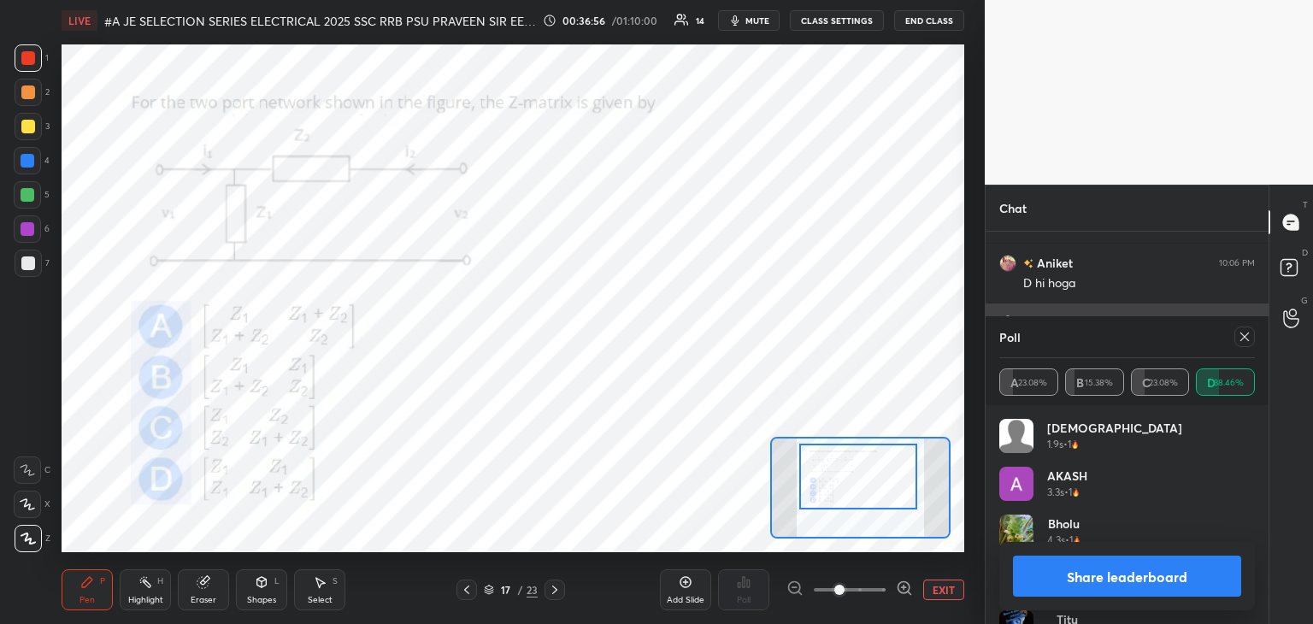
scroll to position [2265, 0]
click at [1237, 335] on div at bounding box center [1244, 336] width 21 height 21
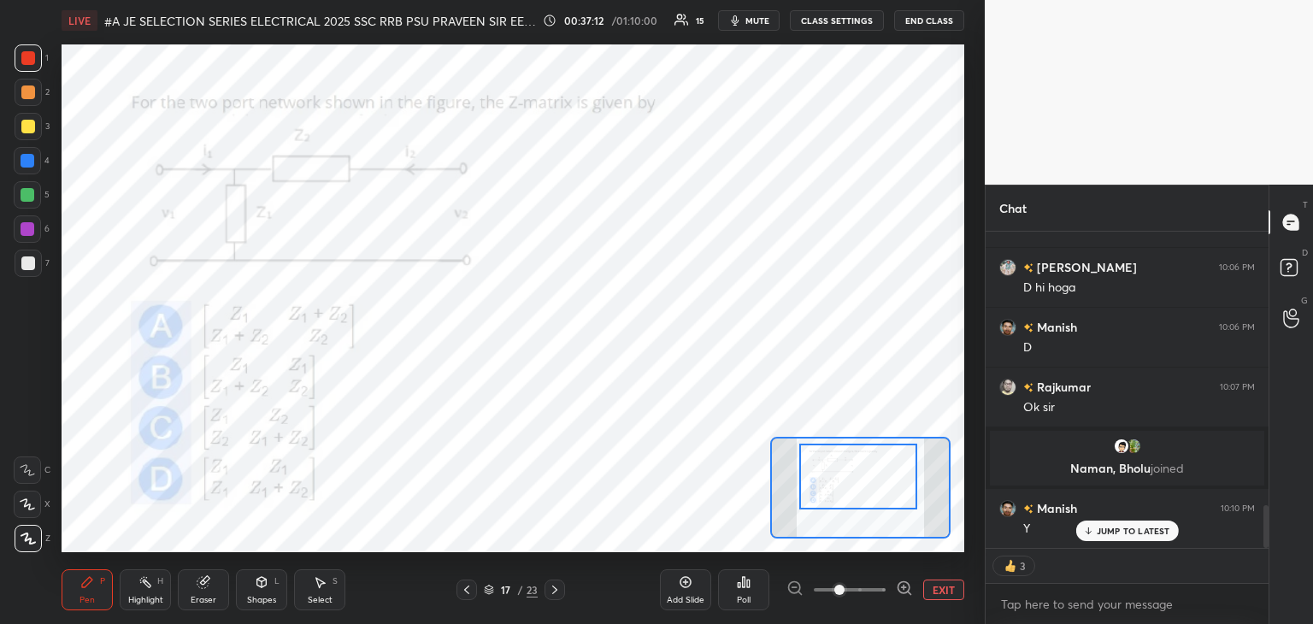
scroll to position [2048, 0]
drag, startPoint x: 38, startPoint y: 157, endPoint x: 34, endPoint y: 167, distance: 10.0
click at [38, 158] on div at bounding box center [27, 160] width 27 height 27
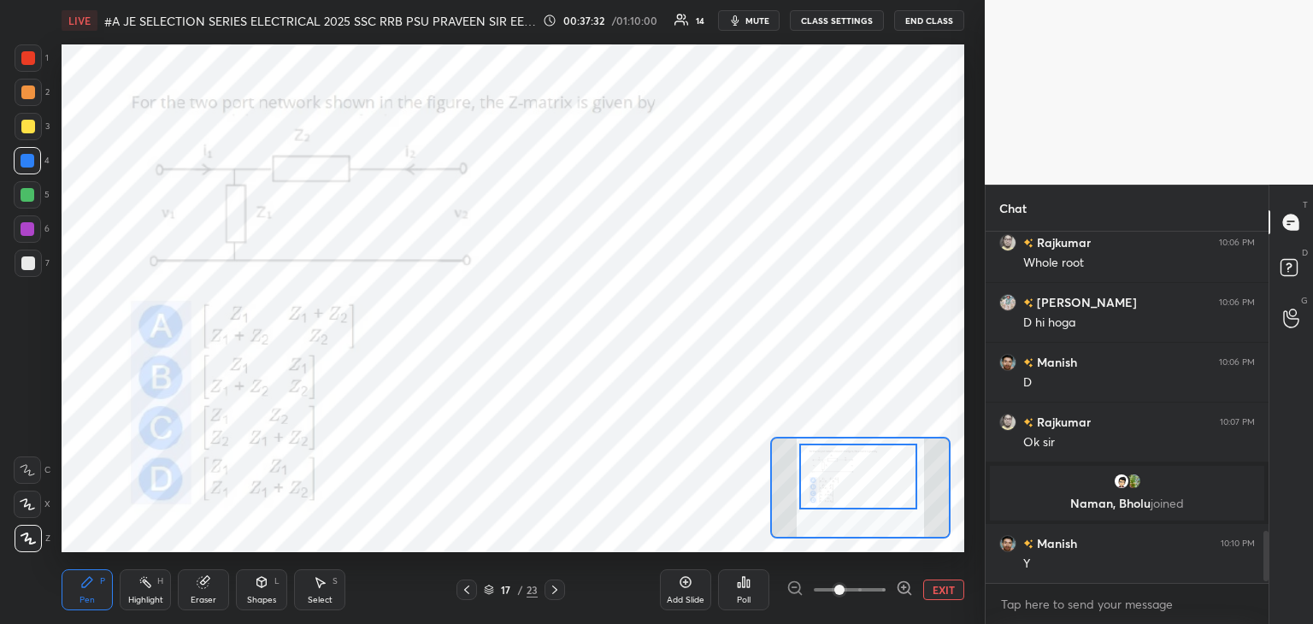
scroll to position [5, 5]
click at [213, 583] on div "Eraser" at bounding box center [203, 589] width 51 height 41
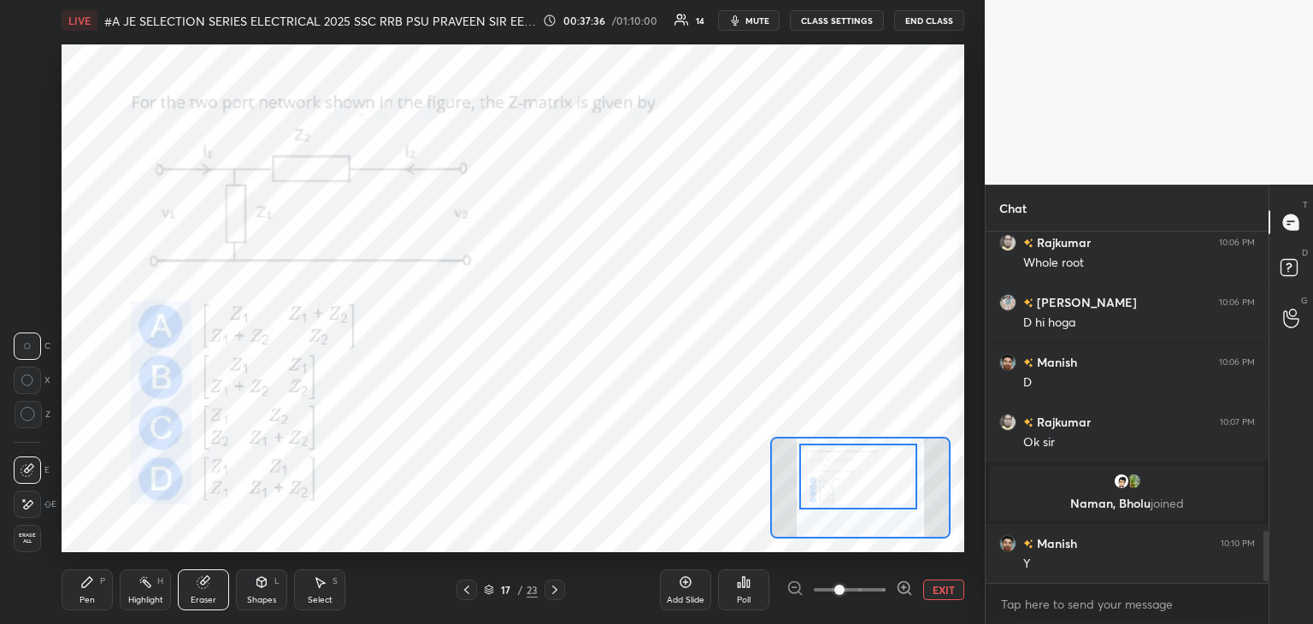
click at [24, 504] on icon at bounding box center [28, 504] width 14 height 15
click at [95, 587] on div "Pen P" at bounding box center [87, 589] width 51 height 41
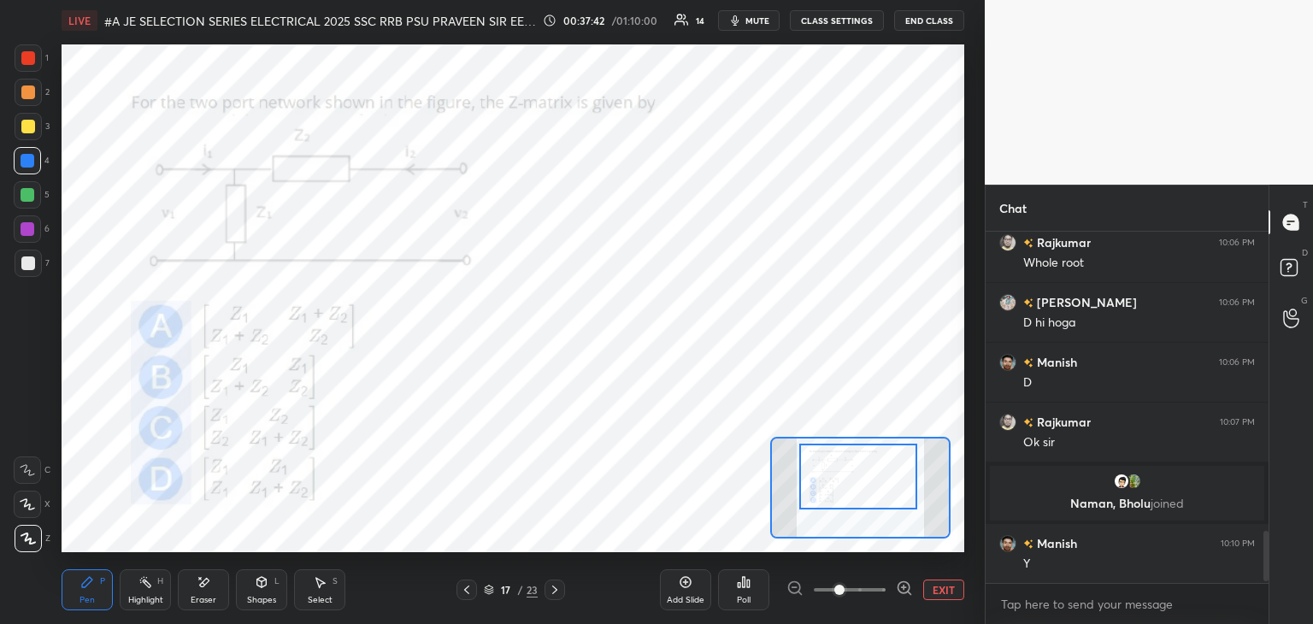
click at [34, 538] on div at bounding box center [28, 538] width 27 height 27
click at [93, 592] on div "Pen P" at bounding box center [87, 589] width 51 height 41
click at [556, 591] on icon at bounding box center [555, 590] width 14 height 14
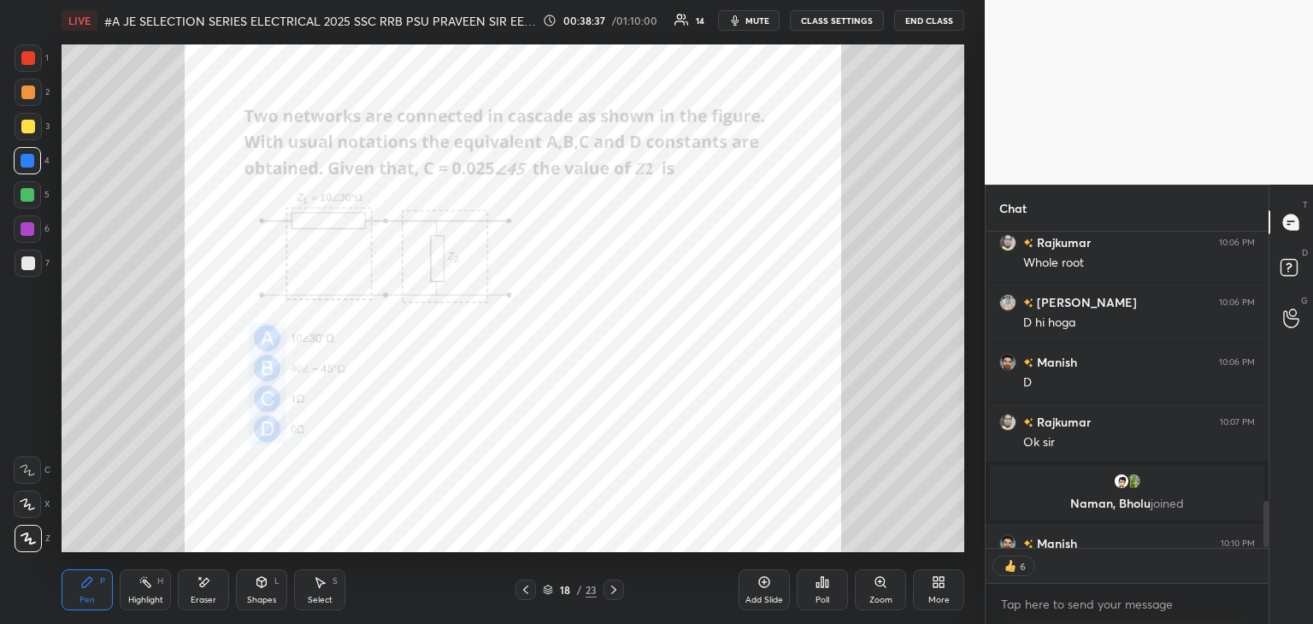
click at [887, 600] on div "Zoom" at bounding box center [880, 600] width 23 height 9
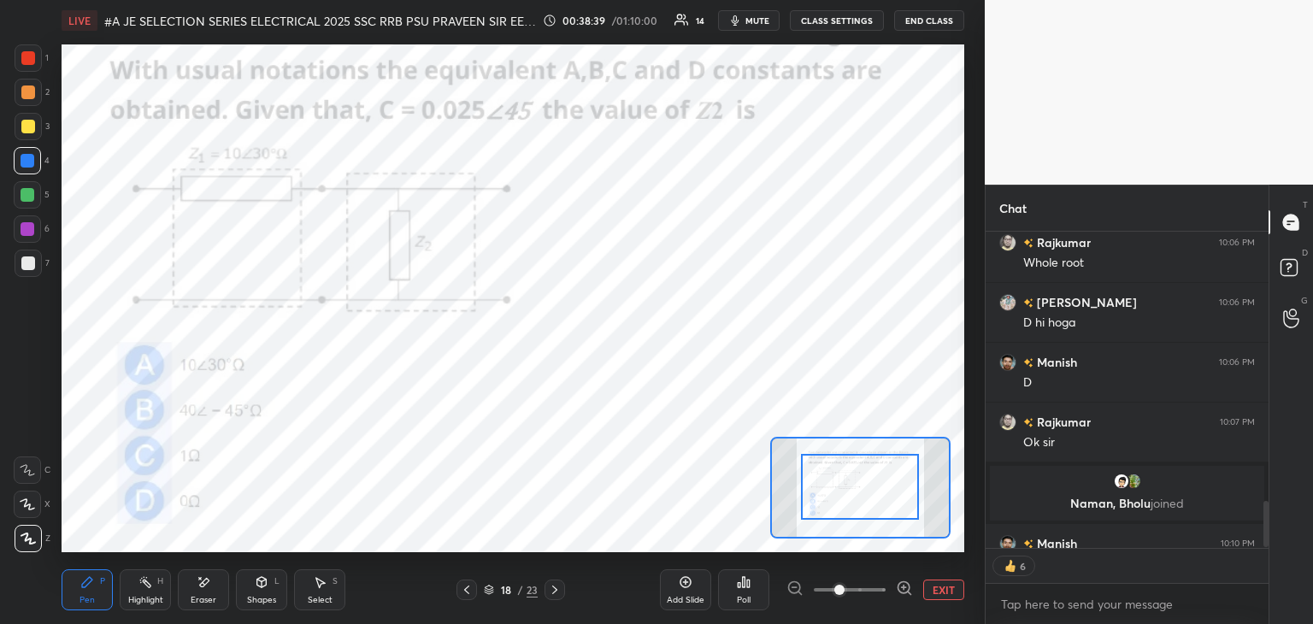
type textarea "x"
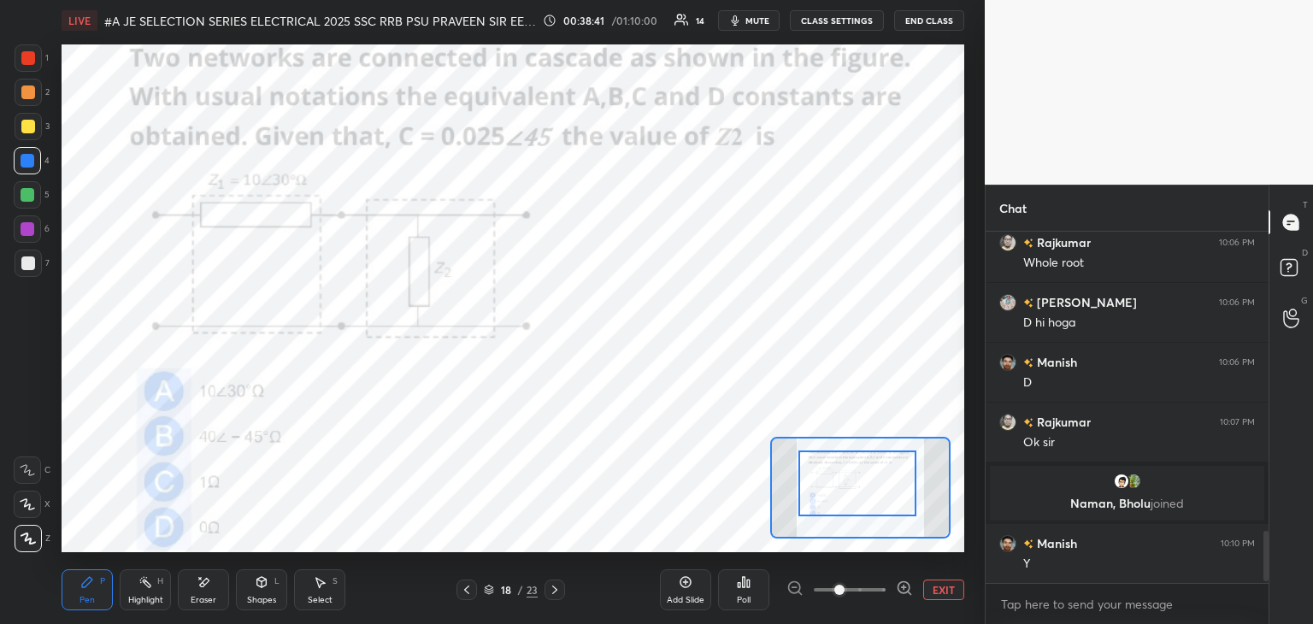
click at [872, 495] on div at bounding box center [857, 483] width 118 height 66
click at [879, 504] on div at bounding box center [857, 483] width 118 height 66
click at [33, 57] on div at bounding box center [28, 58] width 14 height 14
click at [746, 597] on div "Poll" at bounding box center [744, 600] width 14 height 9
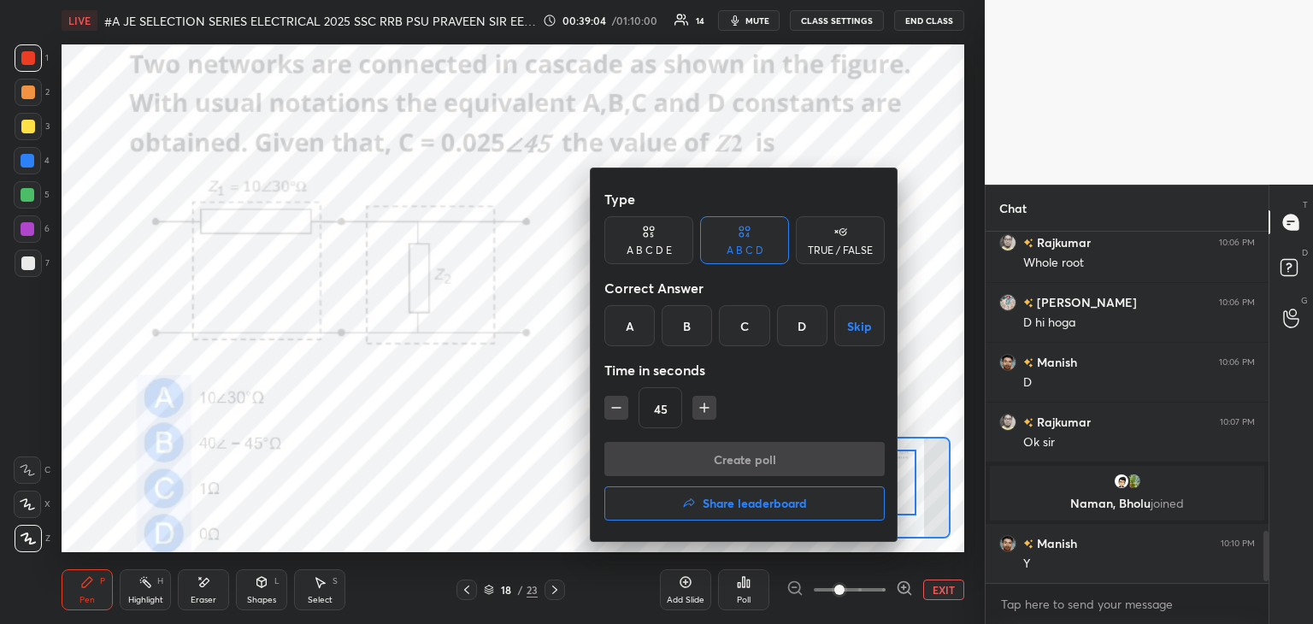
click at [687, 326] on div "B" at bounding box center [686, 325] width 50 height 41
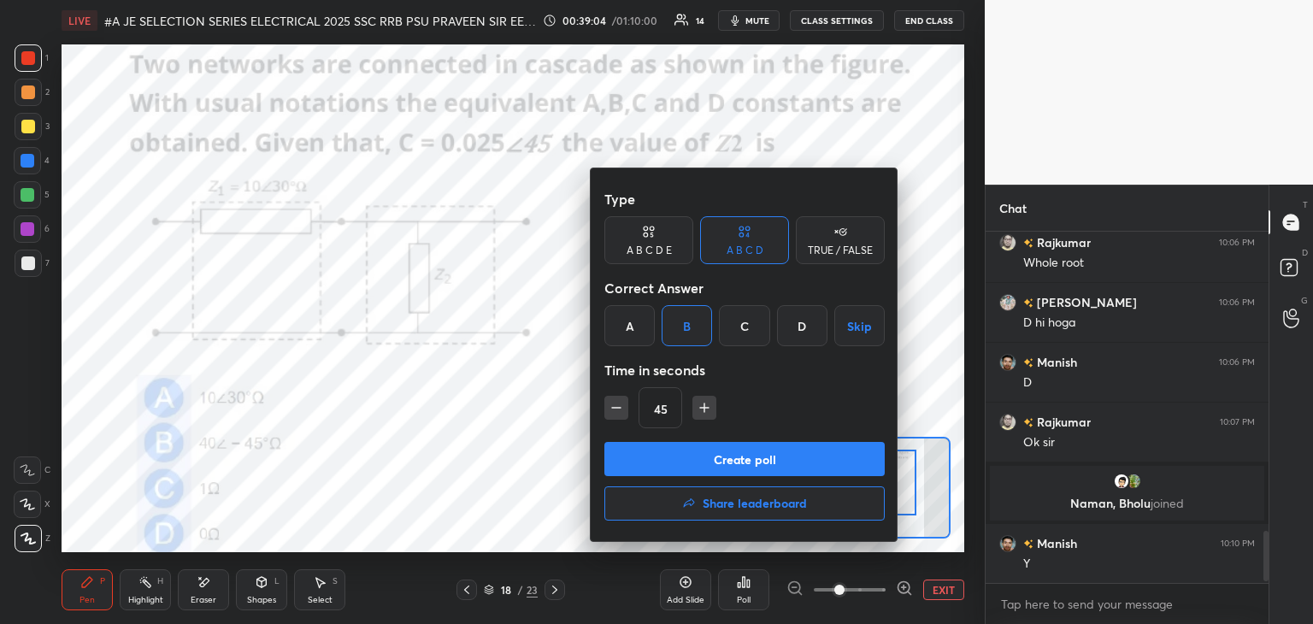
click at [704, 412] on icon "button" at bounding box center [704, 407] width 17 height 17
type input "60"
click at [691, 456] on button "Create poll" at bounding box center [744, 459] width 280 height 34
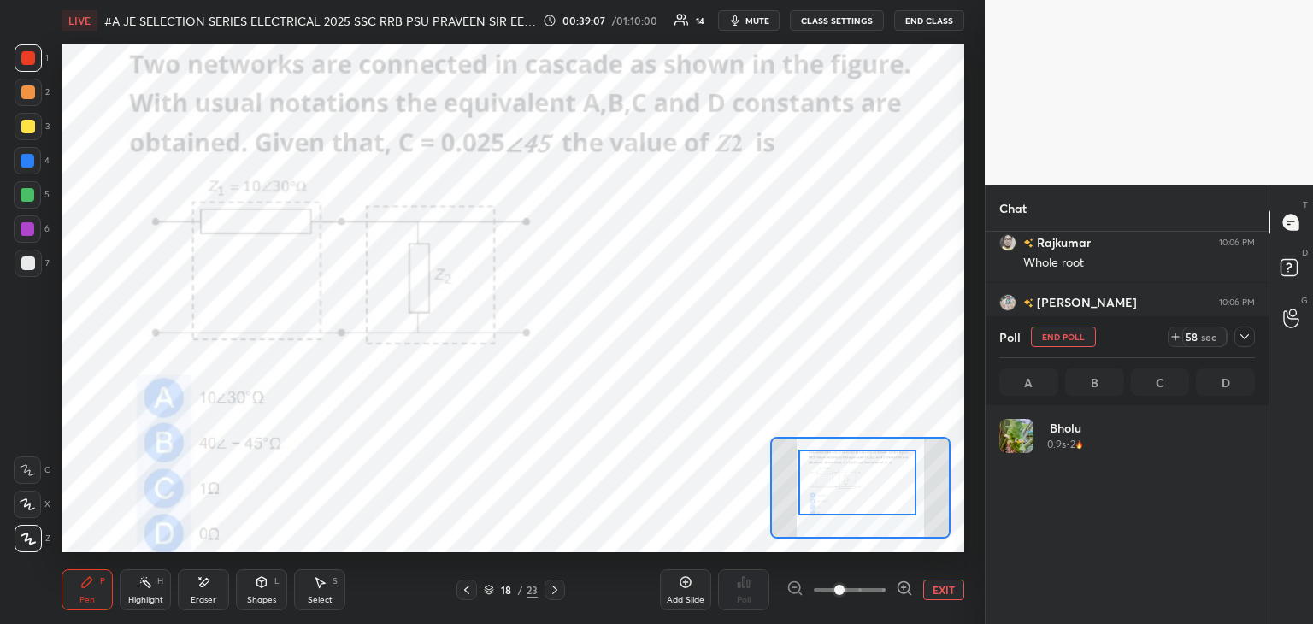
scroll to position [200, 250]
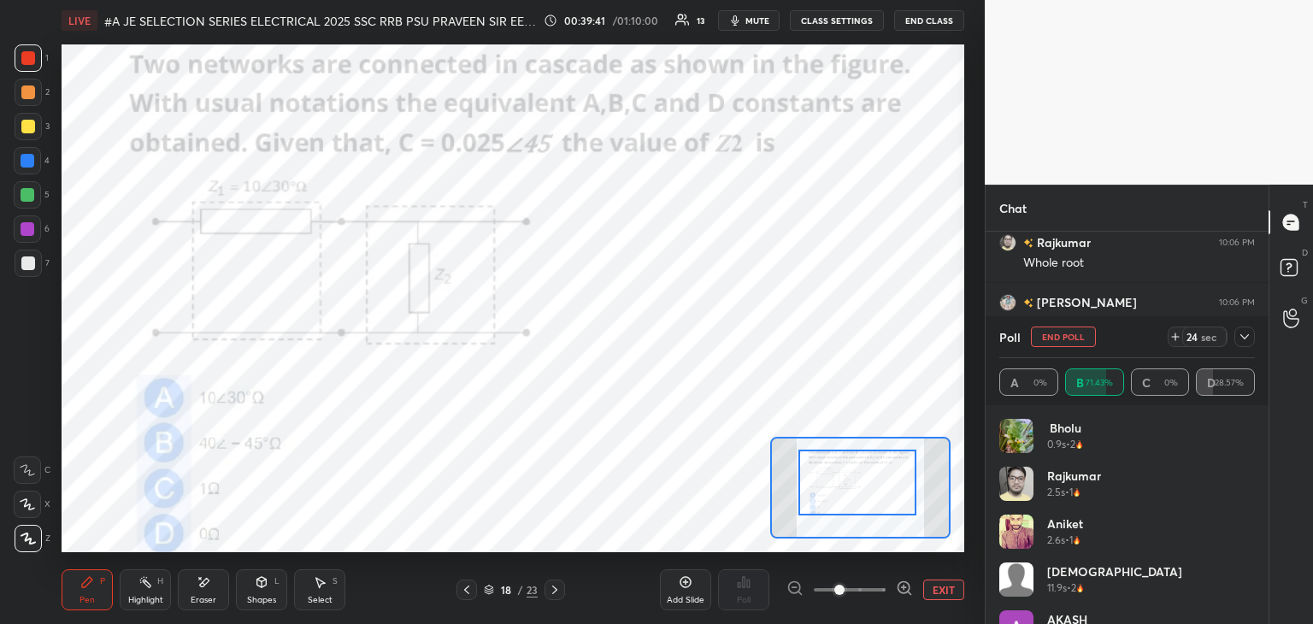
click at [1171, 340] on icon at bounding box center [1175, 337] width 14 height 14
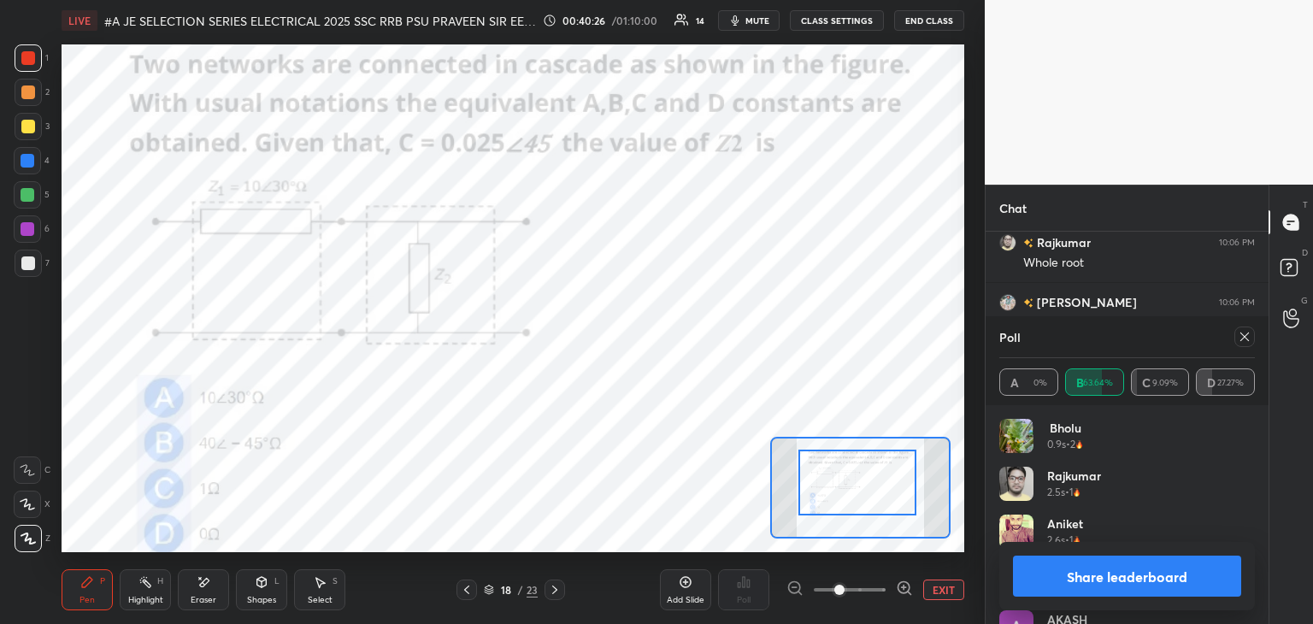
click at [32, 61] on div at bounding box center [28, 58] width 14 height 14
click at [31, 61] on div at bounding box center [28, 58] width 14 height 14
click at [1239, 340] on icon at bounding box center [1244, 337] width 14 height 14
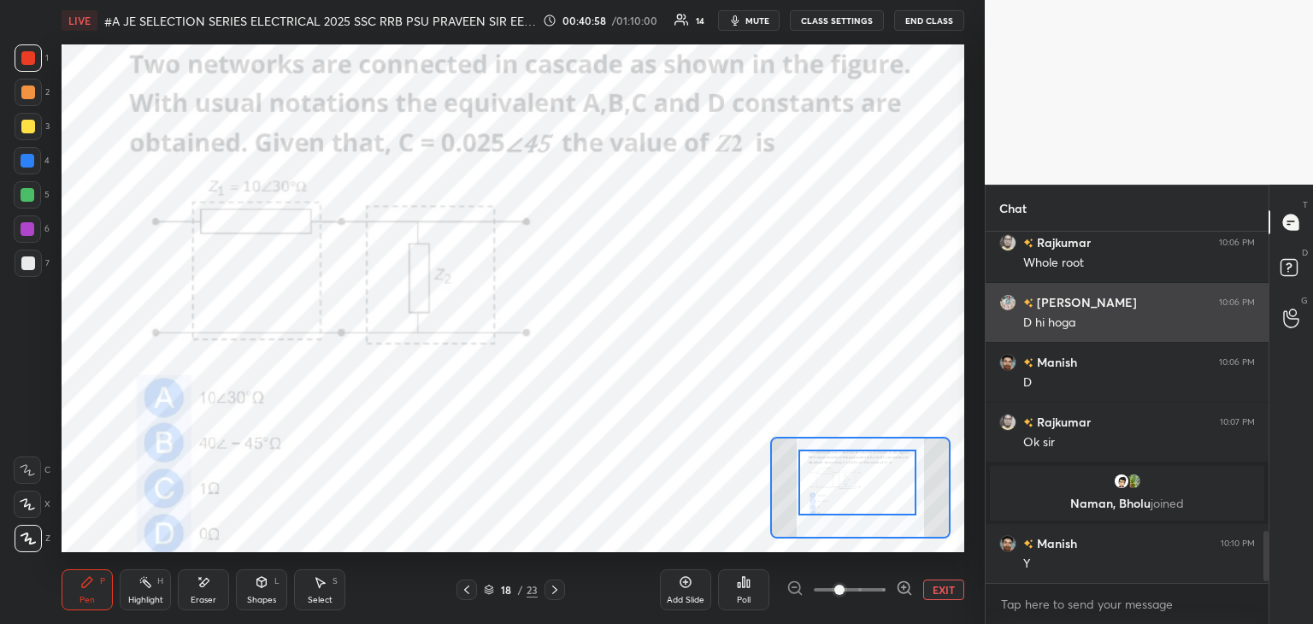
scroll to position [346, 278]
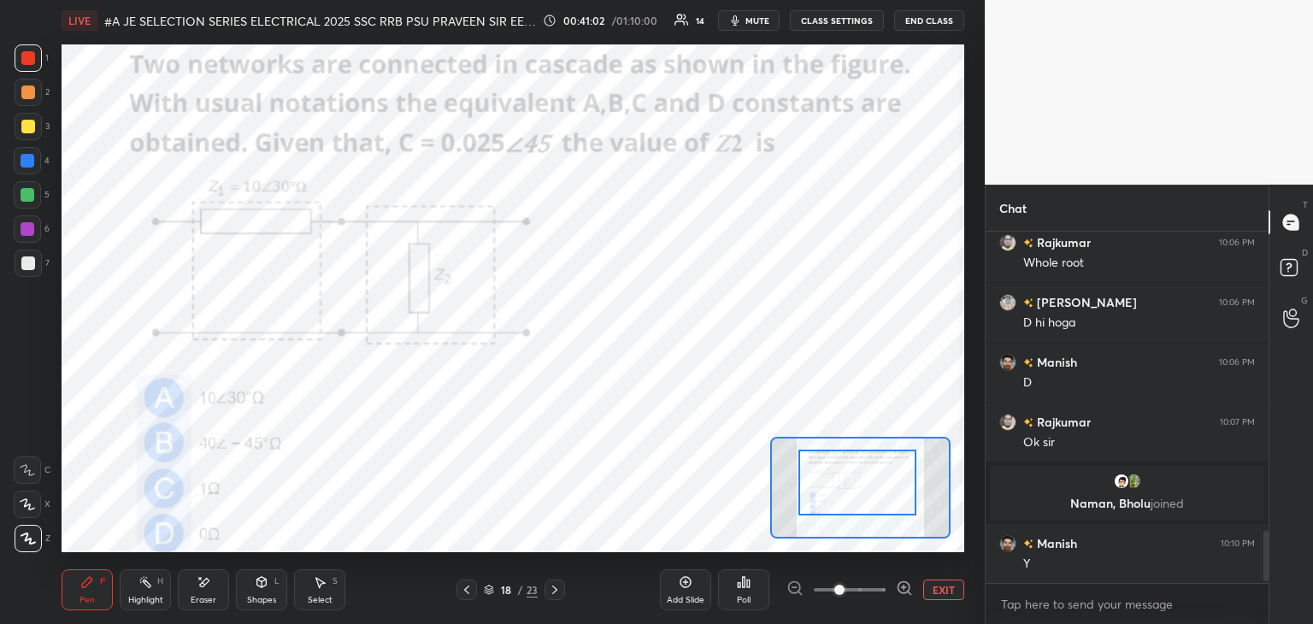
click at [34, 231] on div at bounding box center [27, 228] width 27 height 27
click at [554, 587] on icon at bounding box center [555, 590] width 14 height 14
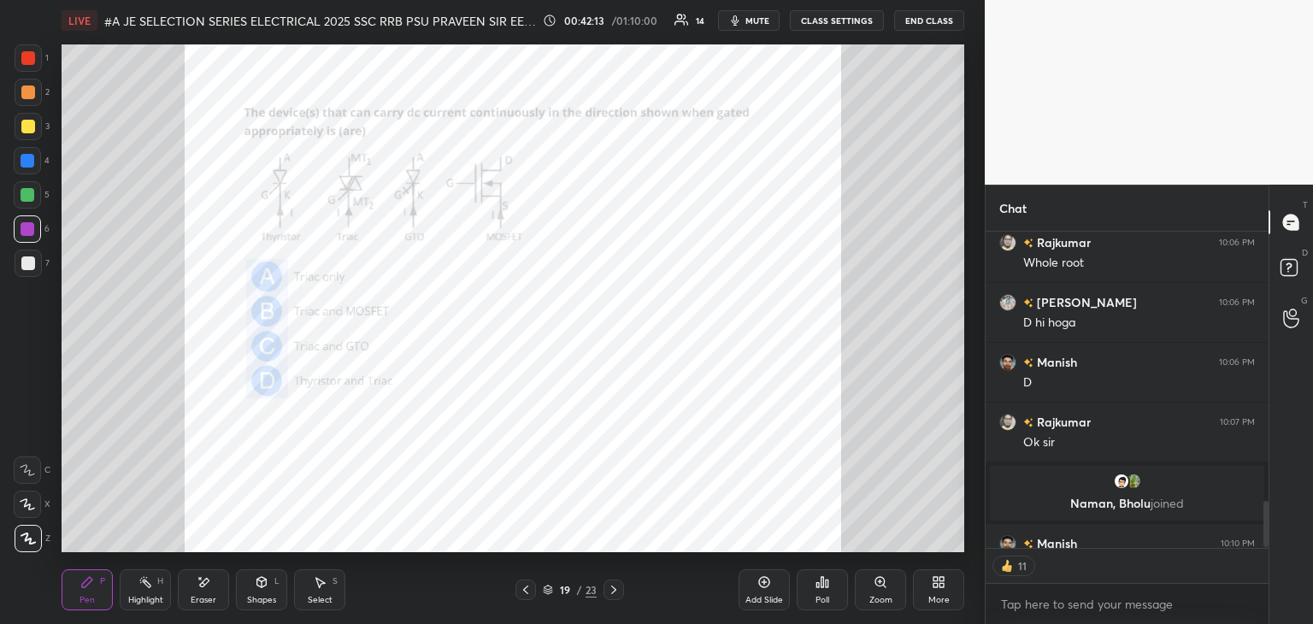
click at [885, 587] on icon at bounding box center [884, 586] width 3 height 3
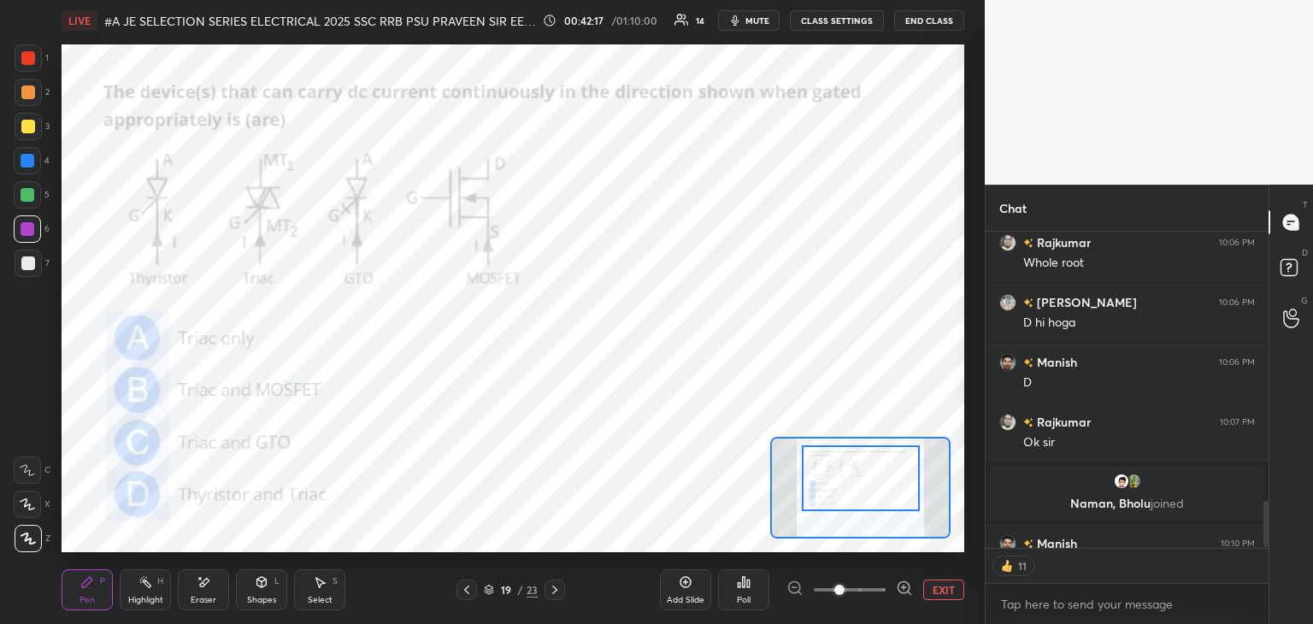
drag, startPoint x: 879, startPoint y: 497, endPoint x: 881, endPoint y: 486, distance: 10.6
click at [881, 486] on div at bounding box center [861, 478] width 118 height 66
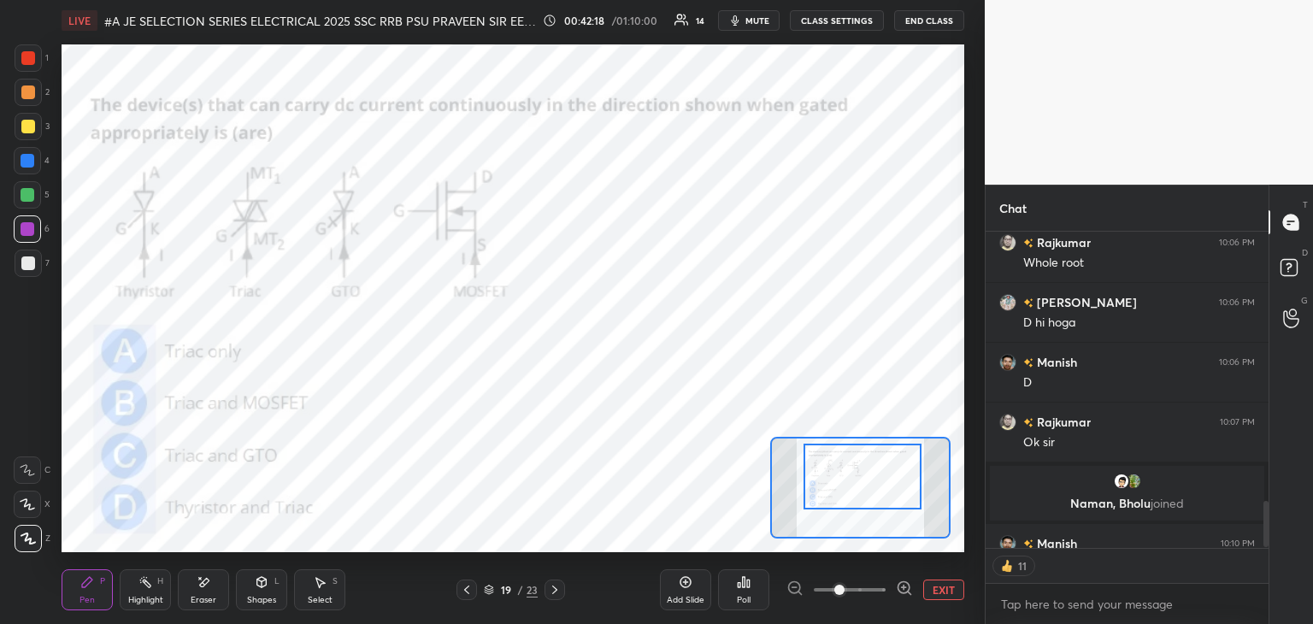
type textarea "x"
click at [29, 59] on div at bounding box center [28, 58] width 14 height 14
click at [745, 585] on icon at bounding box center [744, 582] width 14 height 14
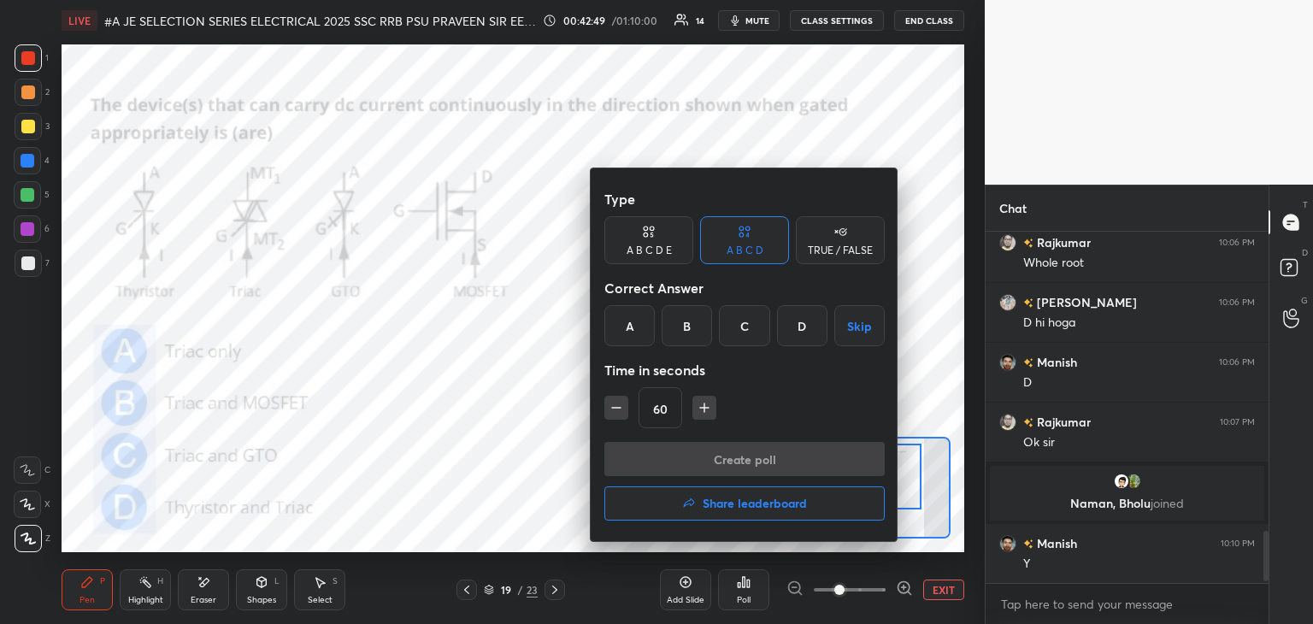
click at [632, 326] on div "A" at bounding box center [629, 325] width 50 height 41
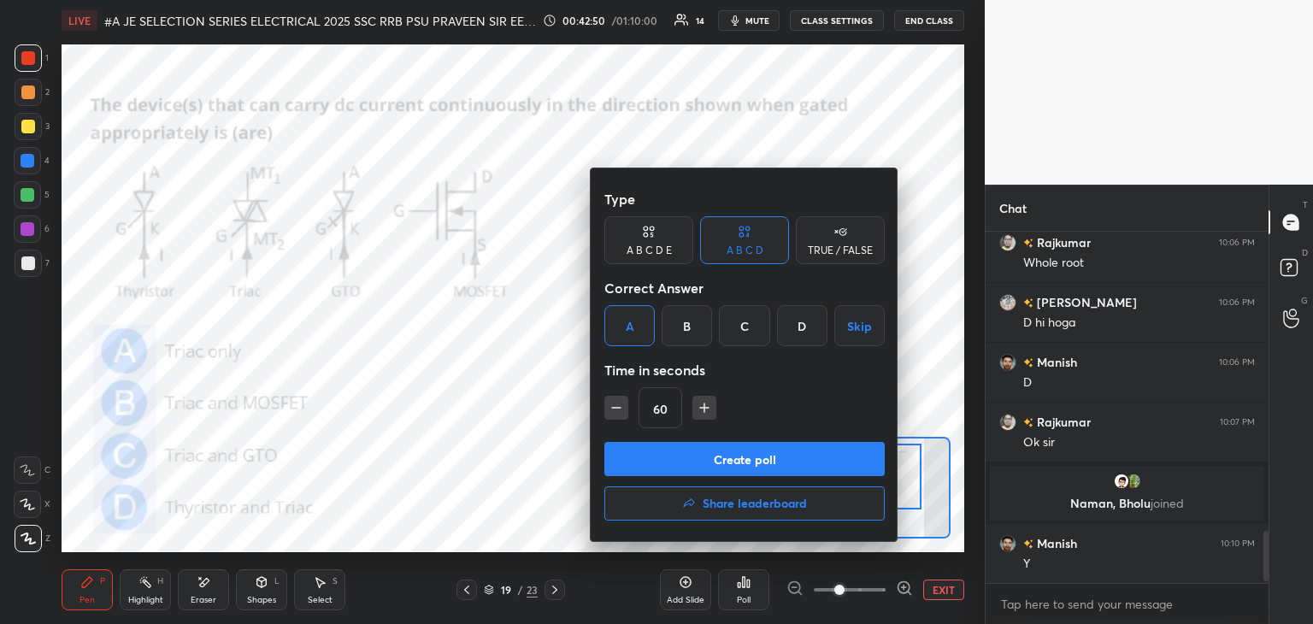
click at [623, 409] on icon "button" at bounding box center [616, 407] width 17 height 17
type input "45"
click at [629, 479] on div "Create poll Share leaderboard" at bounding box center [744, 484] width 280 height 85
click at [632, 463] on button "Create poll" at bounding box center [744, 459] width 280 height 34
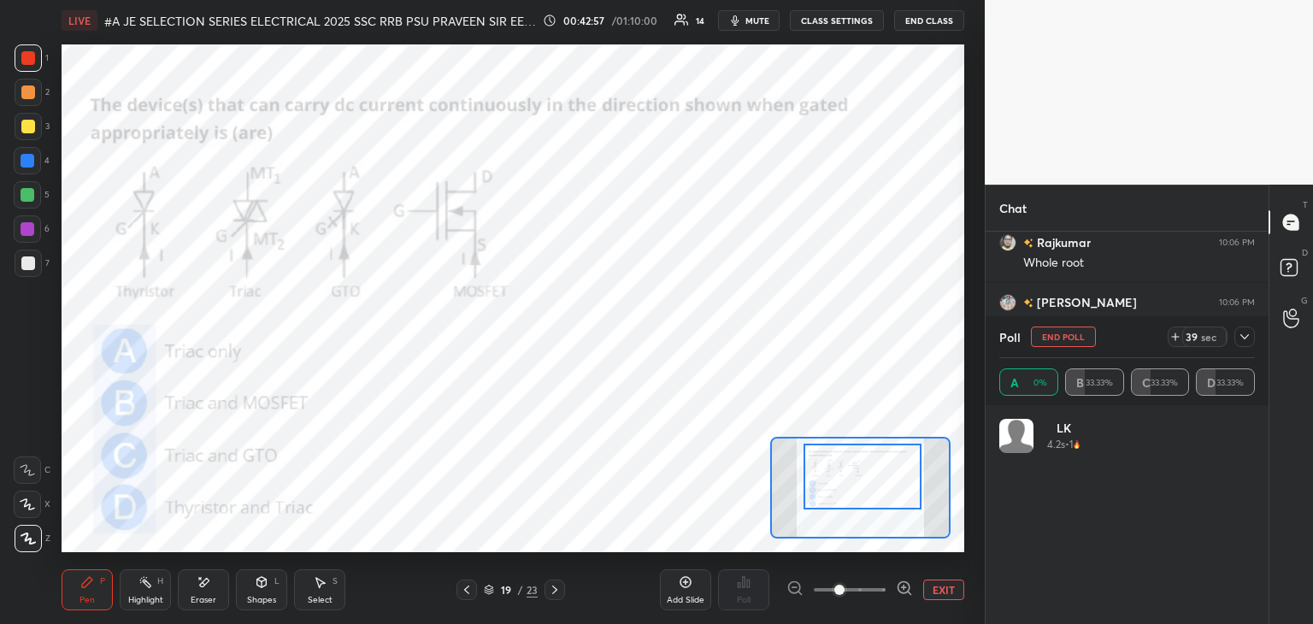
scroll to position [200, 250]
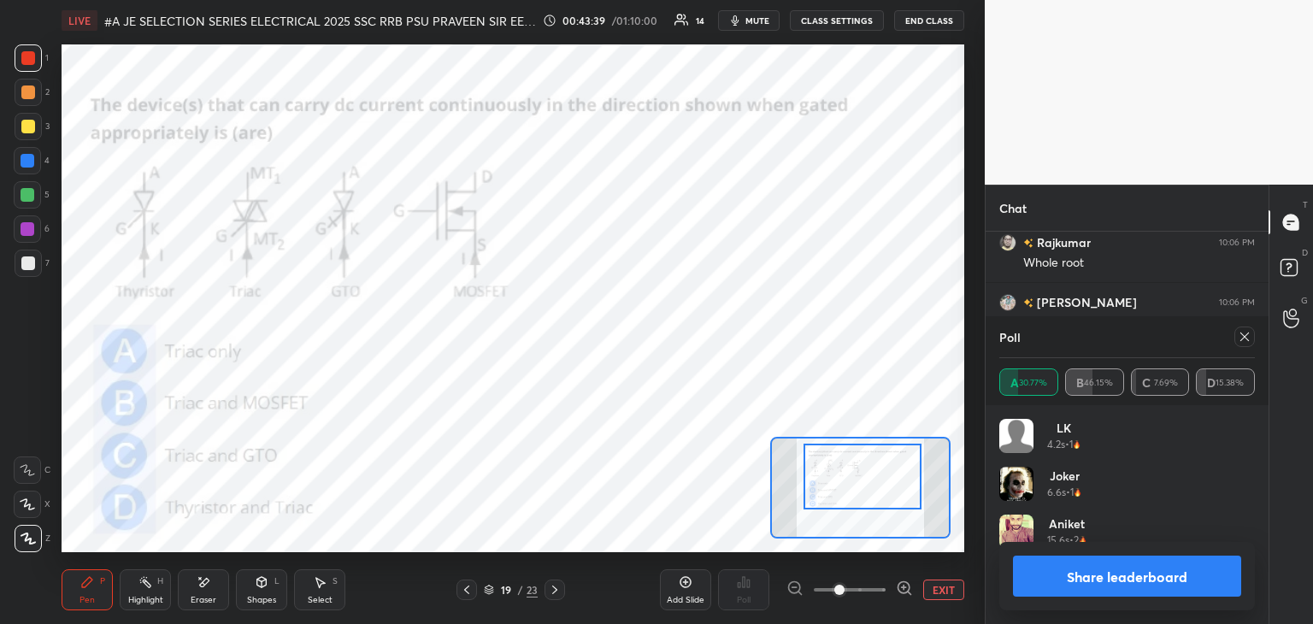
click at [1240, 340] on icon at bounding box center [1244, 337] width 14 height 14
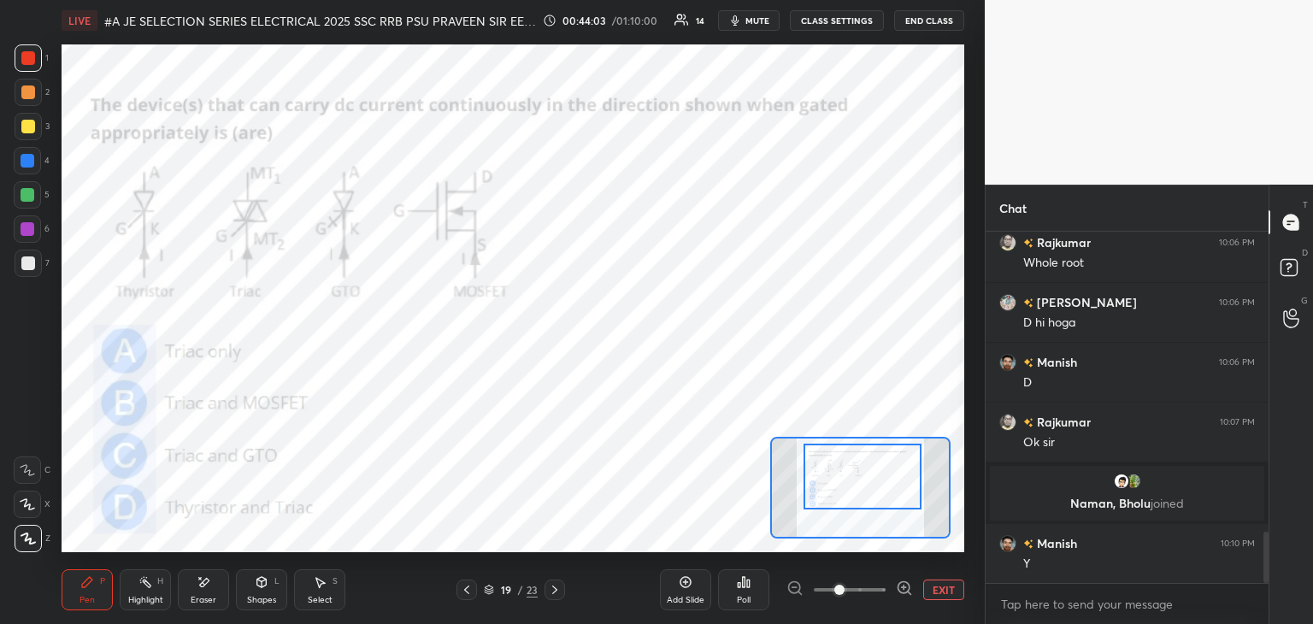
scroll to position [2073, 0]
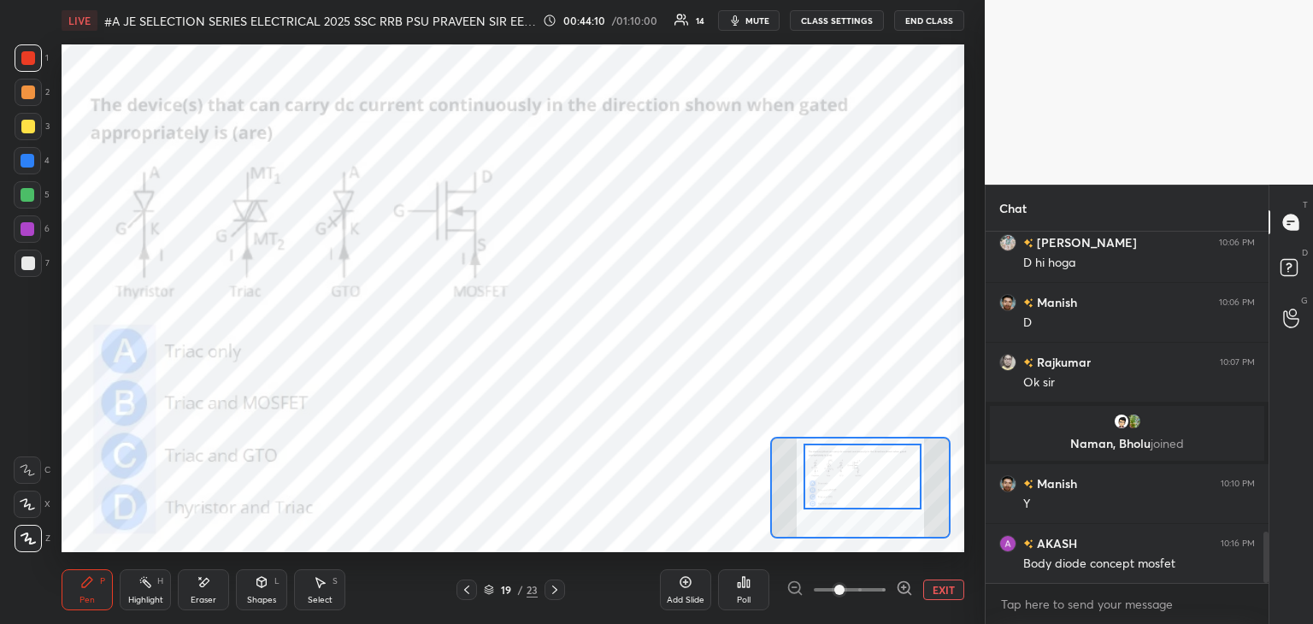
click at [214, 592] on div "Eraser" at bounding box center [203, 589] width 51 height 41
click at [36, 536] on span "Erase all" at bounding box center [28, 538] width 26 height 12
click at [103, 613] on div "Pen P Highlight H Eraser Shapes L Select S 19 / 23 Add Slide Poll EXIT" at bounding box center [513, 590] width 902 height 68
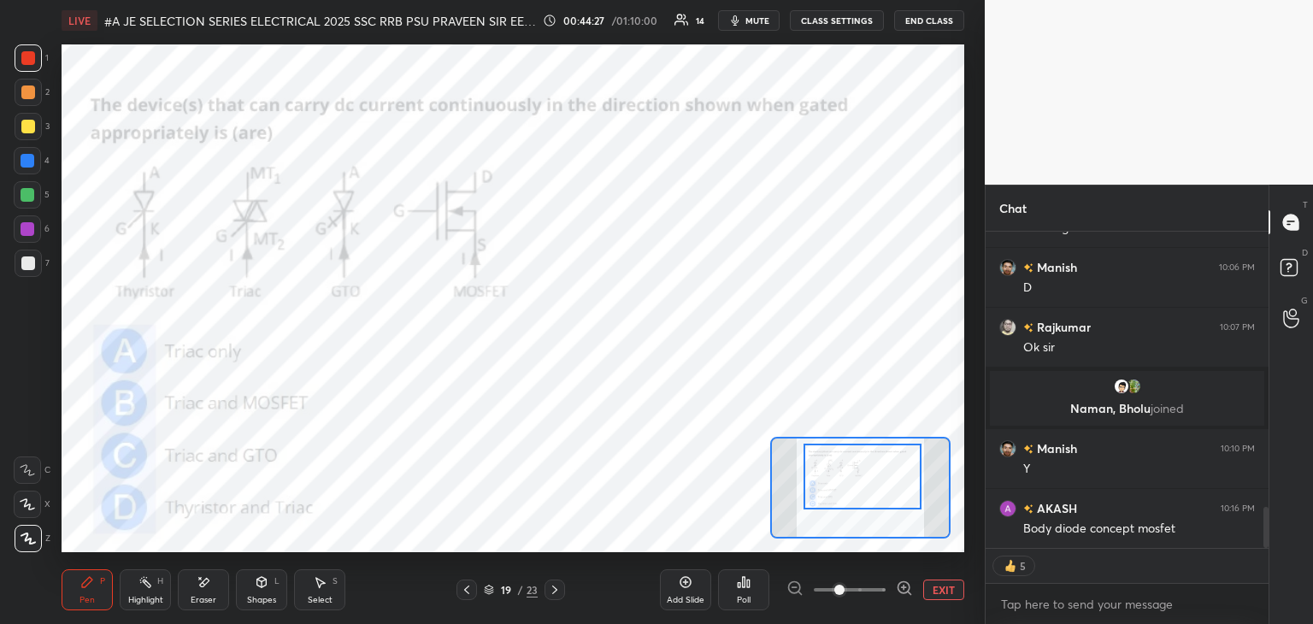
drag, startPoint x: 1264, startPoint y: 509, endPoint x: 1273, endPoint y: 542, distance: 34.6
click at [1266, 544] on div at bounding box center [1265, 527] width 5 height 41
drag, startPoint x: 1267, startPoint y: 524, endPoint x: 1292, endPoint y: 537, distance: 28.7
click at [1268, 538] on div "Chat [PERSON_NAME] 10:06 PM Whole root Rajesh 10:06 PM D hi hoga Manish 10:06 P…" at bounding box center [1149, 404] width 328 height 439
click at [205, 592] on div "Eraser" at bounding box center [203, 589] width 51 height 41
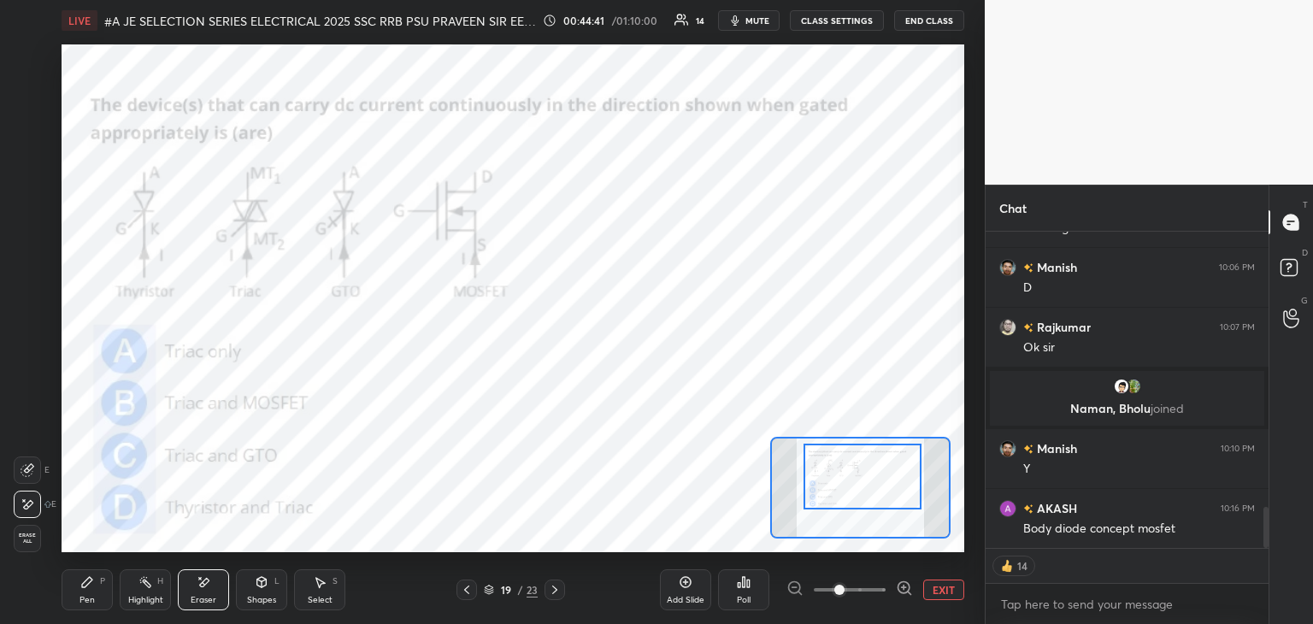
click at [32, 547] on div "Erase all" at bounding box center [27, 538] width 27 height 27
click at [58, 603] on div "LIVE #A JE SELECTION SERIES ELECTRICAL 2025 SSC RRB PSU PRAVEEN SIR EEEGURU 00:…" at bounding box center [513, 312] width 916 height 624
click at [555, 587] on icon at bounding box center [555, 590] width 14 height 14
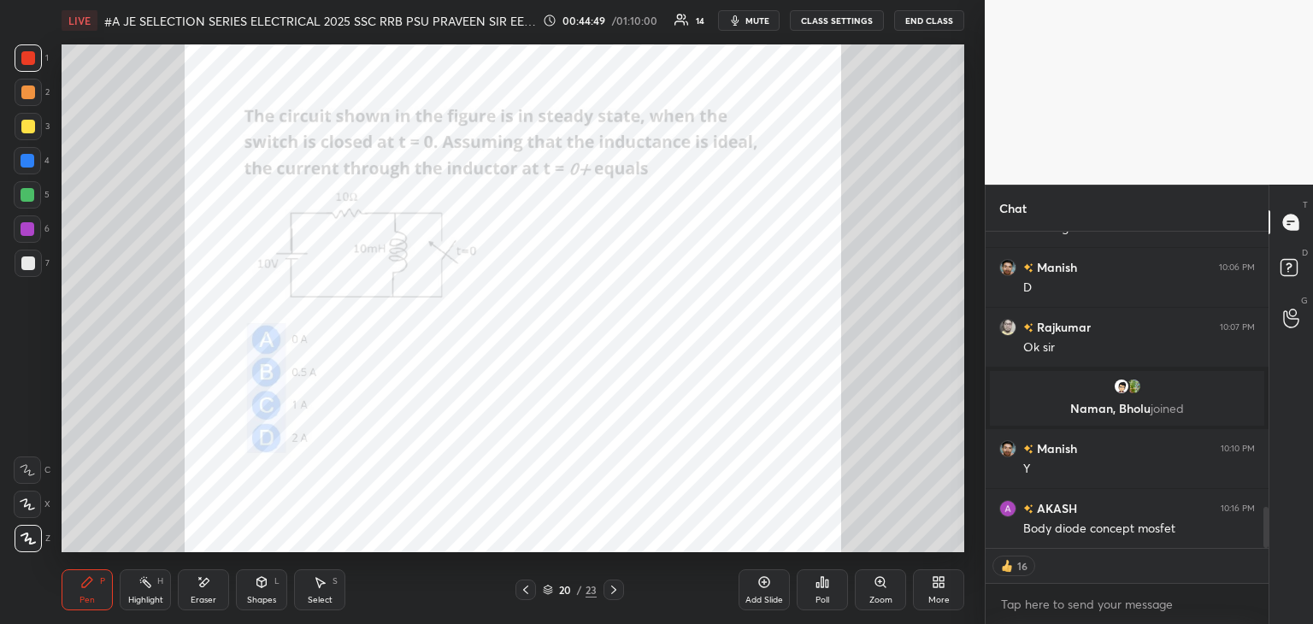
click at [207, 591] on div "Eraser" at bounding box center [203, 589] width 51 height 41
click at [28, 541] on span "Erase all" at bounding box center [28, 538] width 26 height 12
click at [69, 584] on div "Pen P" at bounding box center [87, 589] width 51 height 41
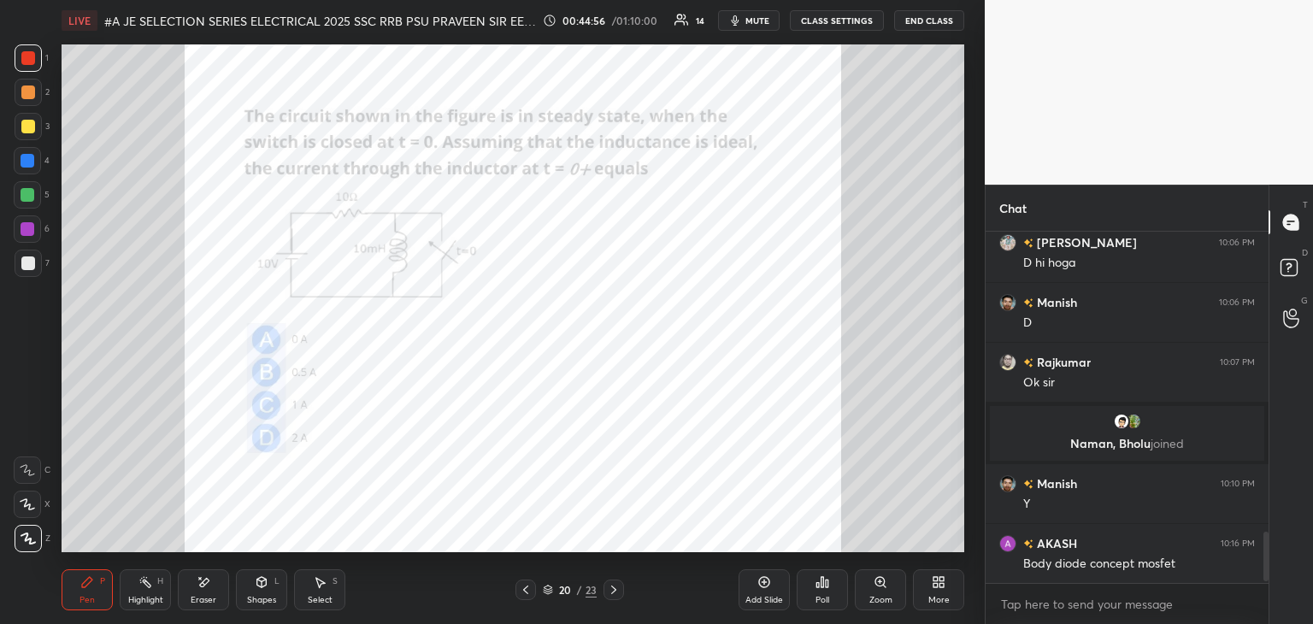
click at [823, 597] on div "Poll" at bounding box center [822, 600] width 14 height 9
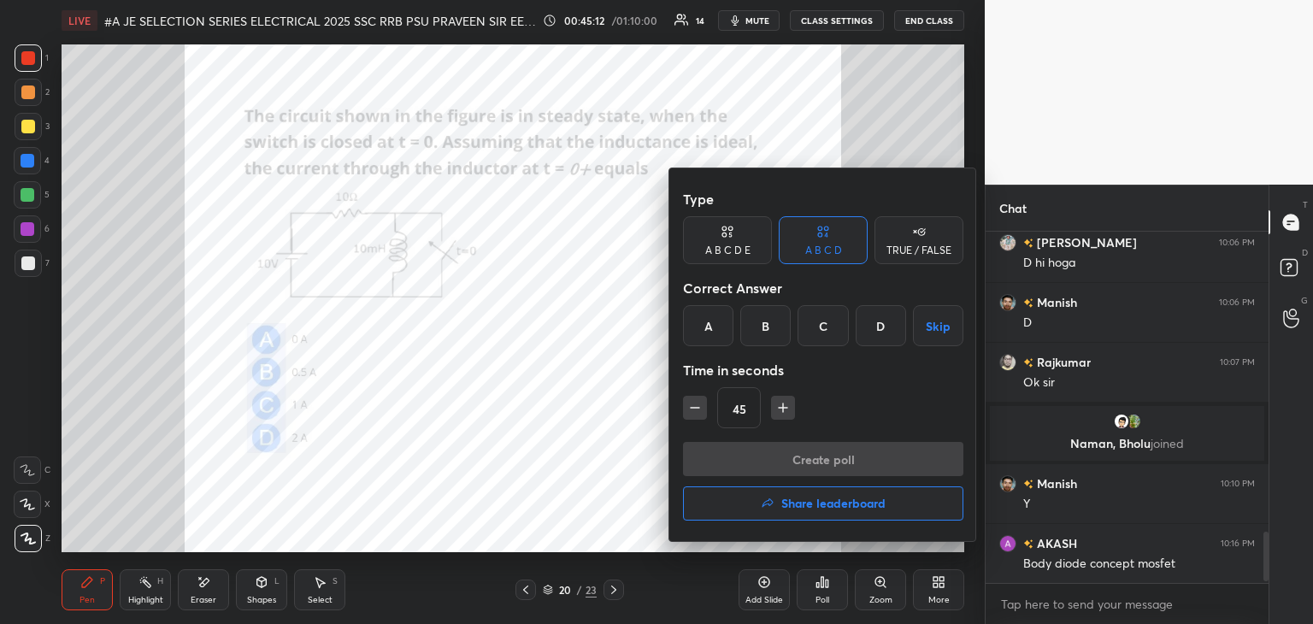
click at [820, 329] on div "C" at bounding box center [822, 325] width 50 height 41
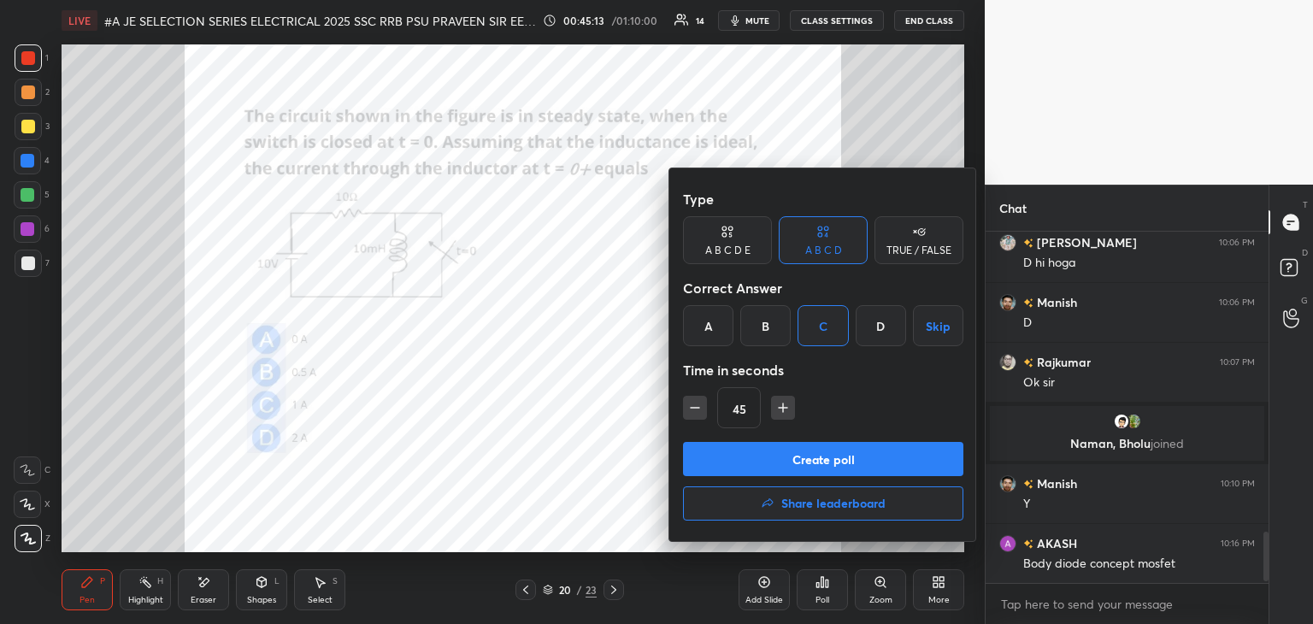
click at [790, 450] on button "Create poll" at bounding box center [823, 459] width 280 height 34
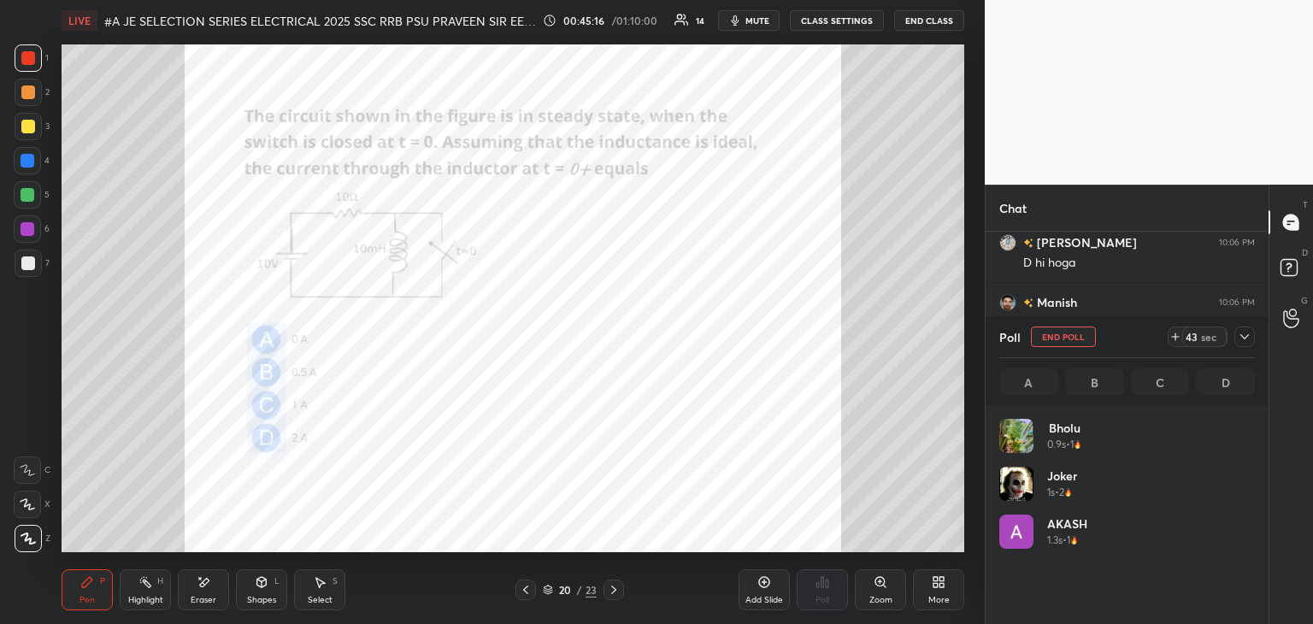
scroll to position [200, 250]
click at [1175, 337] on icon at bounding box center [1175, 337] width 14 height 14
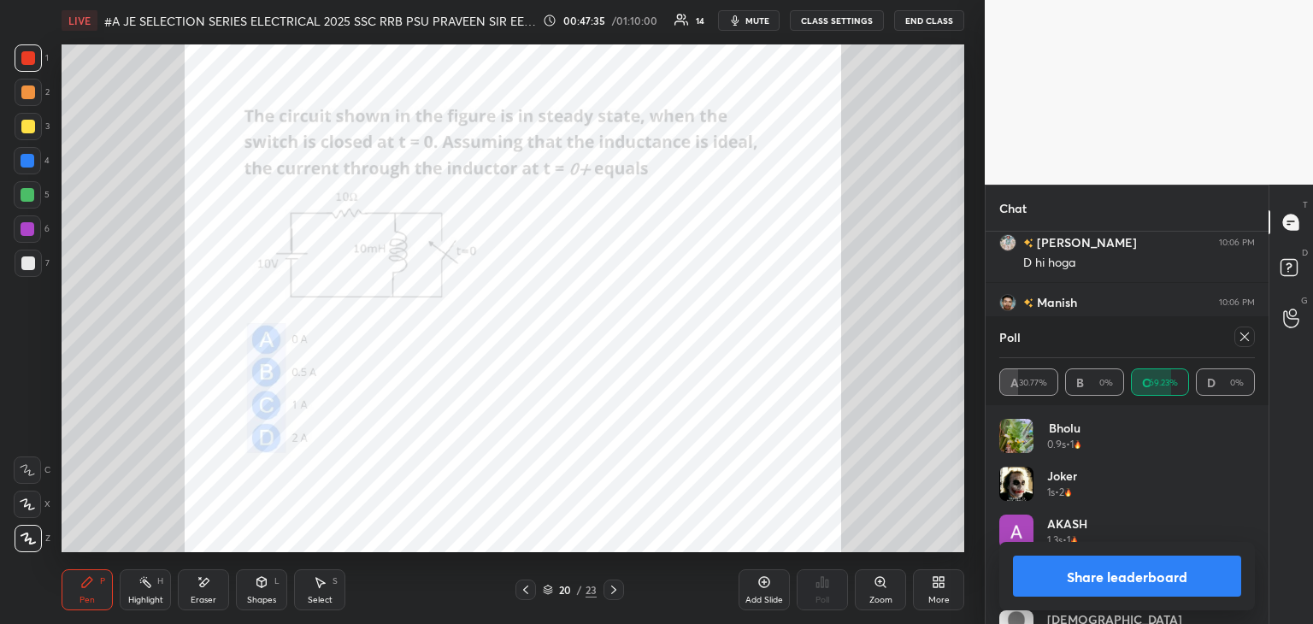
scroll to position [6, 5]
click at [1250, 335] on icon at bounding box center [1244, 337] width 14 height 14
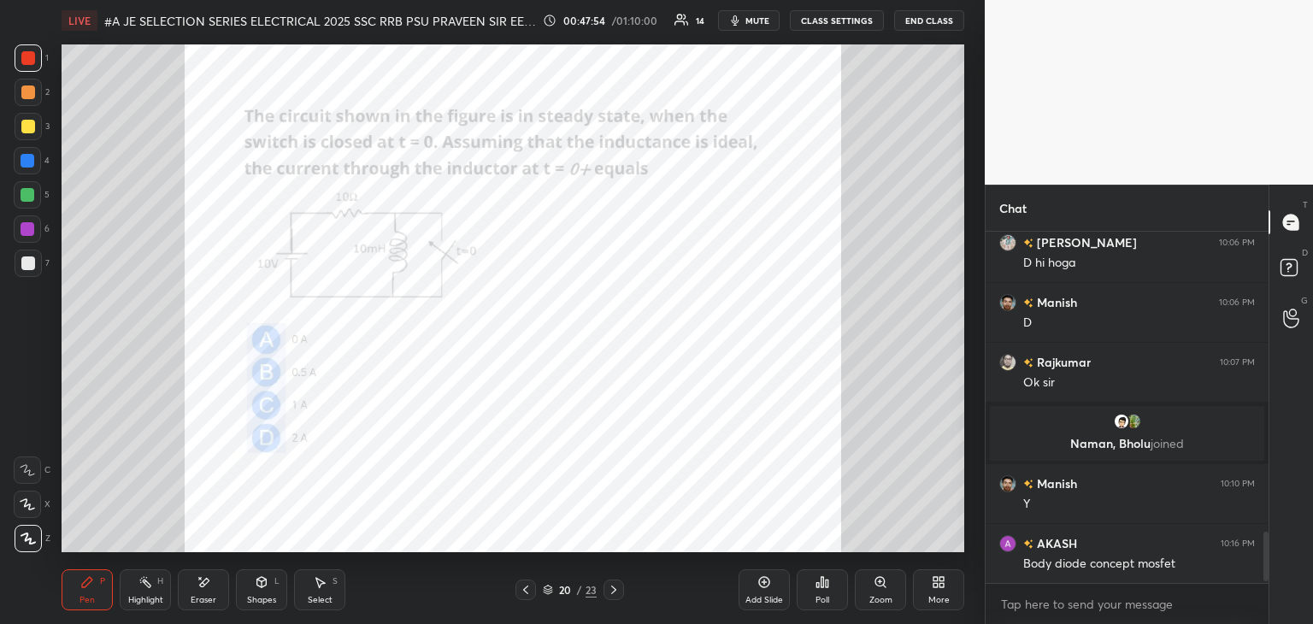
scroll to position [2073, 0]
click at [615, 586] on icon at bounding box center [614, 590] width 14 height 14
click at [824, 596] on div "Poll" at bounding box center [822, 600] width 14 height 9
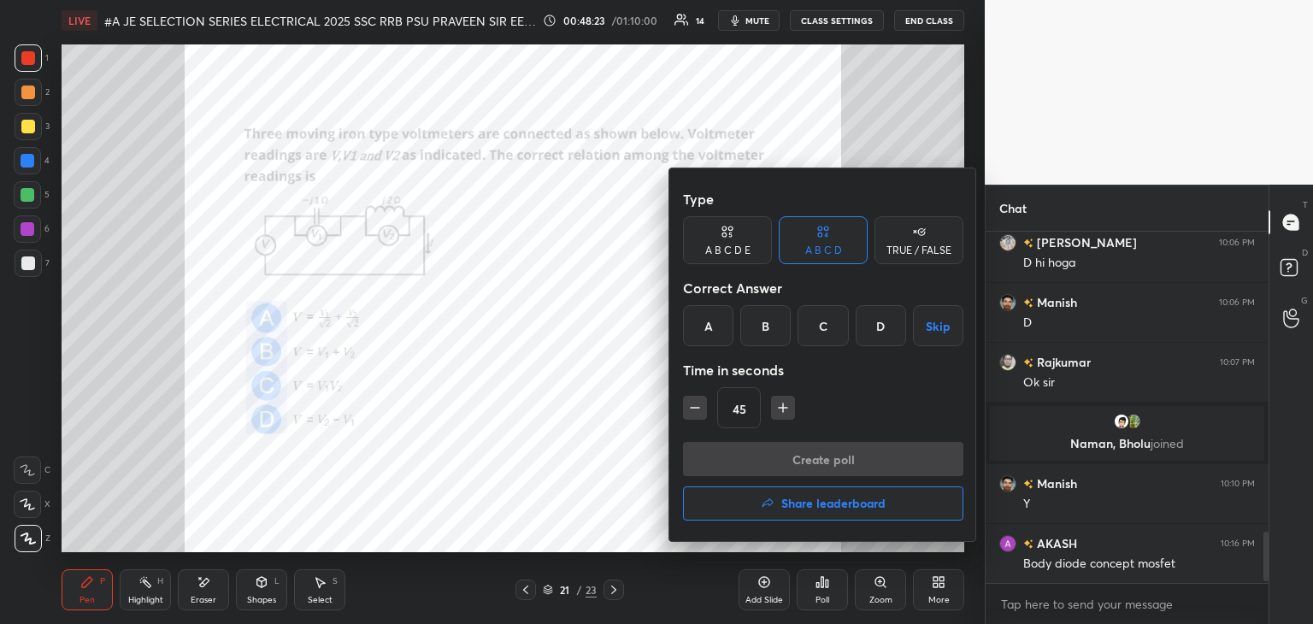
click at [873, 325] on div "D" at bounding box center [880, 325] width 50 height 41
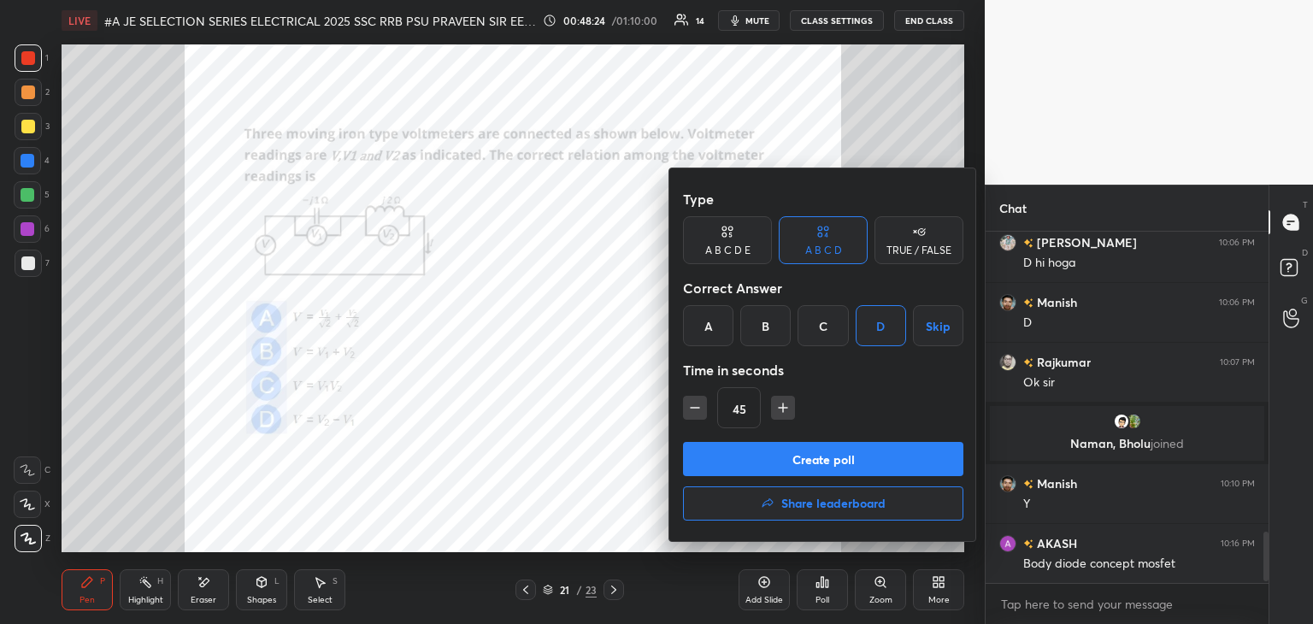
click at [786, 450] on button "Create poll" at bounding box center [823, 459] width 280 height 34
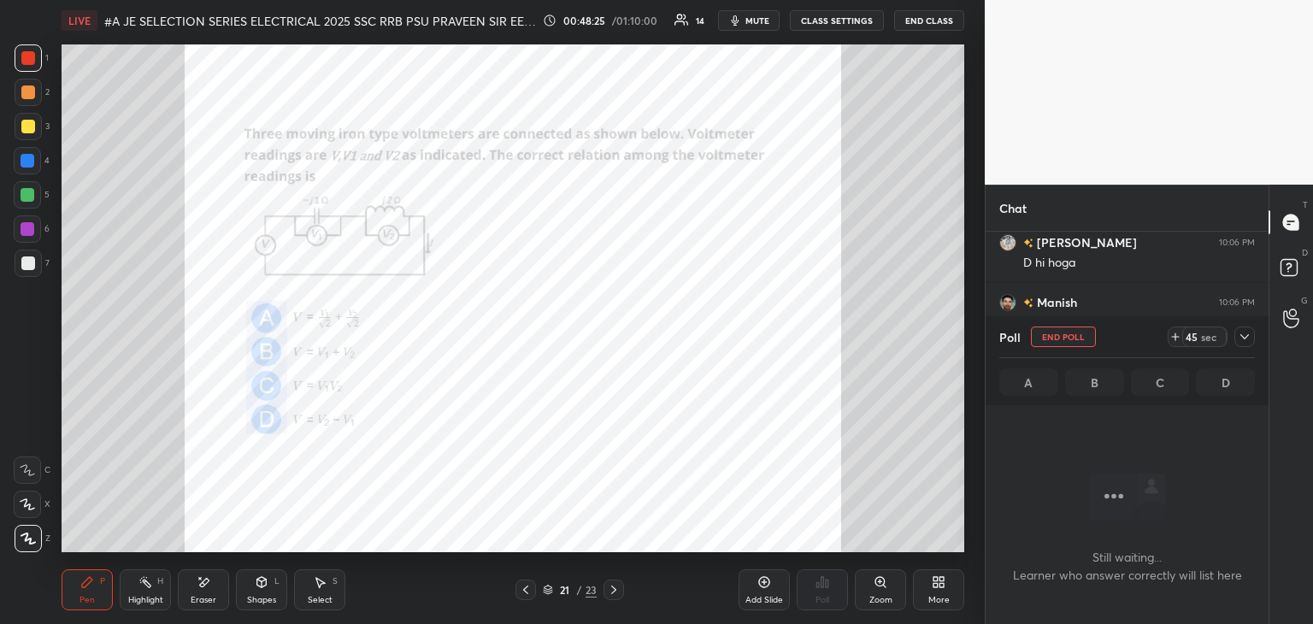
scroll to position [257, 278]
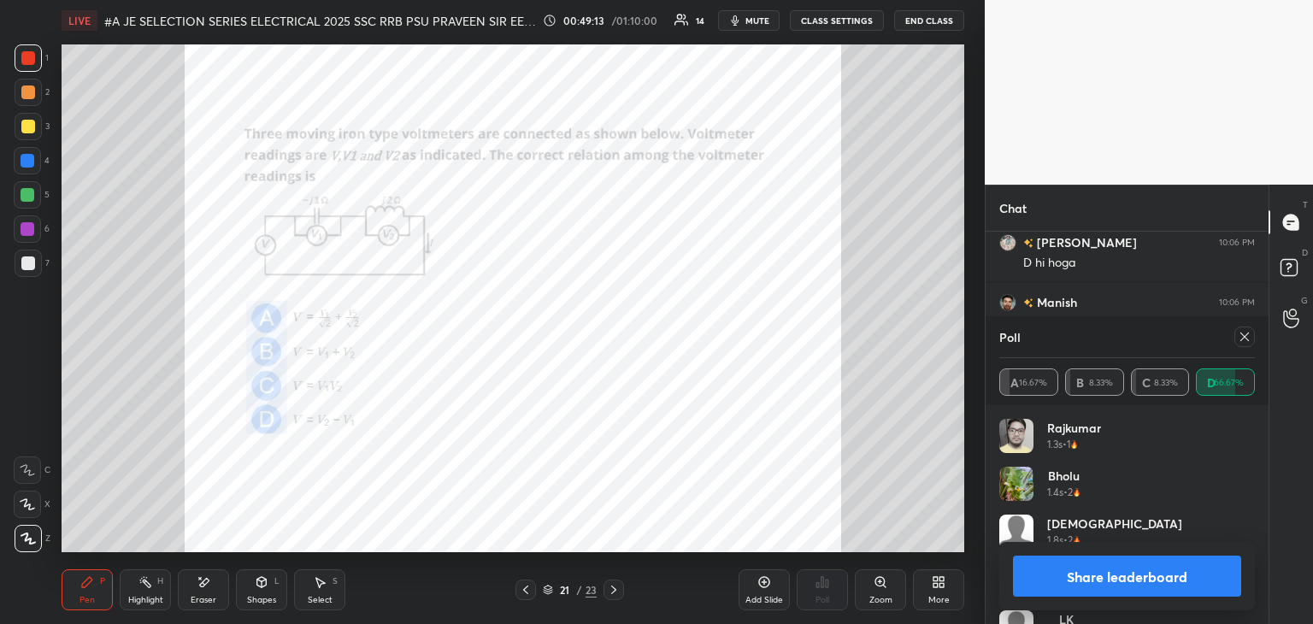
click at [30, 165] on div at bounding box center [27, 160] width 27 height 27
click at [1242, 338] on icon at bounding box center [1244, 337] width 14 height 14
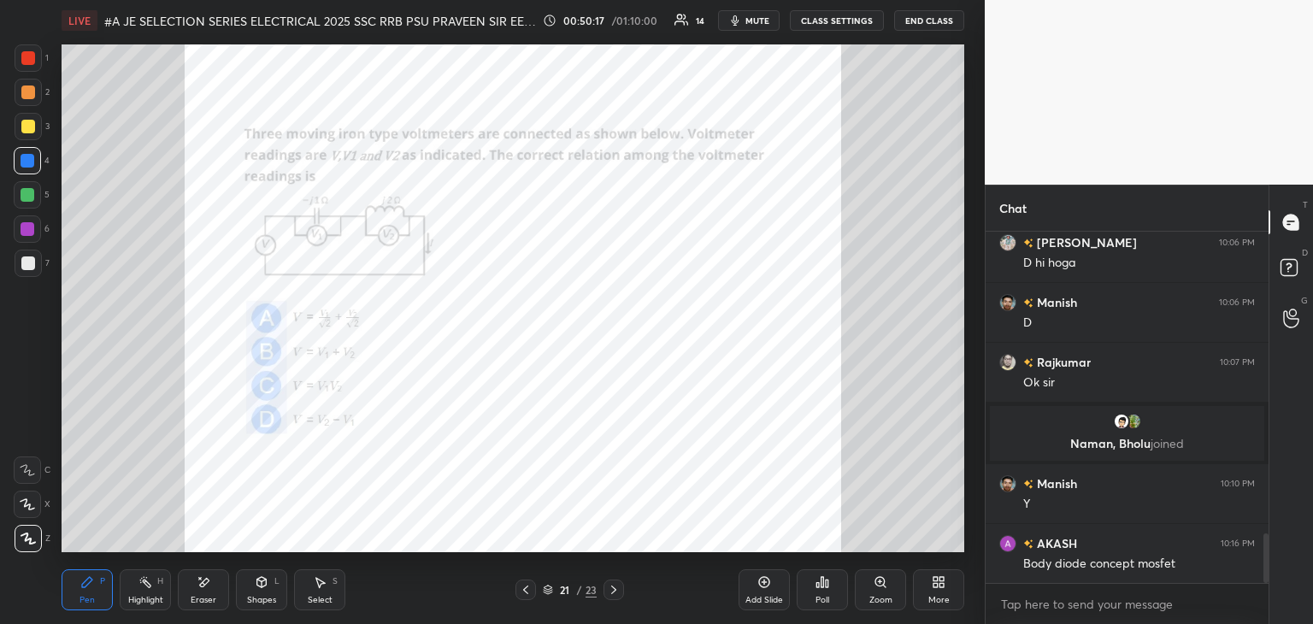
scroll to position [2133, 0]
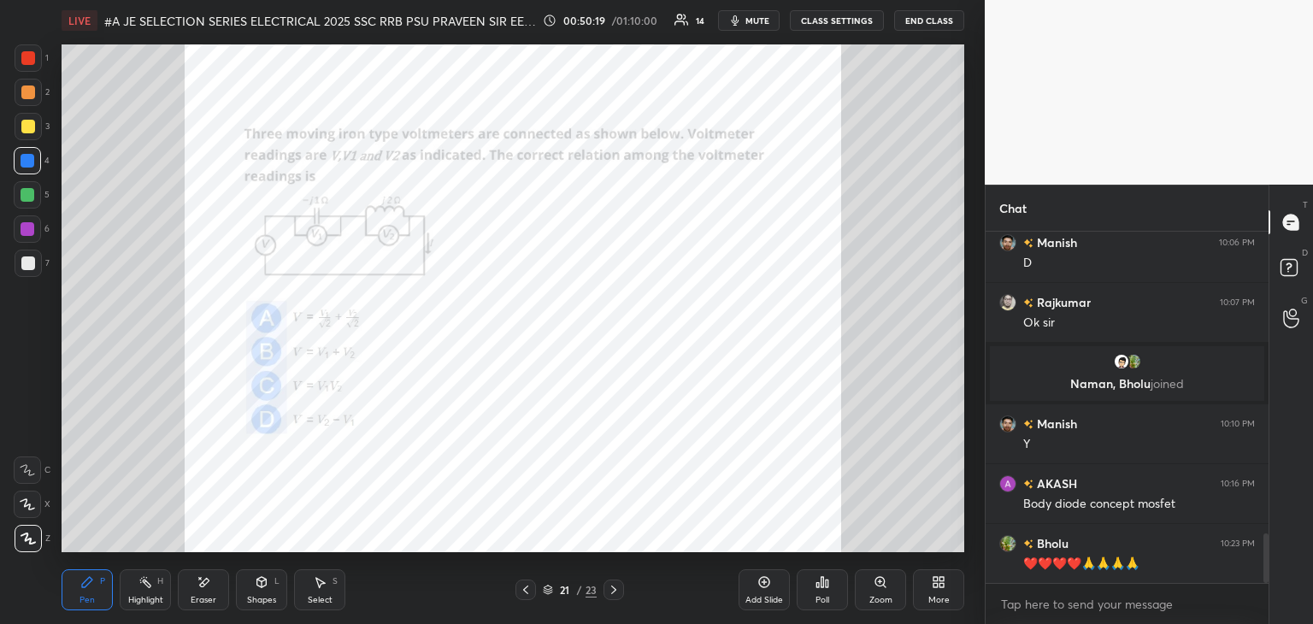
click at [546, 598] on div "21 / 23" at bounding box center [569, 589] width 109 height 21
click at [547, 597] on div "21 / 23" at bounding box center [569, 589] width 109 height 21
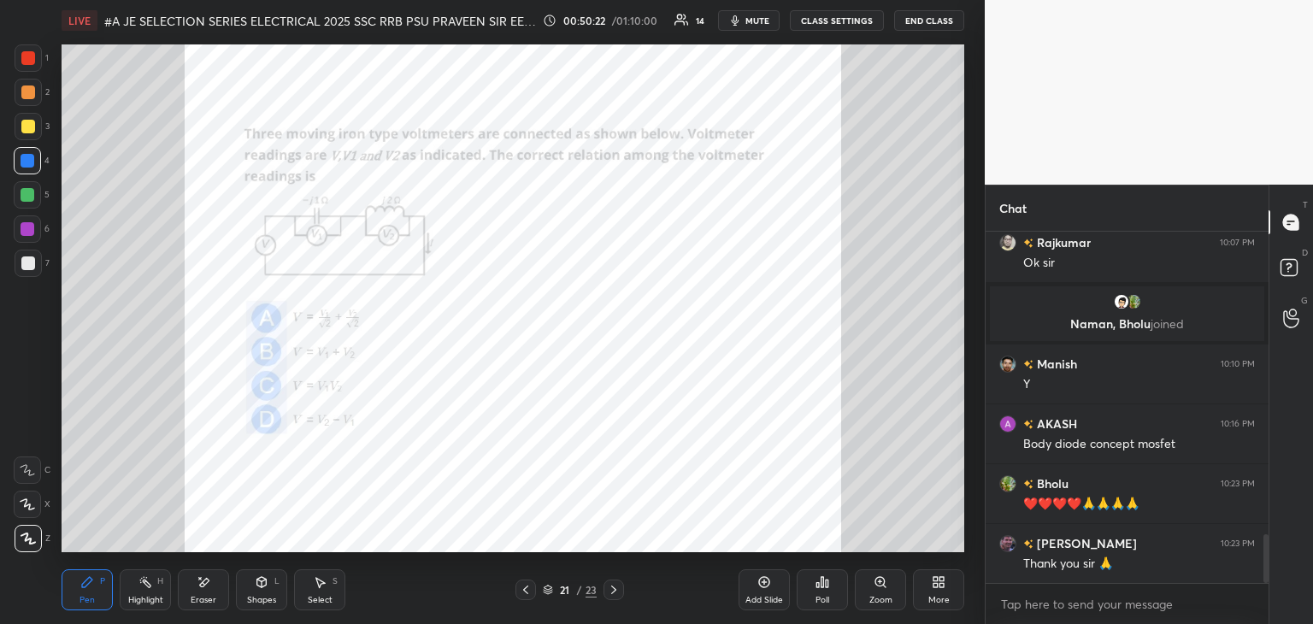
click at [547, 596] on div "21 / 23" at bounding box center [570, 589] width 54 height 15
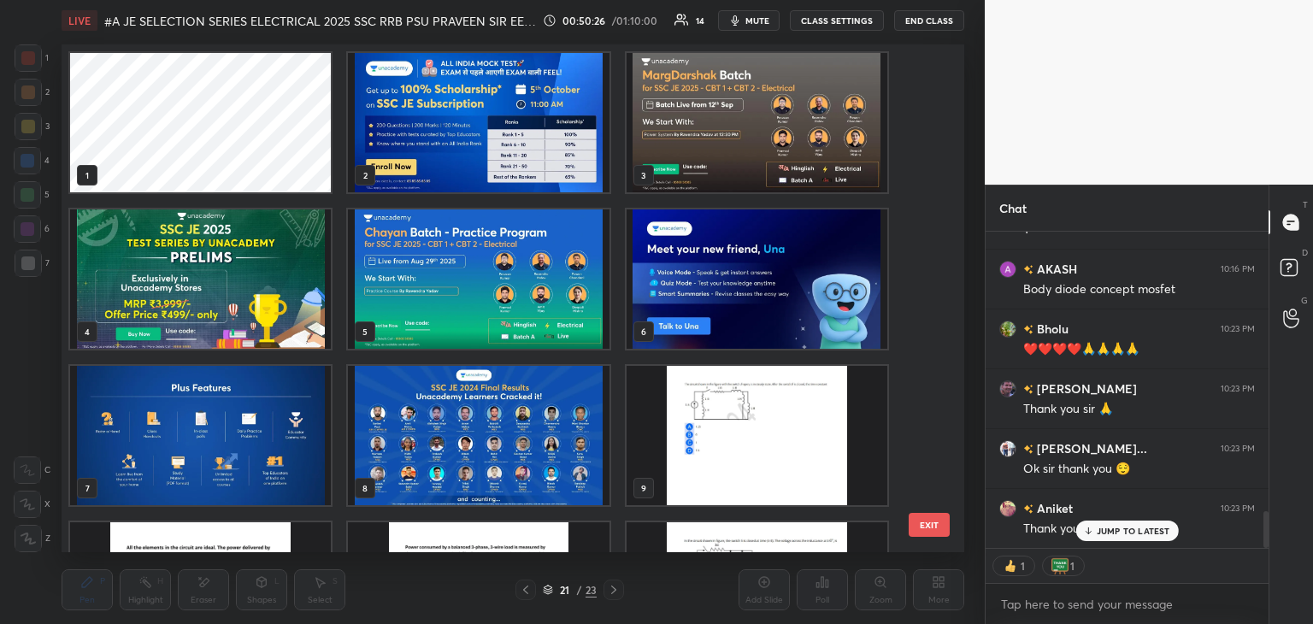
scroll to position [2407, 0]
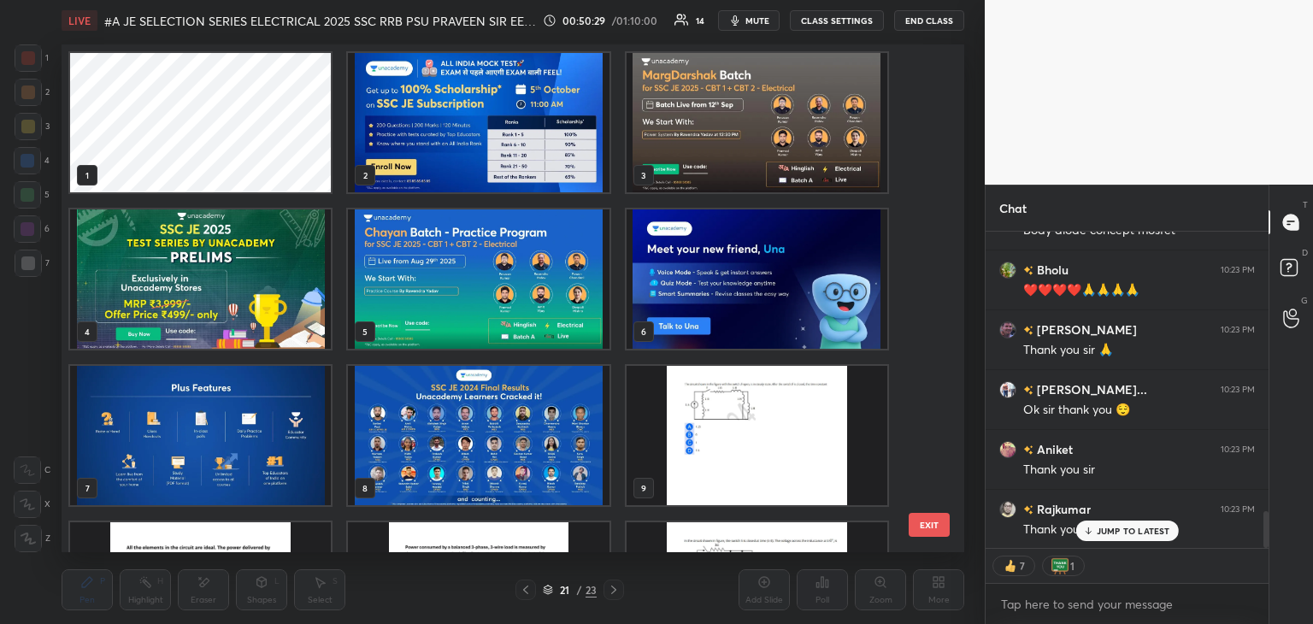
click at [479, 191] on img "grid" at bounding box center [478, 122] width 261 height 139
click at [482, 189] on img "grid" at bounding box center [478, 122] width 261 height 139
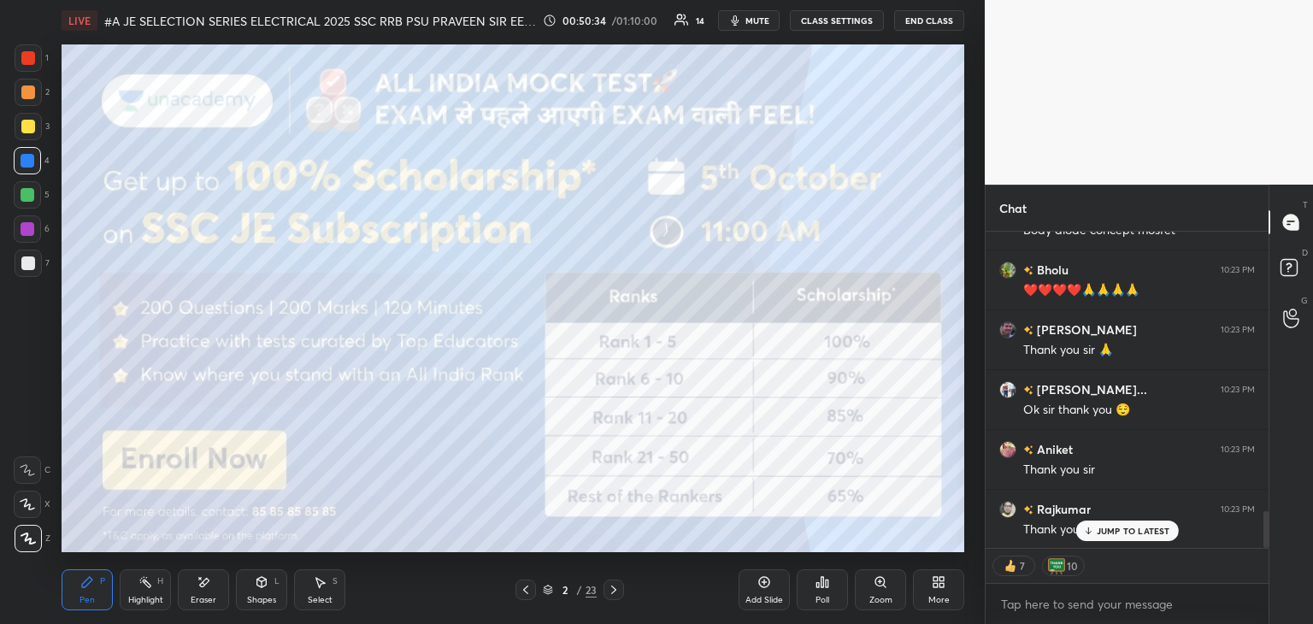
click at [21, 121] on div at bounding box center [28, 127] width 14 height 14
click at [21, 50] on div at bounding box center [28, 57] width 27 height 27
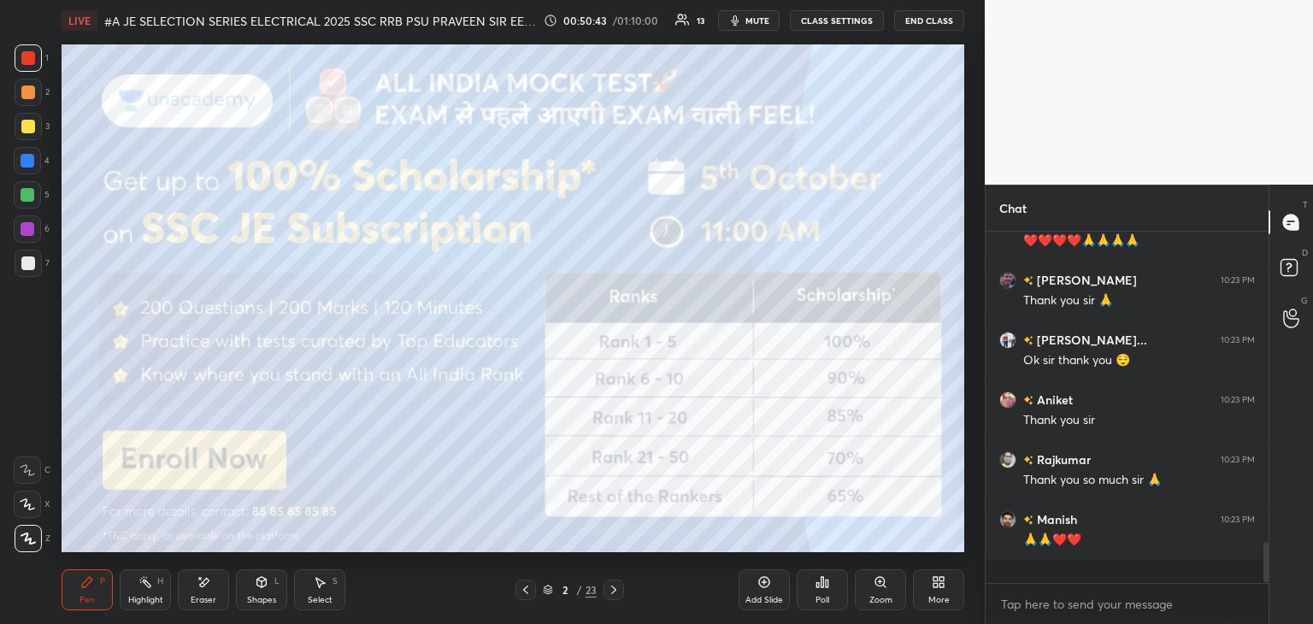
scroll to position [346, 278]
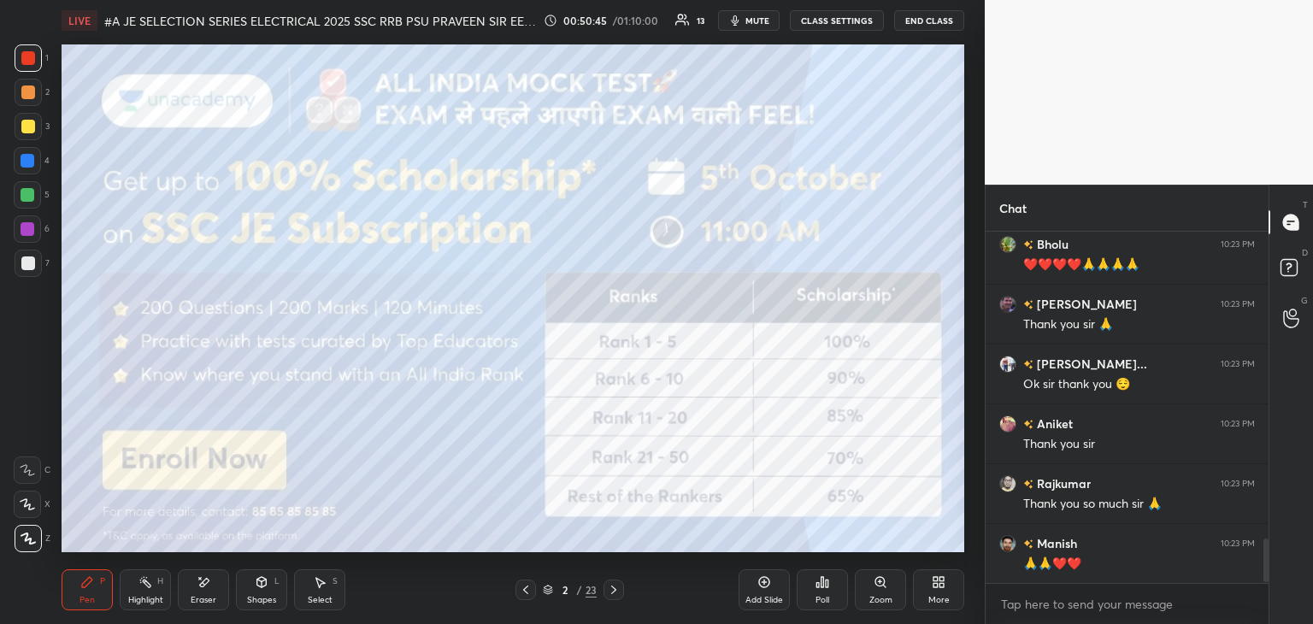
click at [26, 193] on div at bounding box center [28, 195] width 14 height 14
click at [832, 597] on div "Poll" at bounding box center [822, 589] width 51 height 41
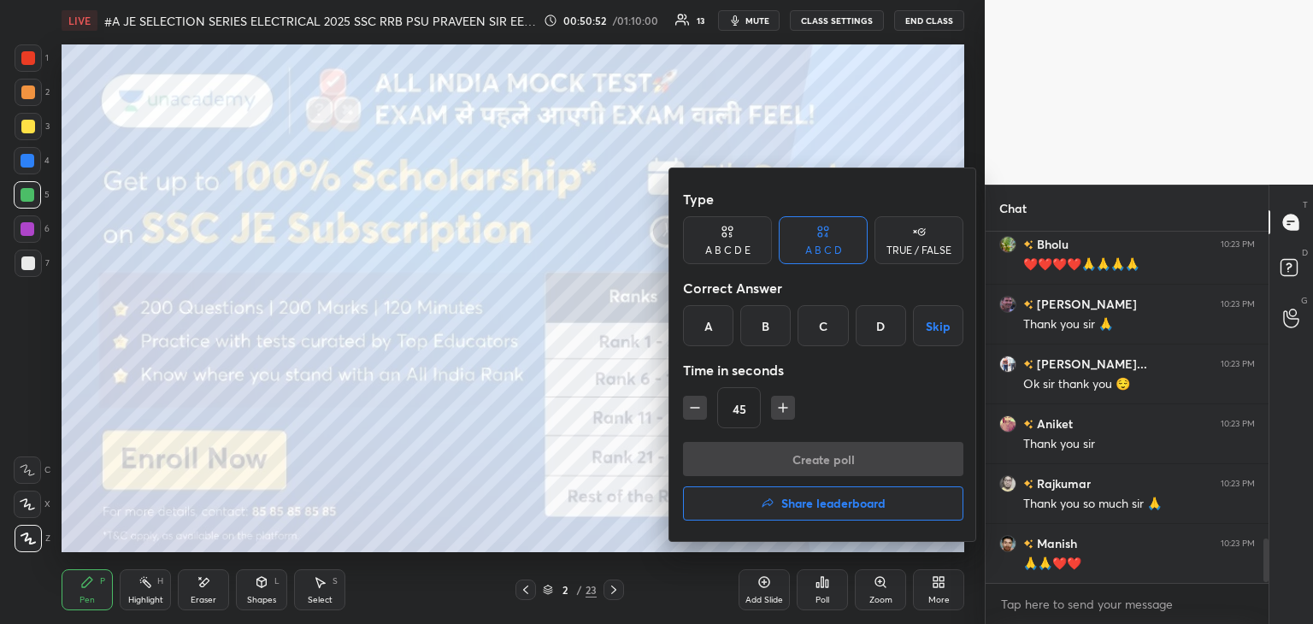
click at [806, 511] on button "Share leaderboard" at bounding box center [823, 503] width 280 height 34
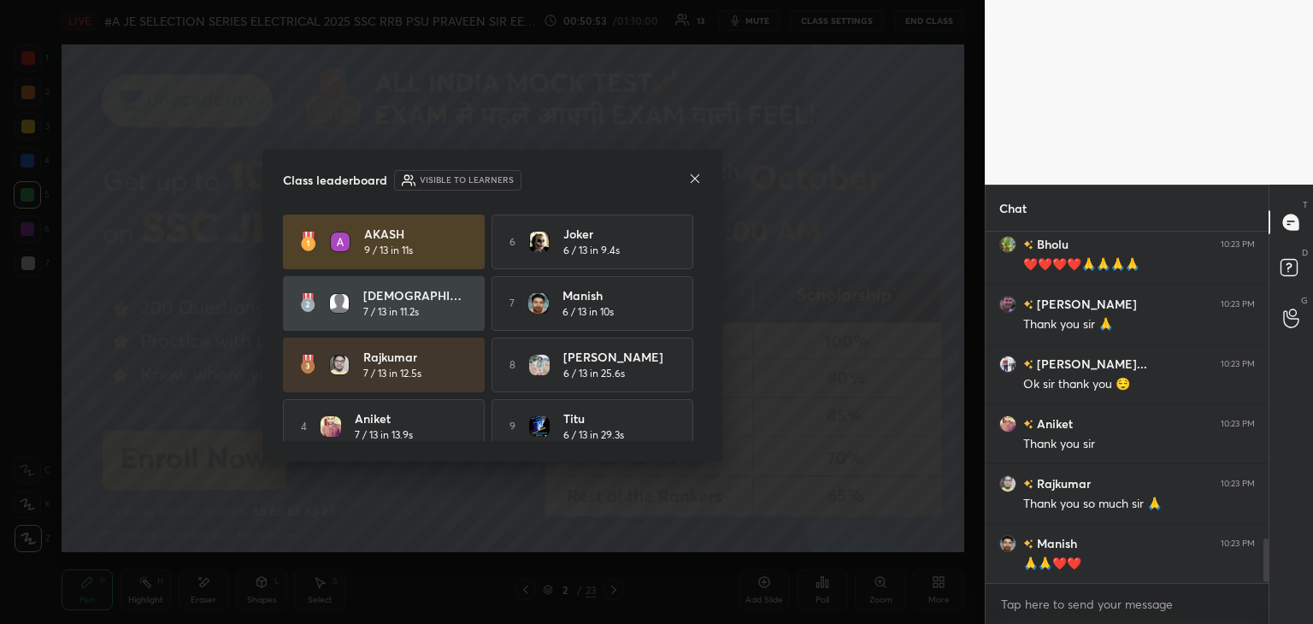
scroll to position [79, 0]
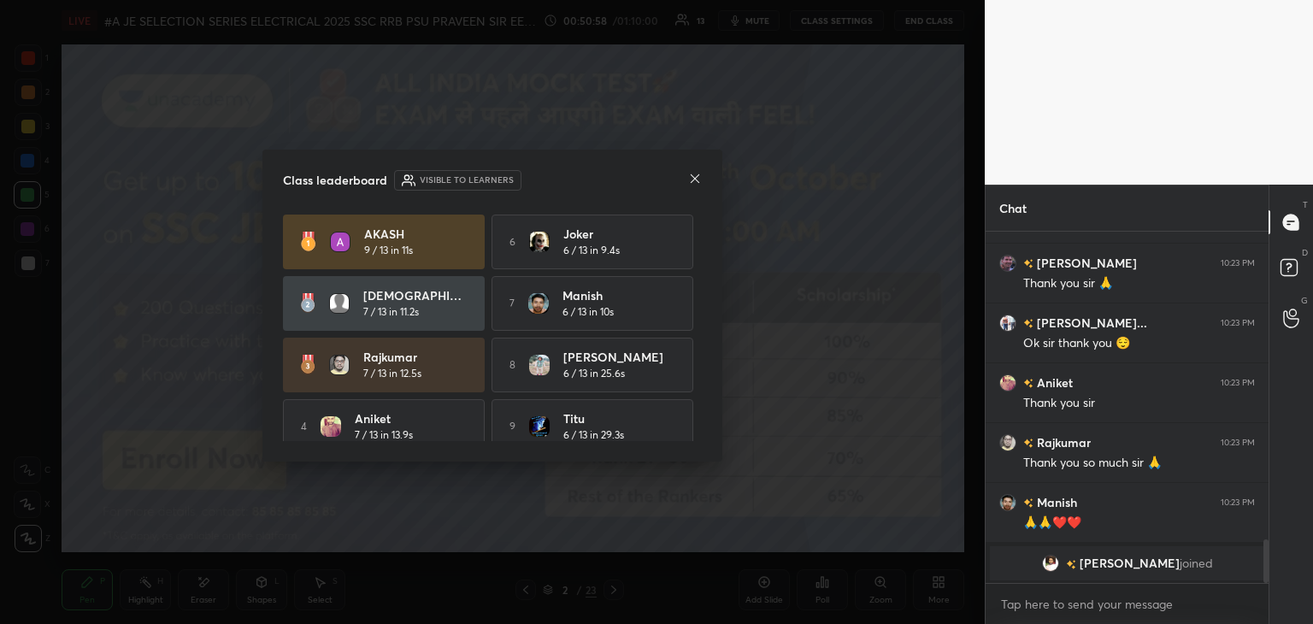
click at [695, 179] on icon at bounding box center [695, 179] width 14 height 14
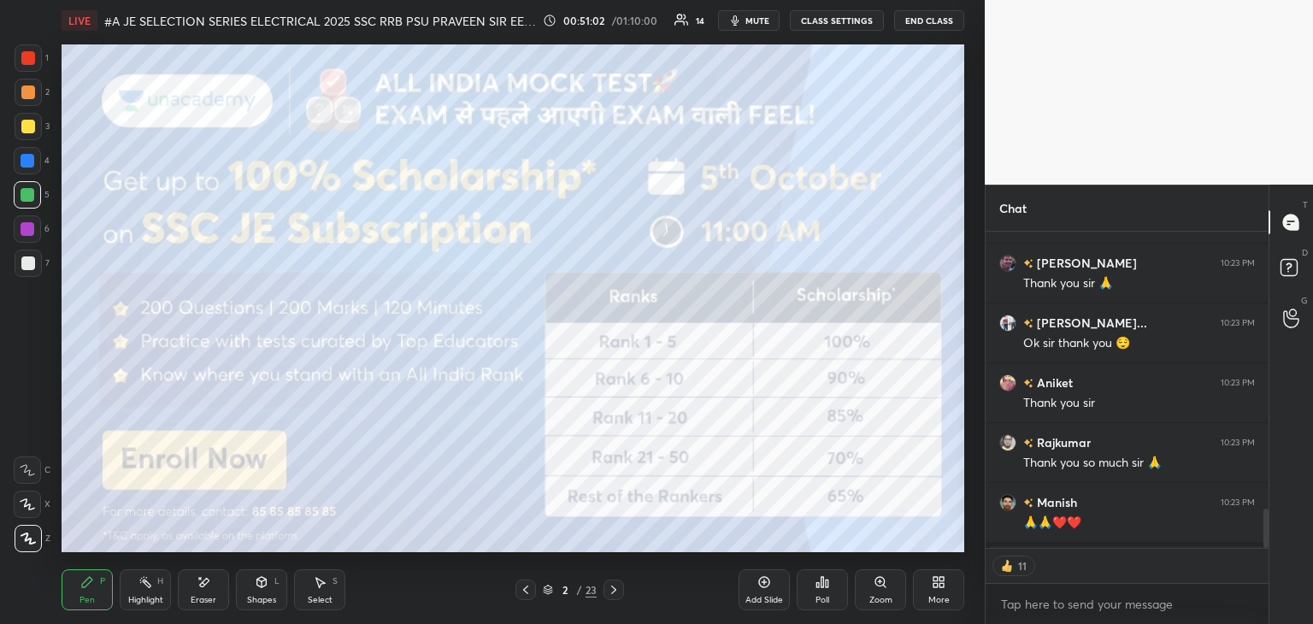
click at [26, 62] on div at bounding box center [28, 58] width 14 height 14
click at [27, 68] on div at bounding box center [28, 57] width 27 height 27
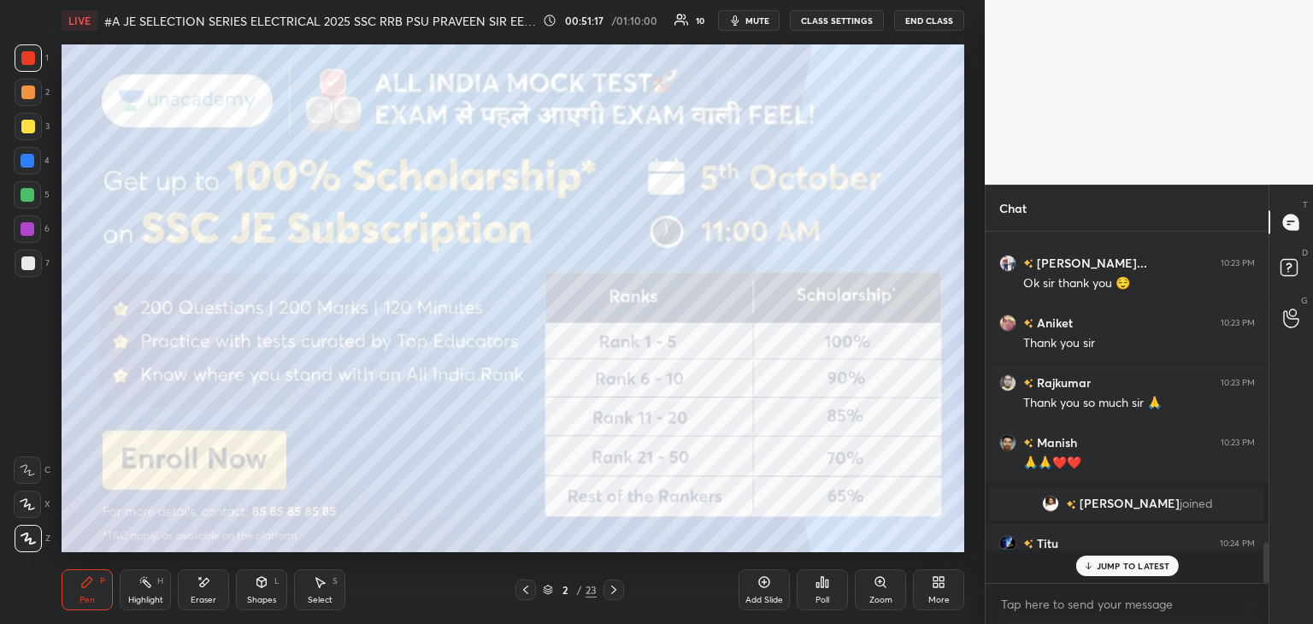
scroll to position [2417, 0]
click at [766, 20] on span "mute" at bounding box center [757, 21] width 24 height 12
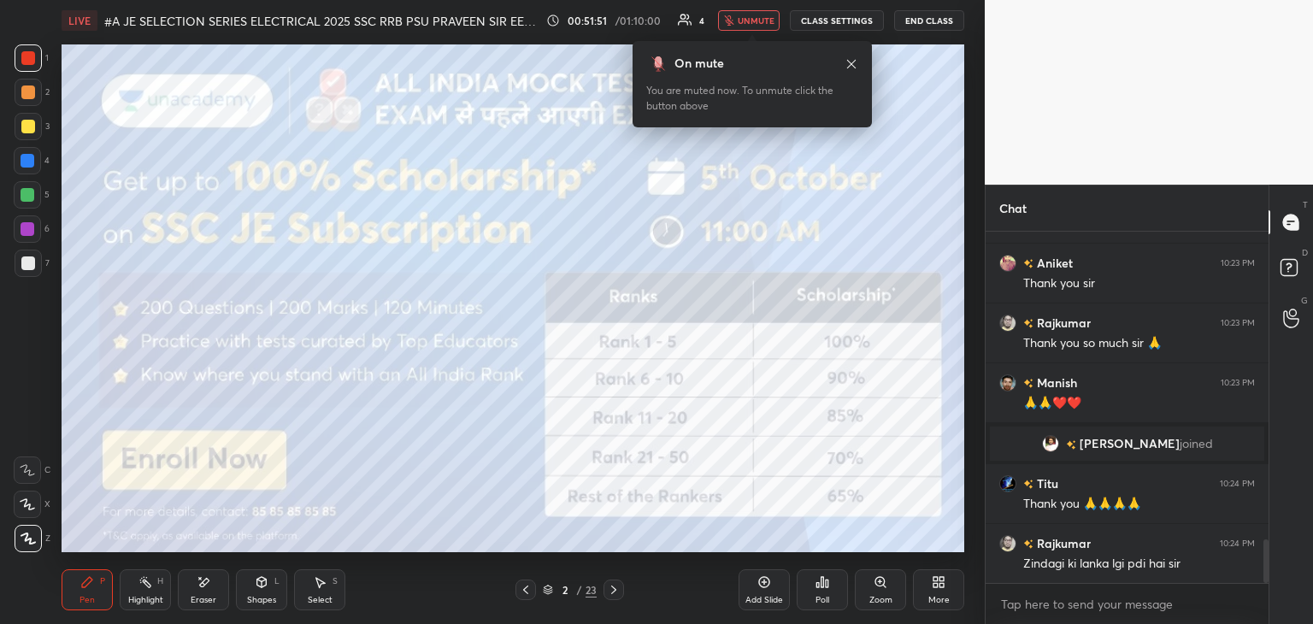
click at [34, 57] on div at bounding box center [28, 57] width 27 height 27
click at [742, 21] on span "unmute" at bounding box center [756, 21] width 37 height 12
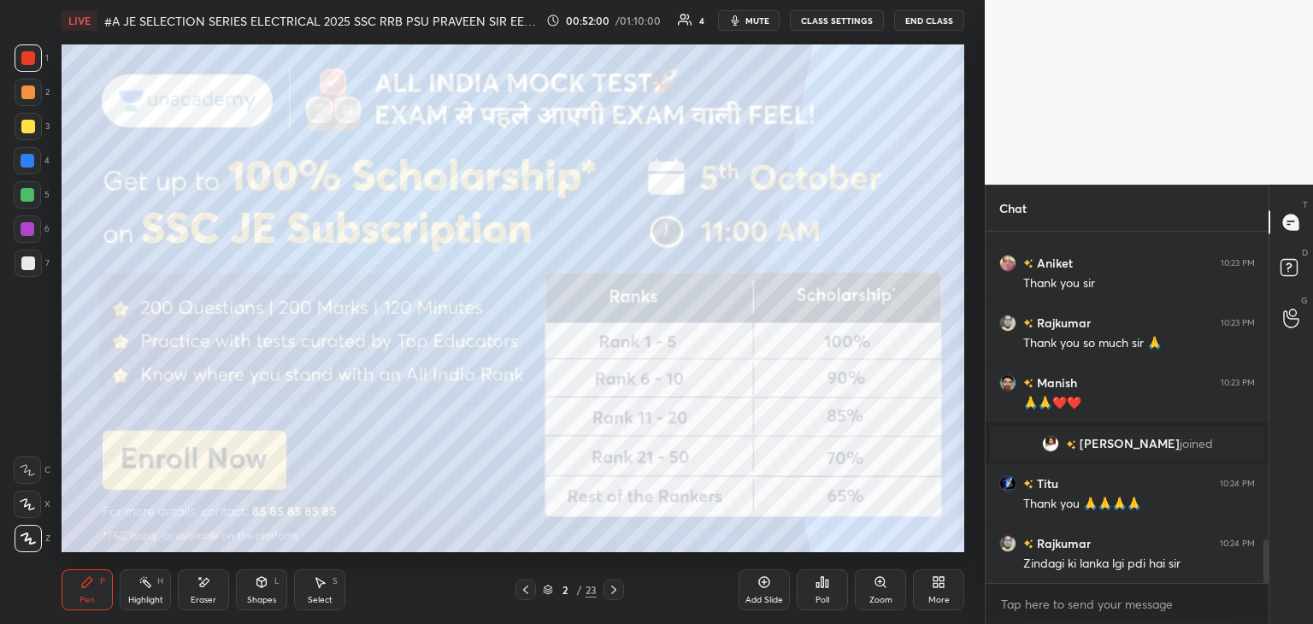
click at [937, 19] on button "End Class" at bounding box center [929, 20] width 70 height 21
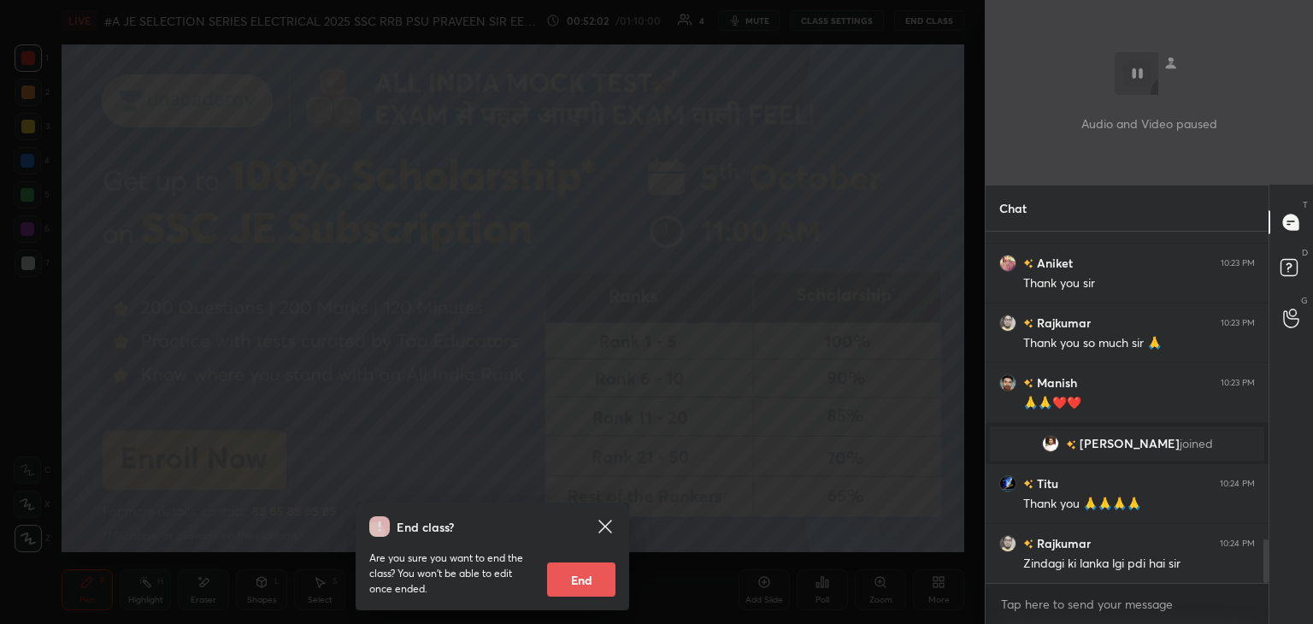
click at [579, 587] on button "End" at bounding box center [581, 579] width 68 height 34
type textarea "x"
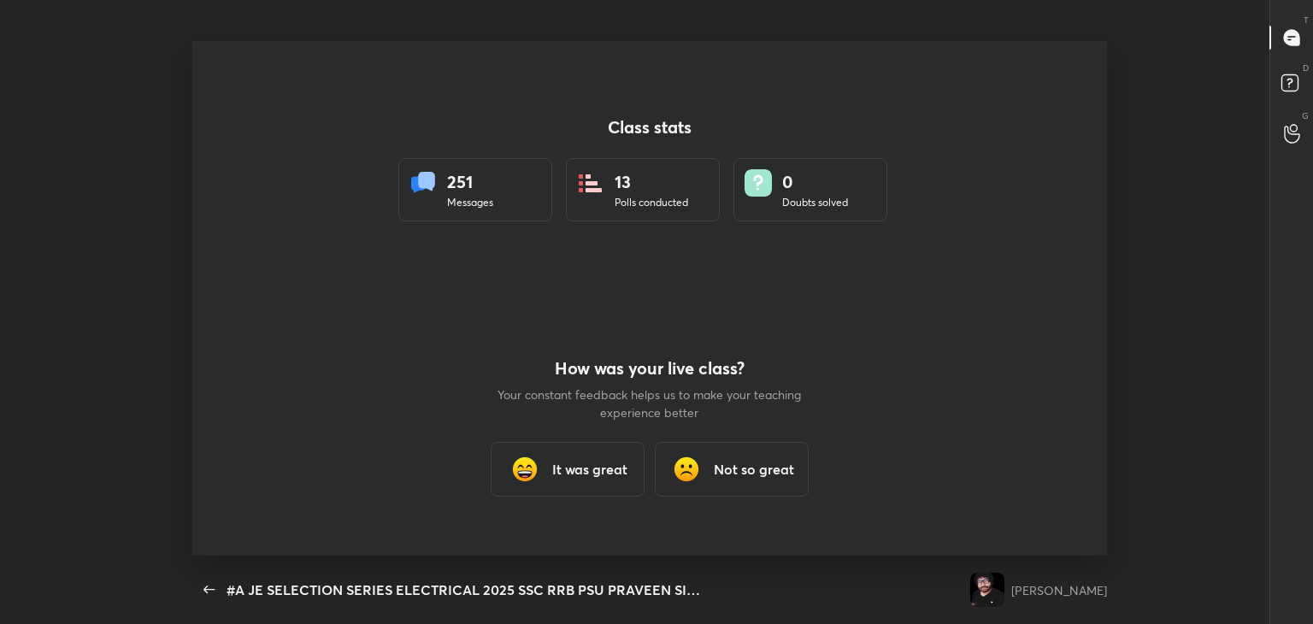
scroll to position [0, 0]
click at [598, 479] on div "It was great" at bounding box center [568, 469] width 154 height 55
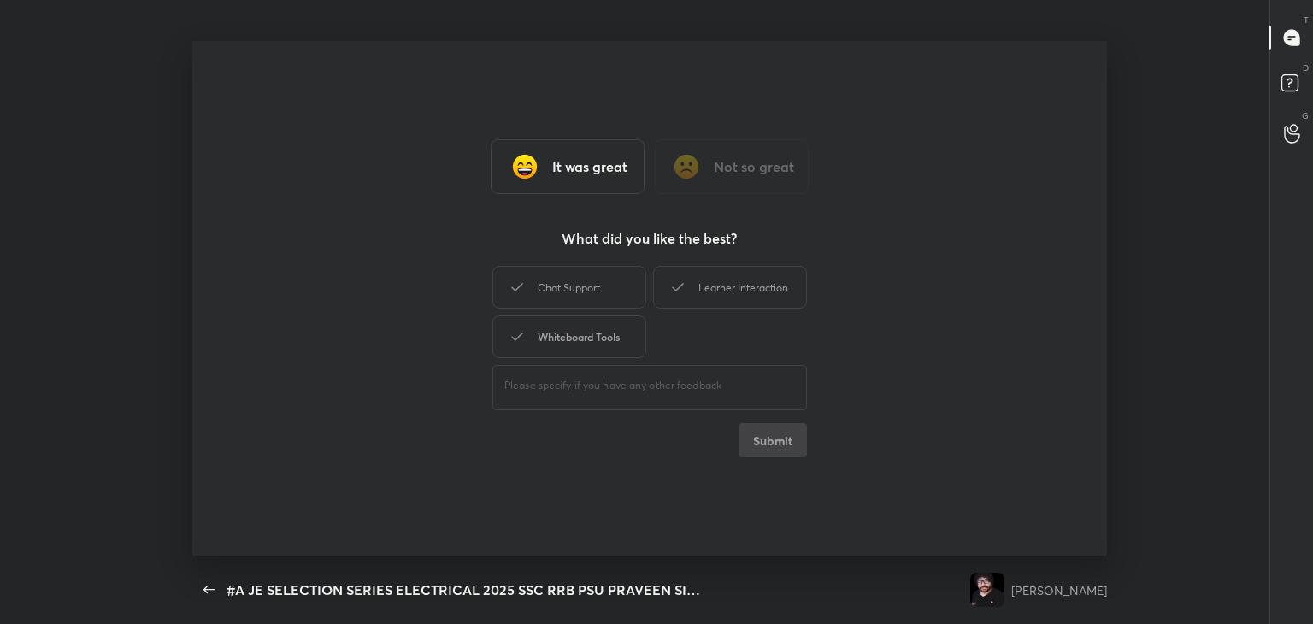
drag, startPoint x: 579, startPoint y: 288, endPoint x: 581, endPoint y: 338, distance: 49.6
click at [578, 295] on div "Chat Support" at bounding box center [569, 287] width 154 height 43
drag, startPoint x: 583, startPoint y: 339, endPoint x: 656, endPoint y: 320, distance: 76.1
click at [592, 336] on div "Whiteboard Tools" at bounding box center [569, 336] width 154 height 43
drag, startPoint x: 711, startPoint y: 299, endPoint x: 760, endPoint y: 396, distance: 108.2
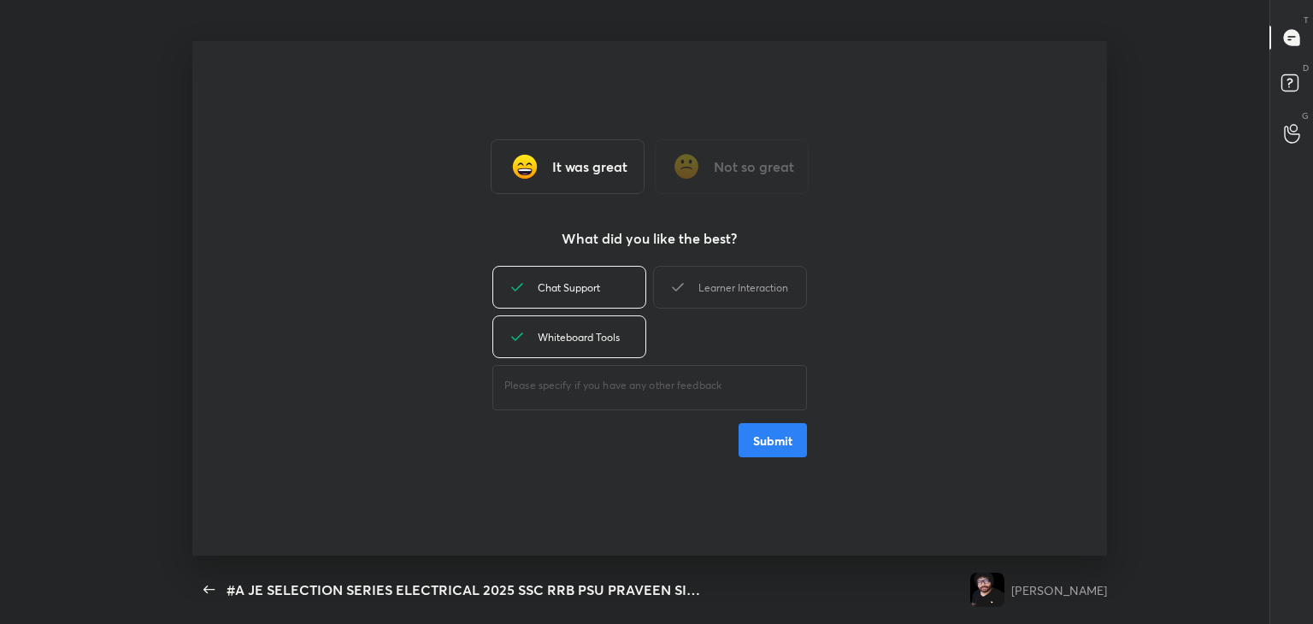
click at [711, 301] on div "Learner Interaction" at bounding box center [730, 287] width 154 height 43
click at [772, 449] on button "Submit" at bounding box center [772, 440] width 68 height 34
